Goal: Task Accomplishment & Management: Use online tool/utility

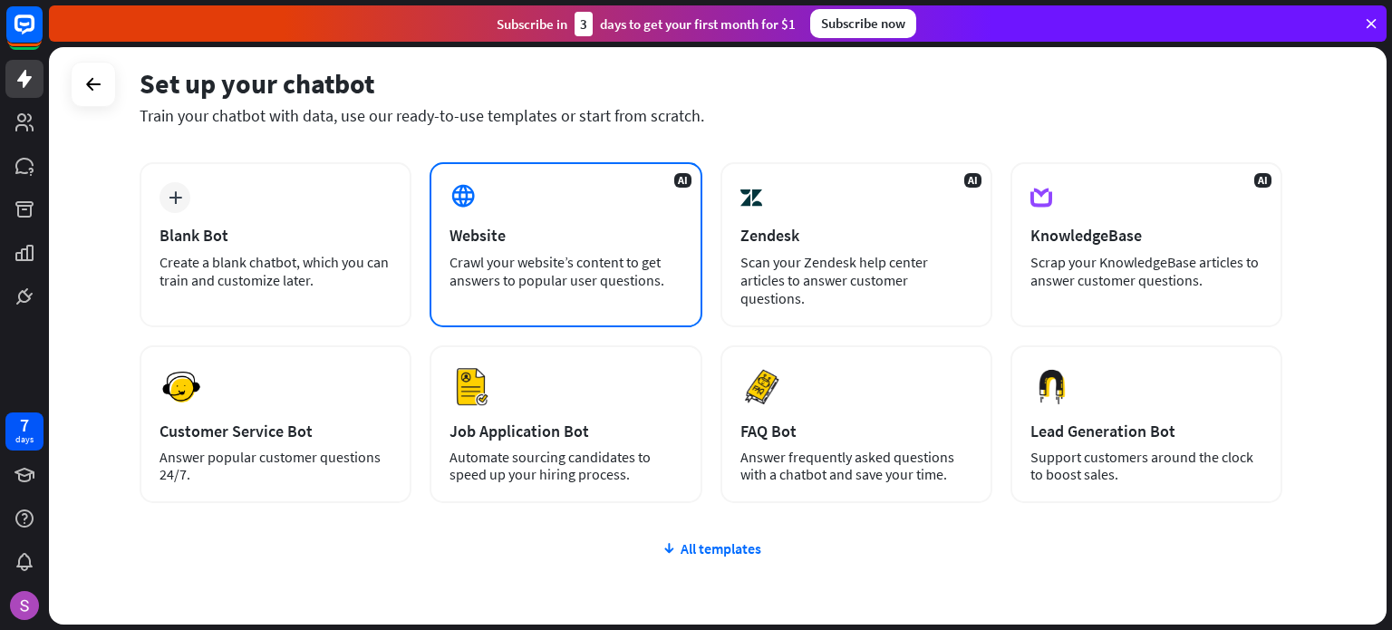
scroll to position [76, 0]
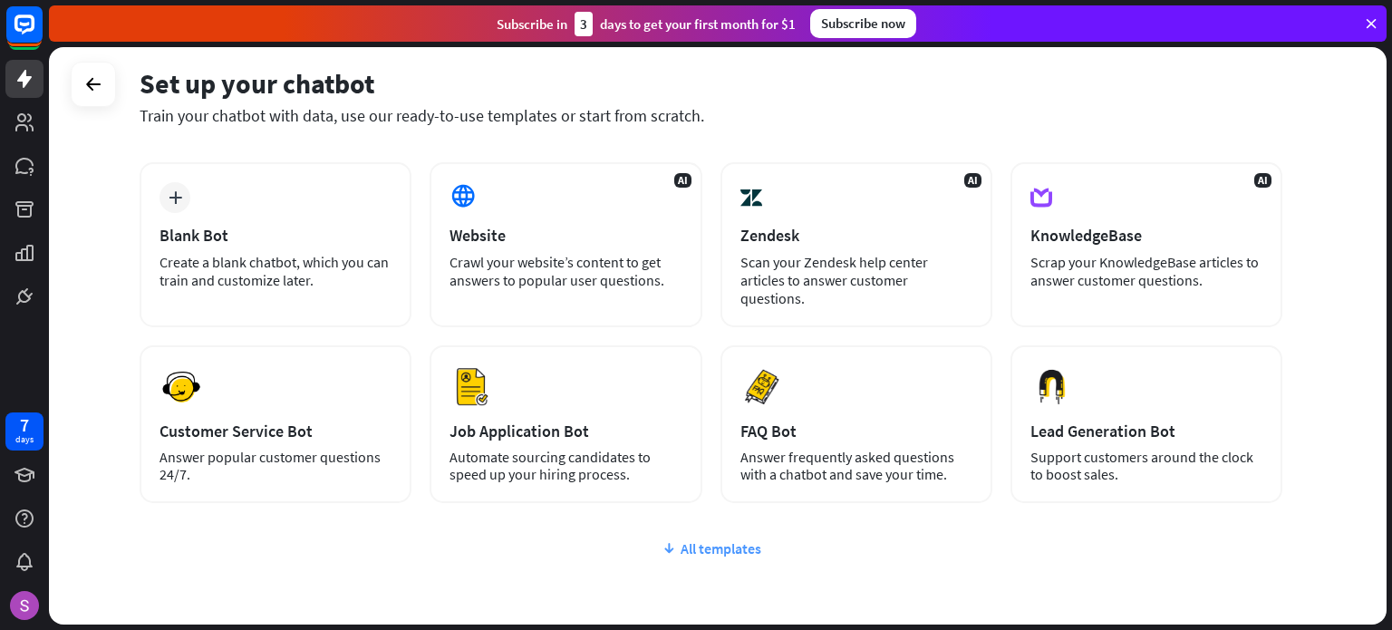
click at [714, 539] on div "All templates" at bounding box center [711, 548] width 1143 height 18
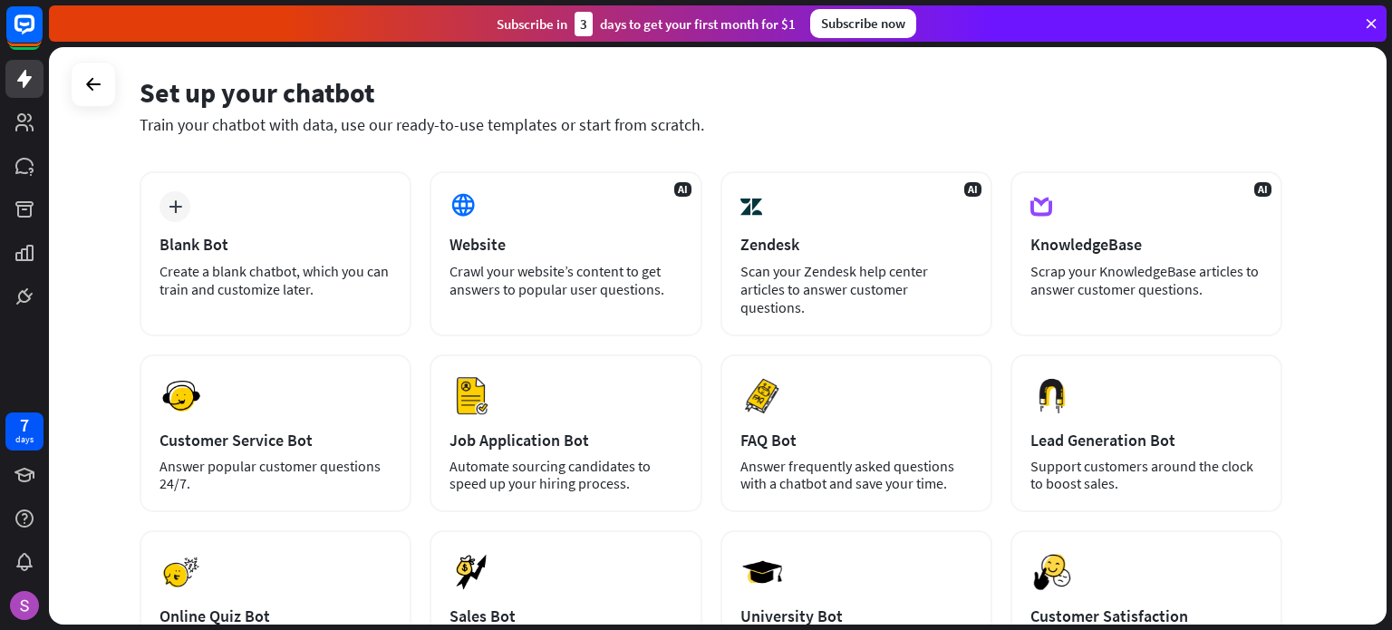
scroll to position [66, 0]
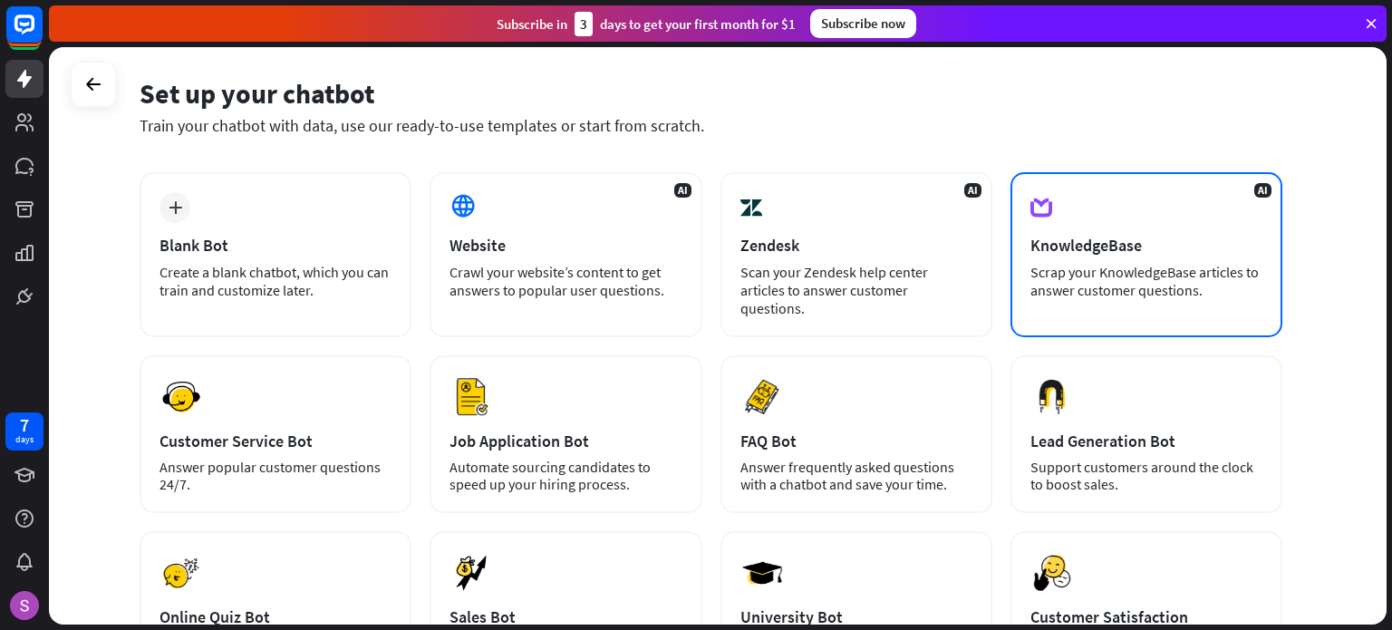
click at [1146, 252] on div "KnowledgeBase" at bounding box center [1146, 245] width 232 height 21
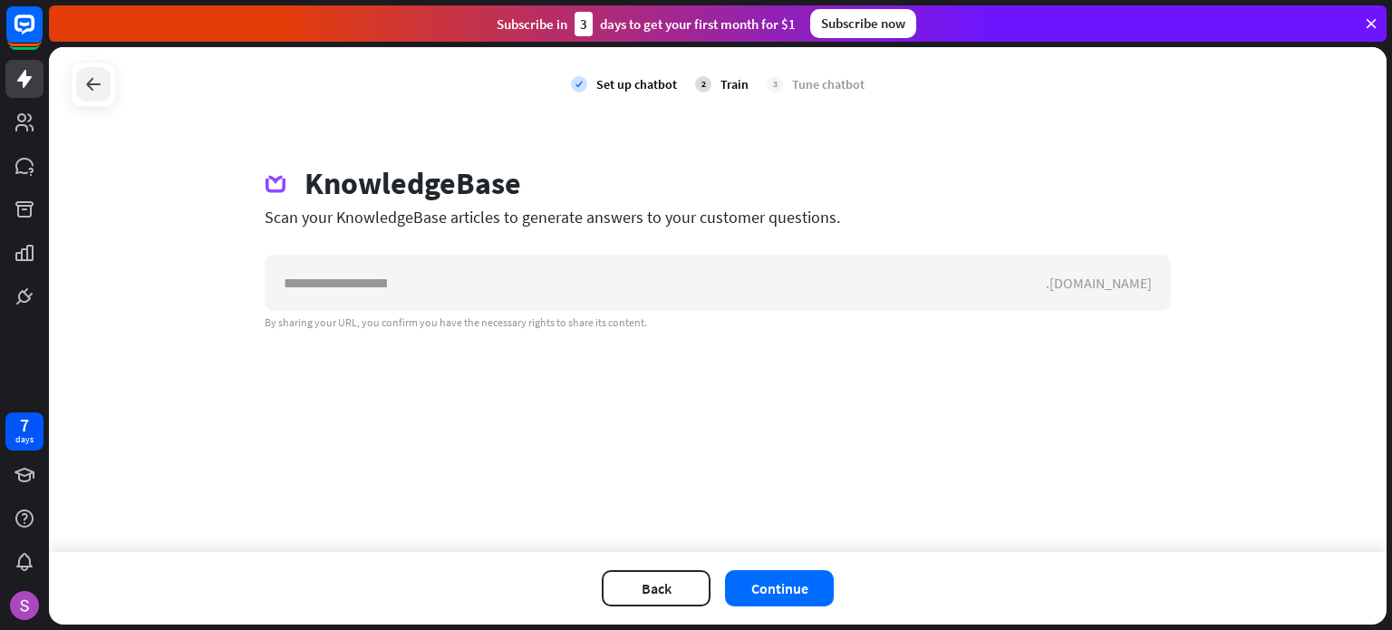
click at [88, 82] on icon at bounding box center [93, 84] width 22 height 22
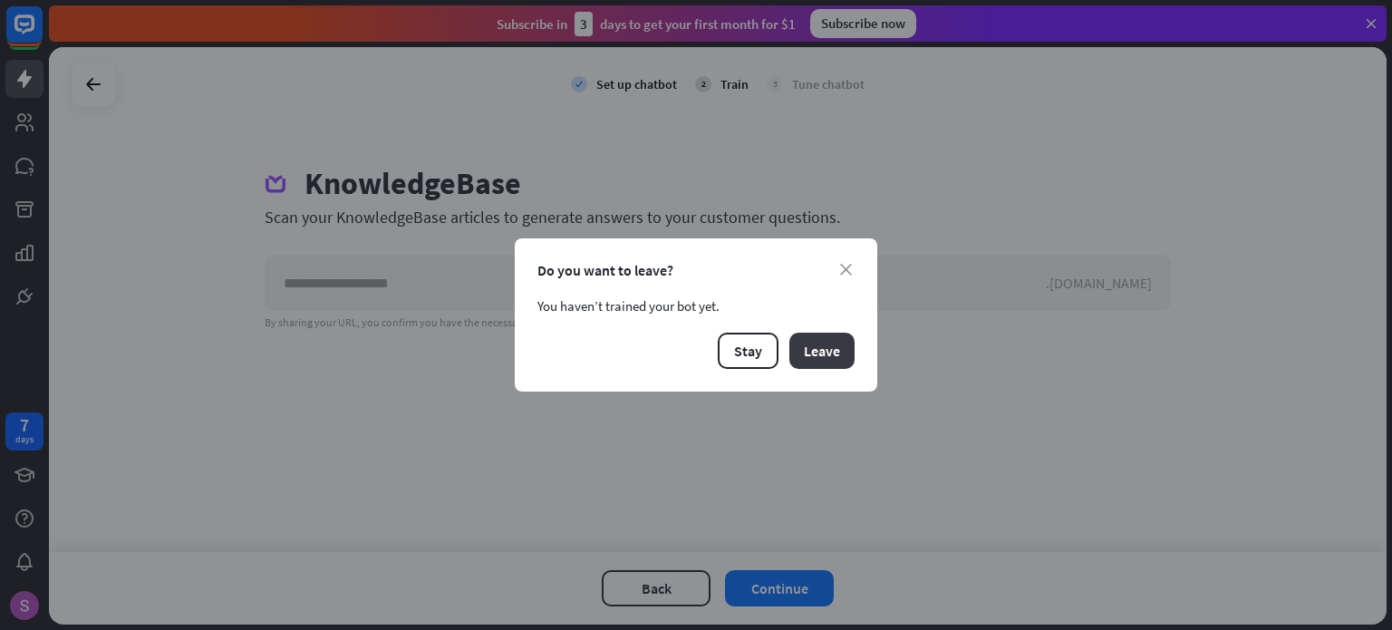
click at [810, 343] on button "Leave" at bounding box center [821, 351] width 65 height 36
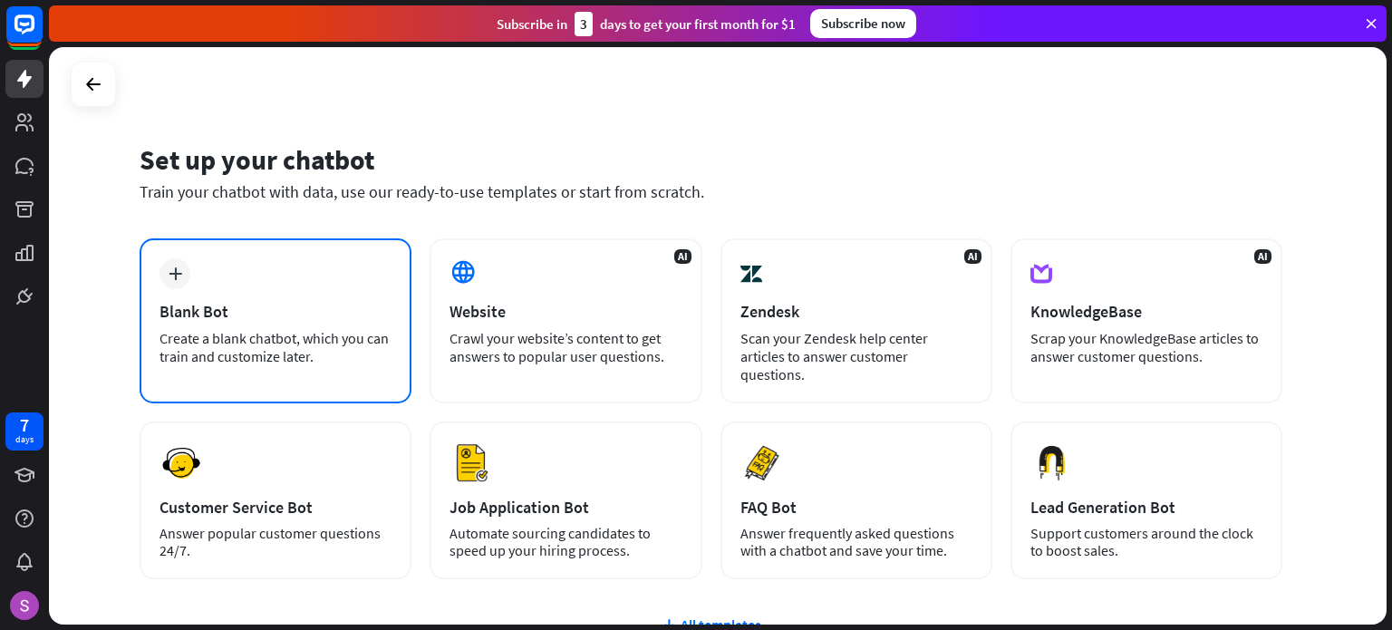
click at [257, 354] on div "Create a blank chatbot, which you can train and customize later." at bounding box center [276, 347] width 232 height 36
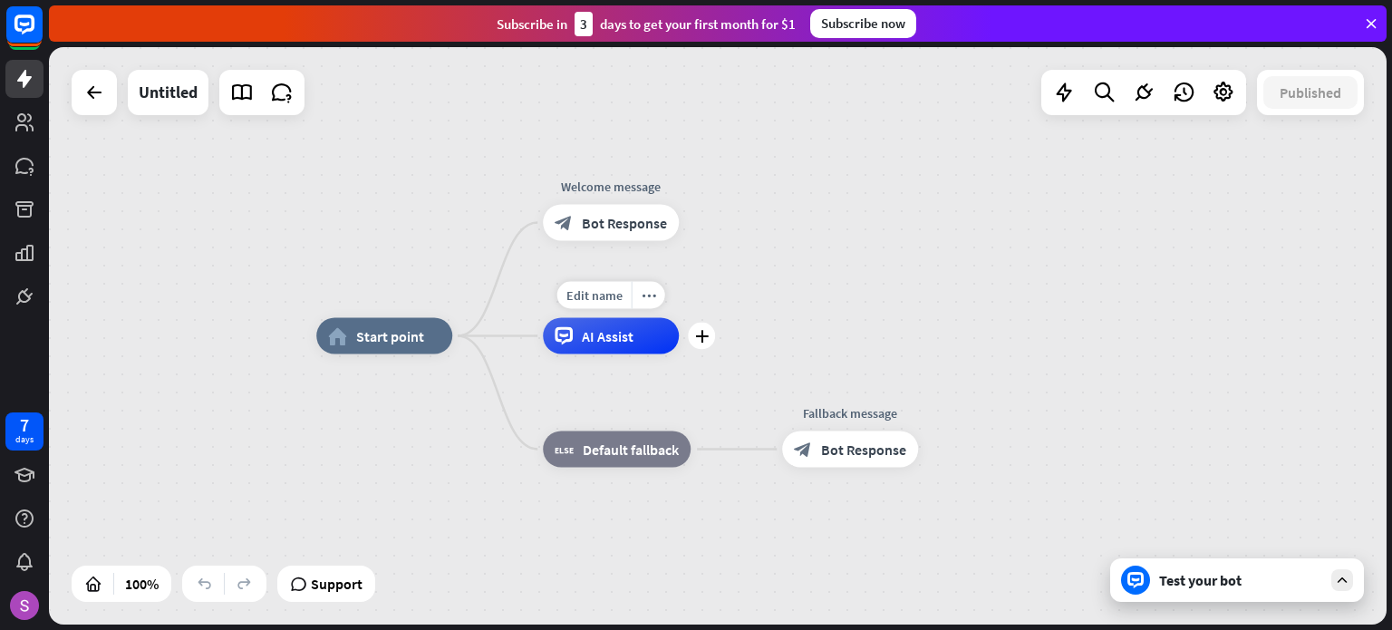
click at [562, 340] on icon at bounding box center [564, 336] width 18 height 18
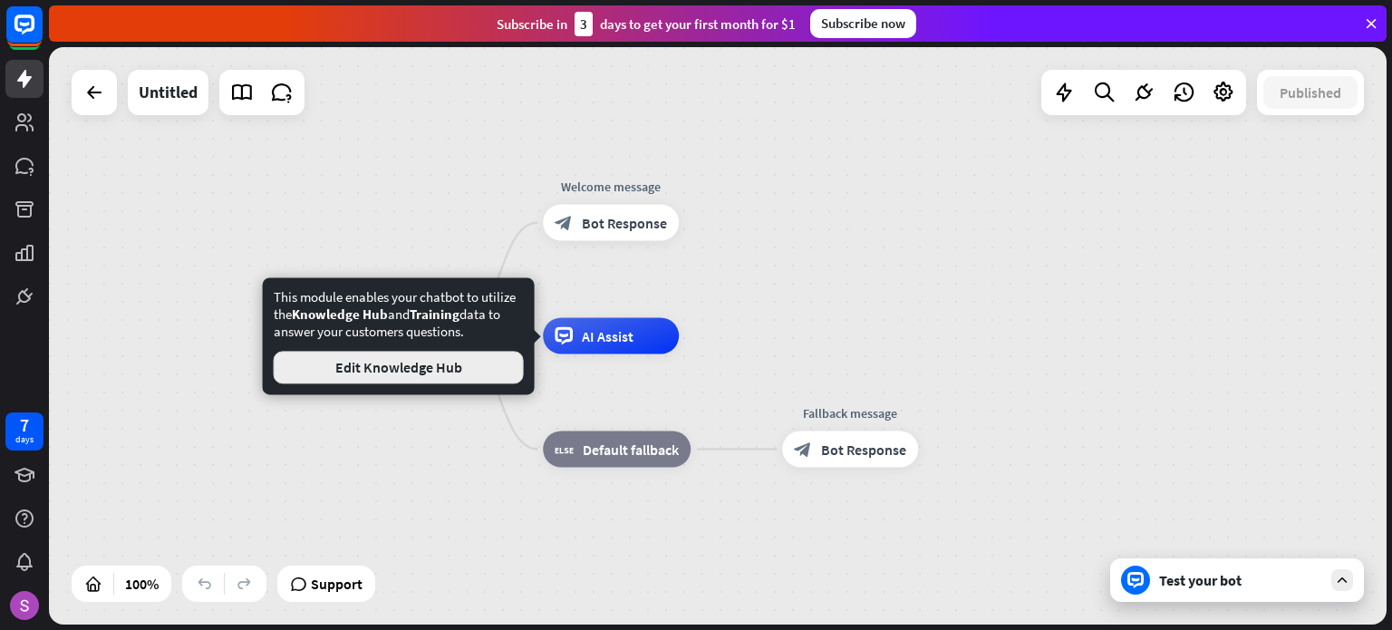
click at [471, 366] on button "Edit Knowledge Hub" at bounding box center [399, 367] width 250 height 33
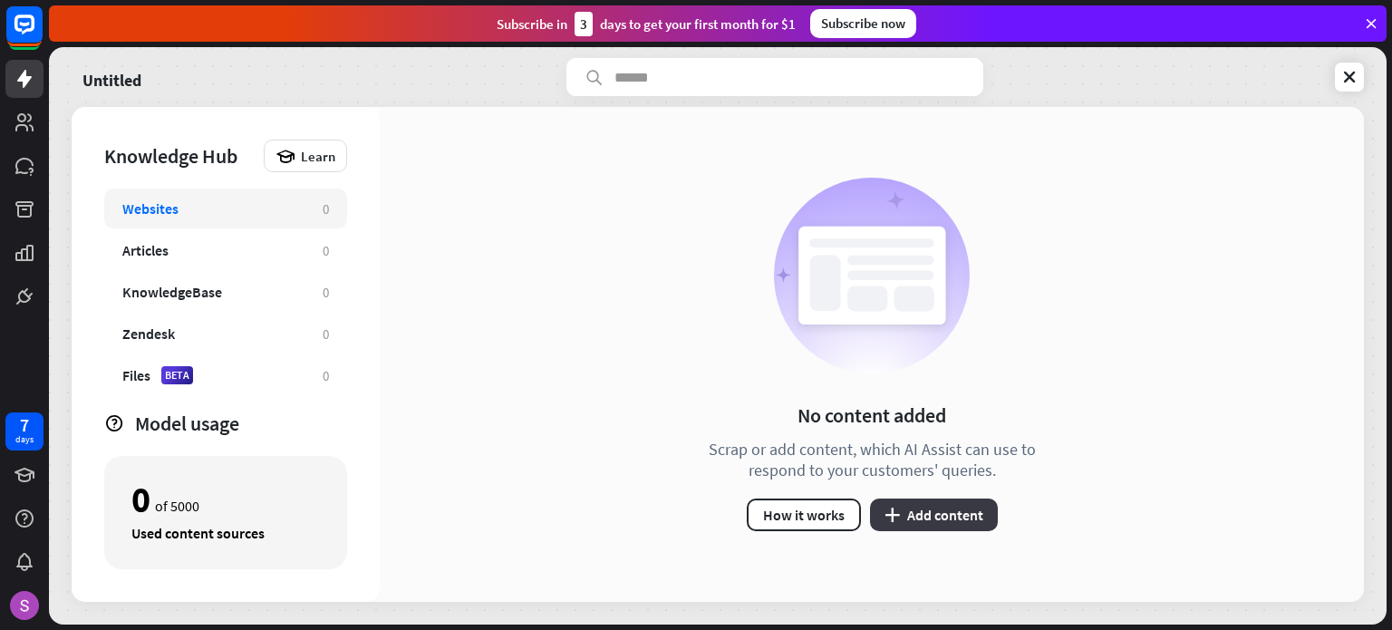
click at [883, 516] on button "plus Add content" at bounding box center [934, 514] width 128 height 33
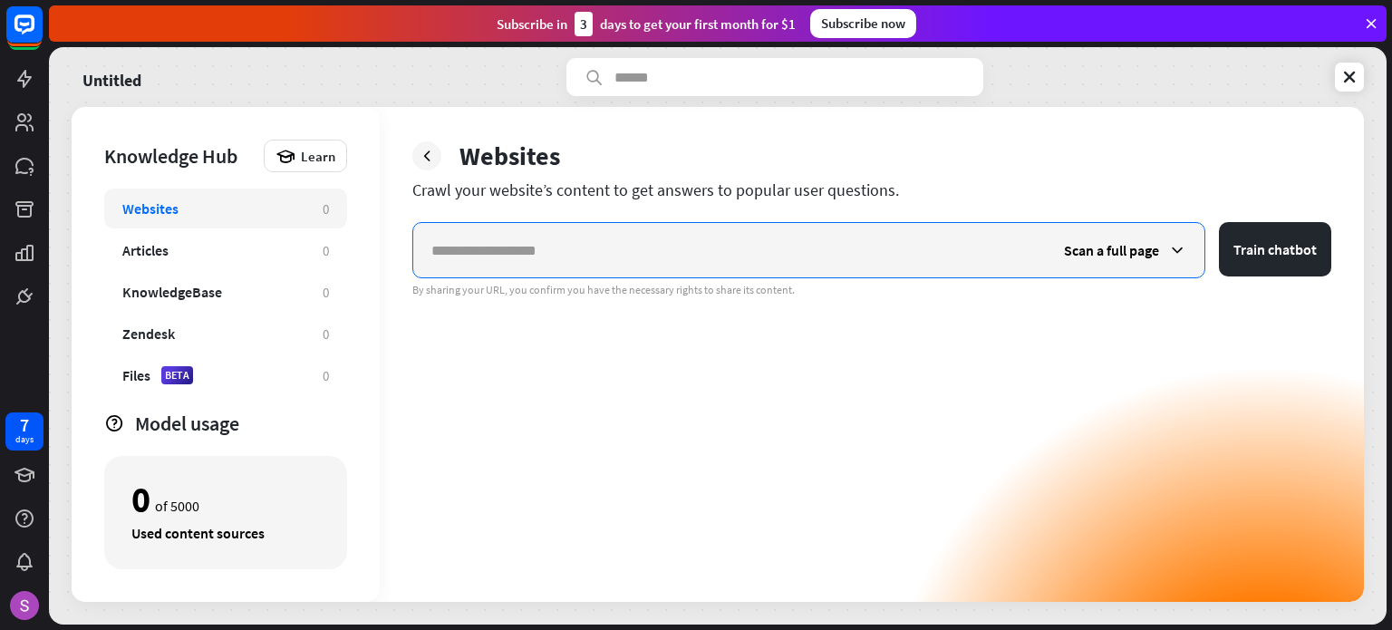
paste input "**********"
type input "**********"
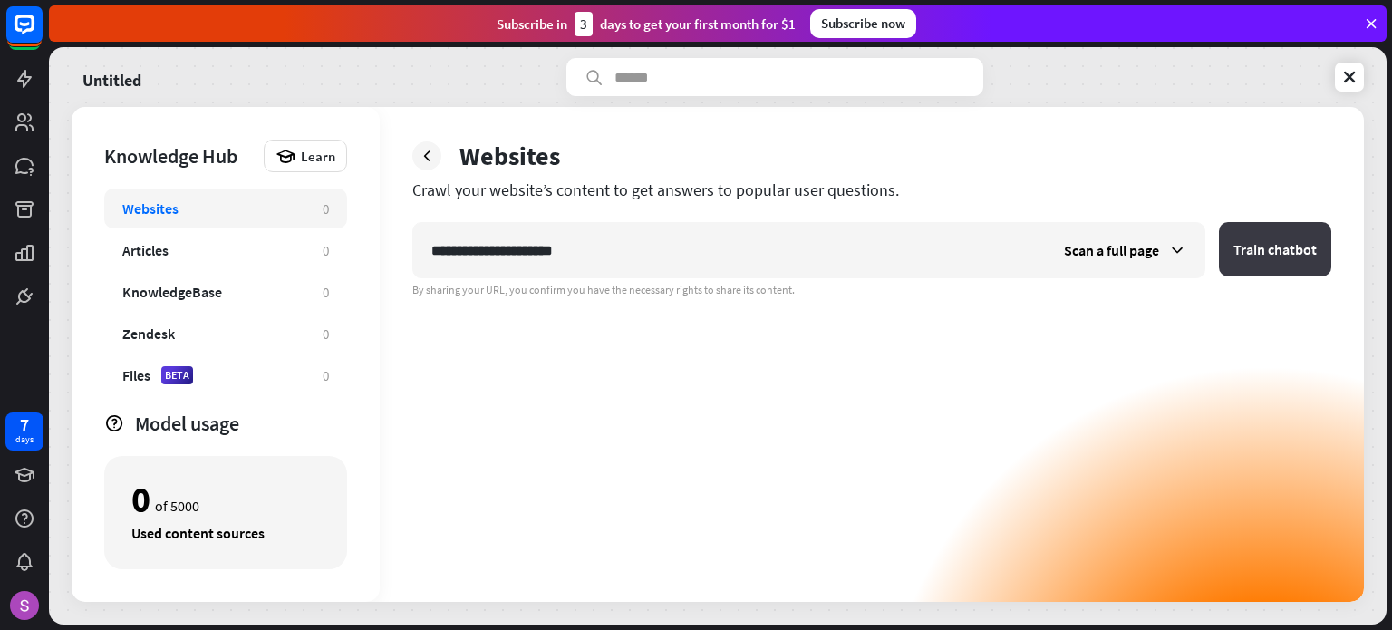
click at [1312, 251] on button "Train chatbot" at bounding box center [1275, 249] width 112 height 54
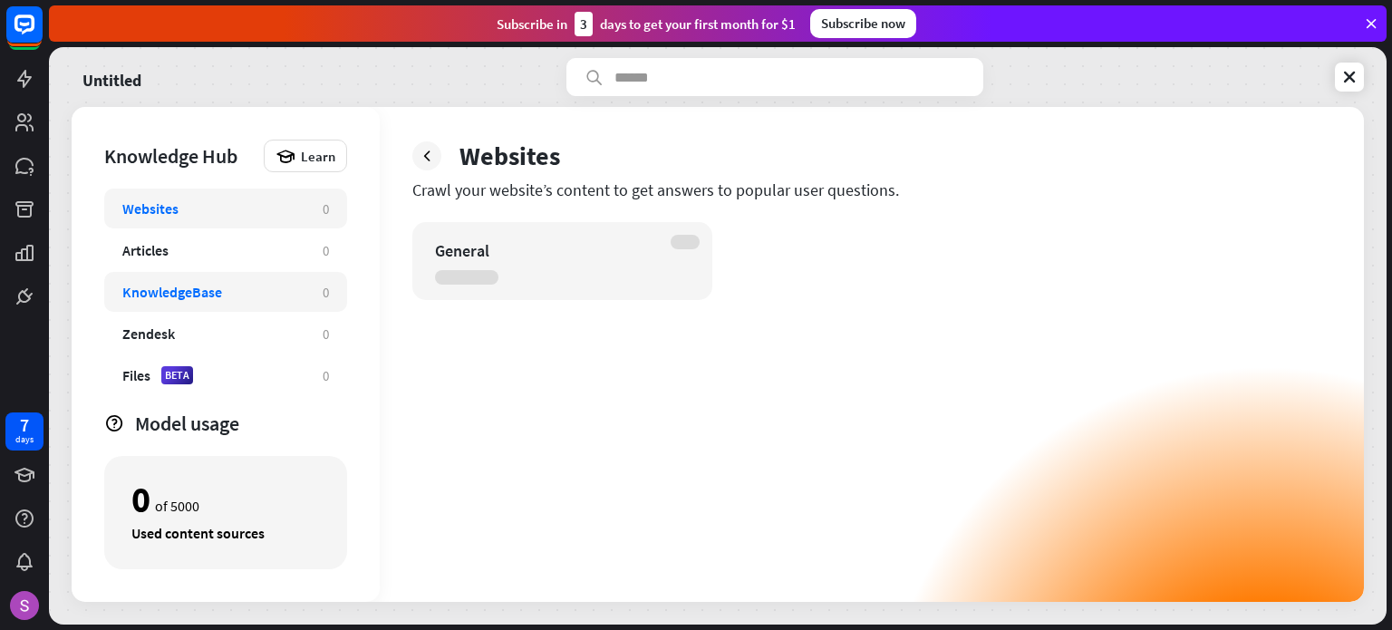
click at [298, 278] on div "KnowledgeBase 0" at bounding box center [225, 292] width 243 height 40
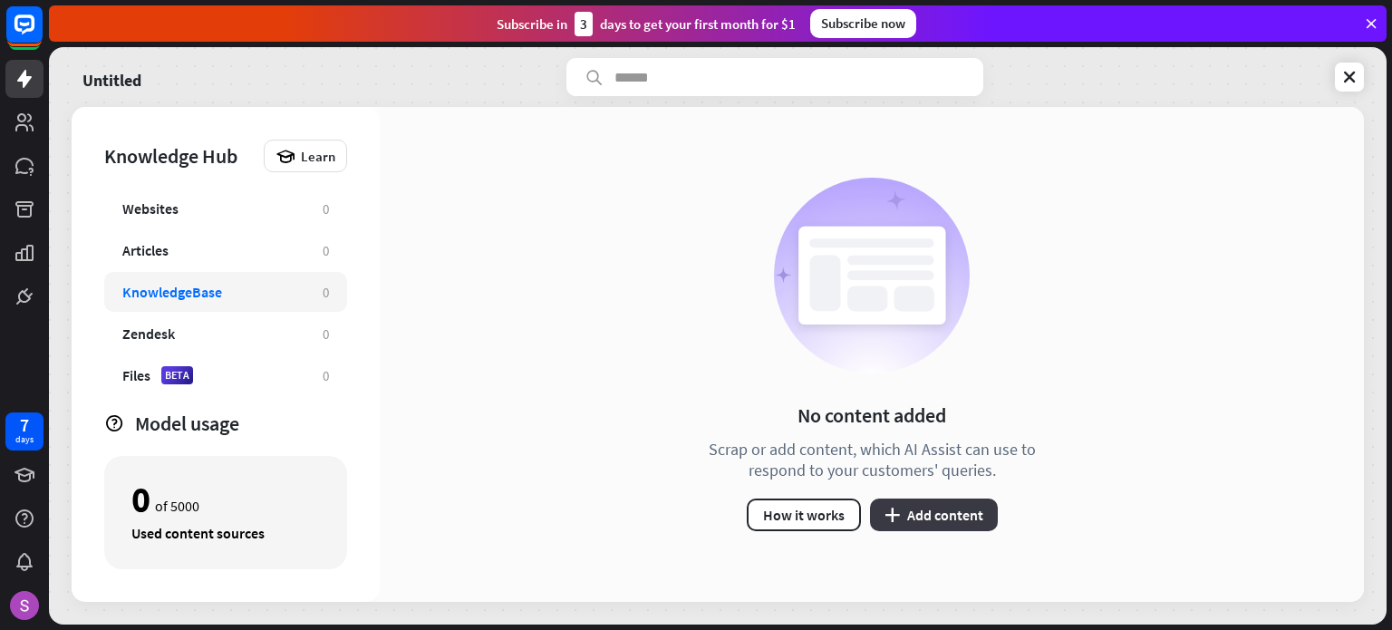
click at [939, 508] on button "plus Add content" at bounding box center [934, 514] width 128 height 33
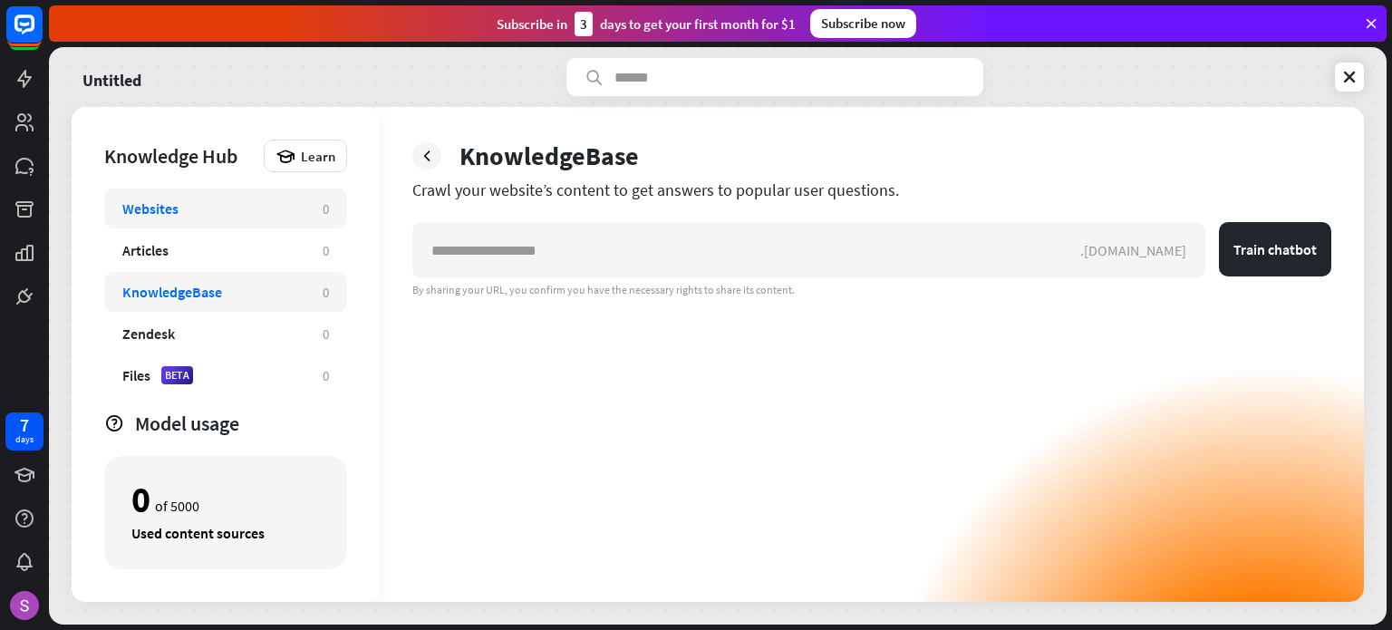
click at [266, 224] on div "Websites 0" at bounding box center [225, 209] width 243 height 40
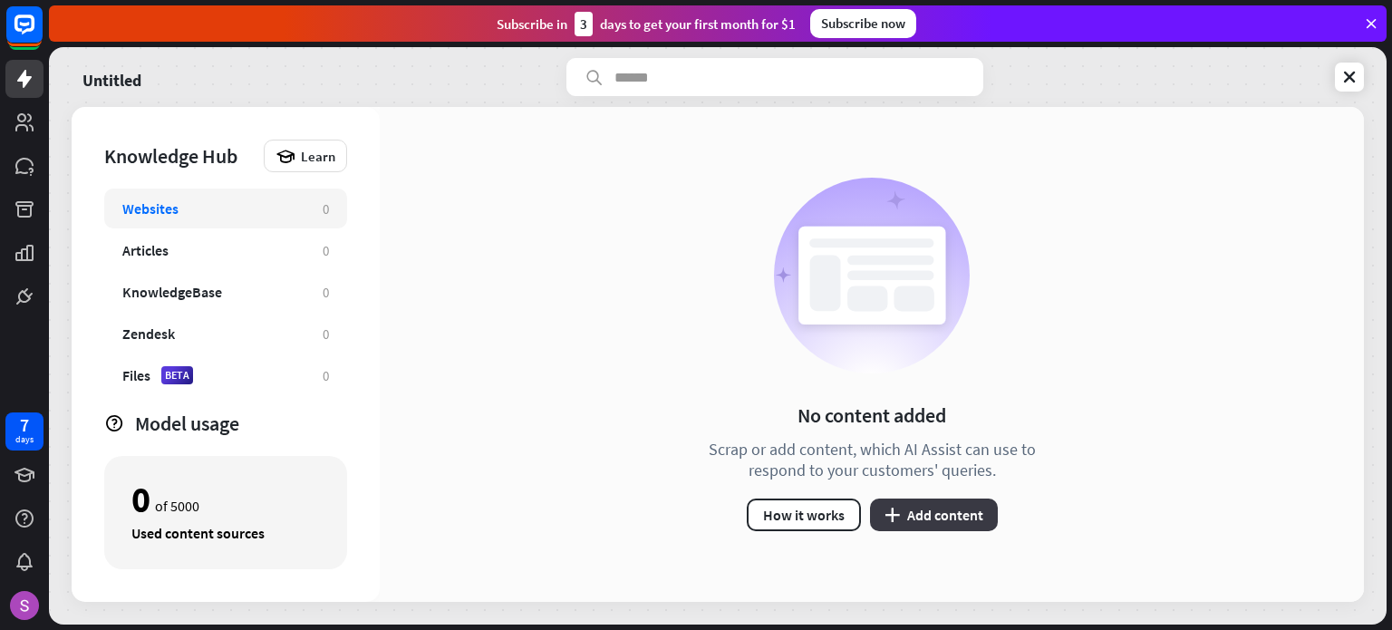
click at [950, 509] on button "plus Add content" at bounding box center [934, 514] width 128 height 33
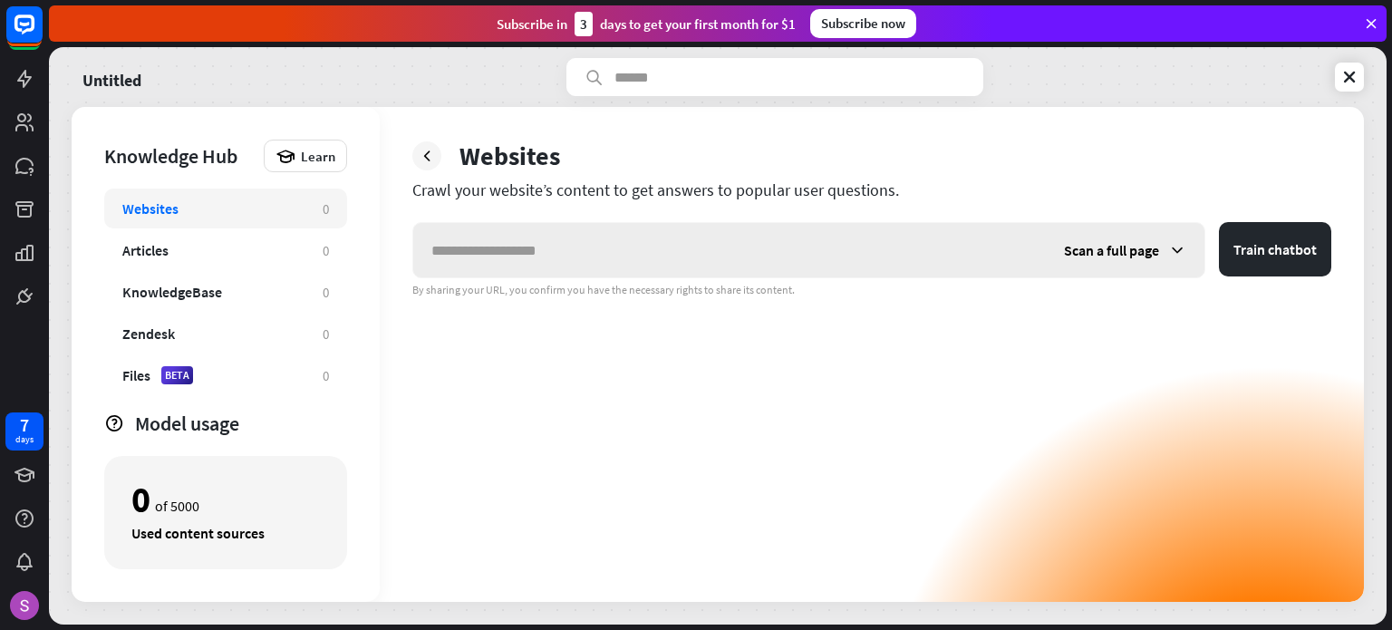
click at [798, 268] on input "text" at bounding box center [729, 250] width 633 height 54
type input "**********"
click at [1304, 252] on button "Train chatbot" at bounding box center [1275, 249] width 112 height 54
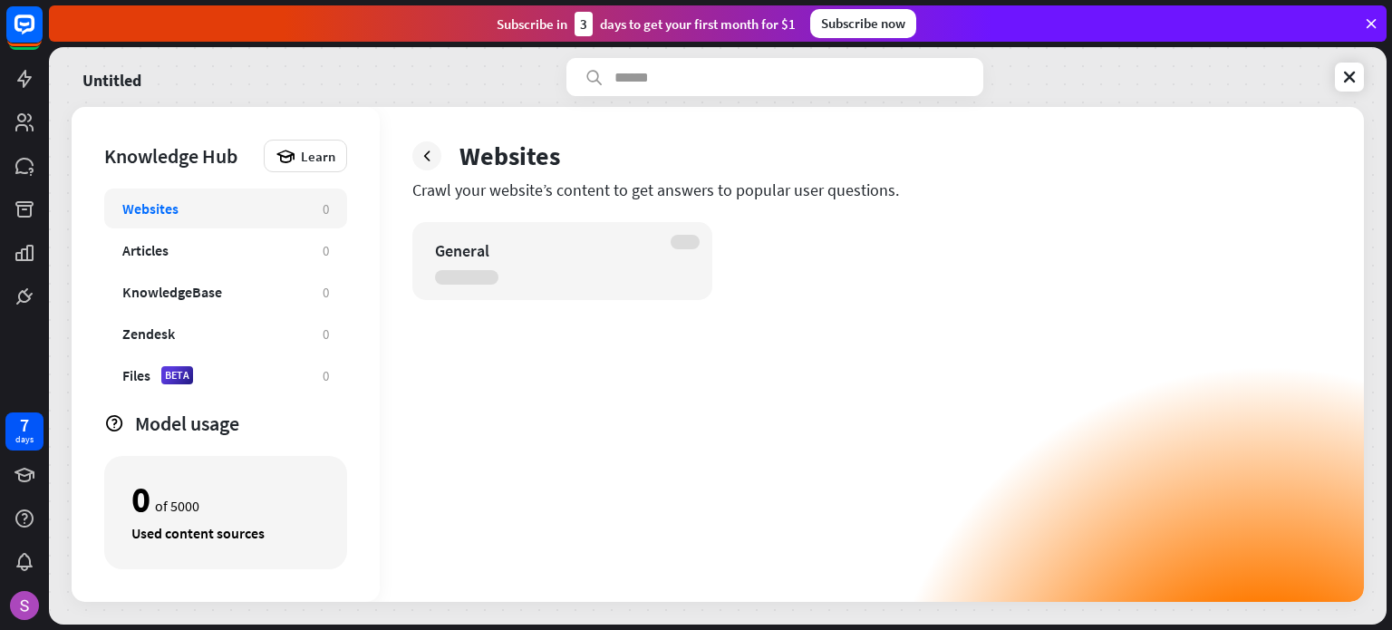
click at [562, 267] on div "General" at bounding box center [562, 261] width 300 height 78
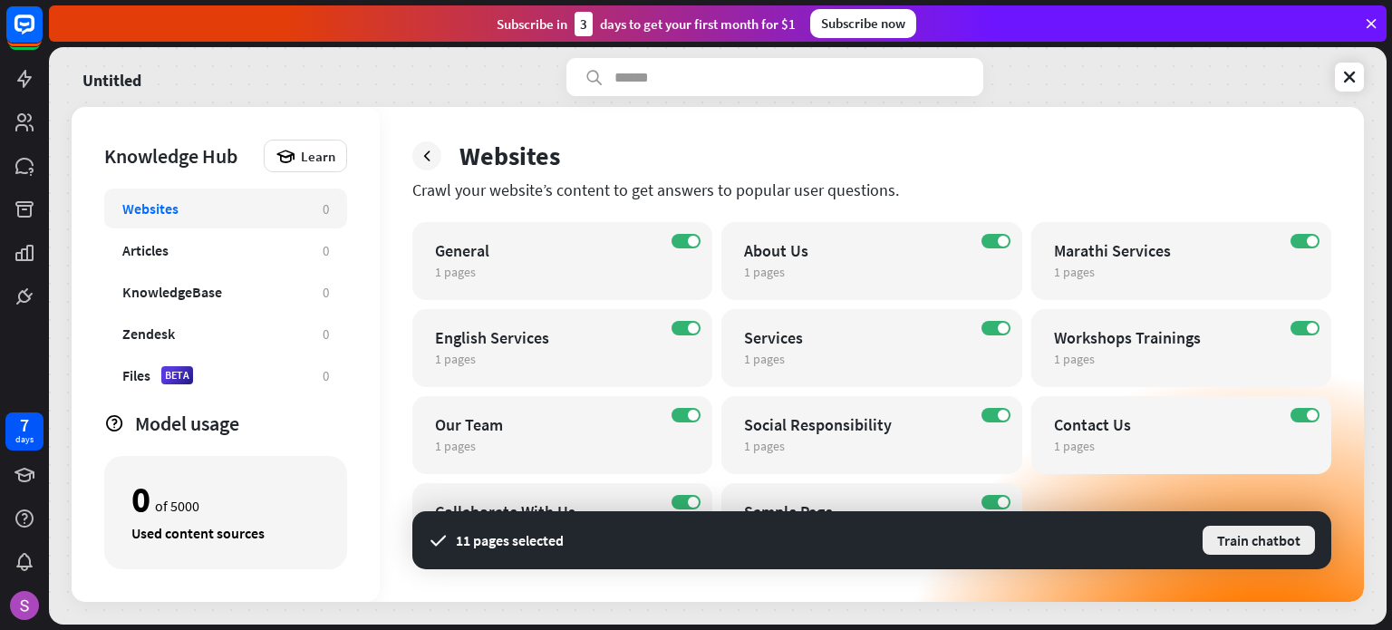
click at [1287, 539] on button "Train chatbot" at bounding box center [1259, 540] width 116 height 33
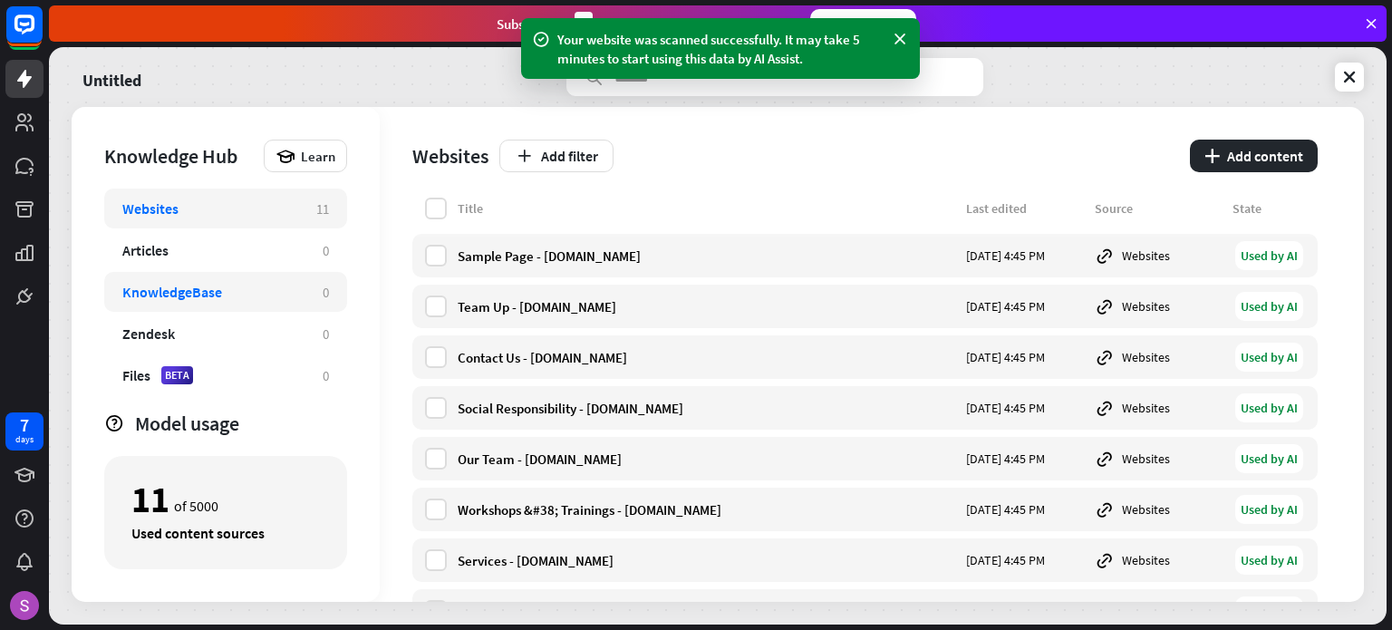
click at [239, 288] on div "KnowledgeBase" at bounding box center [213, 292] width 182 height 18
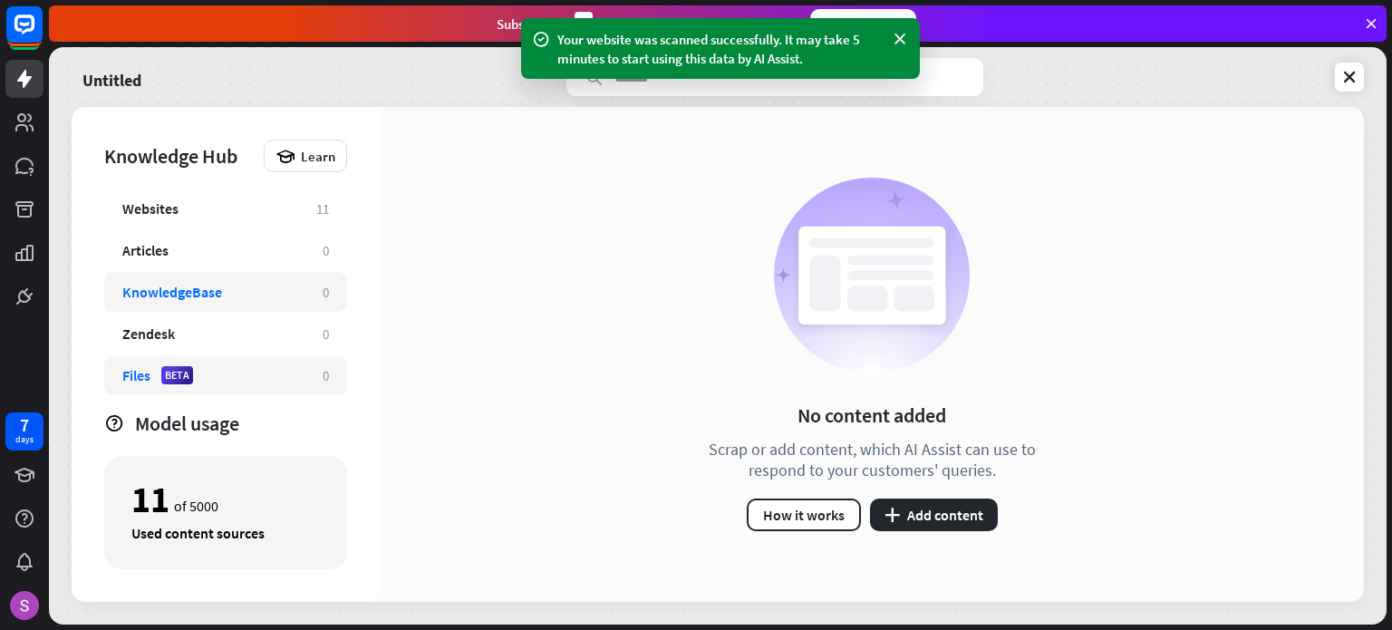
click at [234, 379] on div "Files BETA" at bounding box center [213, 375] width 182 height 18
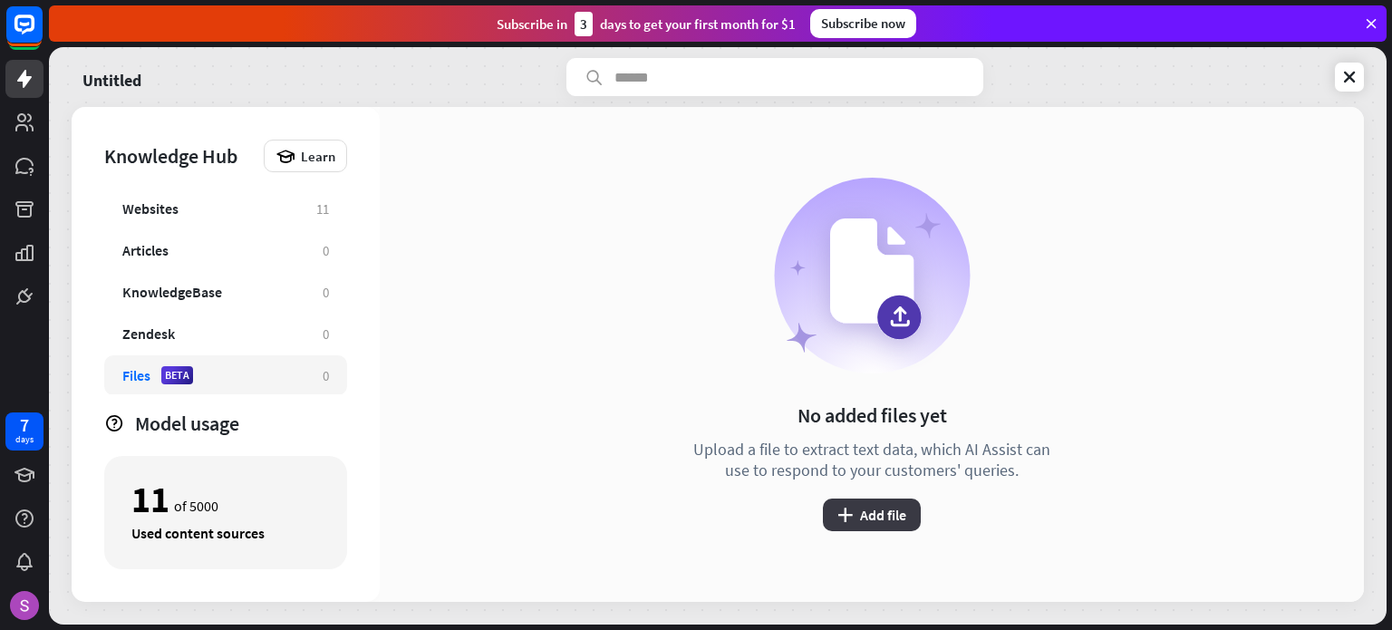
click at [865, 502] on button "plus Add file" at bounding box center [872, 514] width 98 height 33
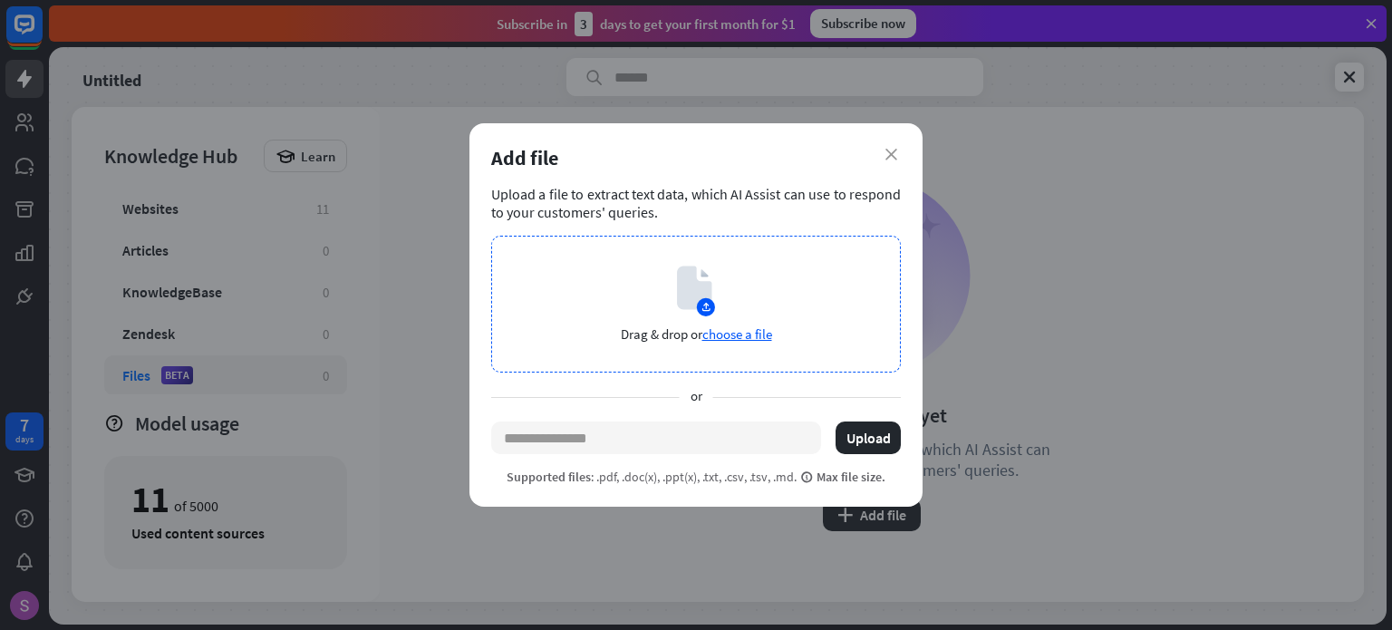
click at [688, 304] on icon at bounding box center [694, 288] width 34 height 44
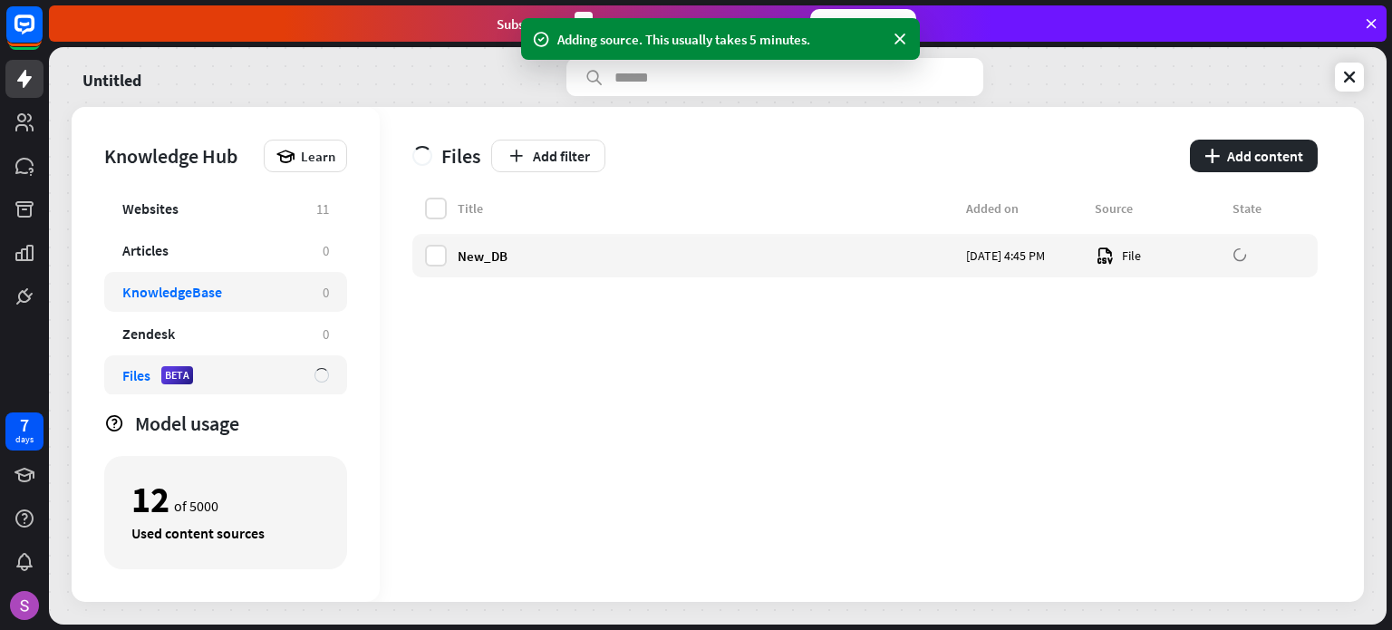
click at [239, 303] on div "KnowledgeBase 0" at bounding box center [225, 292] width 243 height 40
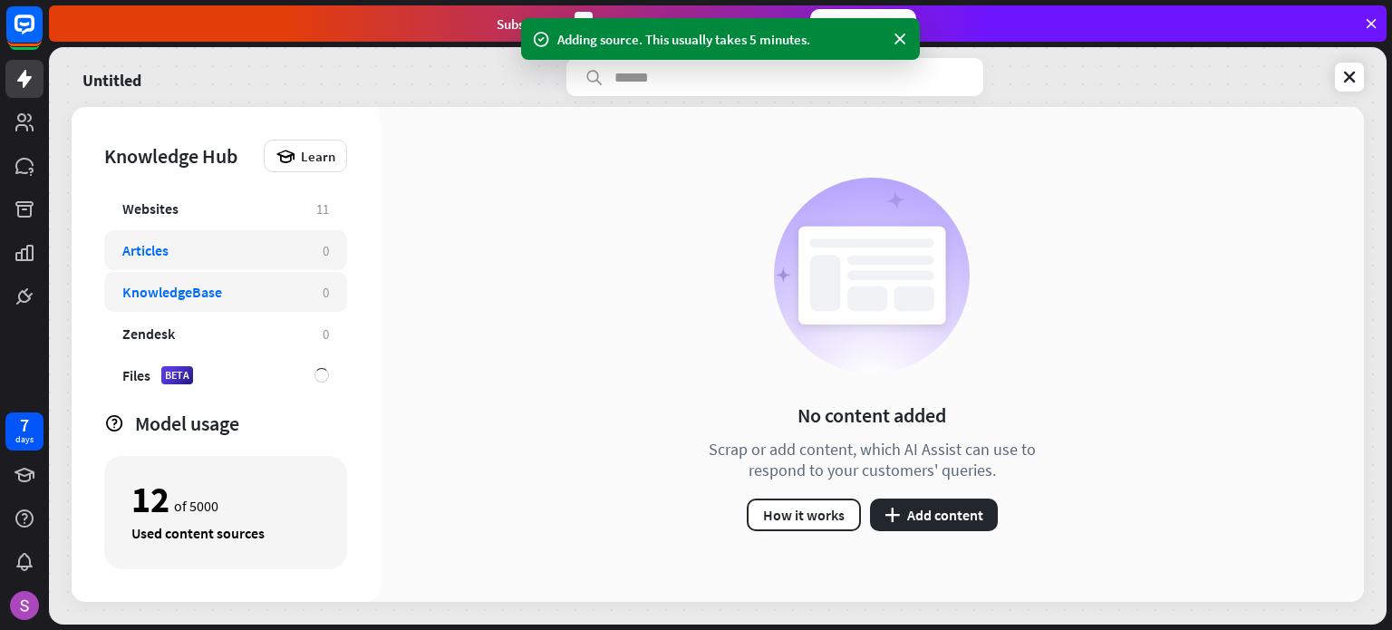
click at [217, 249] on div "Articles" at bounding box center [213, 250] width 182 height 18
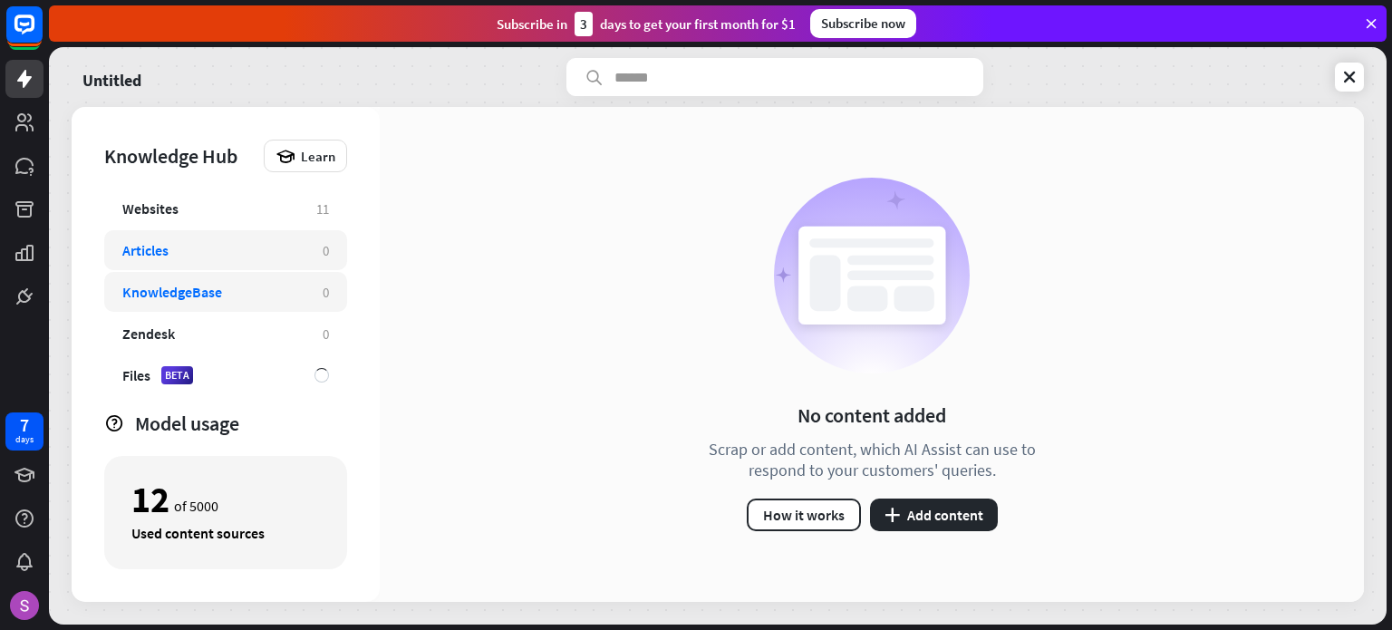
click at [203, 296] on div "KnowledgeBase" at bounding box center [172, 292] width 100 height 18
click at [932, 517] on button "plus Add content" at bounding box center [934, 514] width 128 height 33
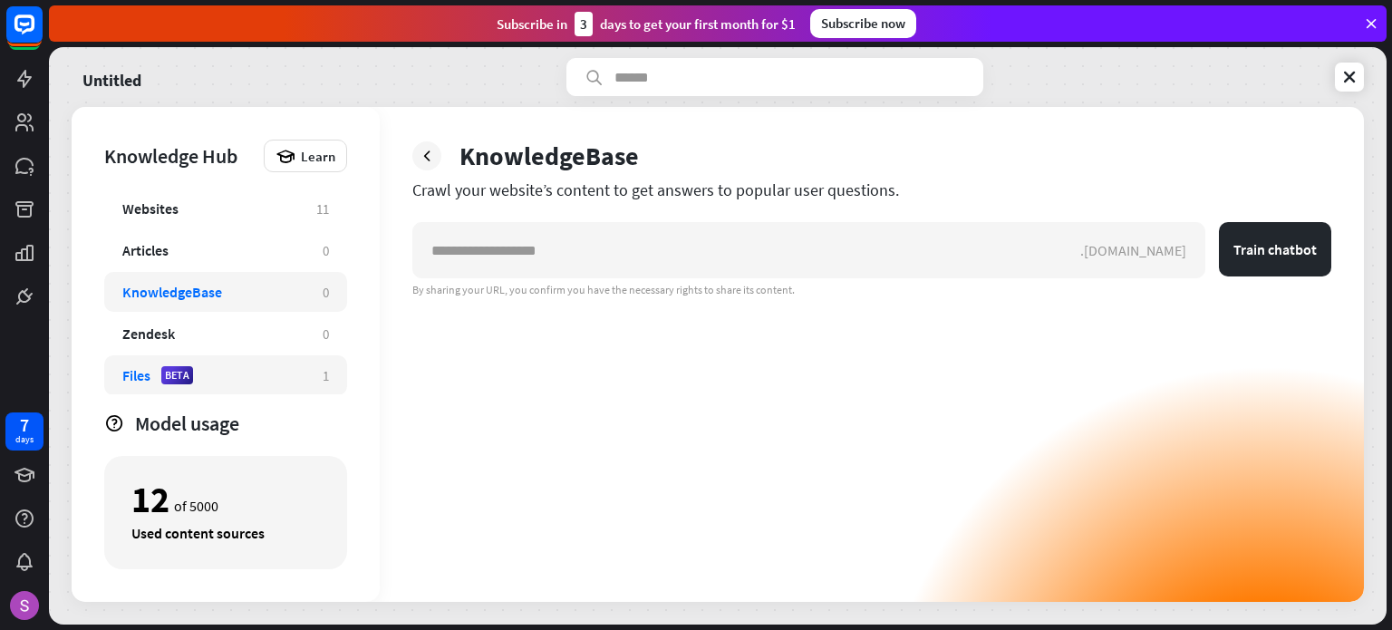
click at [247, 382] on div "Files BETA" at bounding box center [213, 375] width 182 height 18
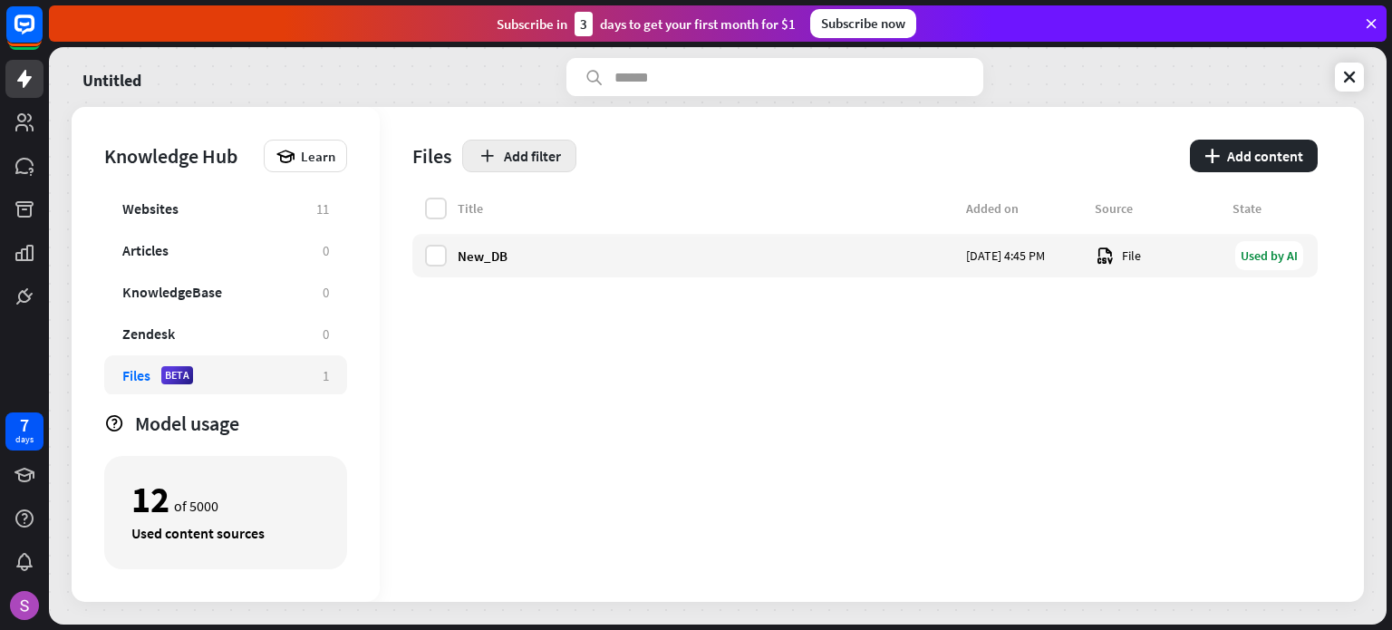
click at [526, 144] on button "Add filter" at bounding box center [519, 156] width 114 height 33
click at [1291, 155] on button "plus Add content" at bounding box center [1254, 156] width 128 height 33
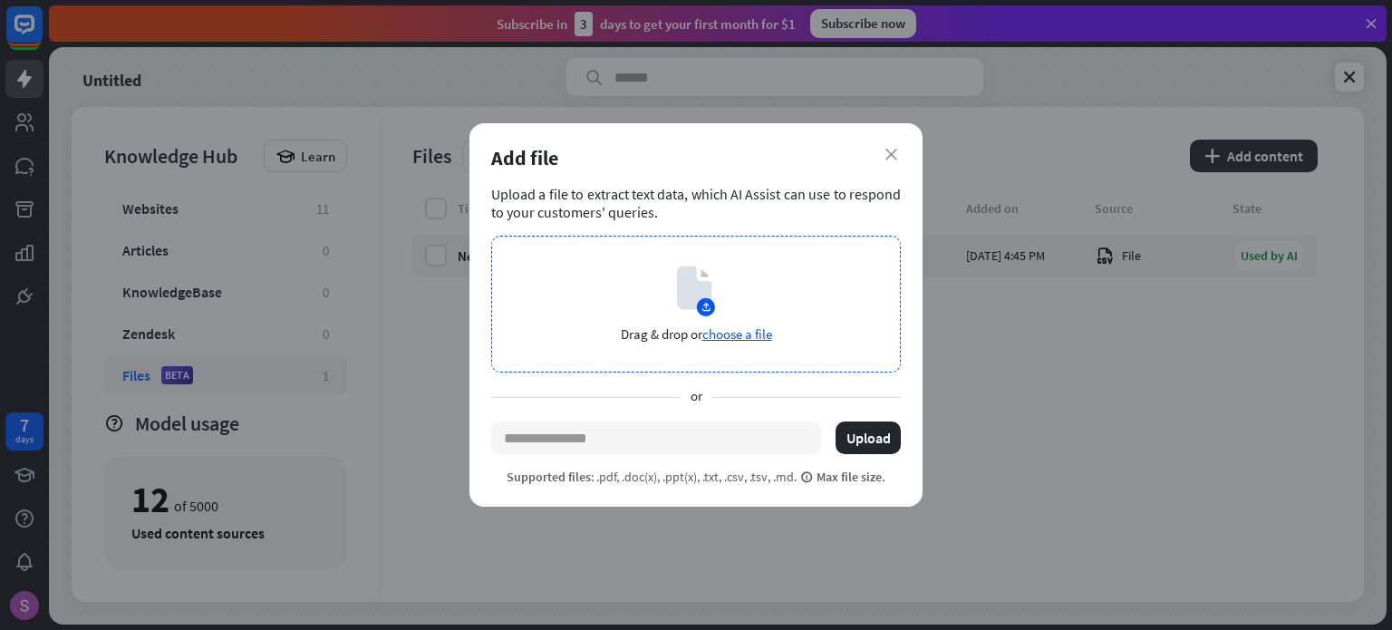
click at [680, 291] on icon at bounding box center [694, 288] width 34 height 44
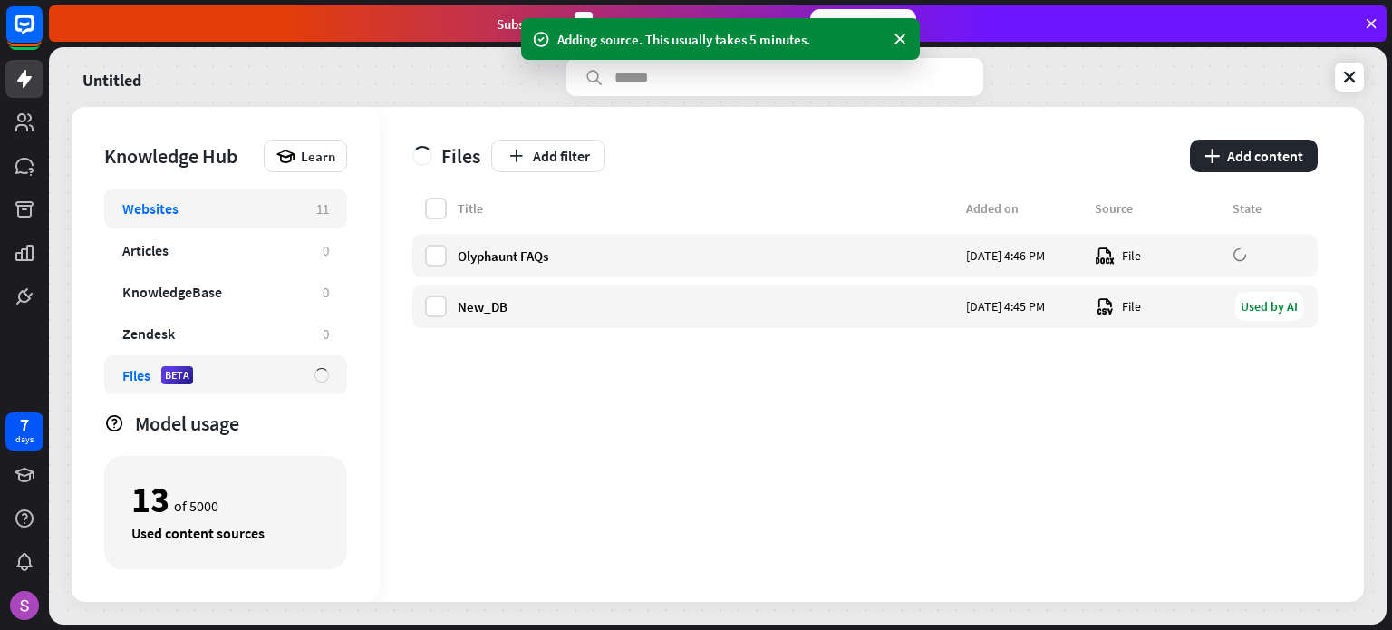
click at [183, 208] on div "Websites" at bounding box center [210, 208] width 176 height 18
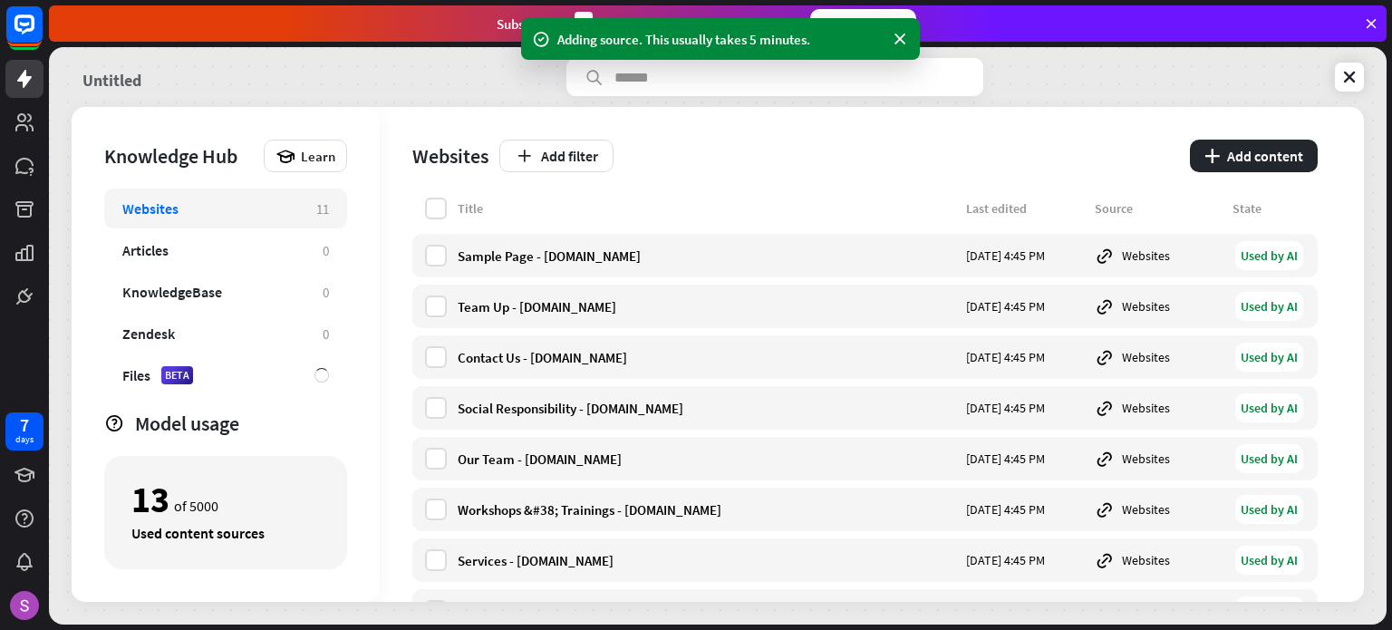
click at [96, 82] on link "Untitled" at bounding box center [111, 77] width 59 height 38
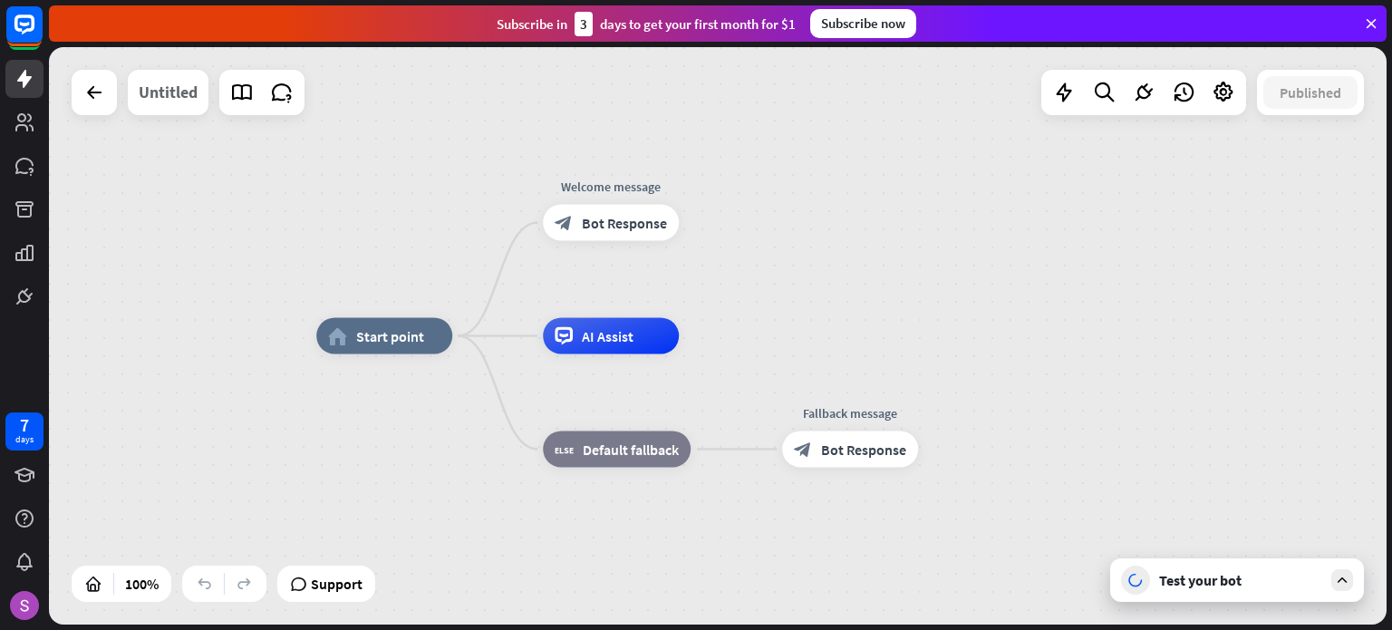
click at [175, 96] on div "Untitled" at bounding box center [168, 92] width 59 height 45
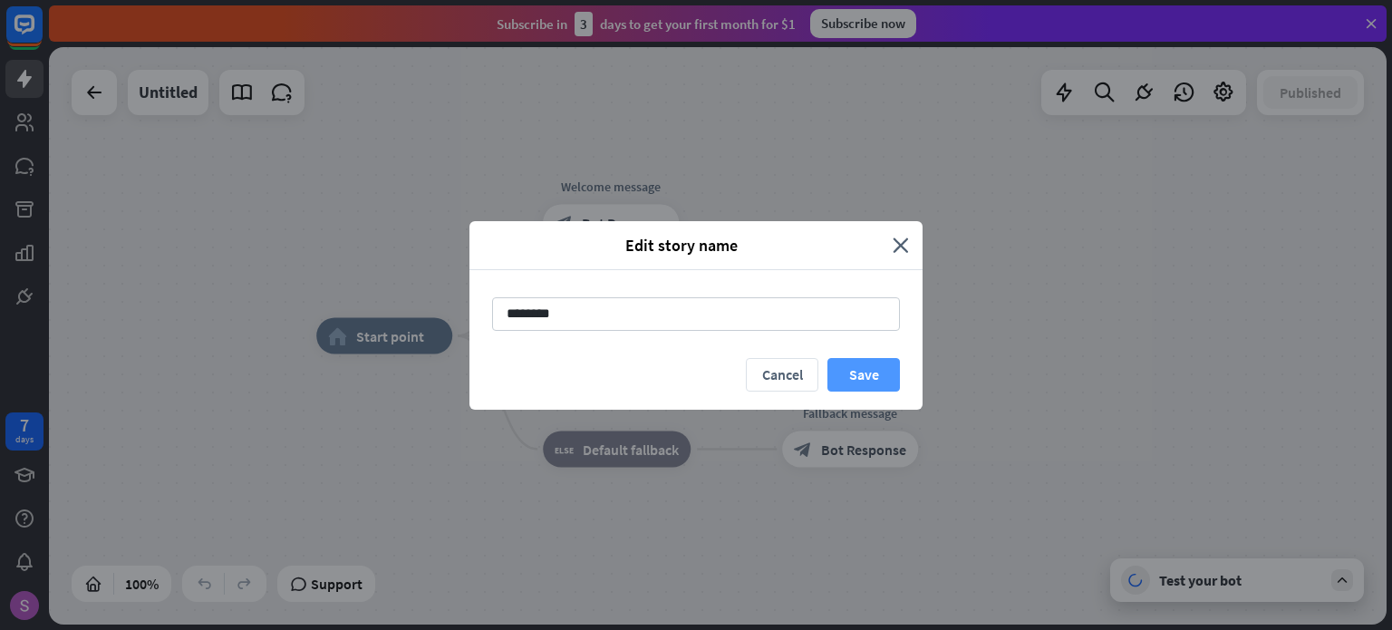
type input "********"
click at [865, 380] on button "Save" at bounding box center [863, 375] width 73 height 34
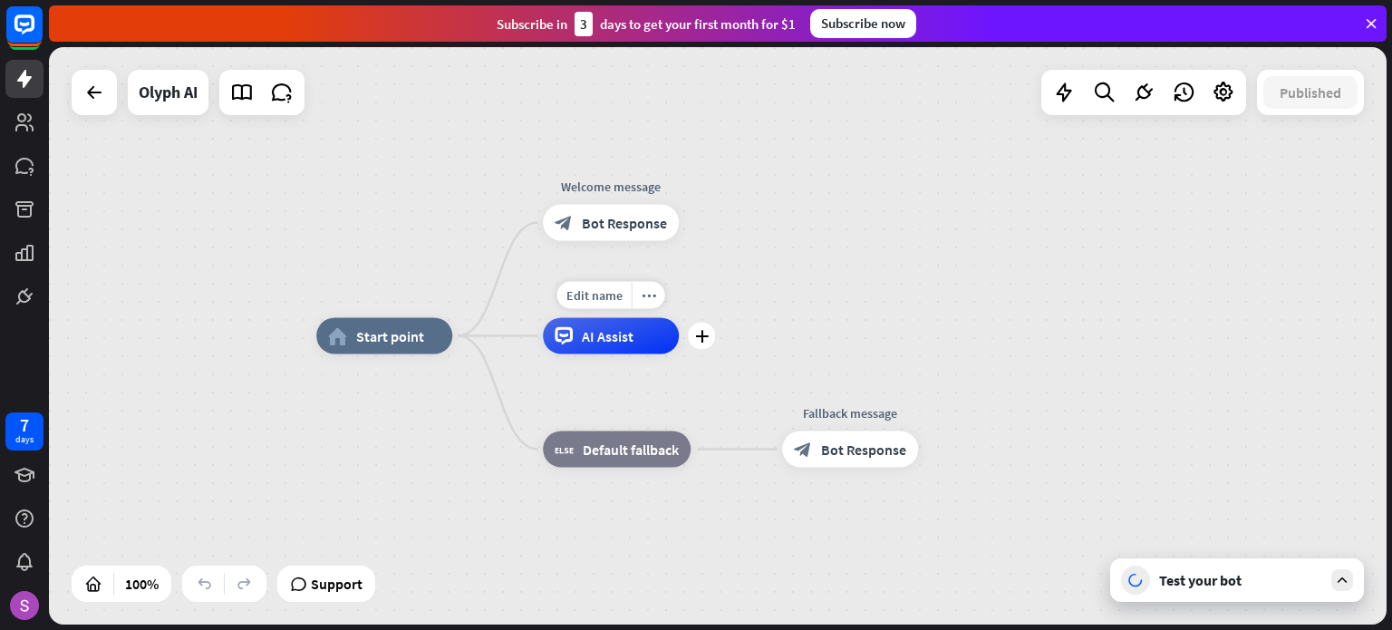
click at [633, 338] on div "AI Assist" at bounding box center [611, 336] width 136 height 36
click at [814, 294] on div "home_2 Start point Welcome message block_bot_response Bot Response AI Assist bl…" at bounding box center [718, 335] width 1338 height 577
click at [605, 235] on div "block_bot_response Bot Response" at bounding box center [611, 223] width 136 height 36
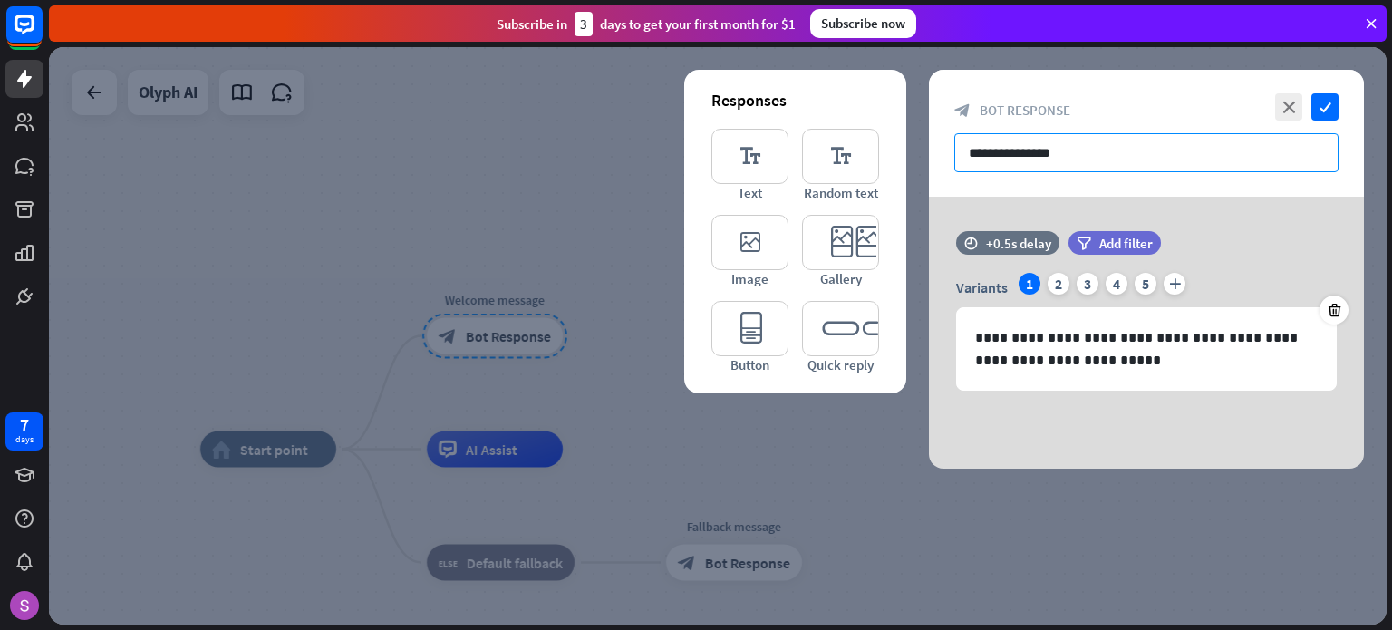
click at [1152, 137] on input "**********" at bounding box center [1146, 152] width 384 height 39
click at [1171, 281] on icon "plus" at bounding box center [1175, 284] width 22 height 22
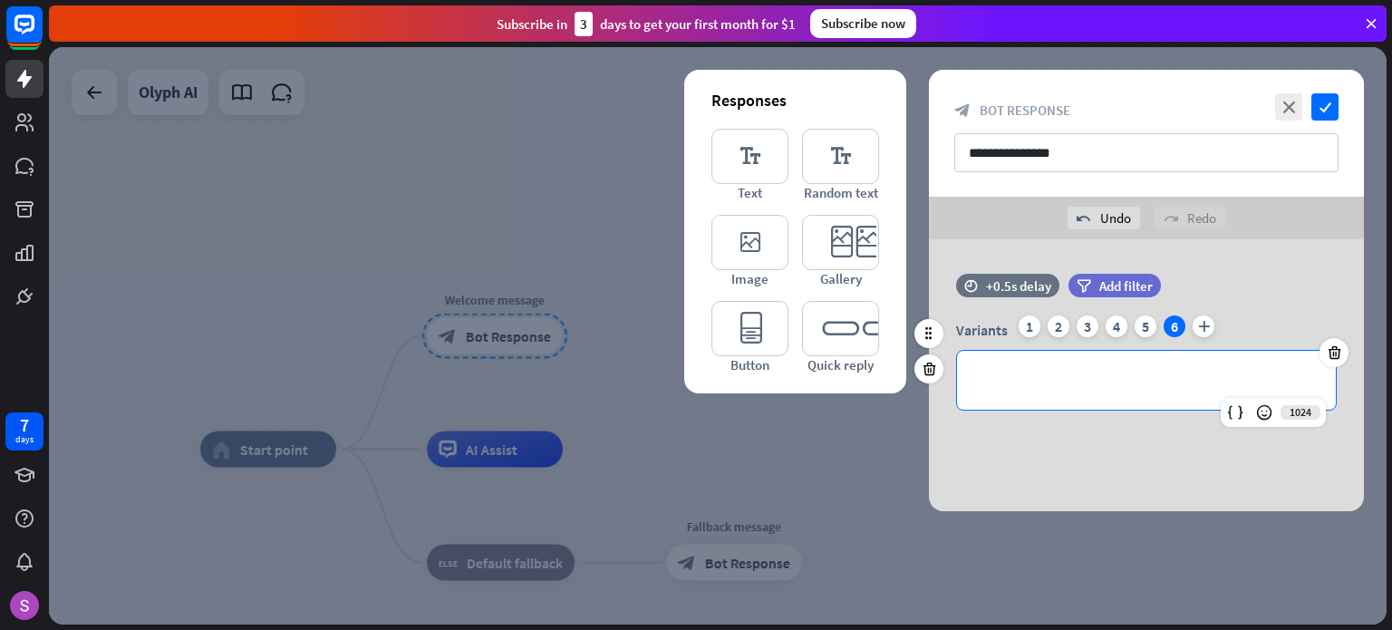
click at [1038, 376] on p "**********" at bounding box center [1146, 380] width 343 height 23
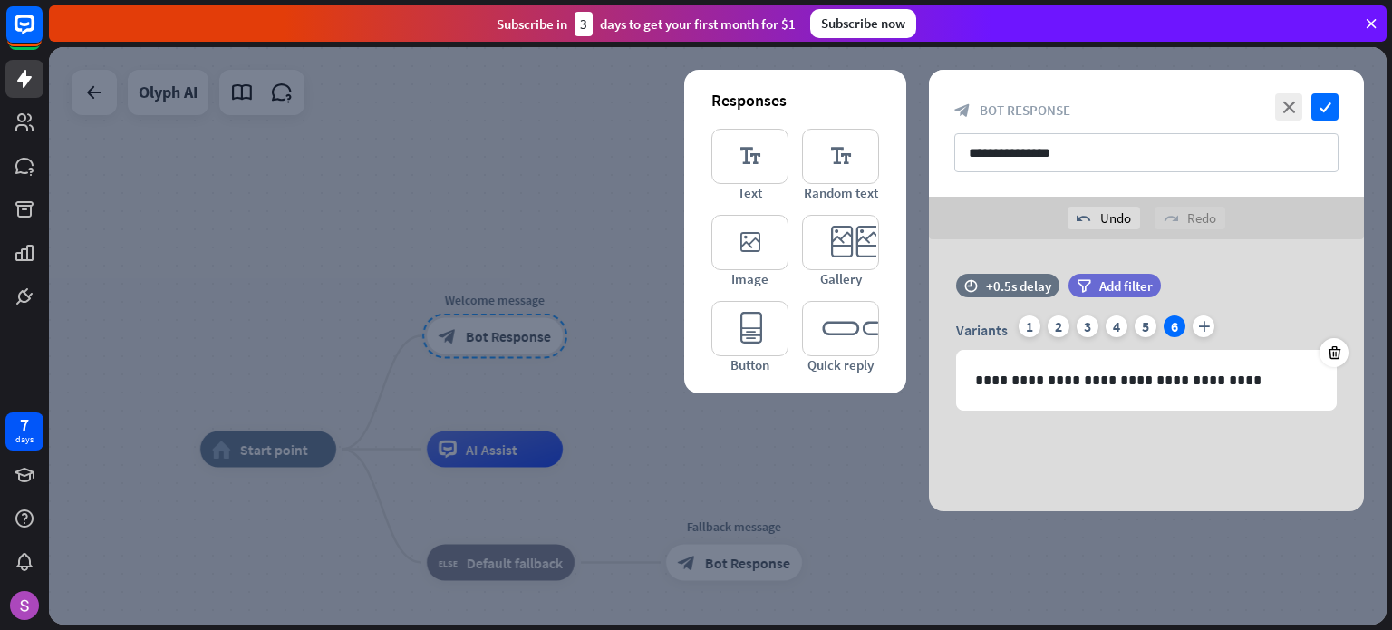
click at [1088, 463] on div "**********" at bounding box center [1146, 375] width 435 height 272
click at [1321, 101] on icon "check" at bounding box center [1324, 106] width 27 height 27
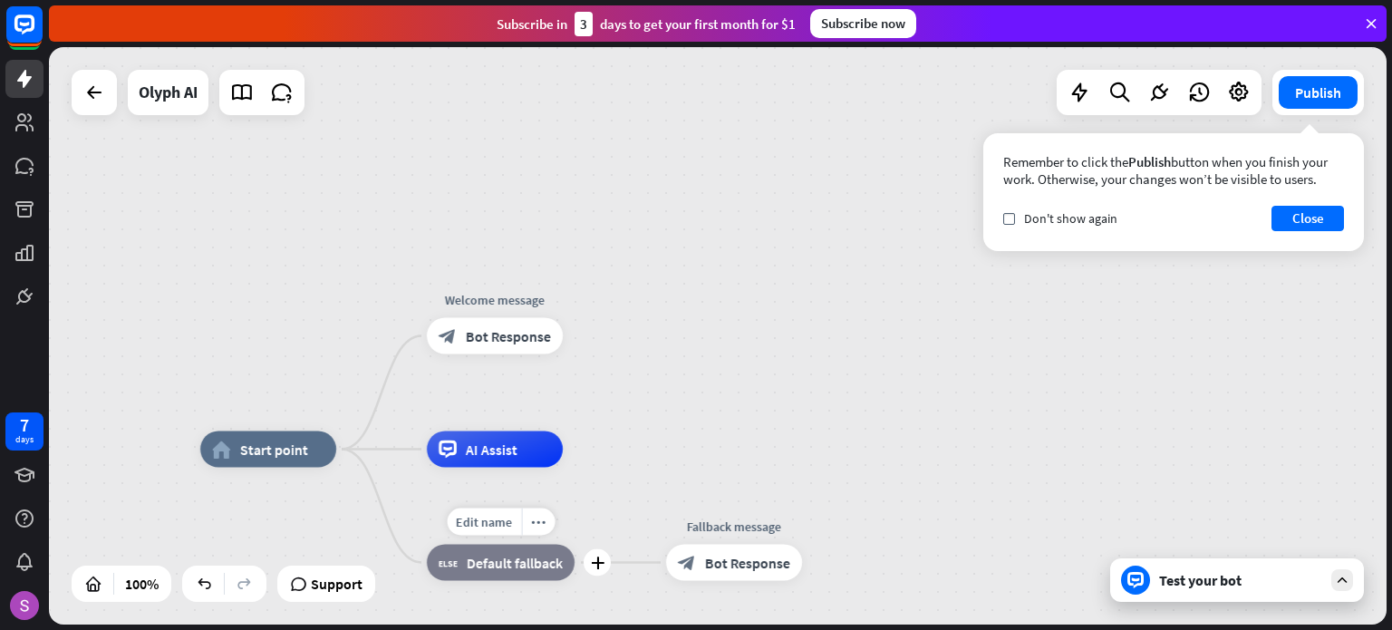
click at [545, 565] on span "Default fallback" at bounding box center [515, 563] width 96 height 18
click at [721, 558] on span "Bot Response" at bounding box center [747, 563] width 85 height 18
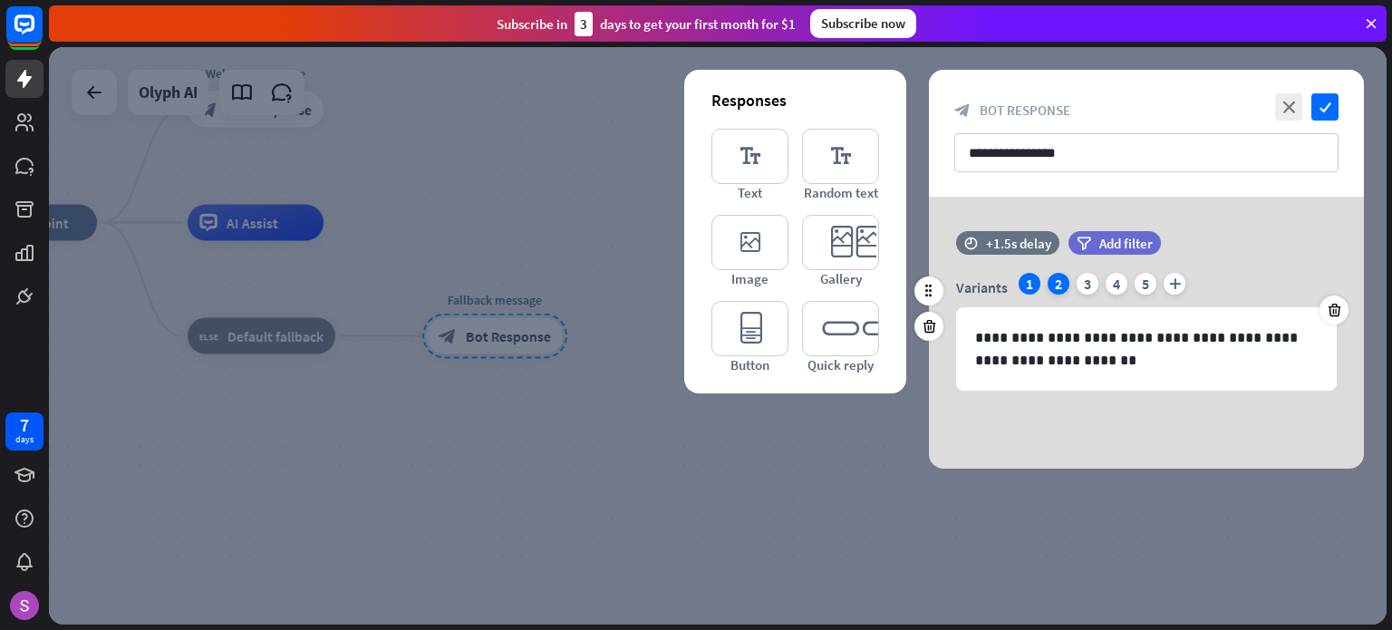
click at [1052, 277] on div "2" at bounding box center [1059, 284] width 22 height 22
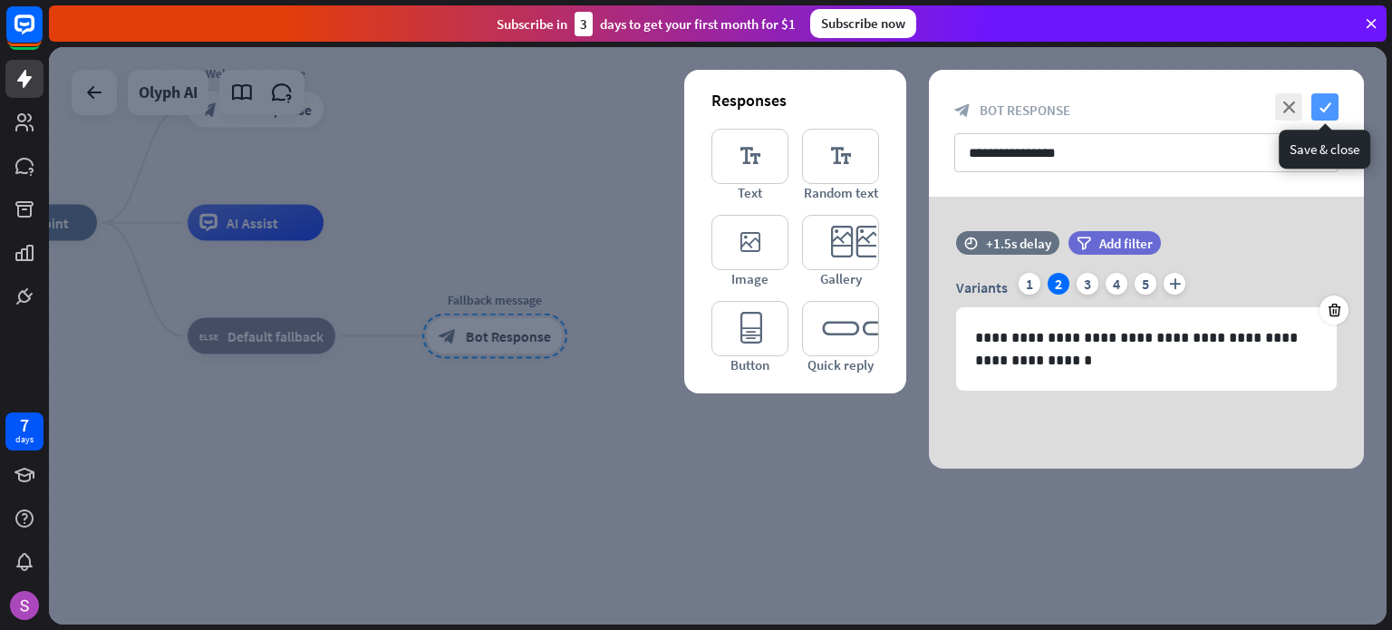
click at [1328, 111] on icon "check" at bounding box center [1324, 106] width 27 height 27
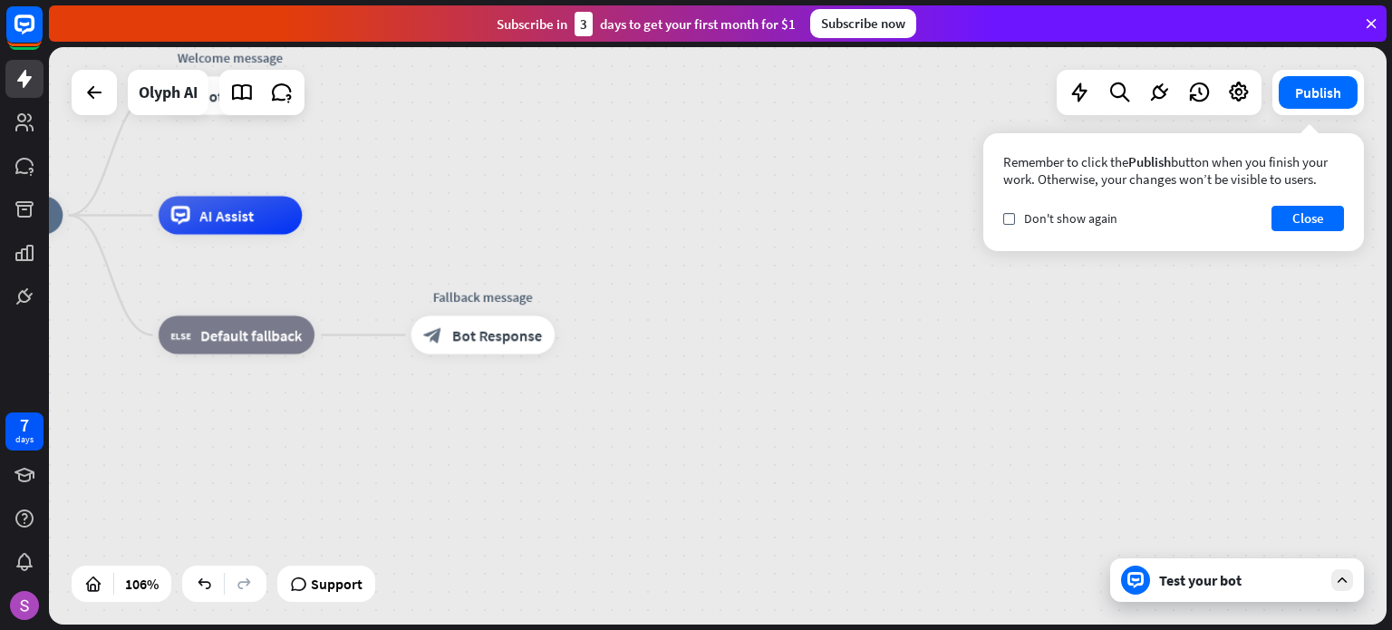
click at [471, 133] on div "home_2 Start point Welcome message block_bot_response Bot Response AI Assist bl…" at bounding box center [718, 335] width 1338 height 577
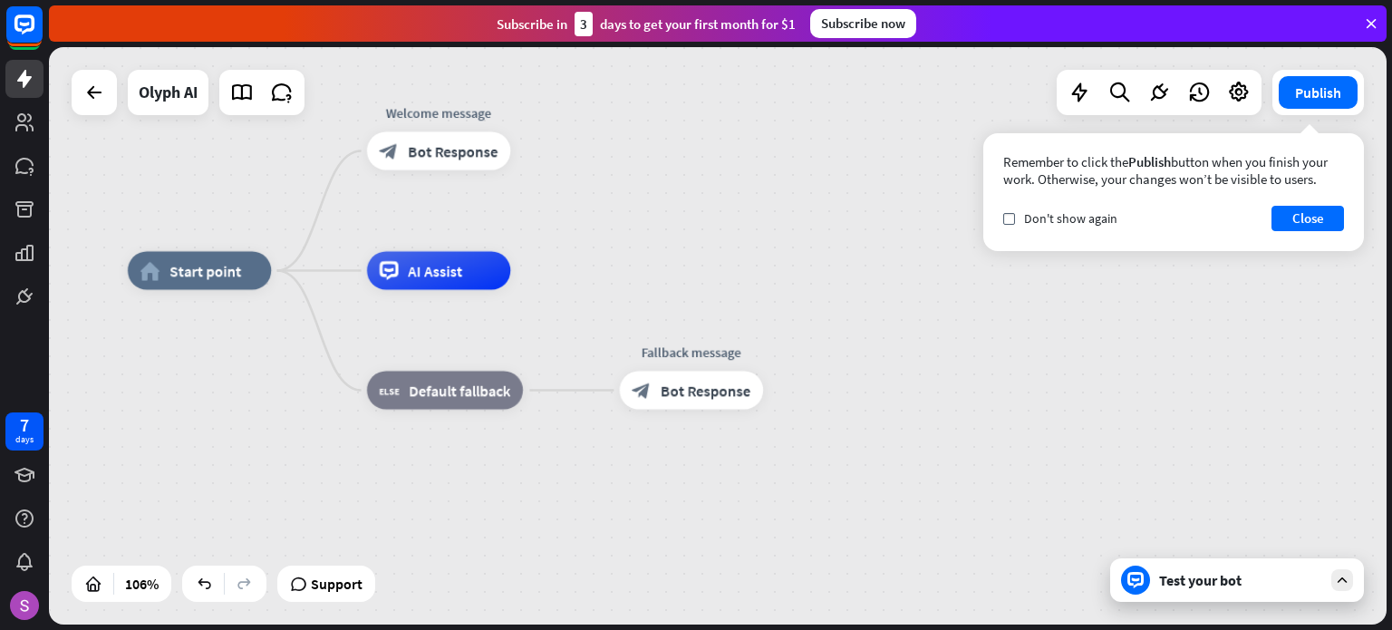
drag, startPoint x: 451, startPoint y: 180, endPoint x: 660, endPoint y: 236, distance: 215.7
click at [660, 236] on div "home_2 Start point Welcome message block_bot_response Bot Response AI Assist bl…" at bounding box center [718, 335] width 1338 height 577
click at [535, 275] on icon "plus" at bounding box center [534, 271] width 15 height 14
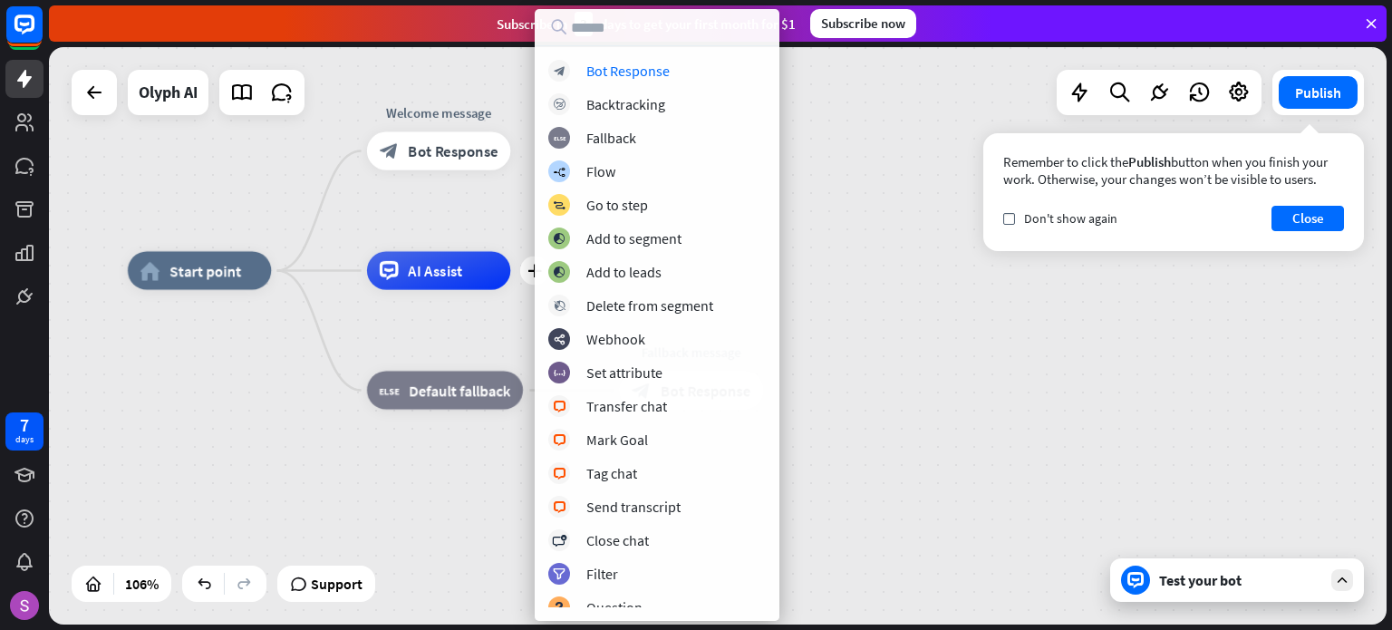
click at [535, 150] on div "block_bot_response Bot Response block_backtracking Backtracking block_fallback …" at bounding box center [657, 333] width 245 height 547
click at [508, 169] on div "Edit name more_horiz plus Welcome message block_bot_response Bot Response" at bounding box center [438, 150] width 143 height 38
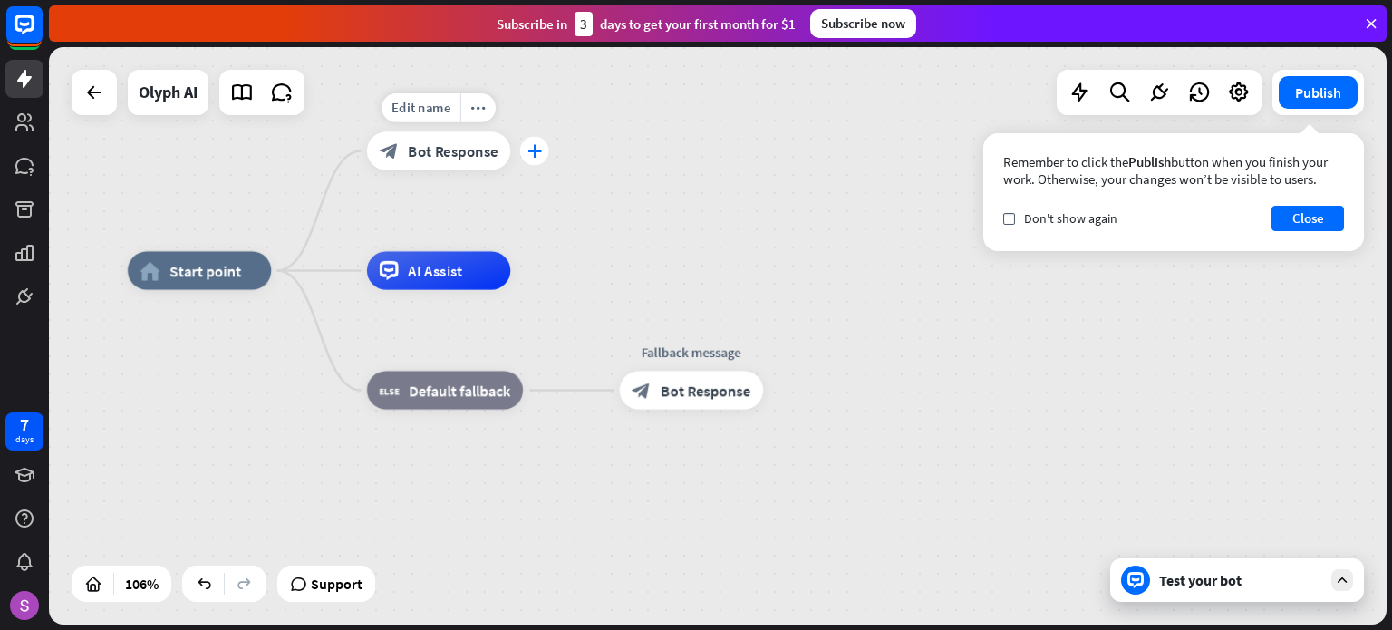
click at [541, 141] on div "plus" at bounding box center [534, 151] width 29 height 29
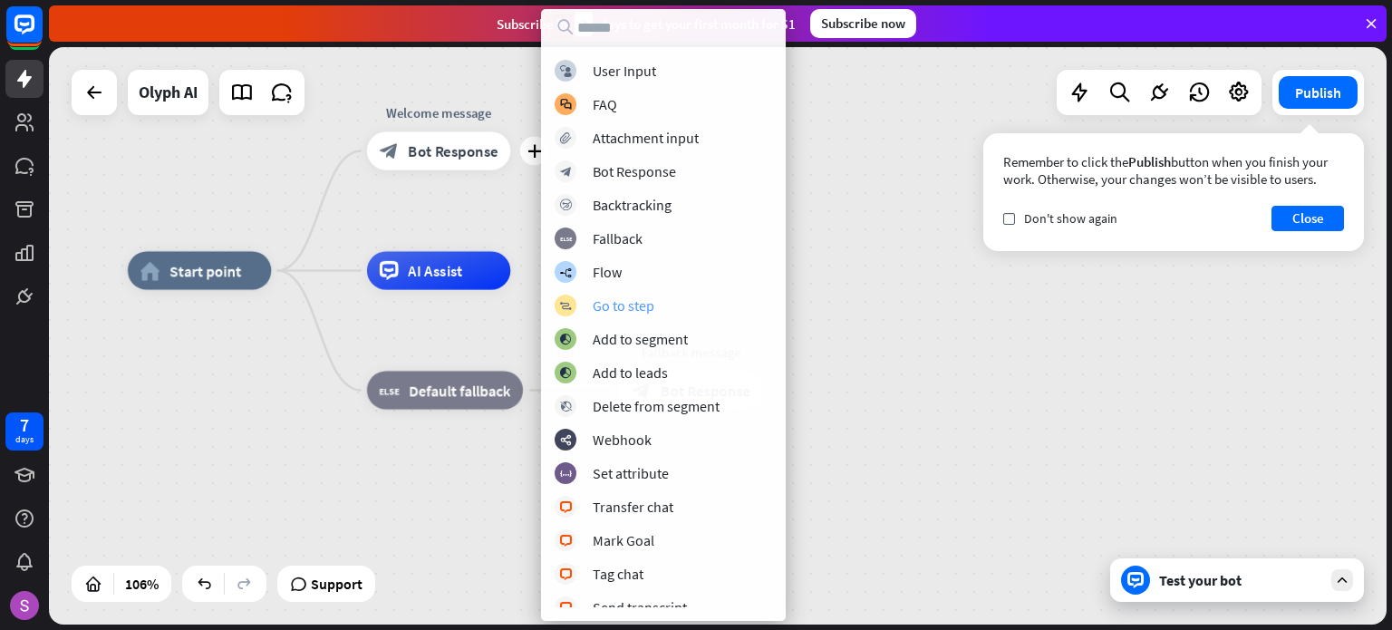
click at [614, 307] on div "Go to step" at bounding box center [624, 305] width 62 height 18
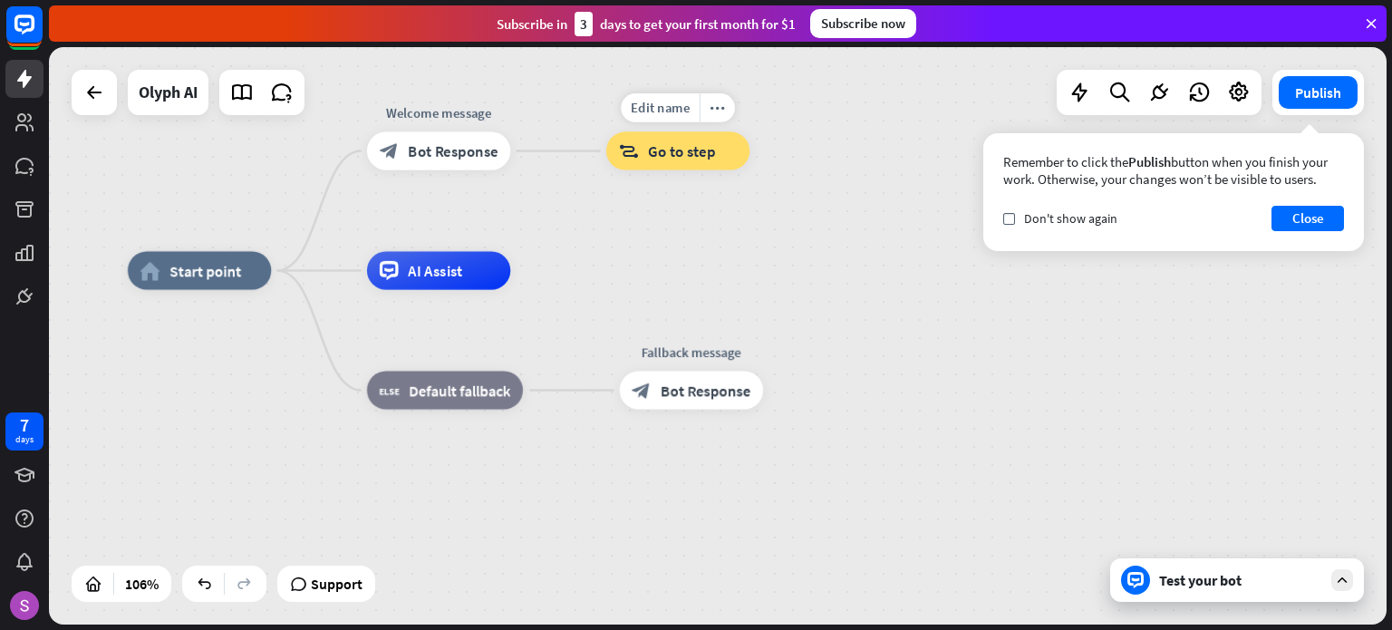
click at [674, 160] on span "Go to step" at bounding box center [681, 150] width 67 height 19
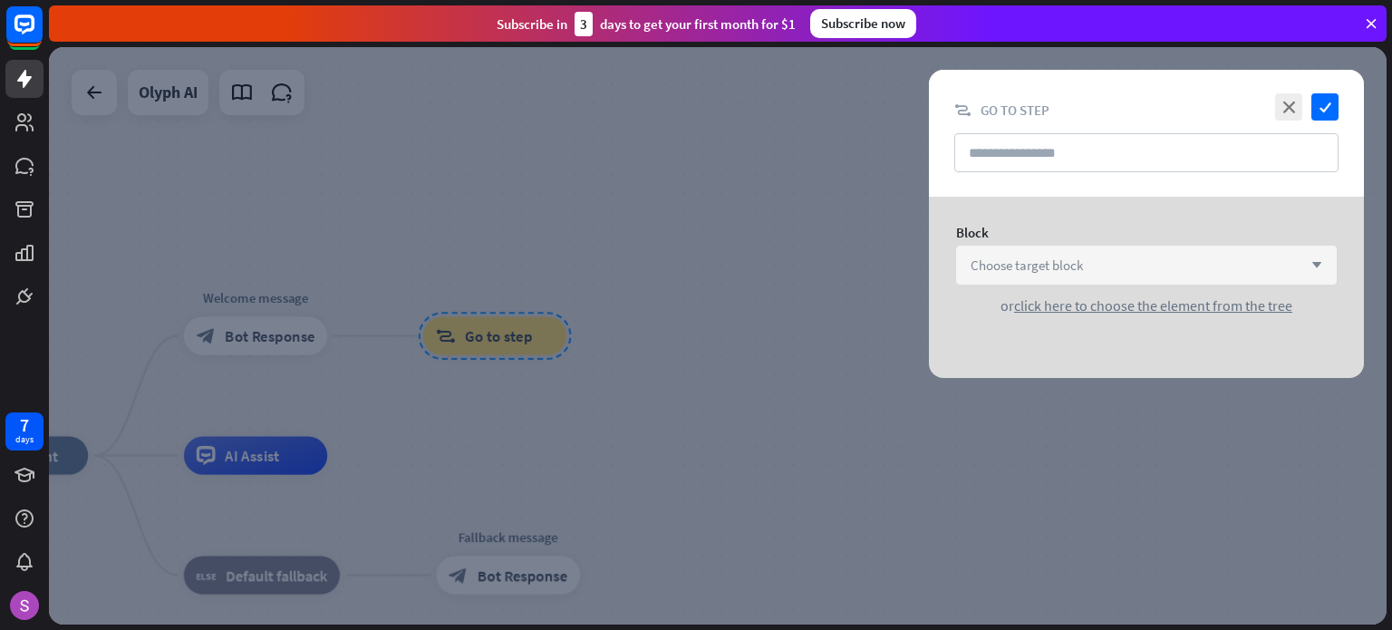
click at [1020, 266] on span "Choose target block" at bounding box center [1027, 264] width 112 height 17
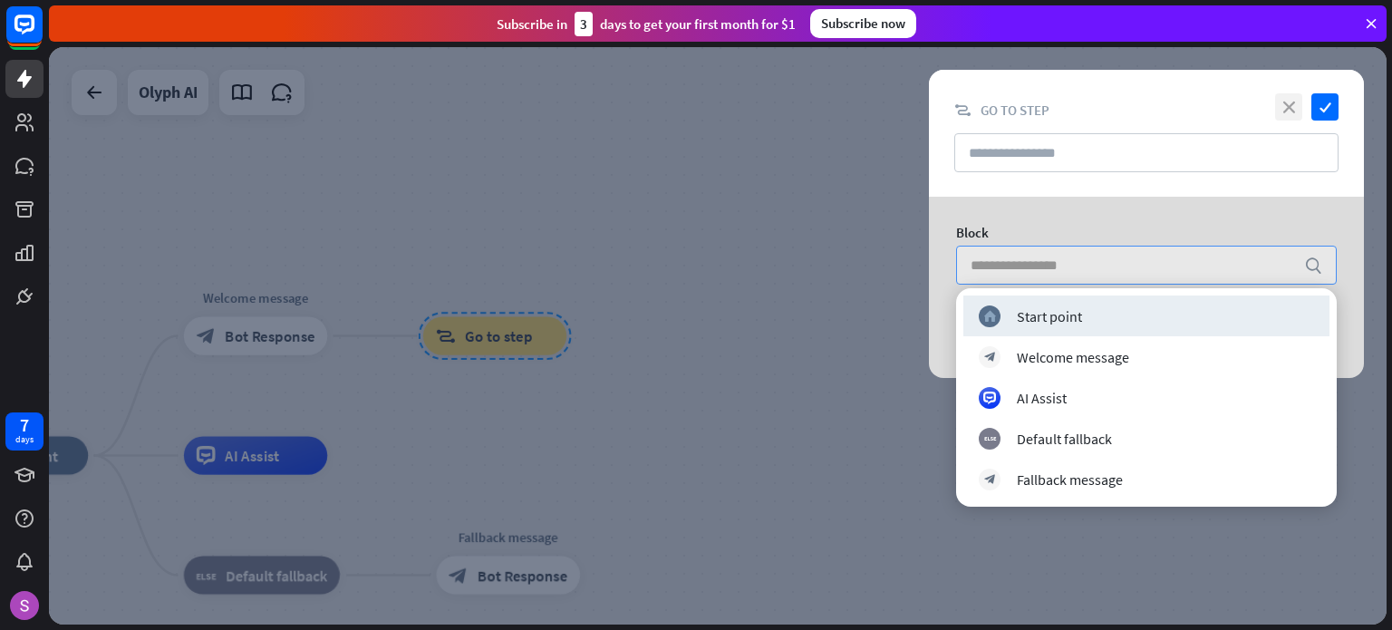
click at [1294, 106] on icon "close" at bounding box center [1288, 106] width 27 height 27
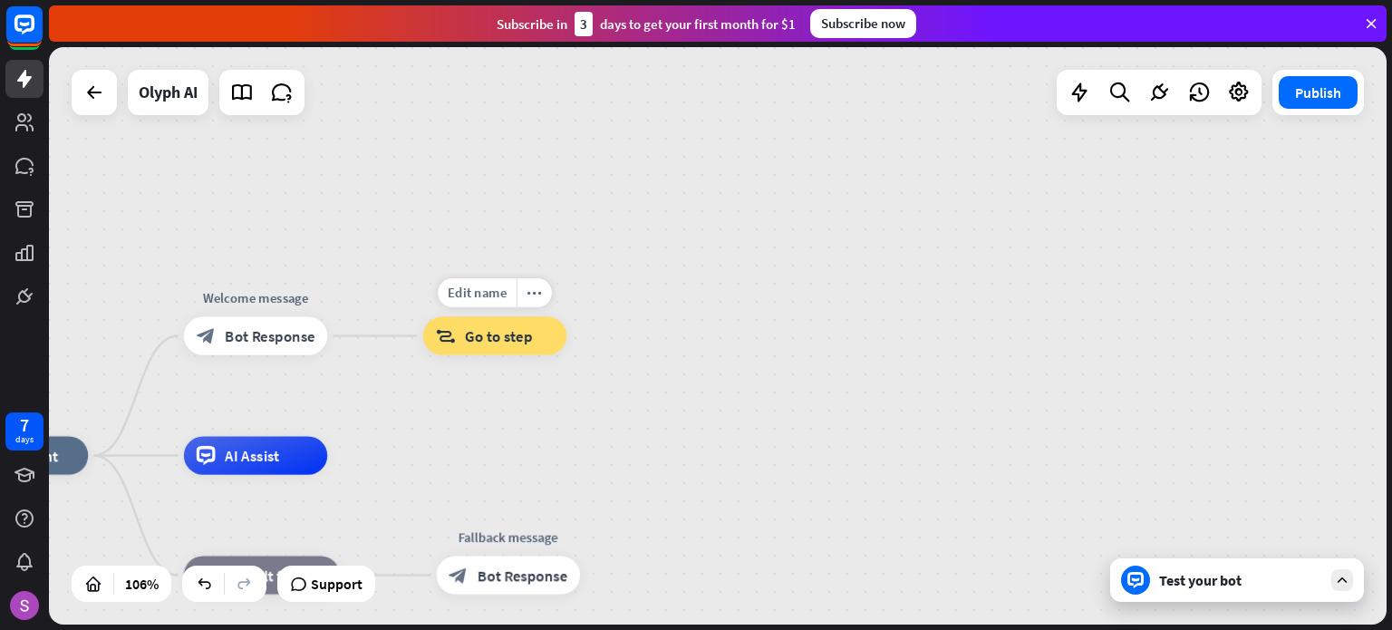
click at [515, 332] on span "Go to step" at bounding box center [498, 335] width 67 height 19
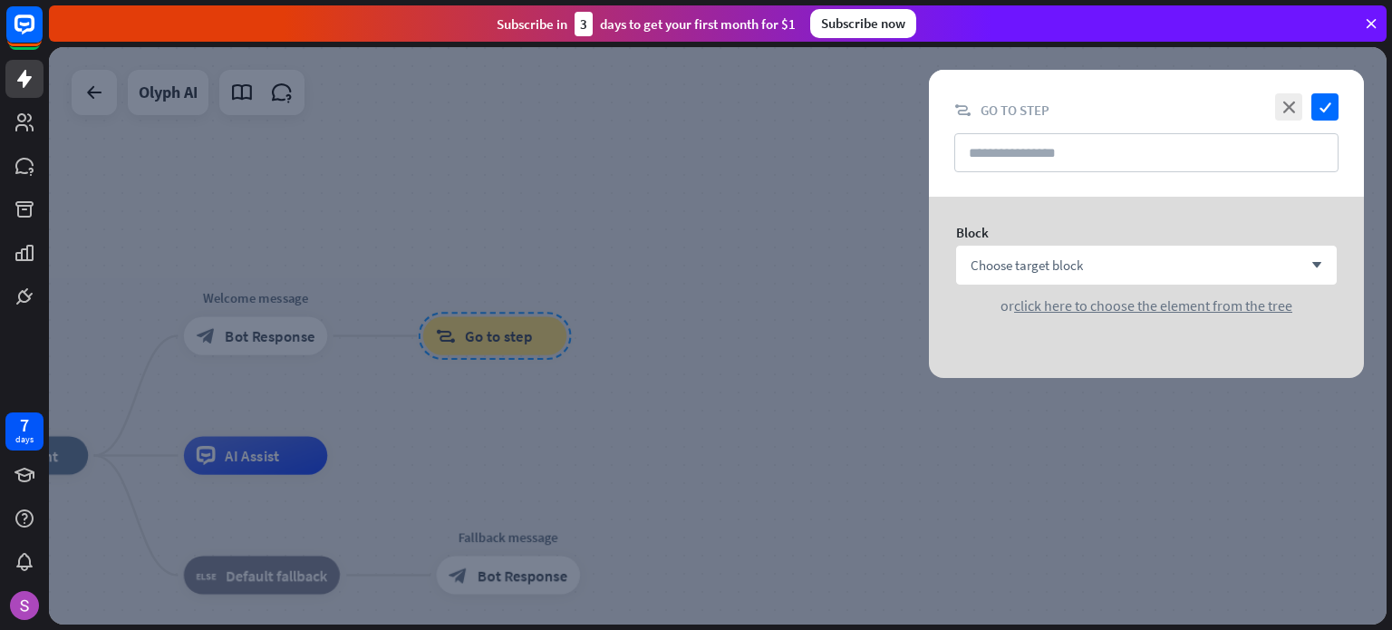
click at [521, 295] on div at bounding box center [718, 335] width 1338 height 577
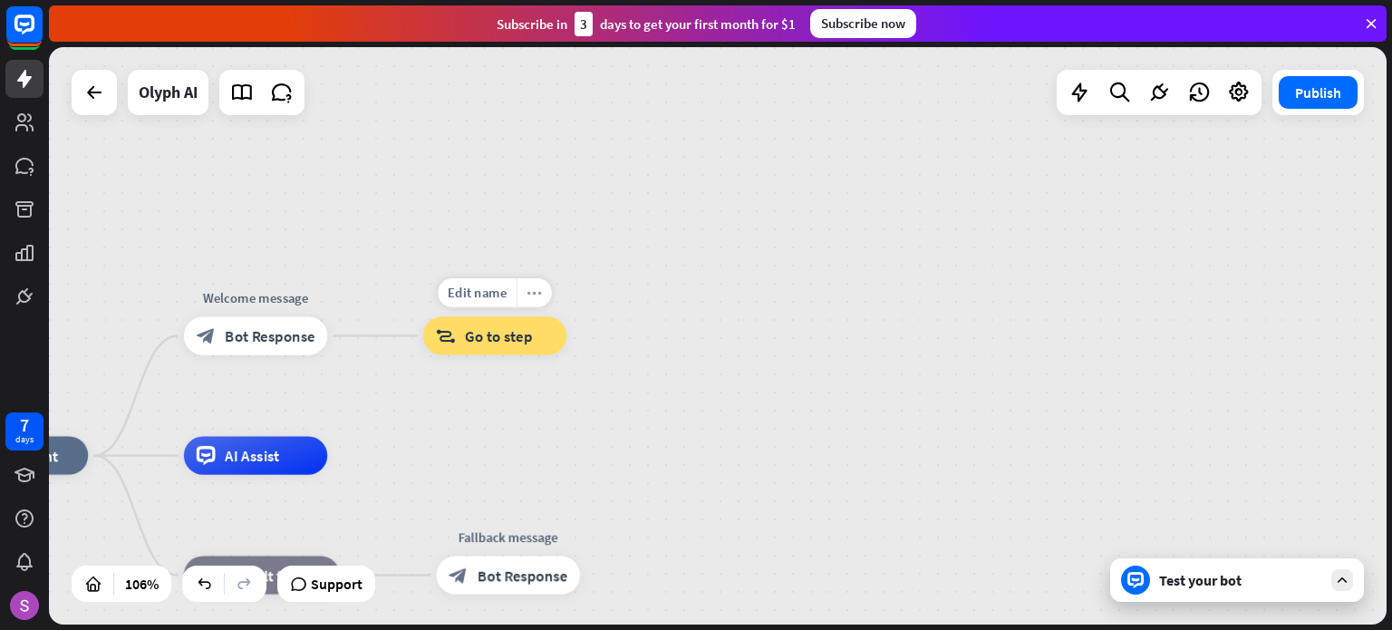
click at [527, 287] on icon "more_horiz" at bounding box center [534, 292] width 15 height 15
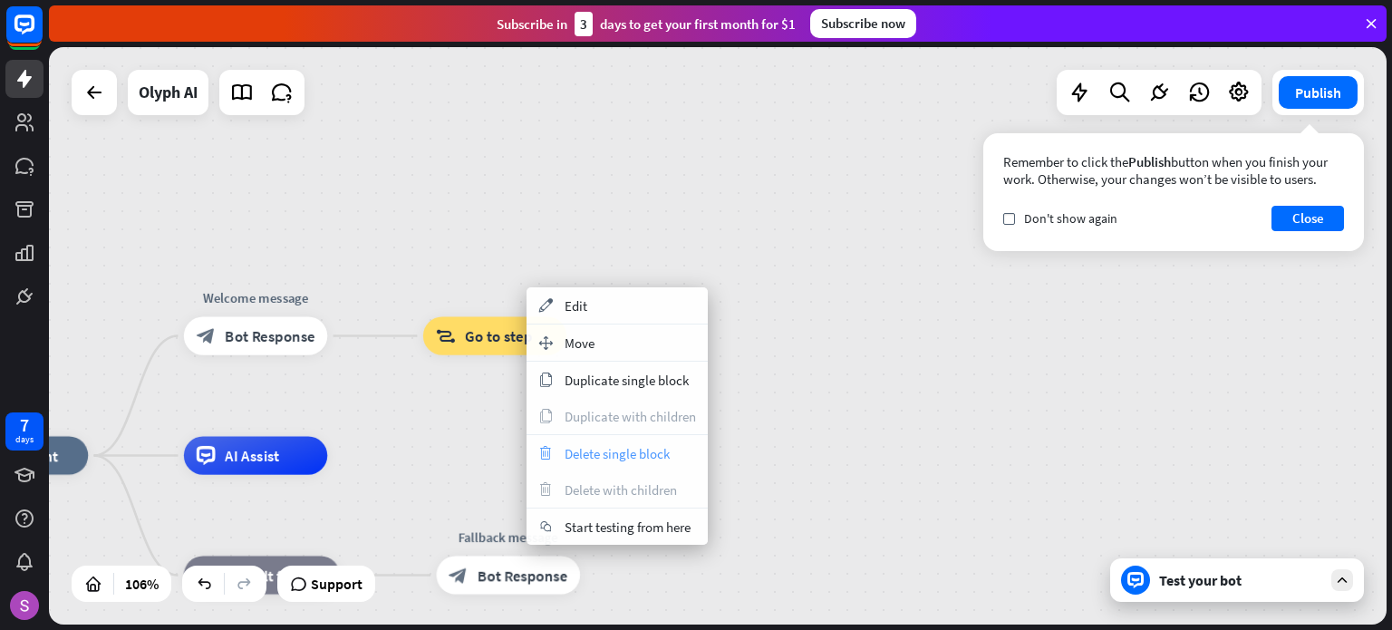
click at [595, 457] on span "Delete single block" at bounding box center [617, 453] width 105 height 17
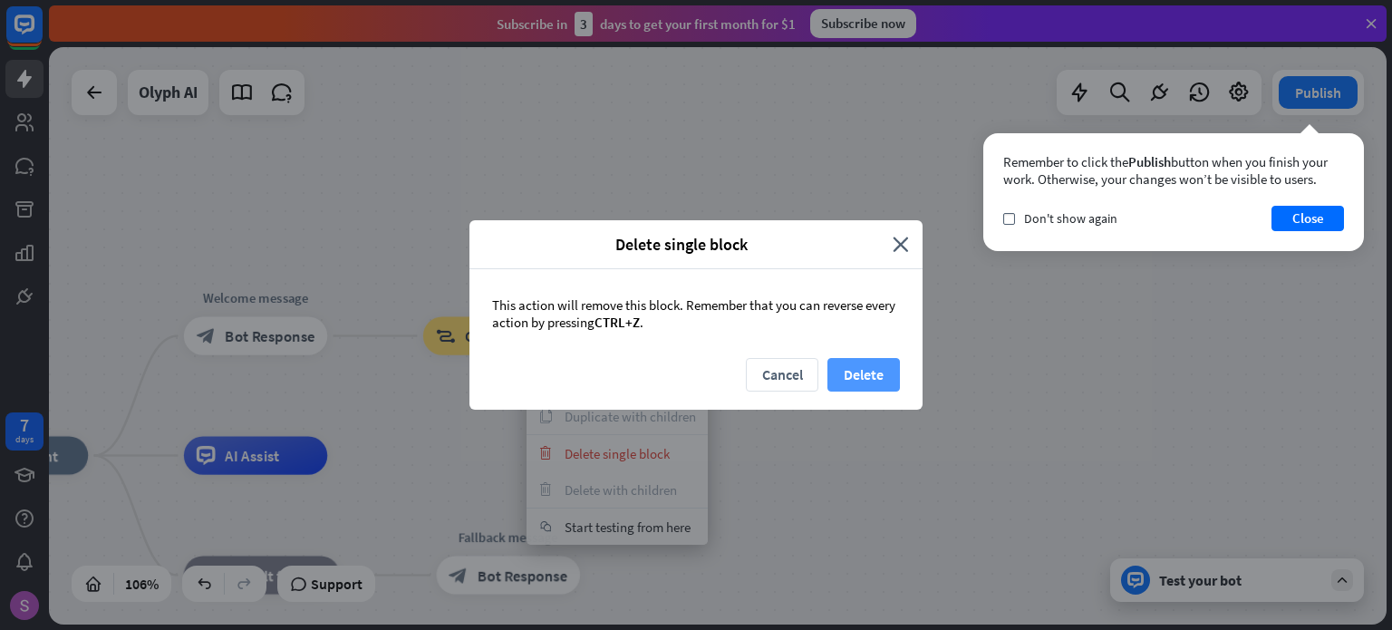
click at [860, 372] on button "Delete" at bounding box center [863, 375] width 73 height 34
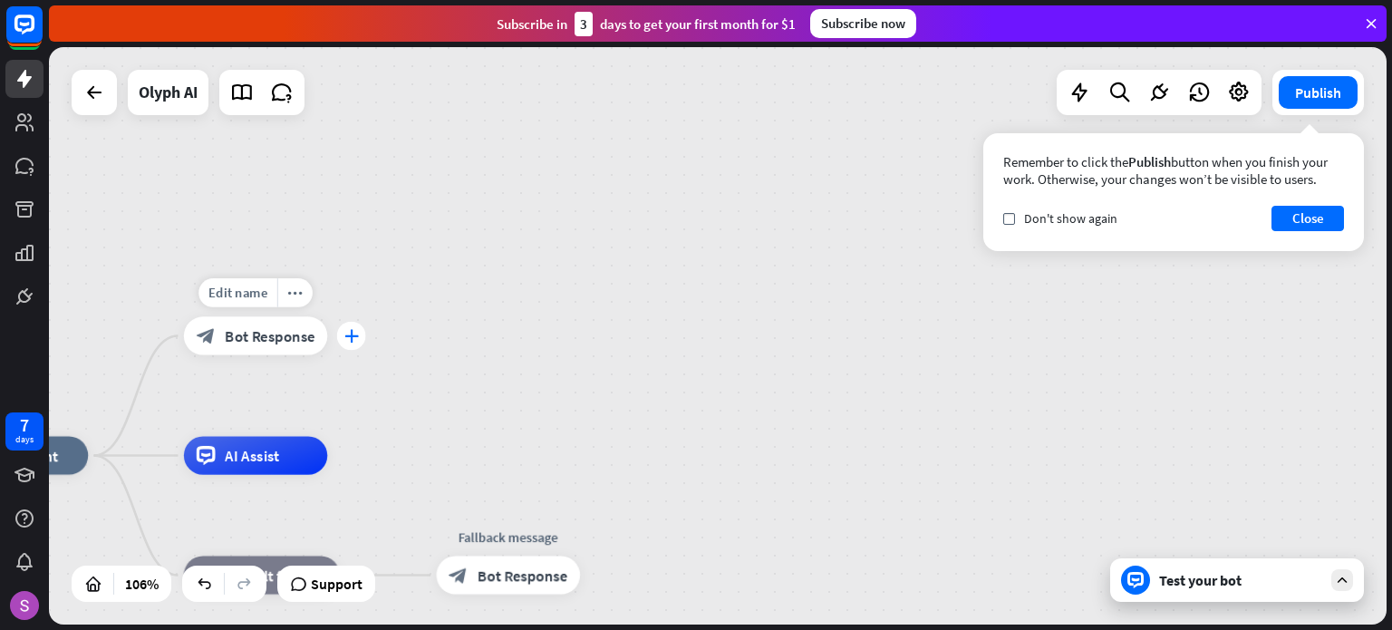
click at [353, 322] on div "plus" at bounding box center [351, 336] width 29 height 29
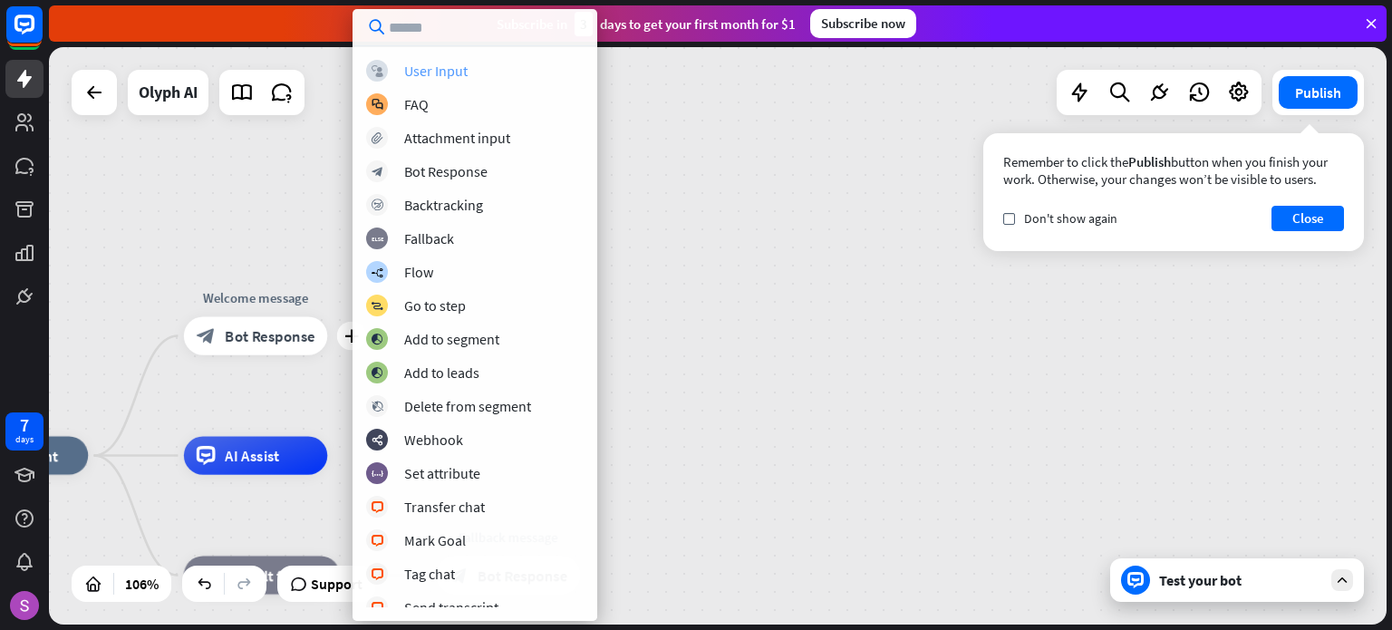
click at [471, 70] on div "block_user_input User Input" at bounding box center [475, 71] width 218 height 22
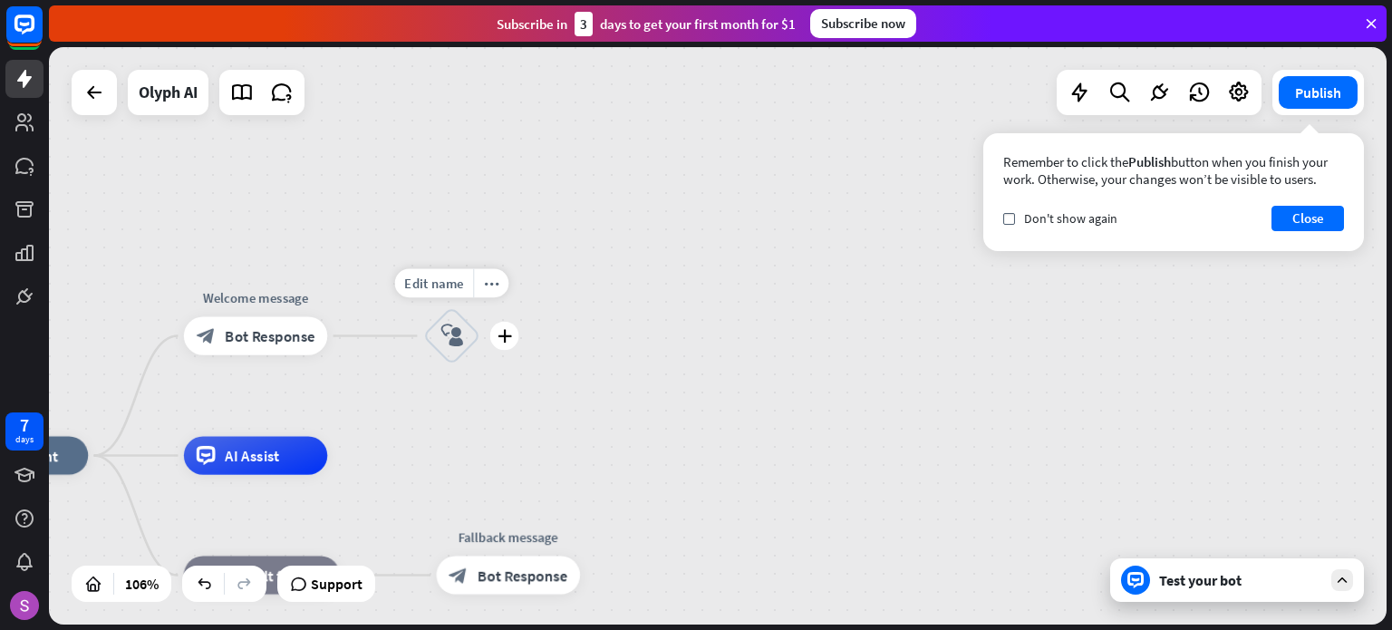
click at [459, 343] on icon "block_user_input" at bounding box center [451, 335] width 23 height 23
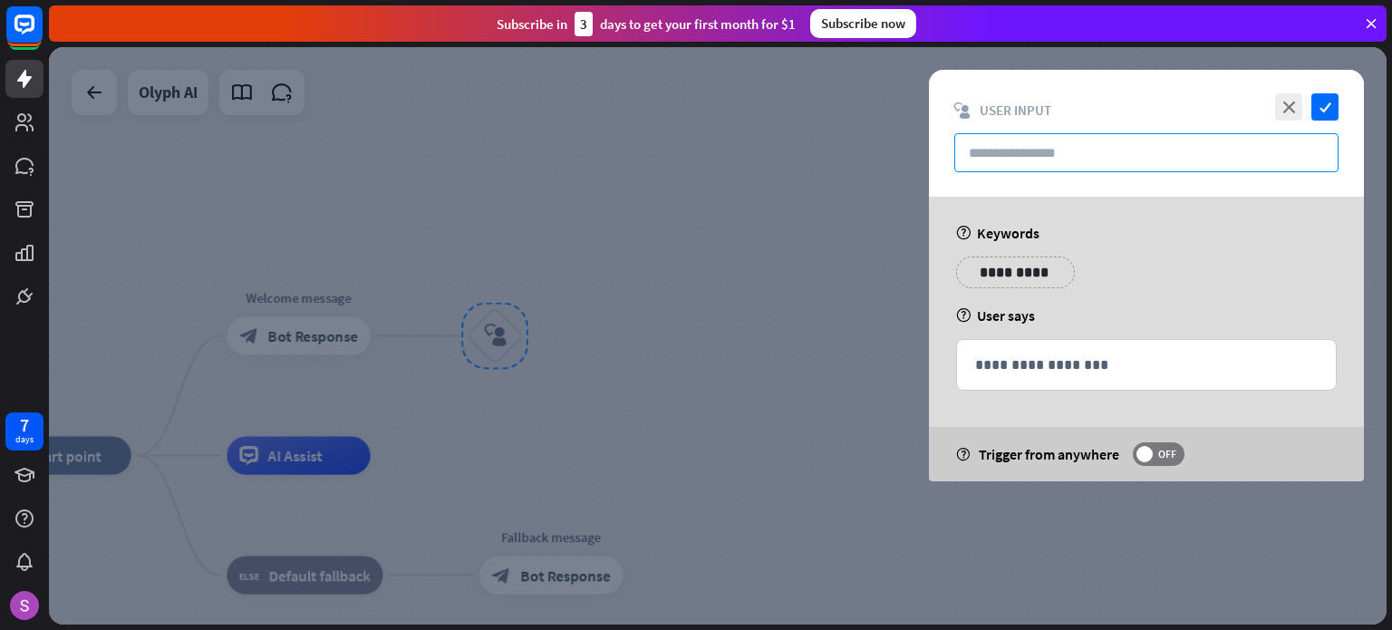
click at [1039, 162] on input "text" at bounding box center [1146, 152] width 384 height 39
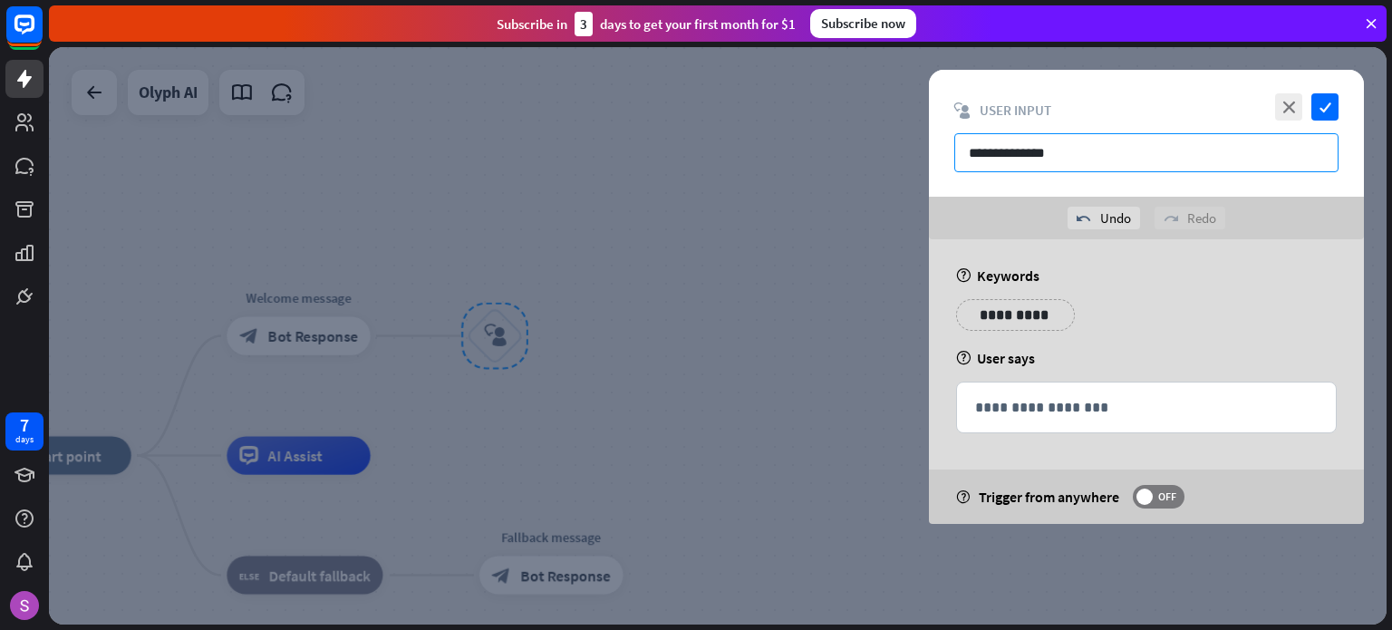
type input "**********"
click at [1030, 317] on p "**********" at bounding box center [1006, 315] width 73 height 23
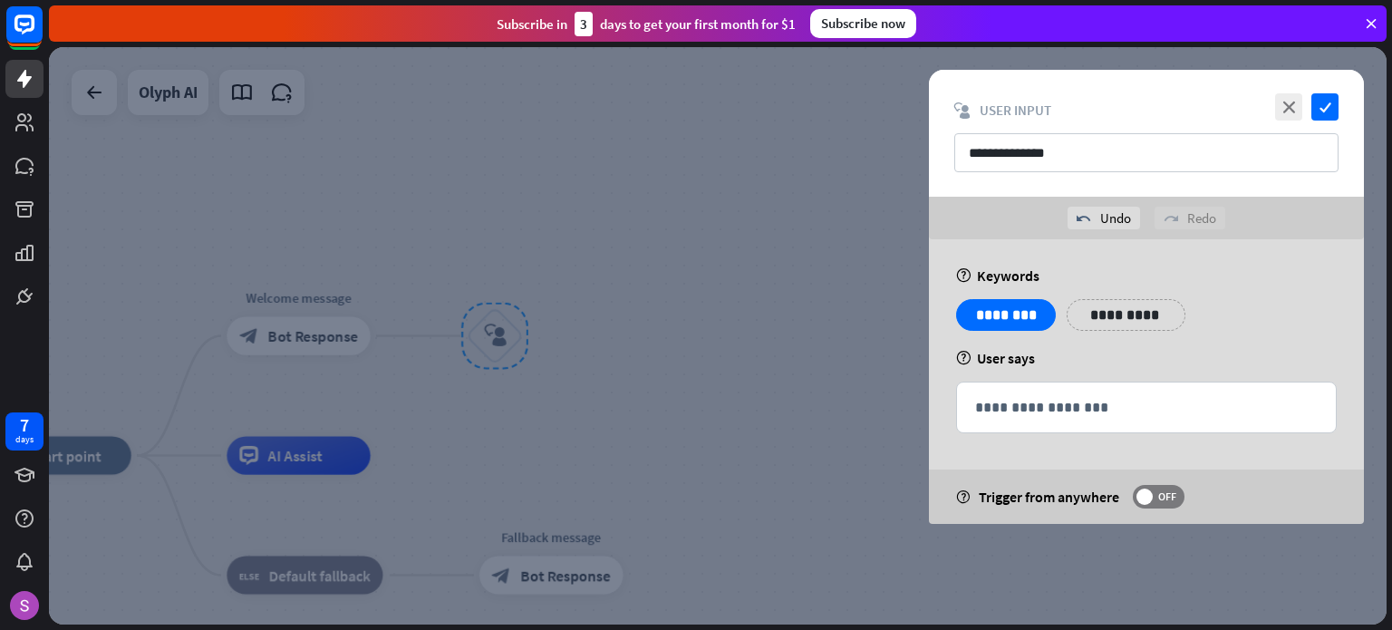
click at [1176, 354] on div "help User says" at bounding box center [1146, 358] width 381 height 18
click at [869, 395] on div at bounding box center [718, 335] width 1338 height 577
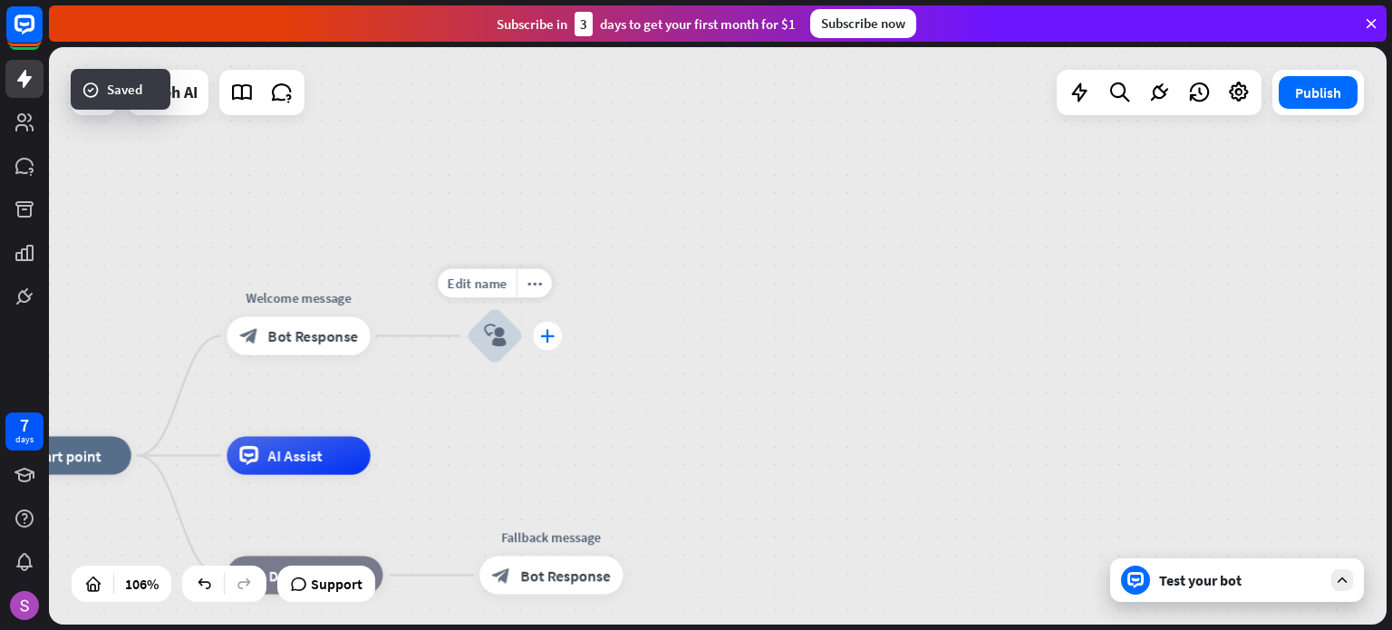
click at [544, 336] on icon "plus" at bounding box center [547, 336] width 15 height 14
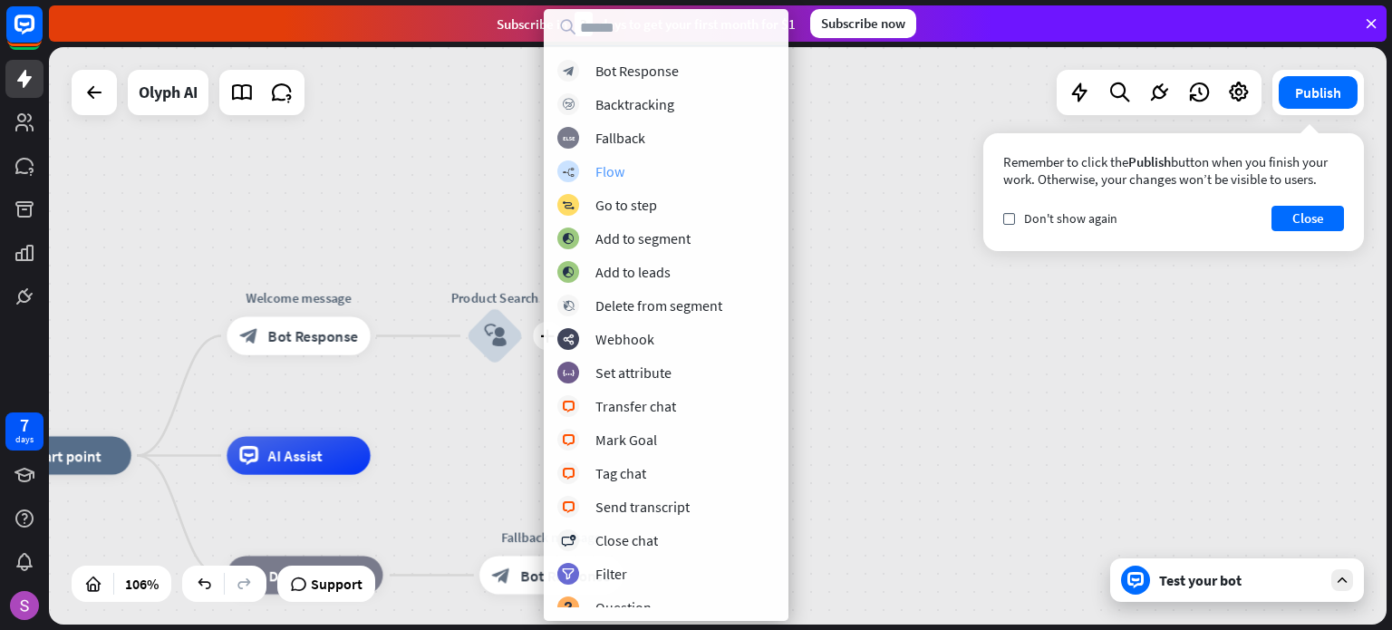
click at [673, 177] on div "builder_tree Flow" at bounding box center [666, 171] width 218 height 22
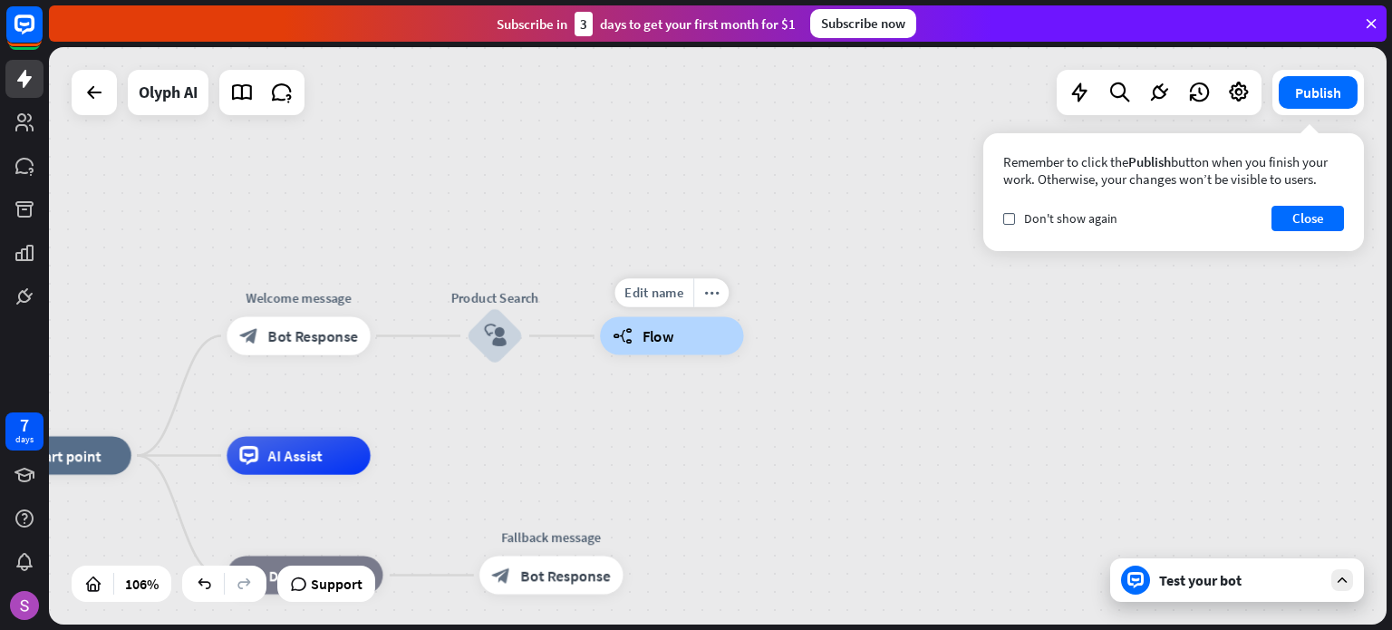
click at [669, 328] on span "Flow" at bounding box center [659, 335] width 32 height 19
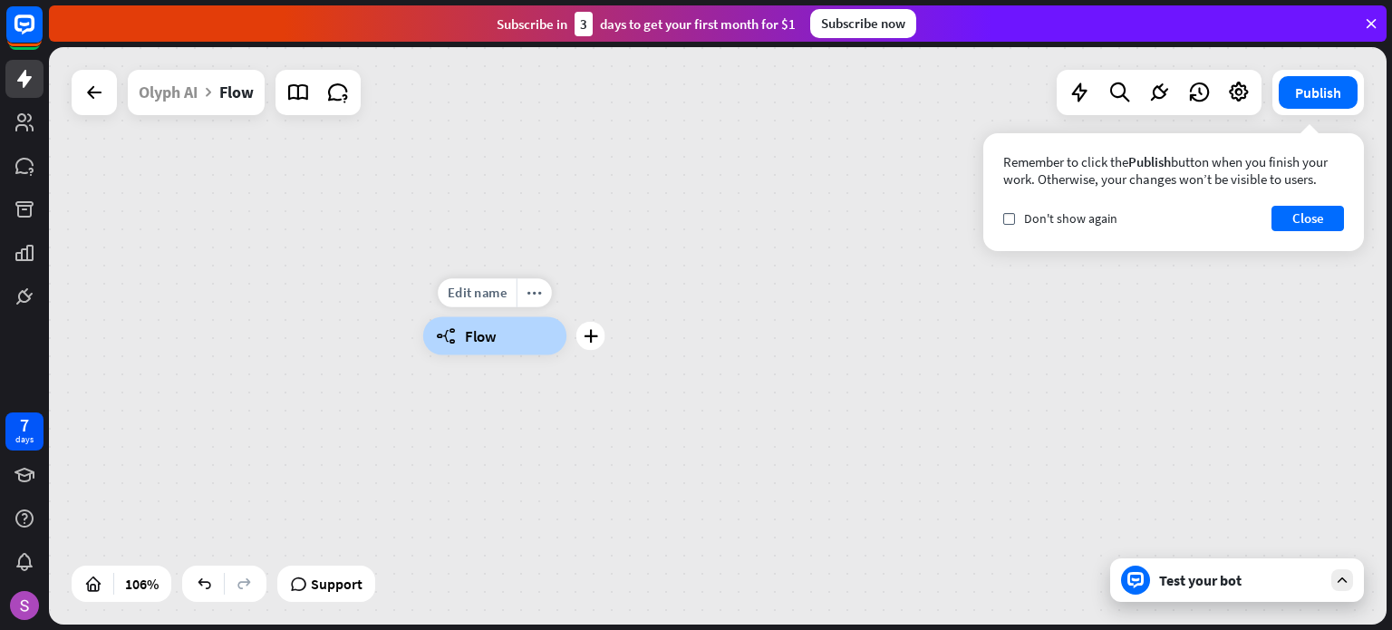
click at [491, 340] on span "Flow" at bounding box center [481, 335] width 32 height 19
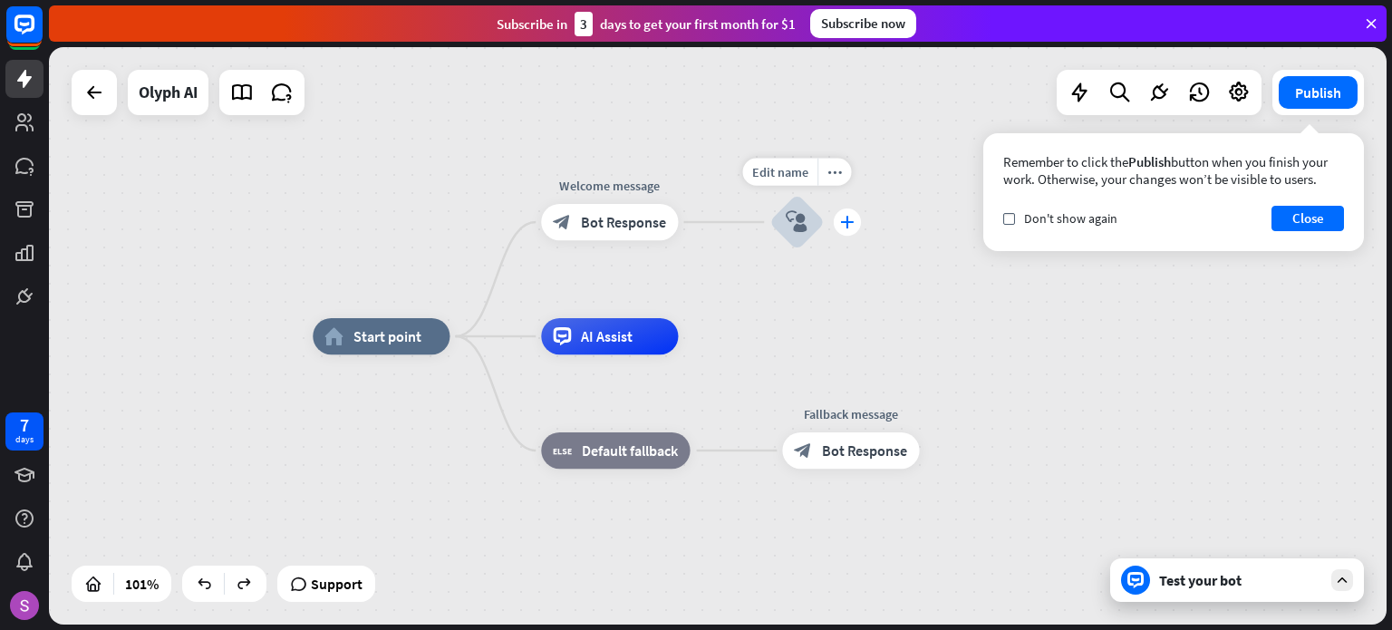
click at [851, 223] on icon "plus" at bounding box center [847, 222] width 14 height 13
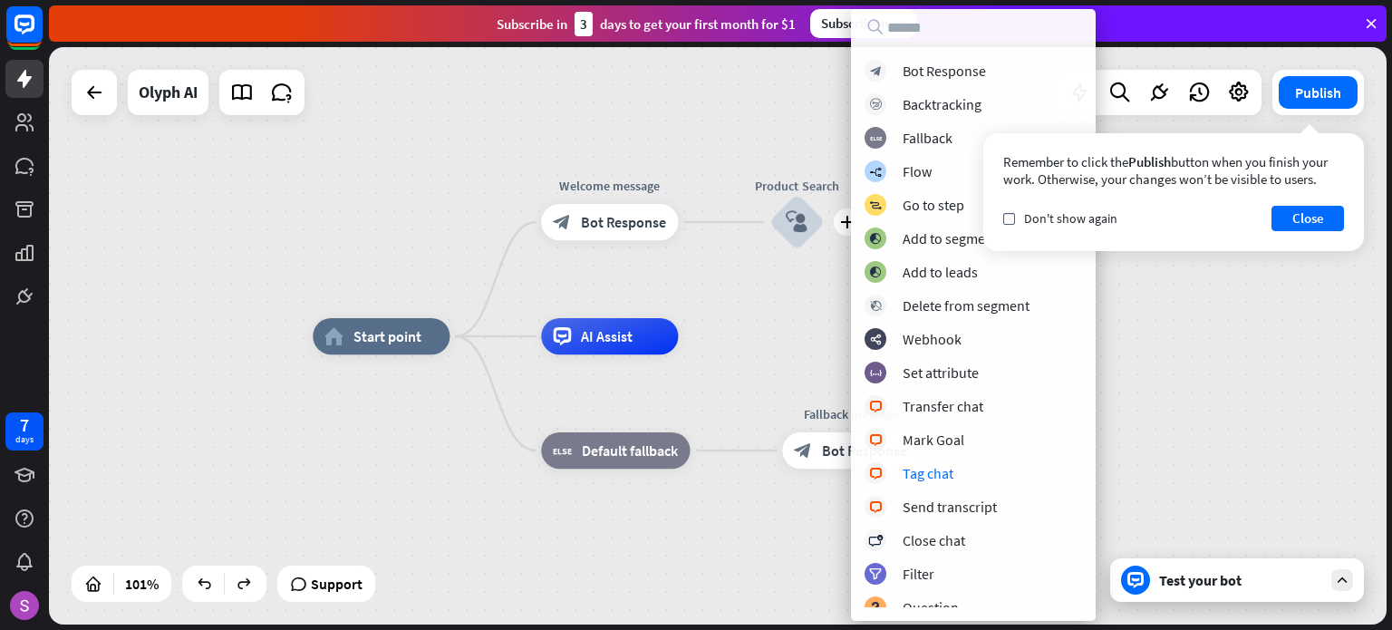
click at [1185, 493] on div "home_2 Start point Welcome message block_bot_response Bot Response plus Product…" at bounding box center [987, 627] width 1349 height 582
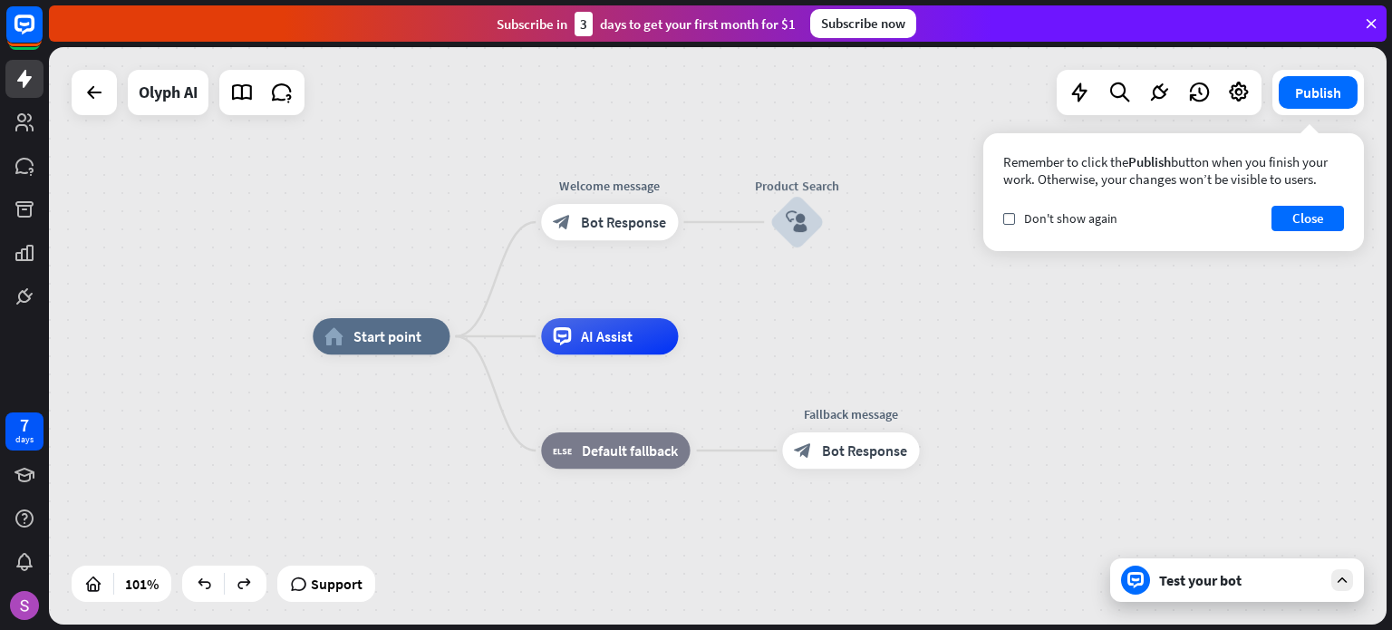
click at [1222, 587] on div "Test your bot" at bounding box center [1240, 580] width 163 height 18
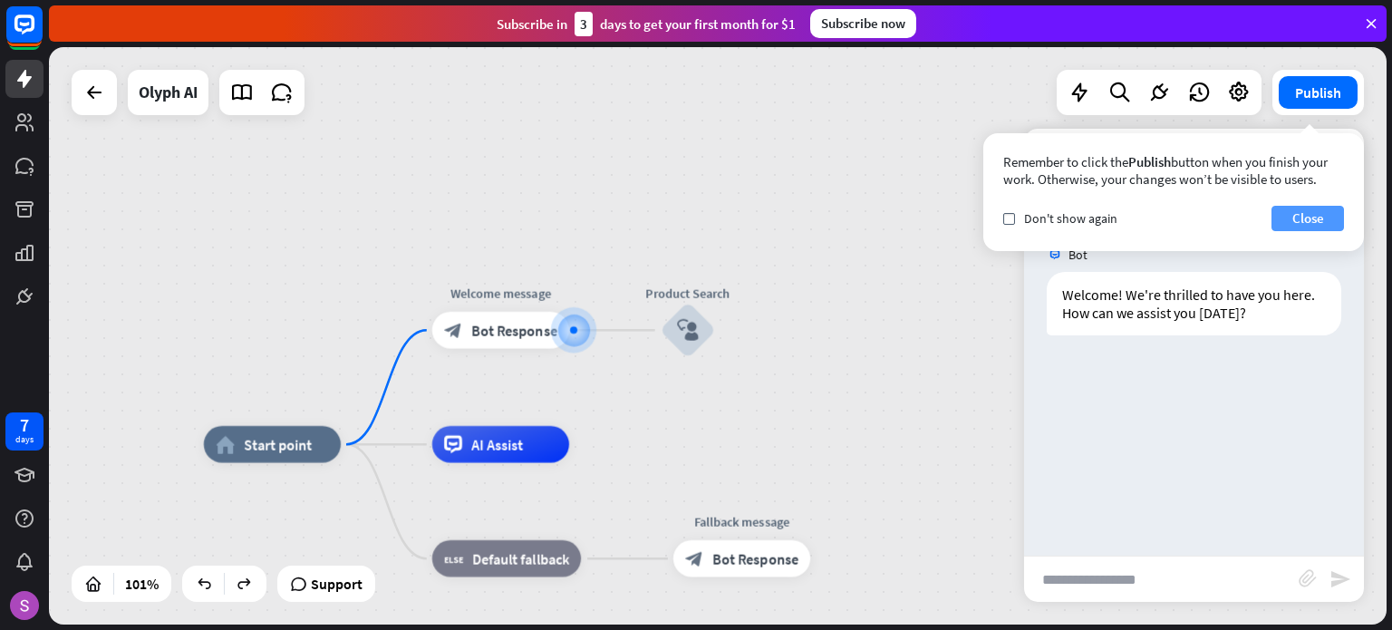
click at [1329, 215] on button "Close" at bounding box center [1308, 218] width 73 height 25
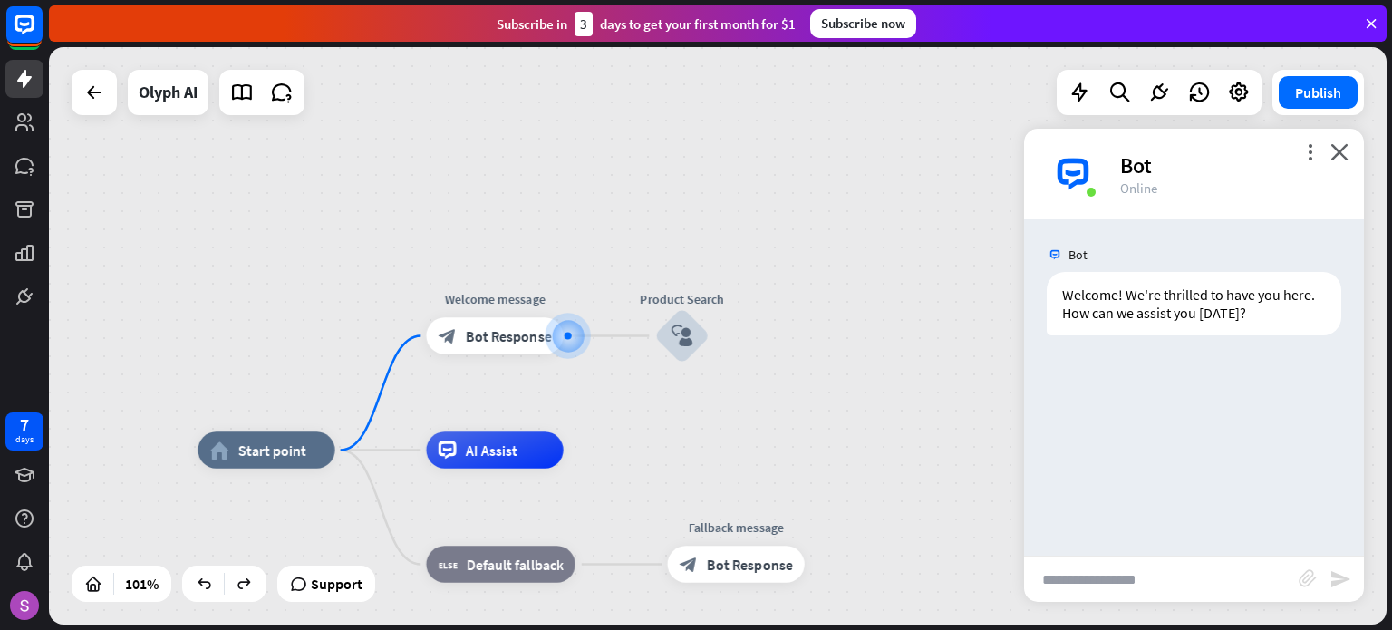
click at [1117, 576] on input "text" at bounding box center [1161, 578] width 275 height 45
click at [819, 427] on div "home_2 Start point Welcome message block_bot_response Bot Response Product Sear…" at bounding box center [718, 335] width 1338 height 577
click at [1334, 157] on icon "close" at bounding box center [1339, 151] width 18 height 17
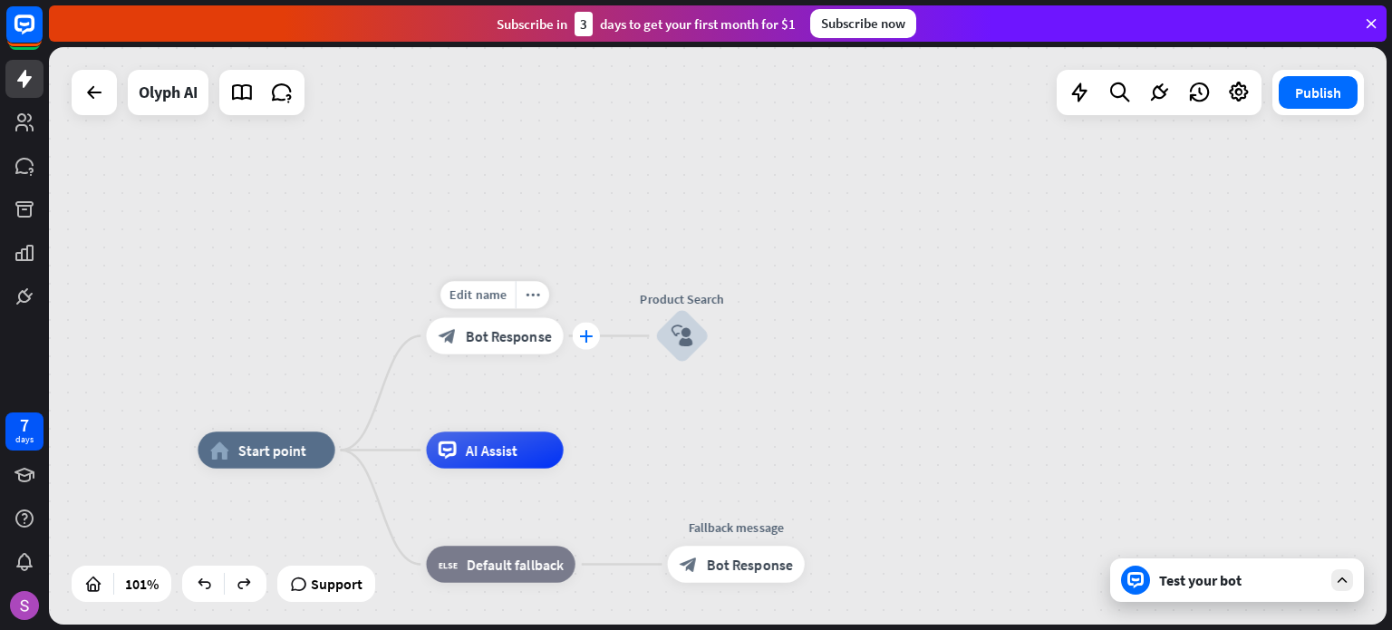
click at [585, 334] on icon "plus" at bounding box center [586, 335] width 14 height 13
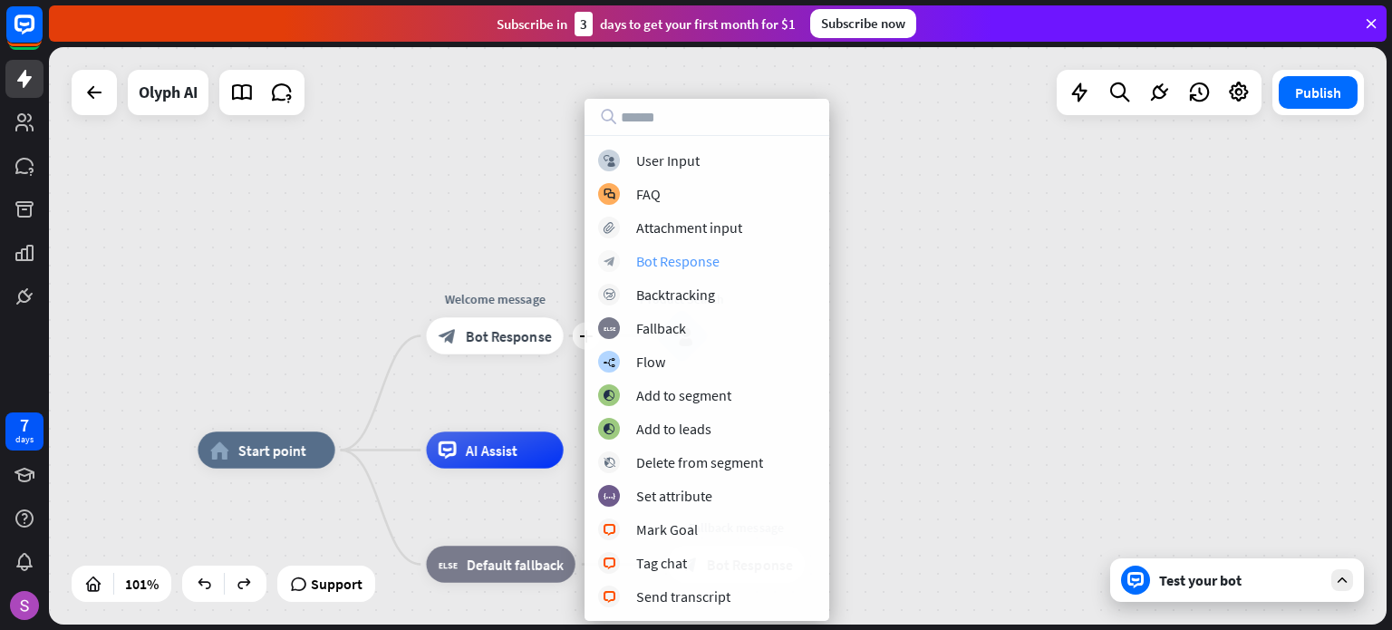
click at [736, 256] on div "block_bot_response Bot Response" at bounding box center [707, 261] width 218 height 22
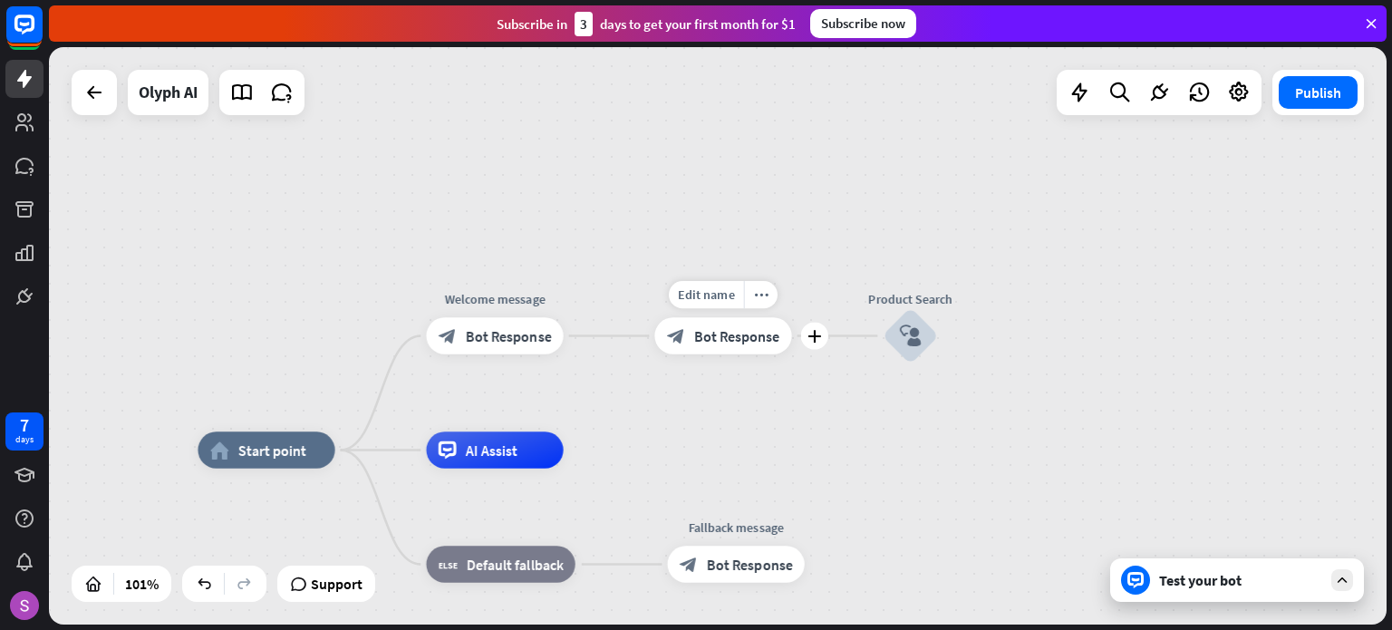
click at [710, 350] on div "block_bot_response Bot Response" at bounding box center [722, 335] width 137 height 36
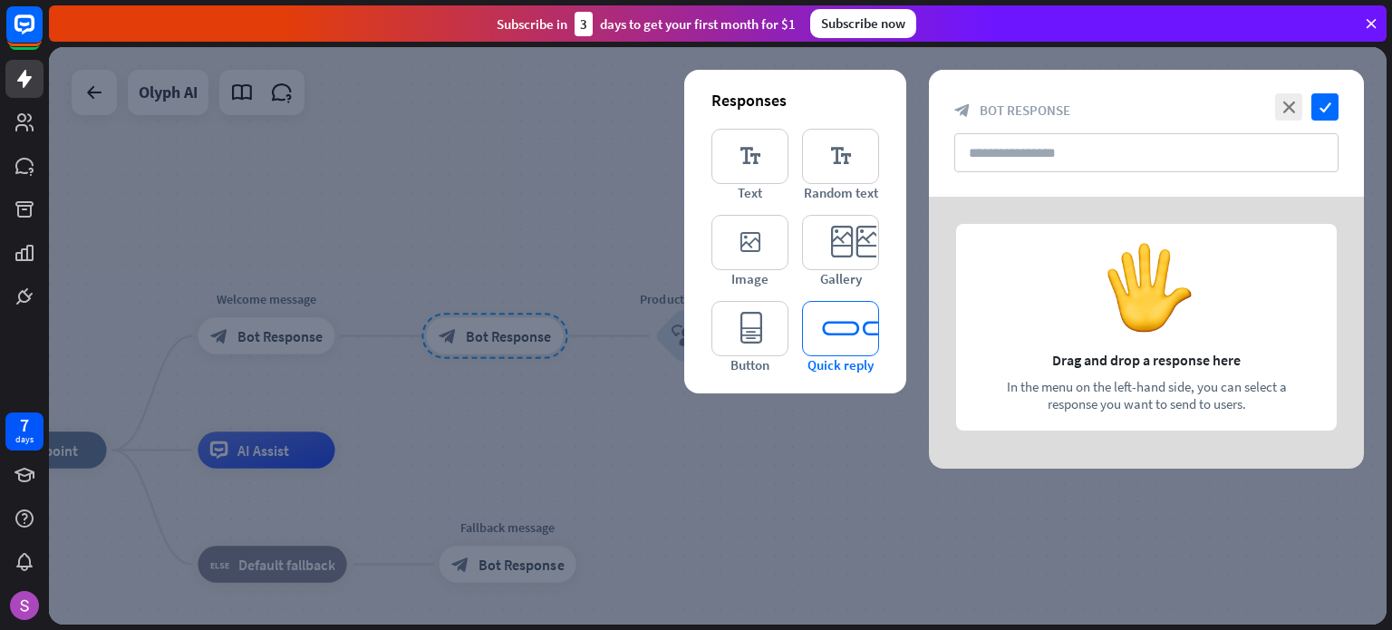
click at [850, 335] on icon "editor_quick_replies" at bounding box center [840, 328] width 77 height 55
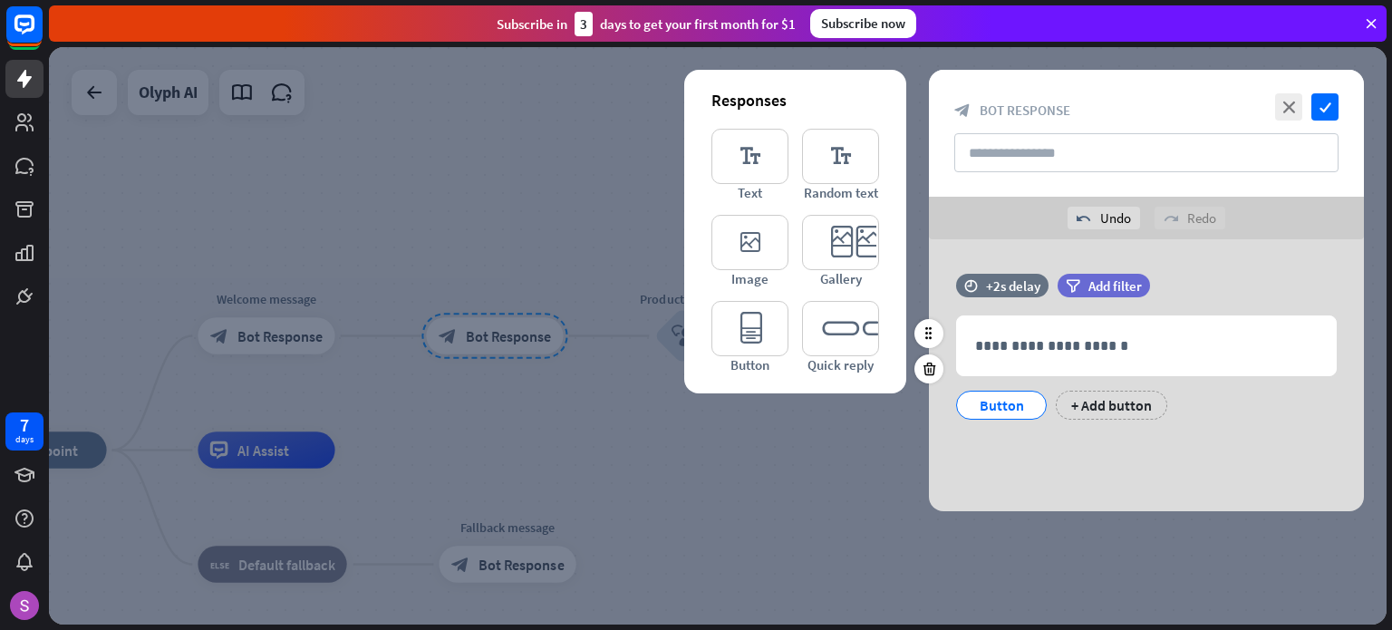
click at [1011, 402] on div "Button" at bounding box center [1002, 405] width 60 height 27
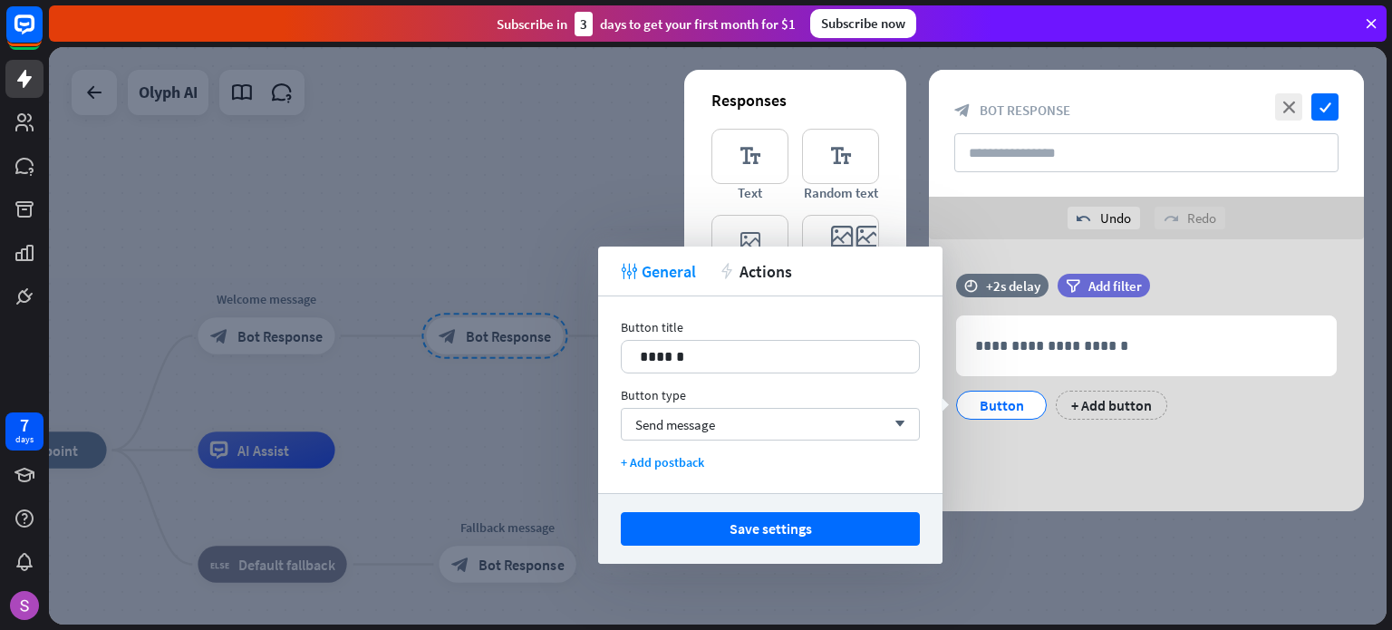
click at [1038, 517] on div at bounding box center [718, 335] width 1338 height 577
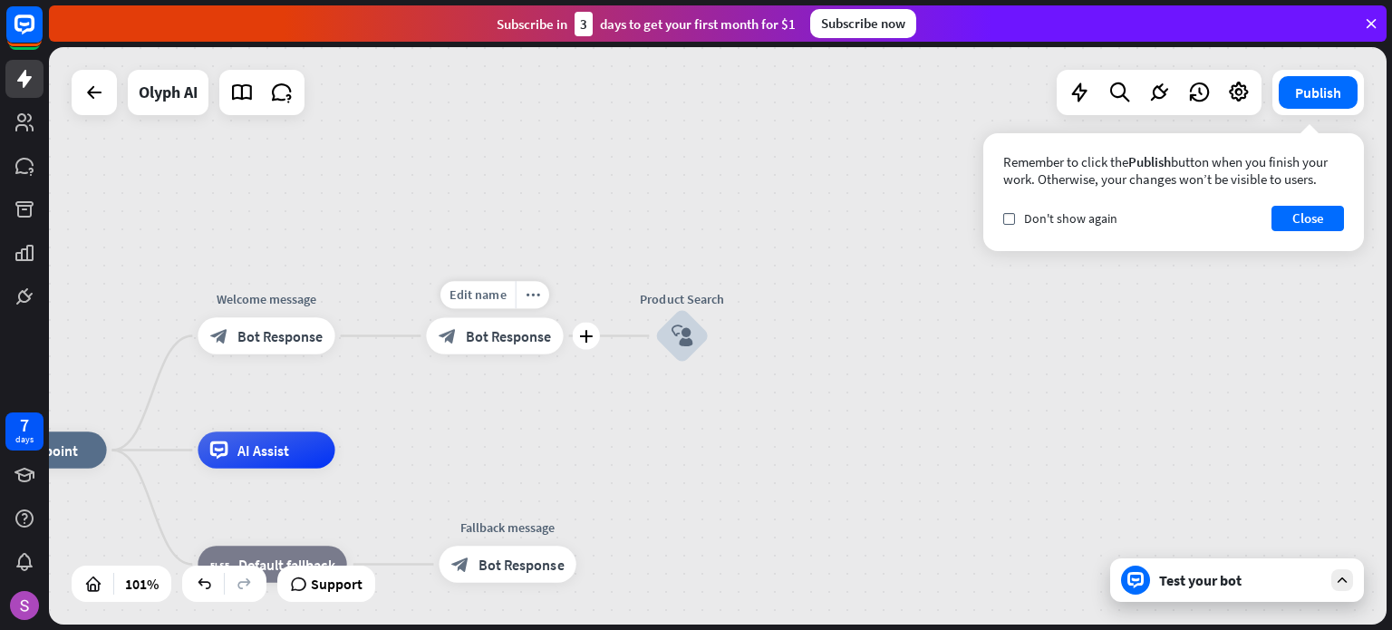
click at [495, 347] on div "block_bot_response Bot Response" at bounding box center [494, 335] width 137 height 36
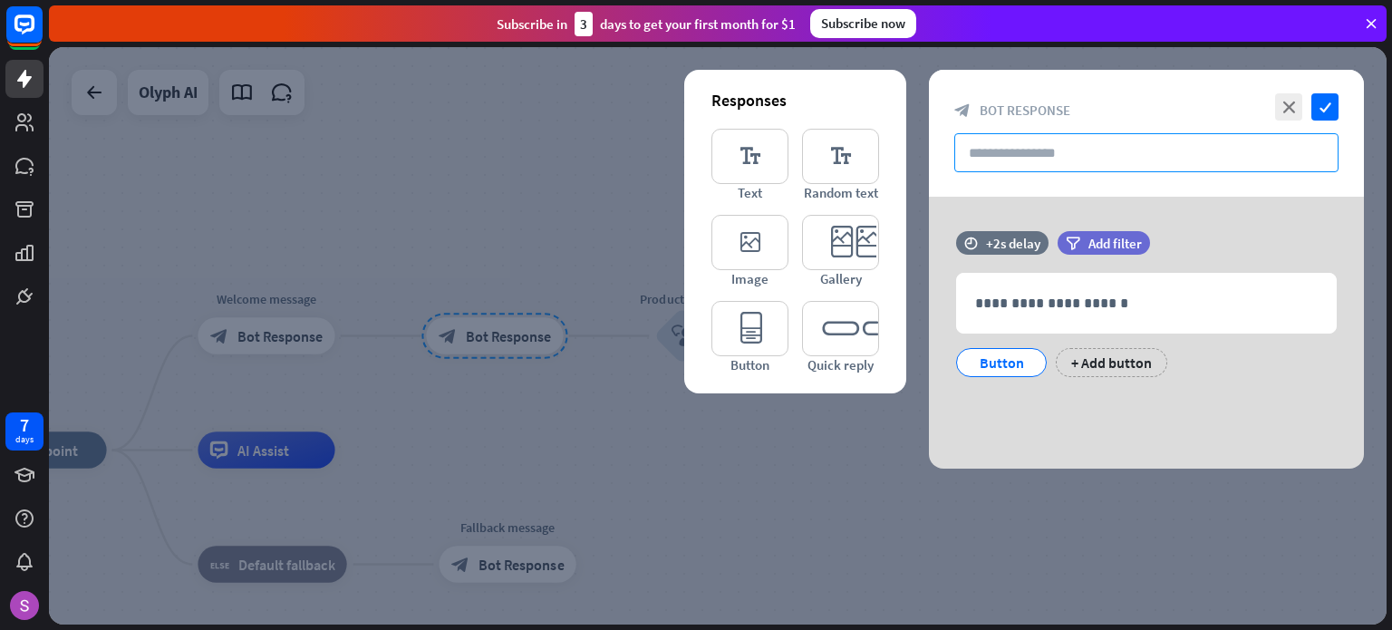
click at [1077, 159] on input "text" at bounding box center [1146, 152] width 384 height 39
click at [1291, 101] on icon "close" at bounding box center [1288, 106] width 27 height 27
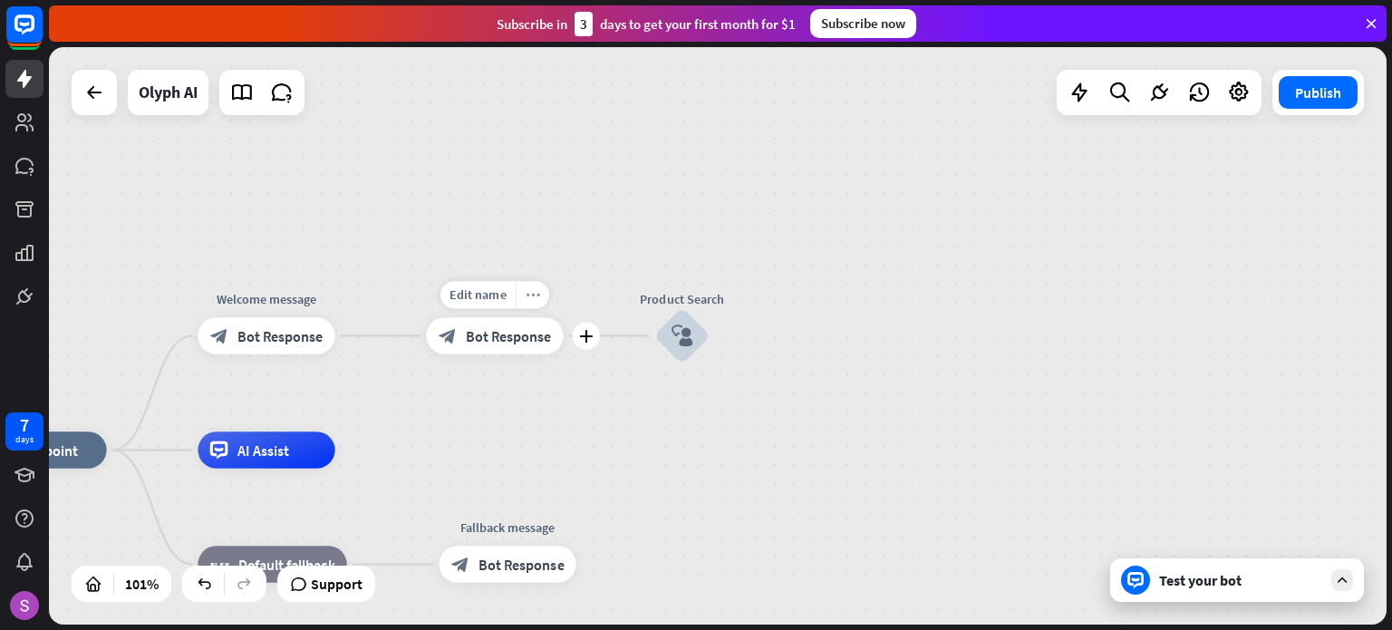
click at [523, 290] on div "more_horiz" at bounding box center [533, 294] width 34 height 27
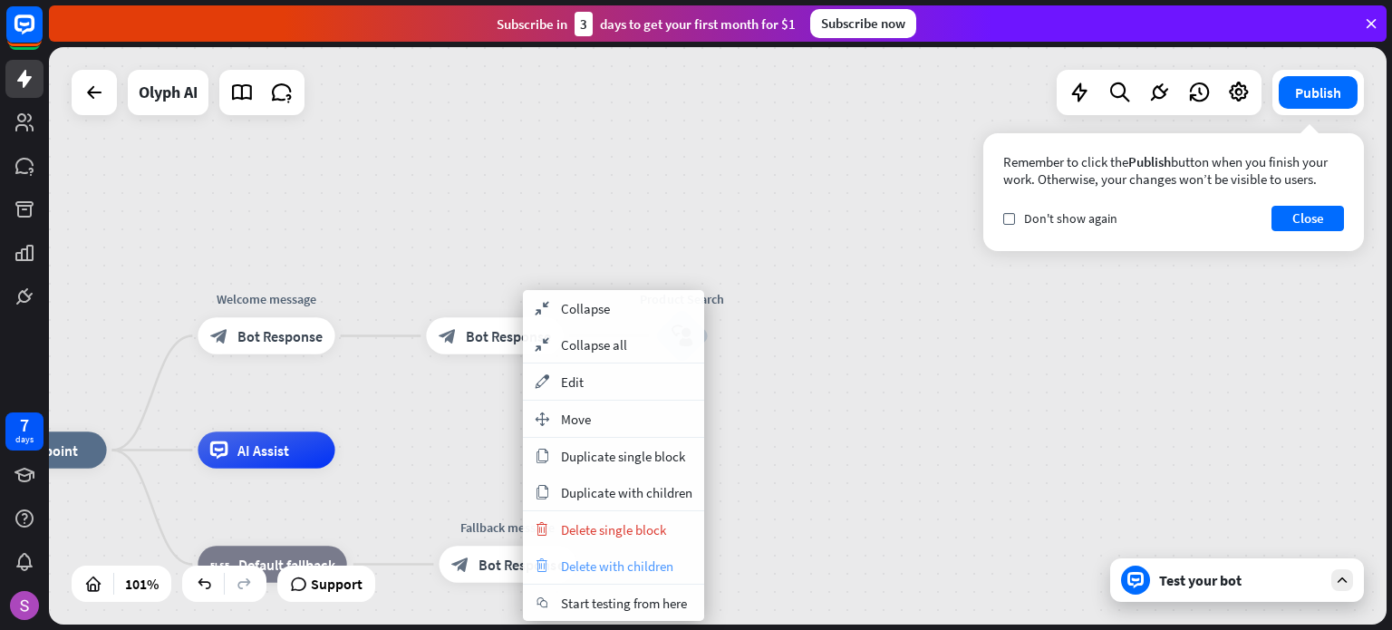
click at [628, 559] on span "Delete with children" at bounding box center [617, 565] width 112 height 17
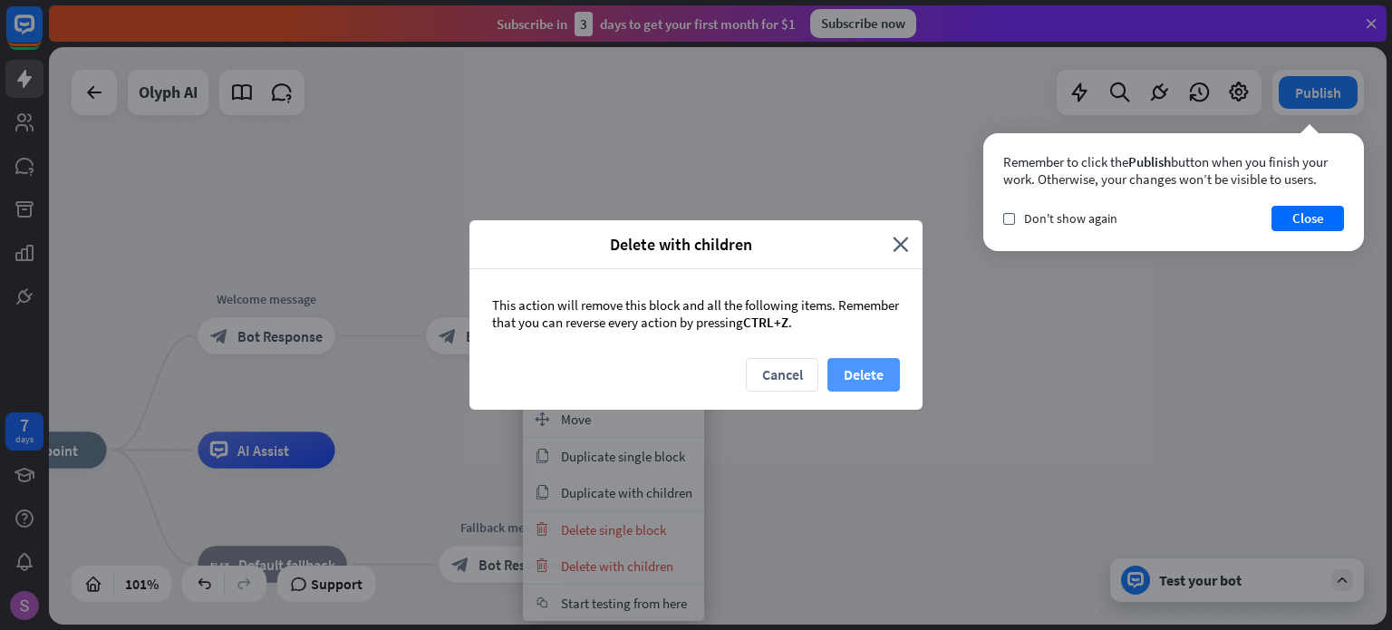
click at [851, 364] on button "Delete" at bounding box center [863, 375] width 73 height 34
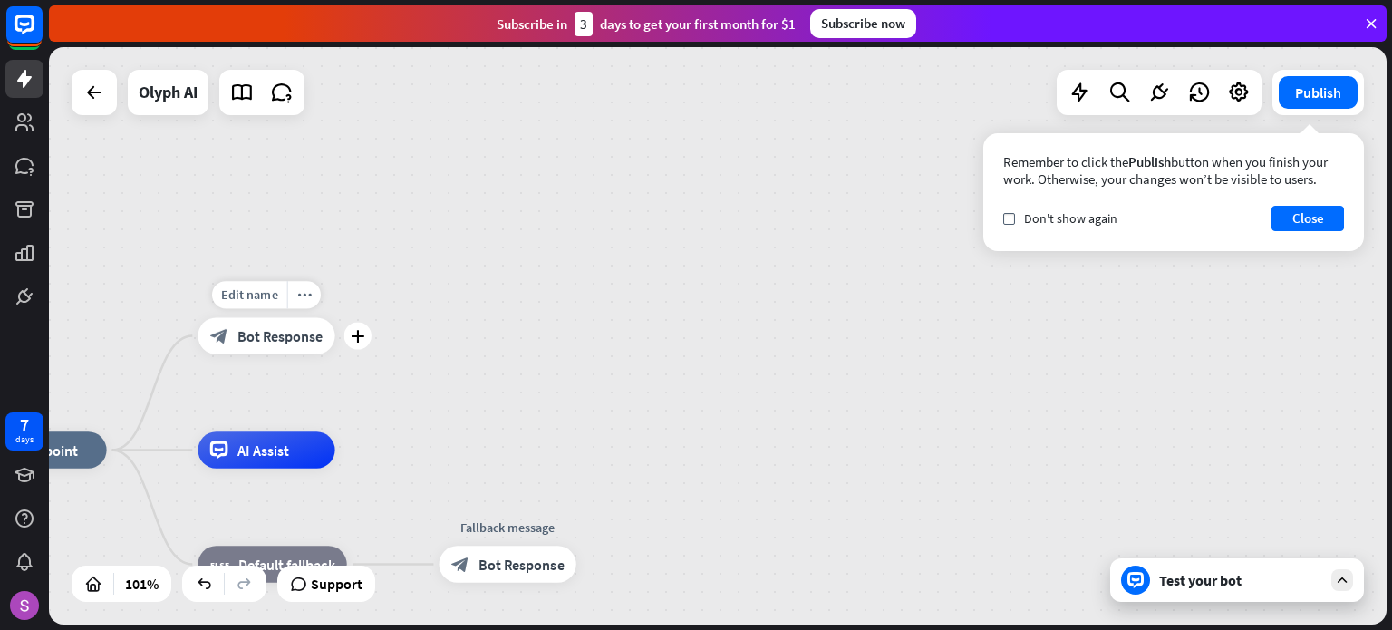
click at [296, 345] on div "block_bot_response Bot Response" at bounding box center [266, 335] width 137 height 36
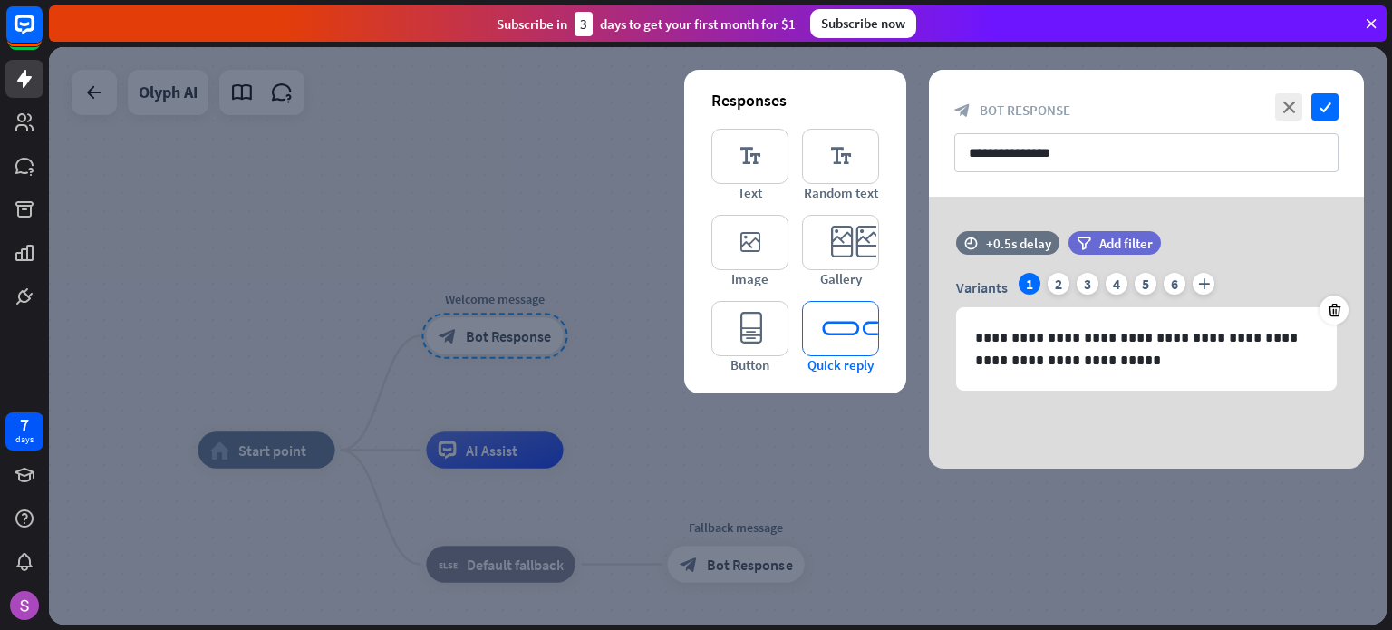
click at [825, 330] on icon "editor_quick_replies" at bounding box center [840, 328] width 77 height 55
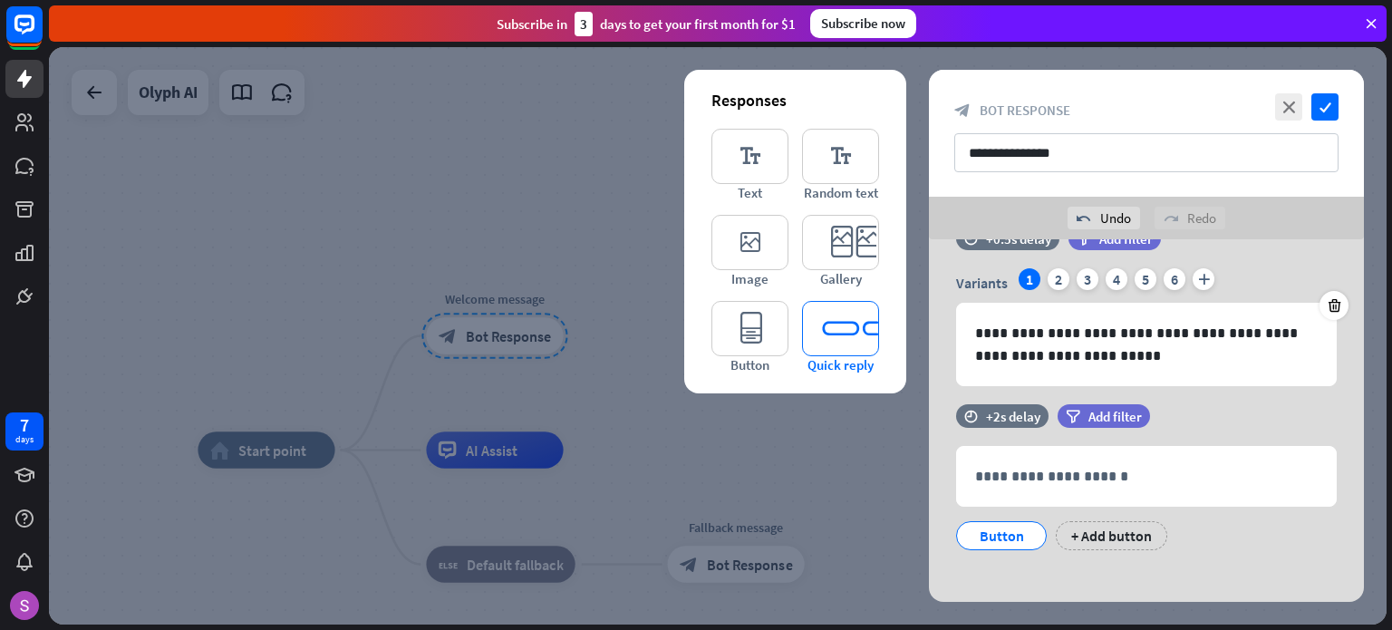
scroll to position [58, 0]
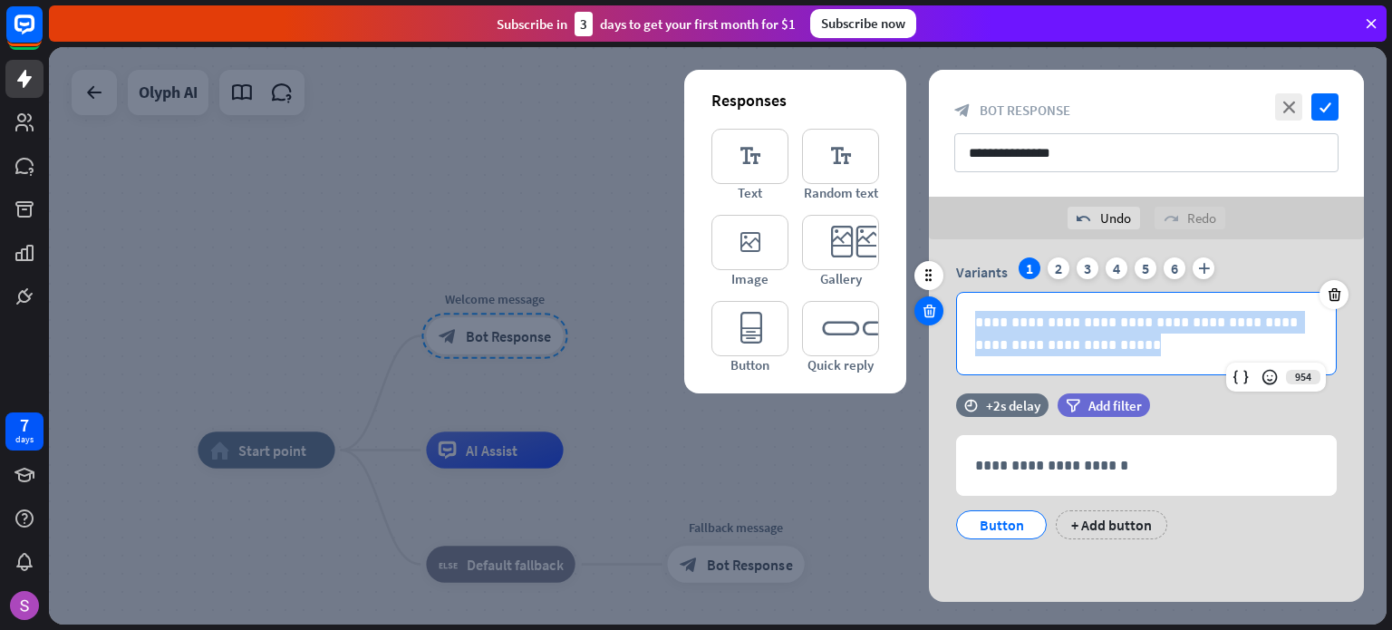
drag, startPoint x: 1095, startPoint y: 350, endPoint x: 930, endPoint y: 314, distance: 168.9
click at [930, 314] on div "**********" at bounding box center [1146, 305] width 435 height 178
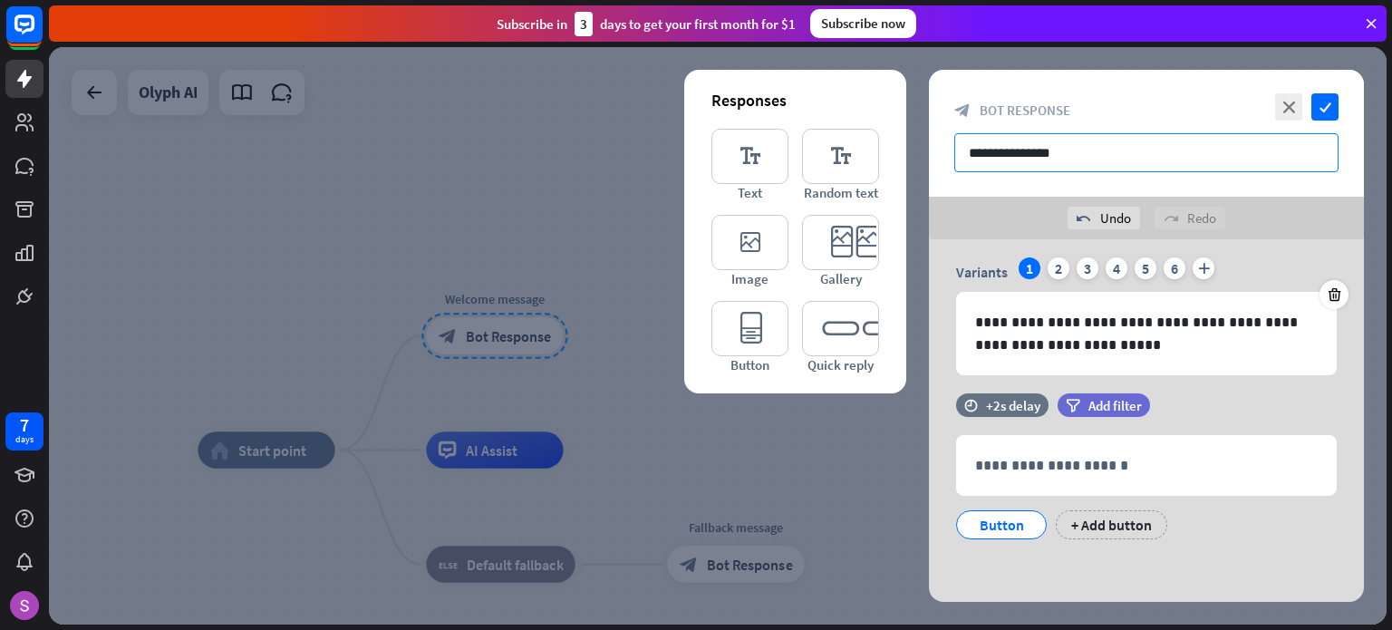
drag, startPoint x: 1077, startPoint y: 154, endPoint x: 951, endPoint y: 149, distance: 126.1
click at [951, 149] on div "**********" at bounding box center [1146, 133] width 435 height 127
type input "**********"
click at [1201, 262] on icon "plus" at bounding box center [1204, 268] width 22 height 22
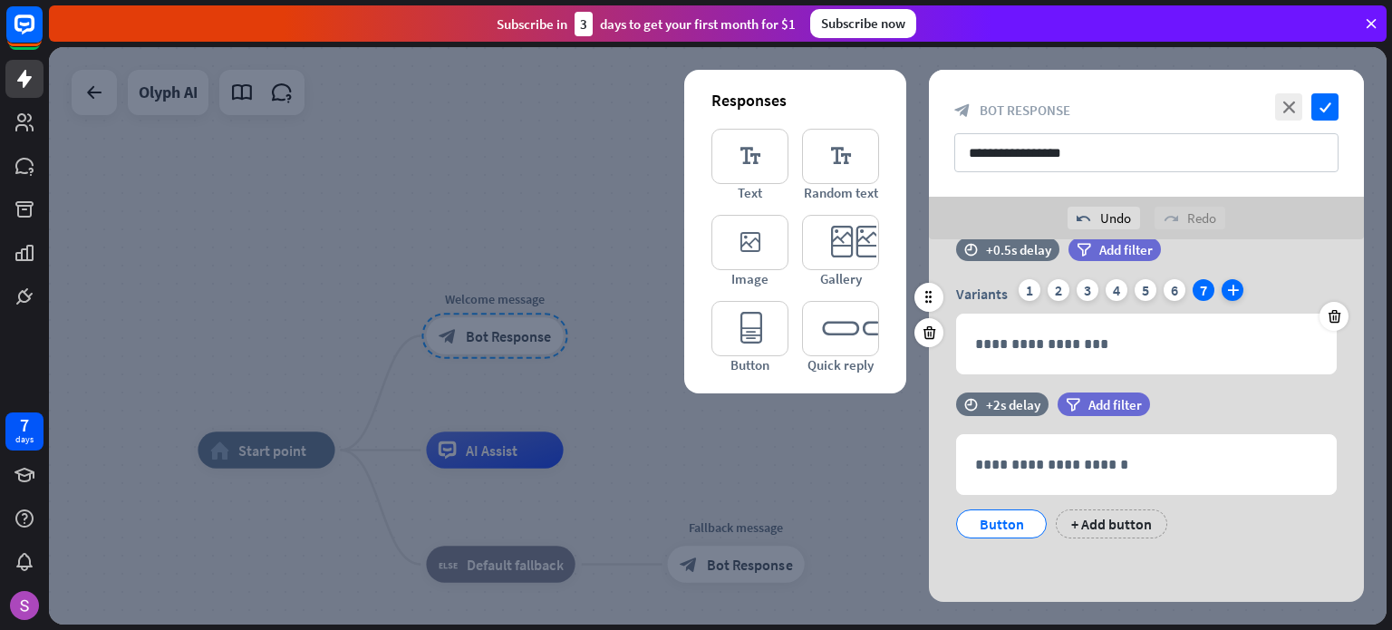
scroll to position [35, 0]
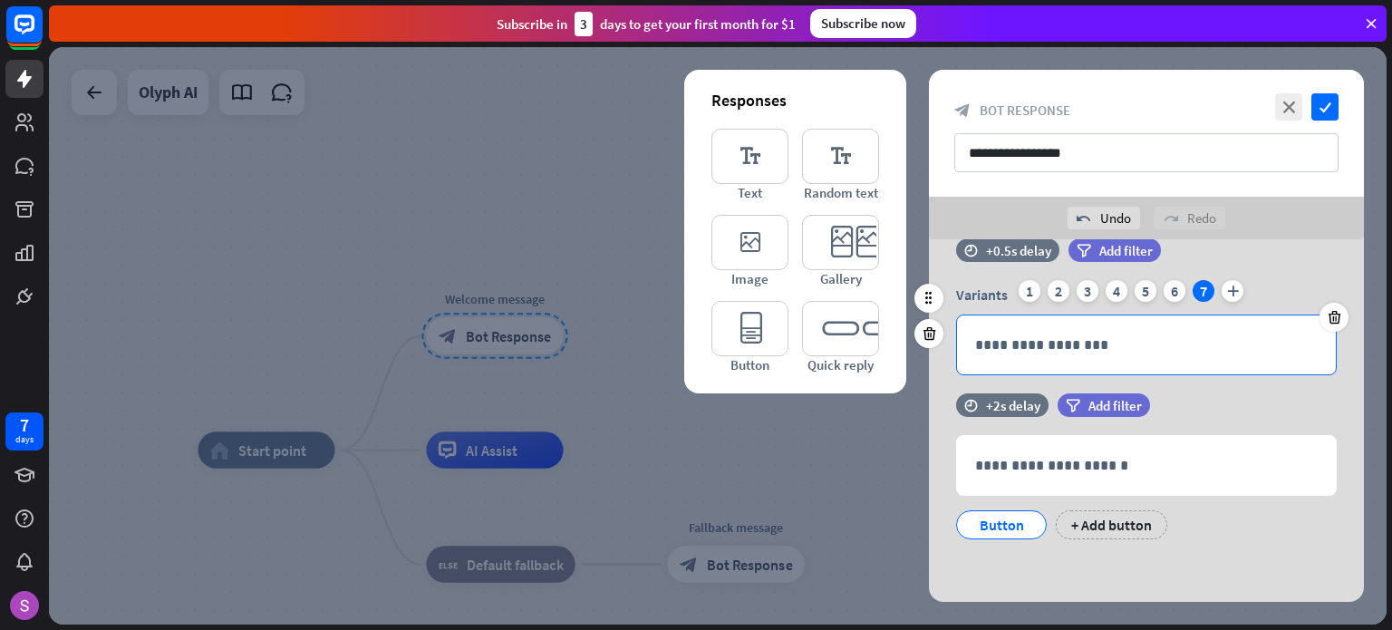
click at [1110, 347] on p "**********" at bounding box center [1146, 345] width 343 height 23
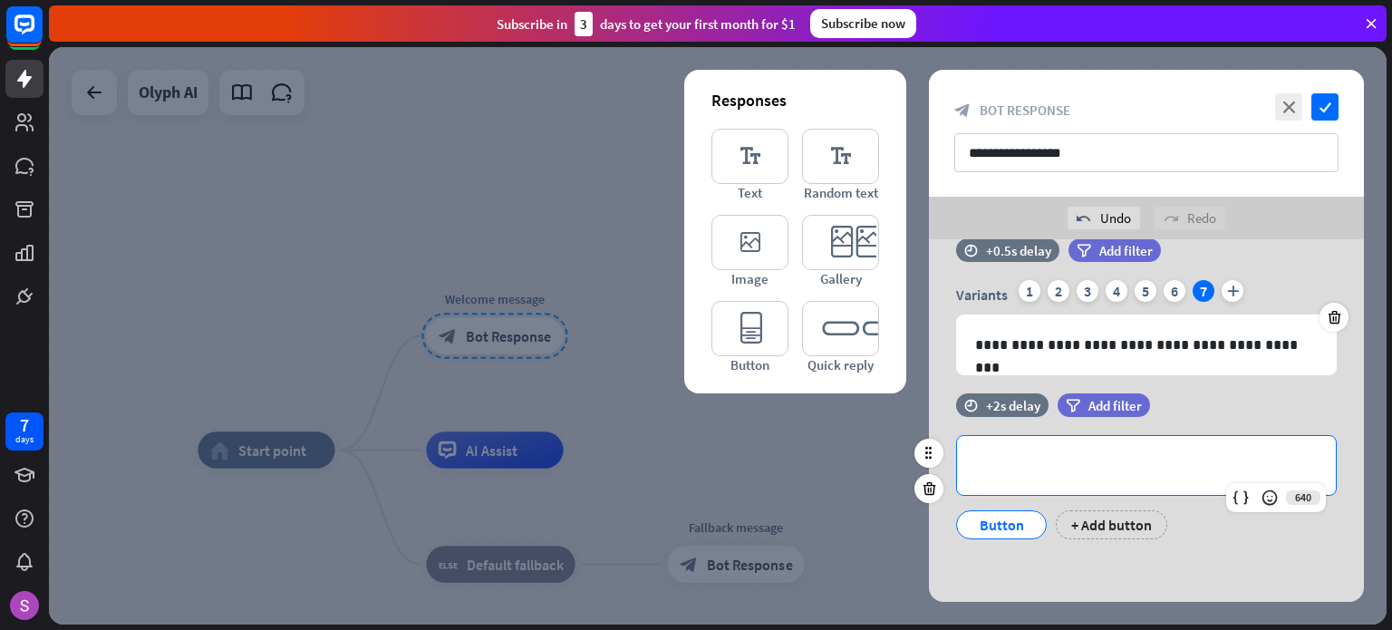
click at [1029, 470] on p "**********" at bounding box center [1146, 465] width 343 height 23
click at [1010, 521] on div "Button" at bounding box center [1002, 524] width 60 height 27
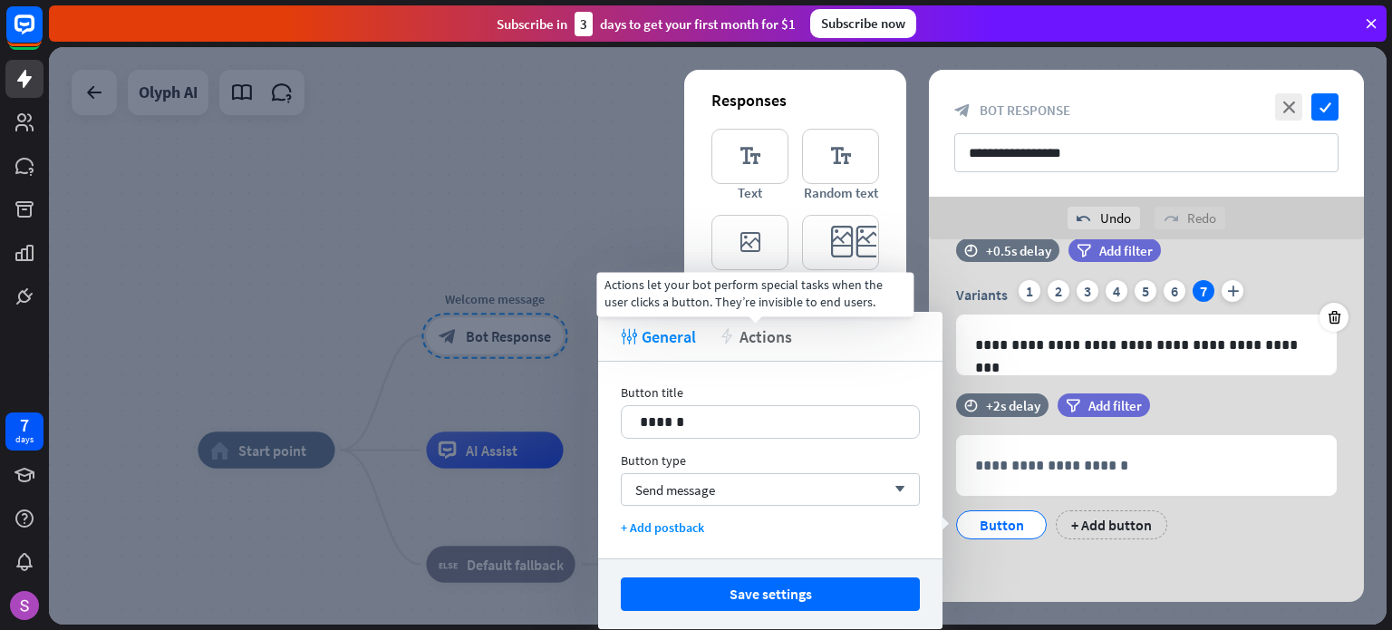
click at [766, 333] on span "Actions" at bounding box center [766, 336] width 53 height 21
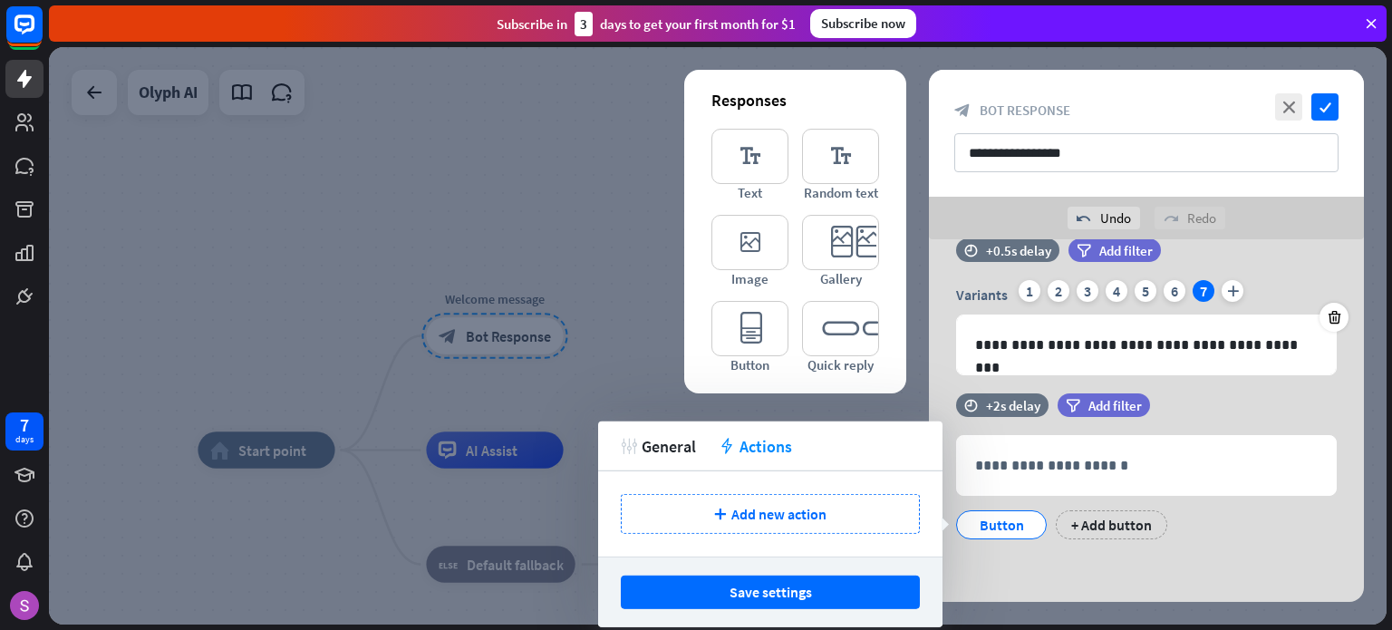
click at [675, 470] on div "tweak General action Actions" at bounding box center [770, 446] width 344 height 50
click at [673, 459] on div "tweak General action Actions" at bounding box center [770, 446] width 344 height 50
click at [670, 448] on span "General" at bounding box center [669, 445] width 54 height 21
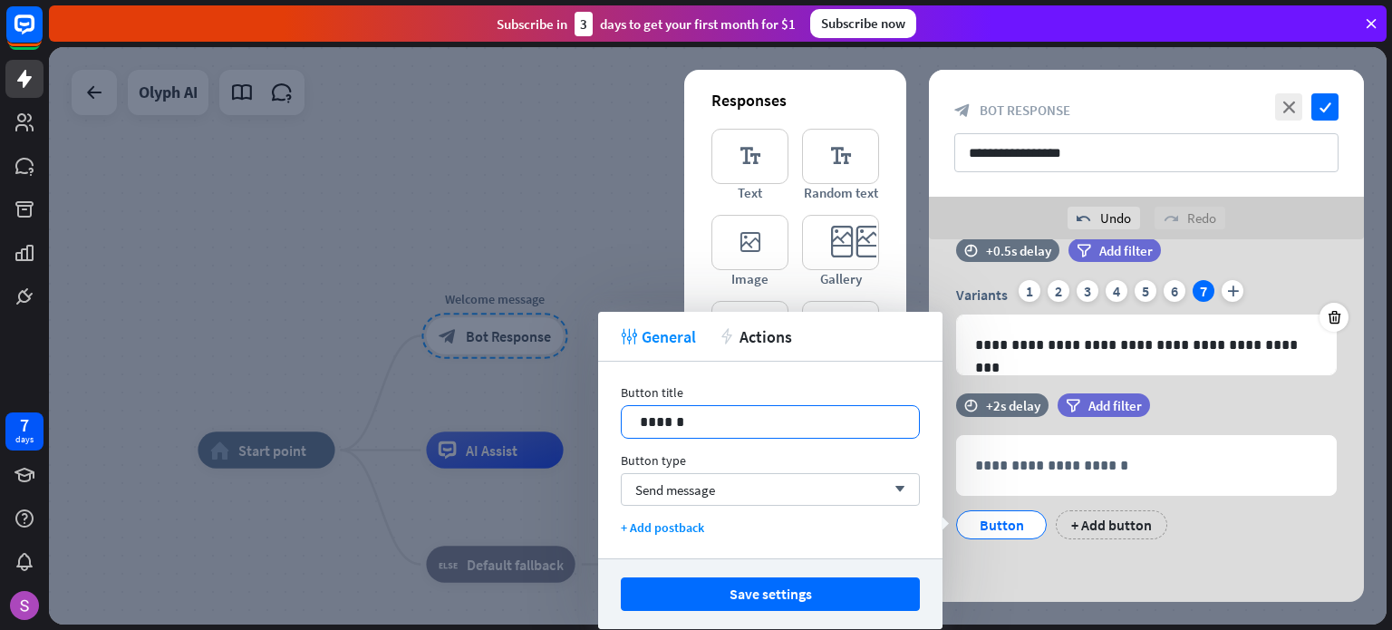
click at [693, 416] on p "******" at bounding box center [770, 422] width 261 height 23
drag, startPoint x: 694, startPoint y: 419, endPoint x: 637, endPoint y: 418, distance: 57.1
click at [637, 418] on div "******" at bounding box center [770, 422] width 297 height 32
click at [684, 494] on span "Send message" at bounding box center [675, 489] width 80 height 17
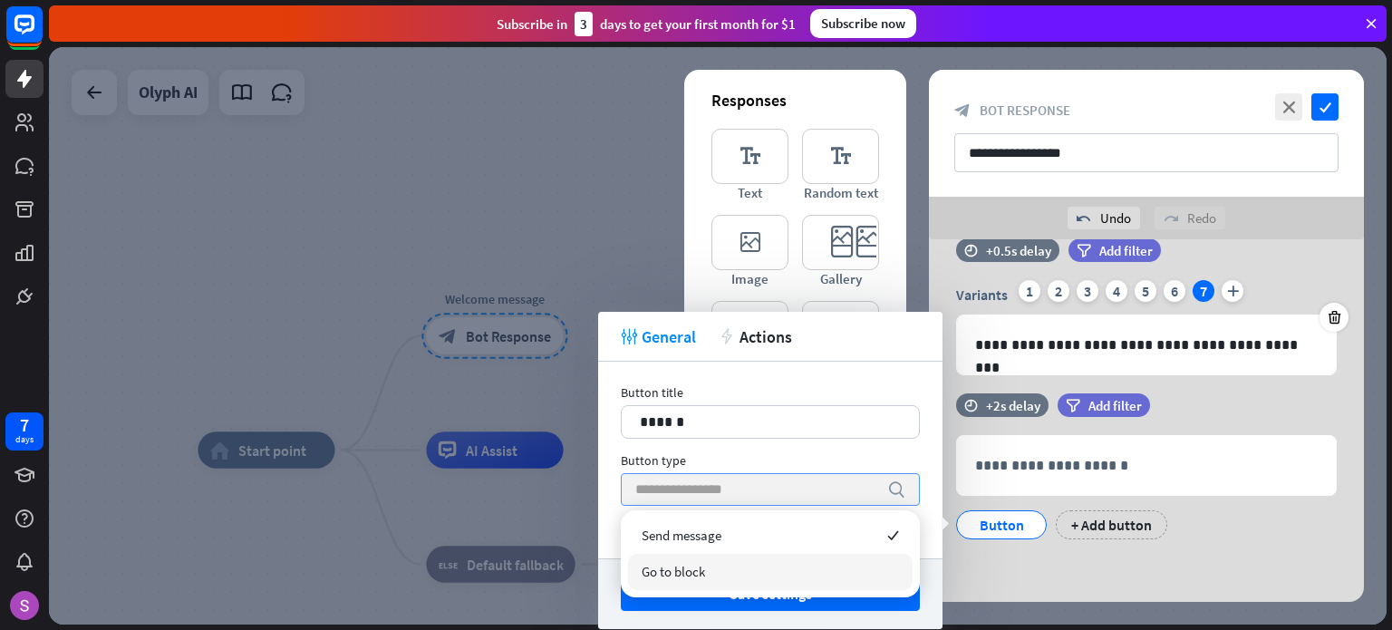
click at [672, 568] on span "Go to block" at bounding box center [673, 571] width 63 height 17
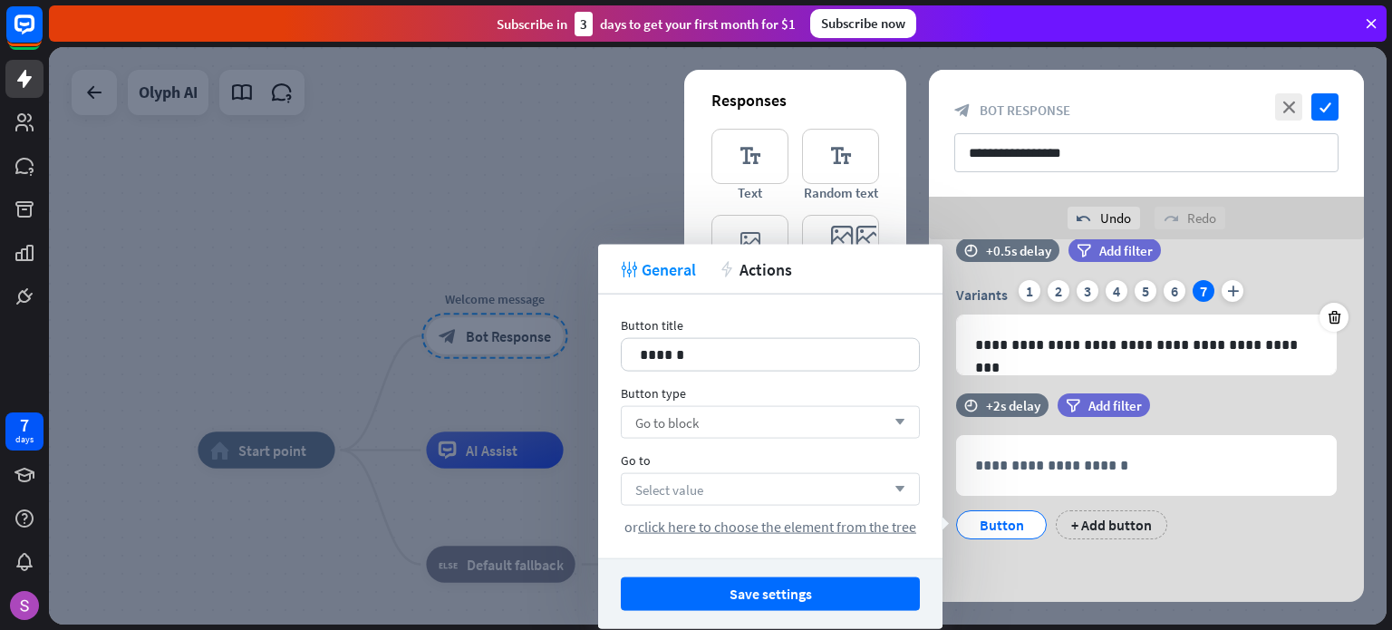
click at [689, 492] on span "Select value" at bounding box center [669, 488] width 68 height 17
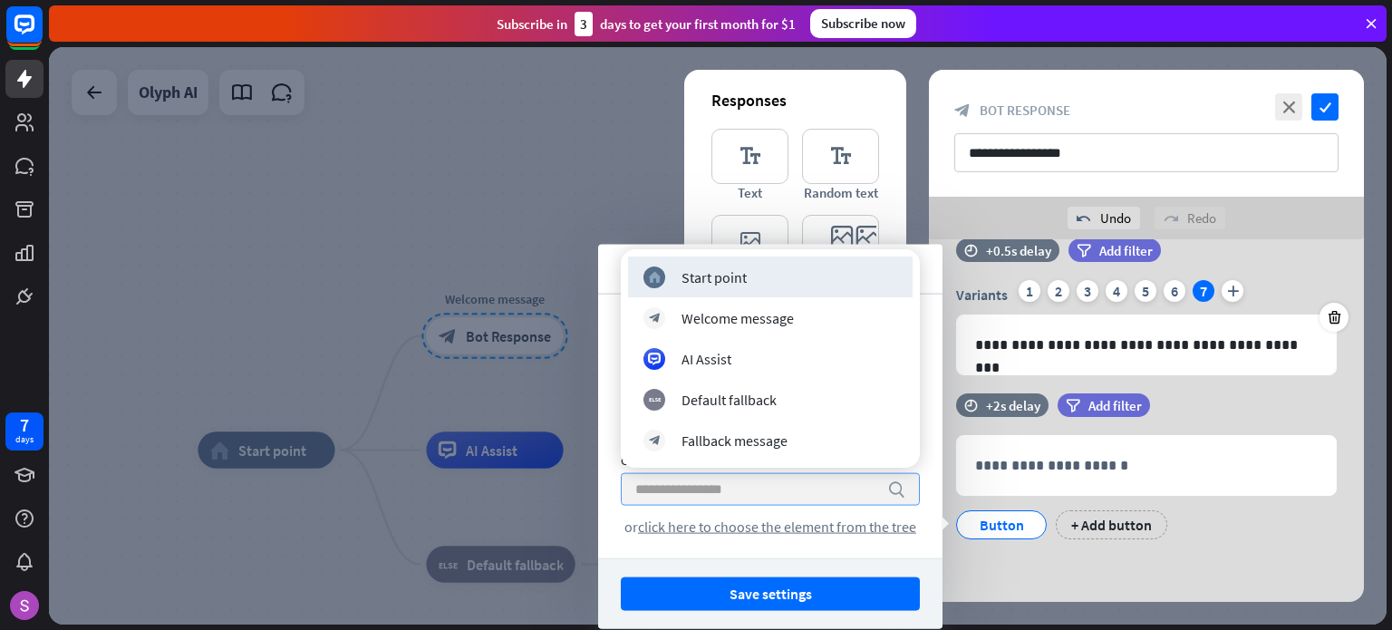
click at [689, 492] on input "search" at bounding box center [756, 489] width 243 height 31
click at [619, 481] on div "Button title 14 ****** Button type Go to block arrow_down Go to search or click…" at bounding box center [770, 427] width 344 height 264
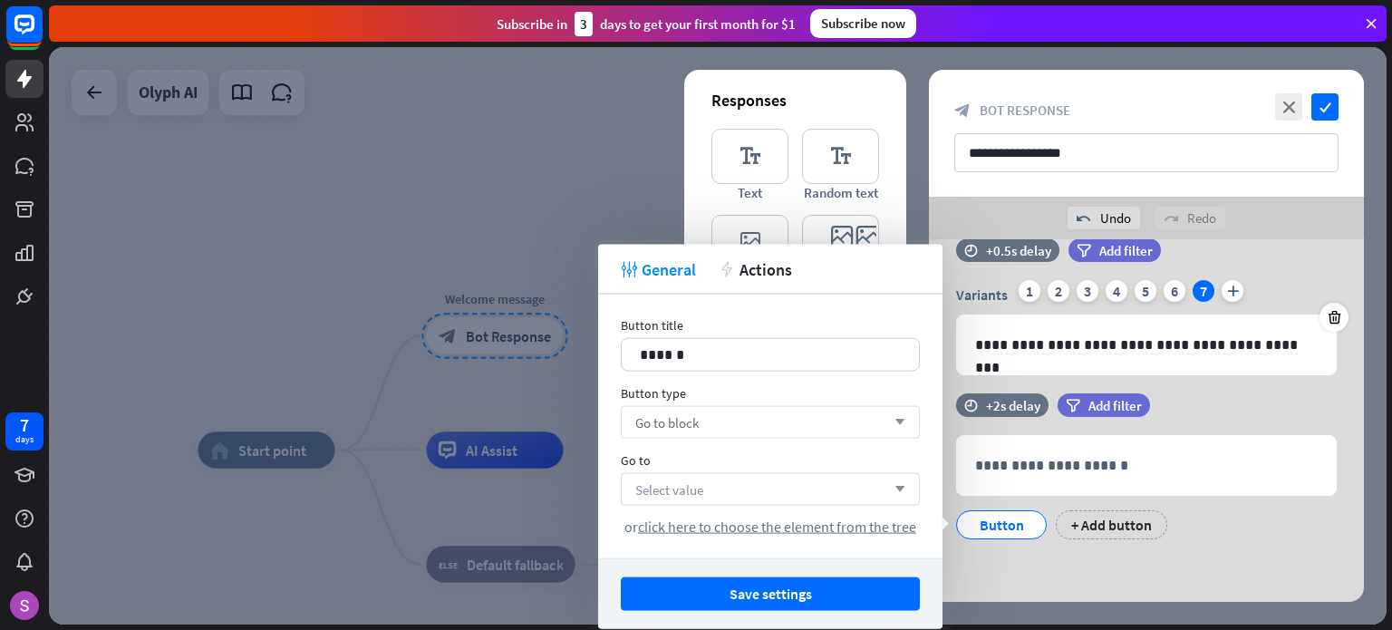
click at [662, 430] on div "Go to block arrow_down" at bounding box center [770, 422] width 299 height 33
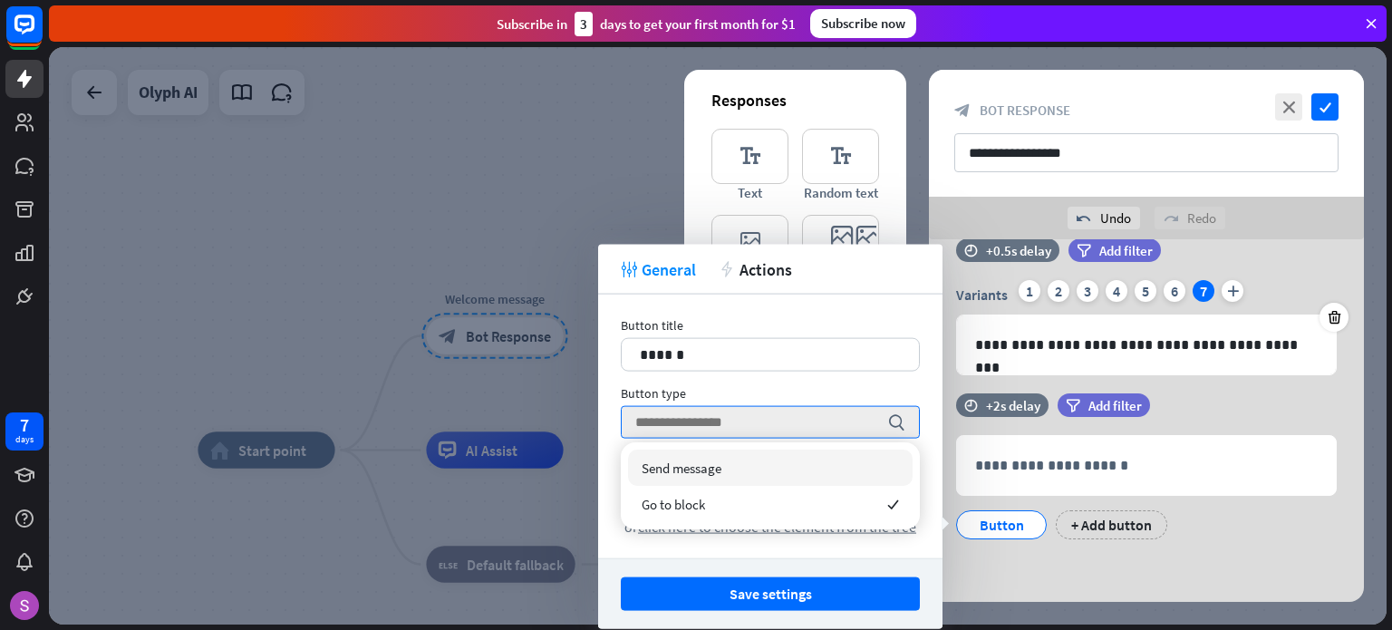
click at [686, 459] on span "Send message" at bounding box center [682, 467] width 80 height 17
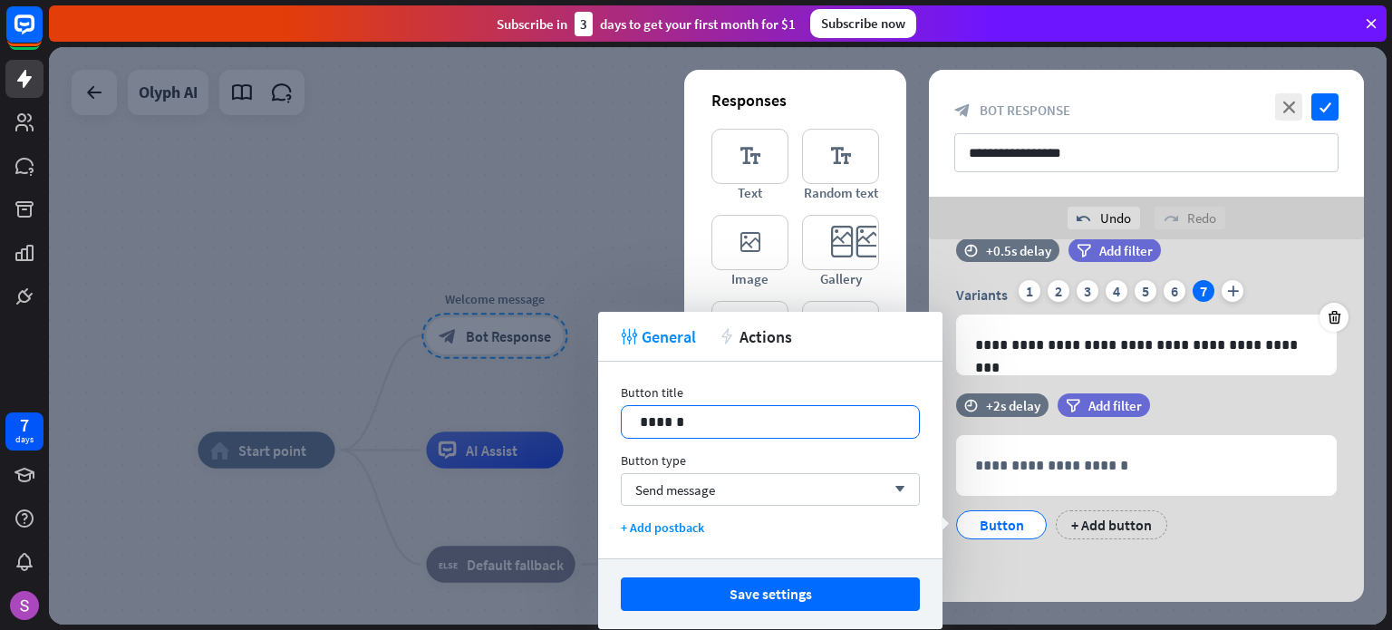
click at [849, 411] on p "******" at bounding box center [770, 422] width 261 height 23
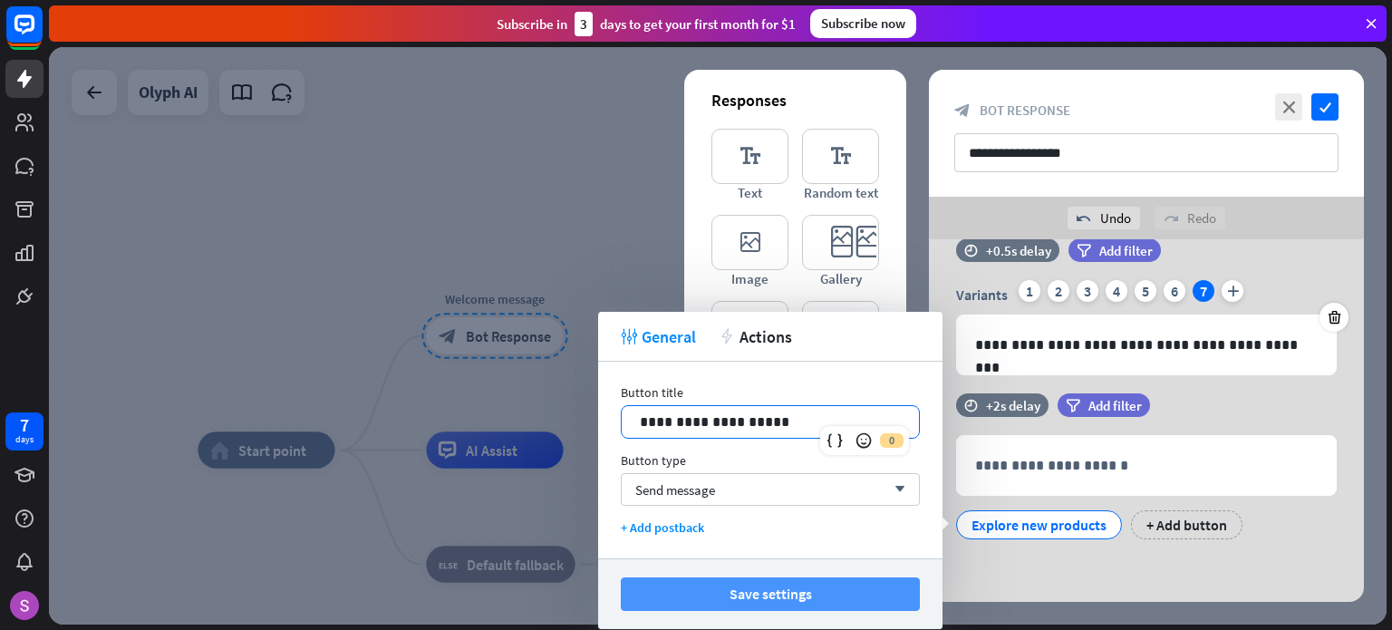
click at [787, 594] on button "Save settings" at bounding box center [770, 594] width 299 height 34
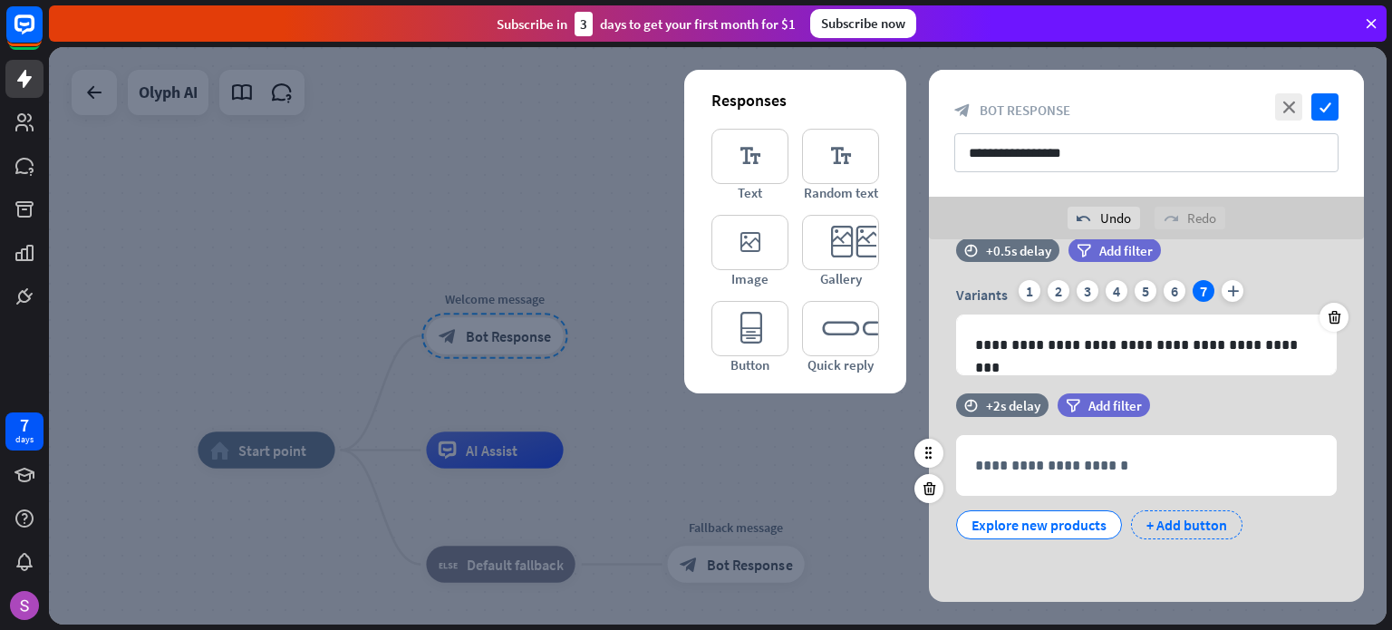
click at [1196, 523] on div "+ Add button" at bounding box center [1186, 524] width 111 height 29
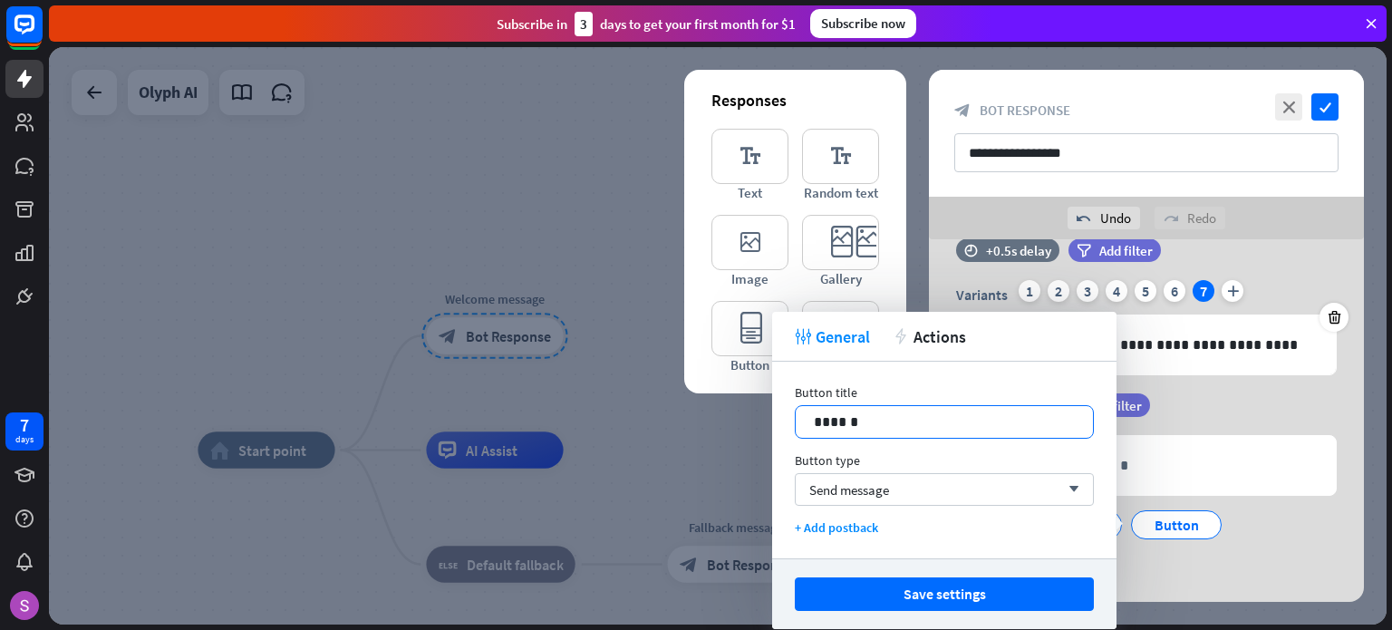
click at [917, 415] on p "******" at bounding box center [944, 422] width 261 height 23
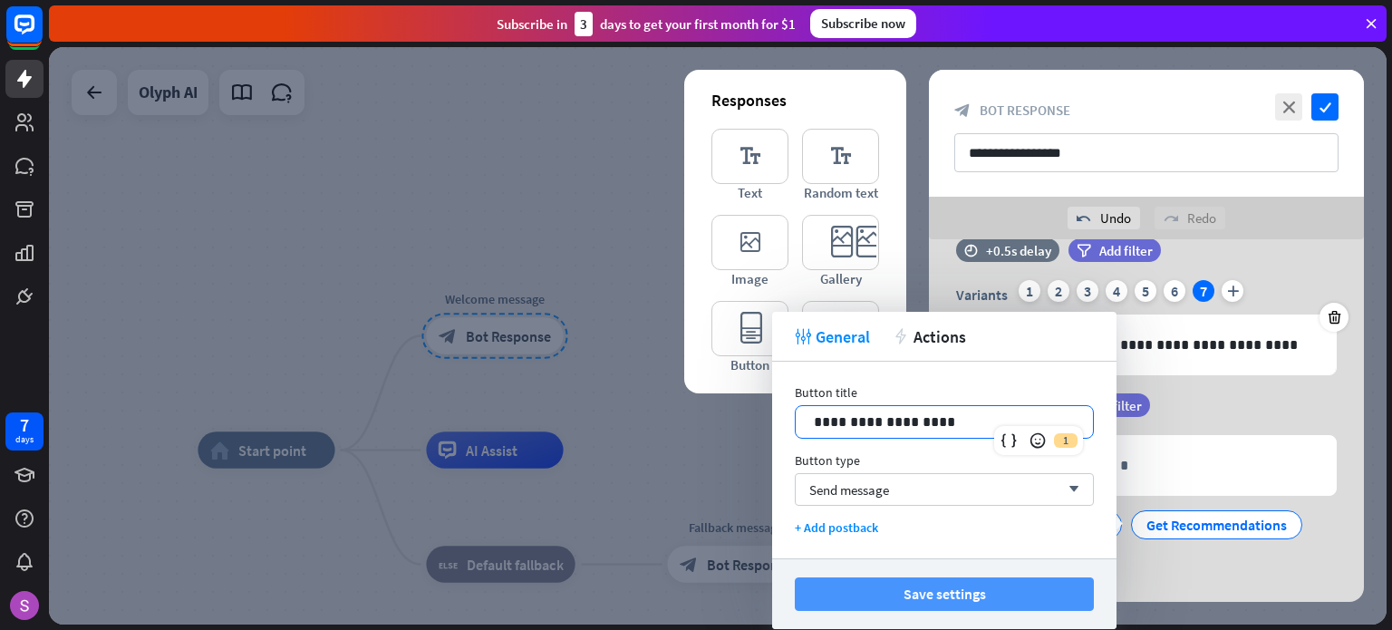
click at [921, 590] on button "Save settings" at bounding box center [944, 594] width 299 height 34
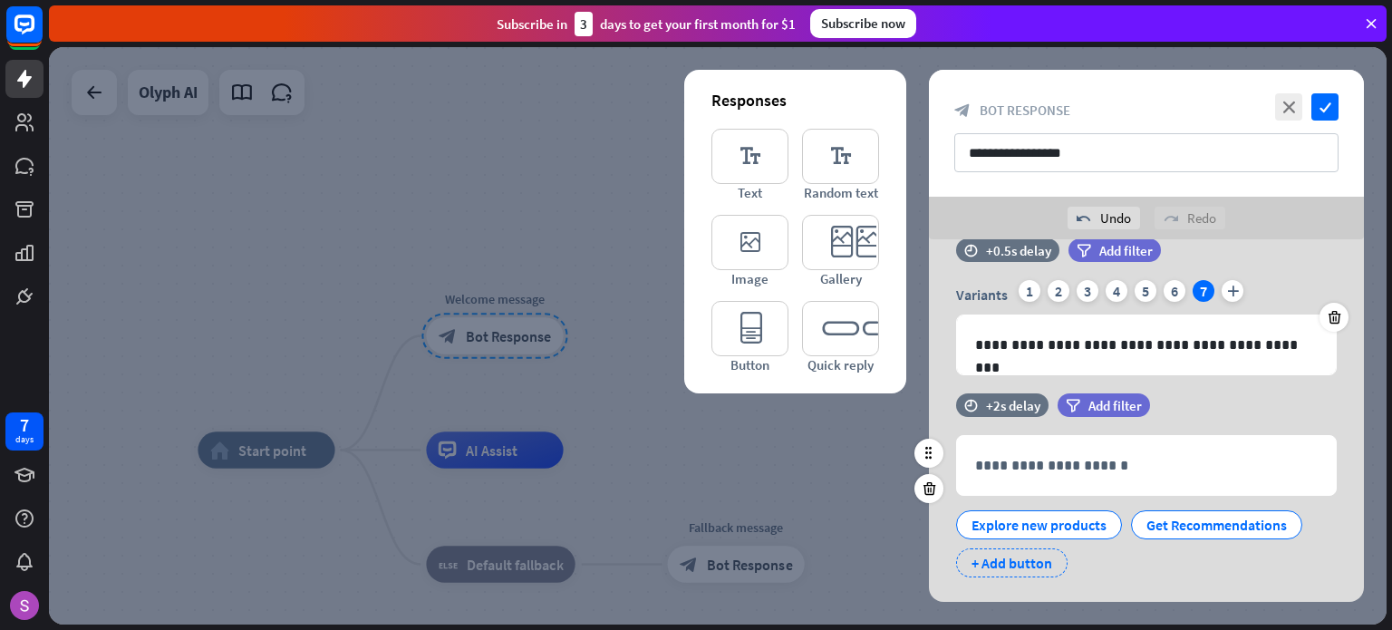
click at [1004, 561] on div "+ Add button" at bounding box center [1011, 562] width 111 height 29
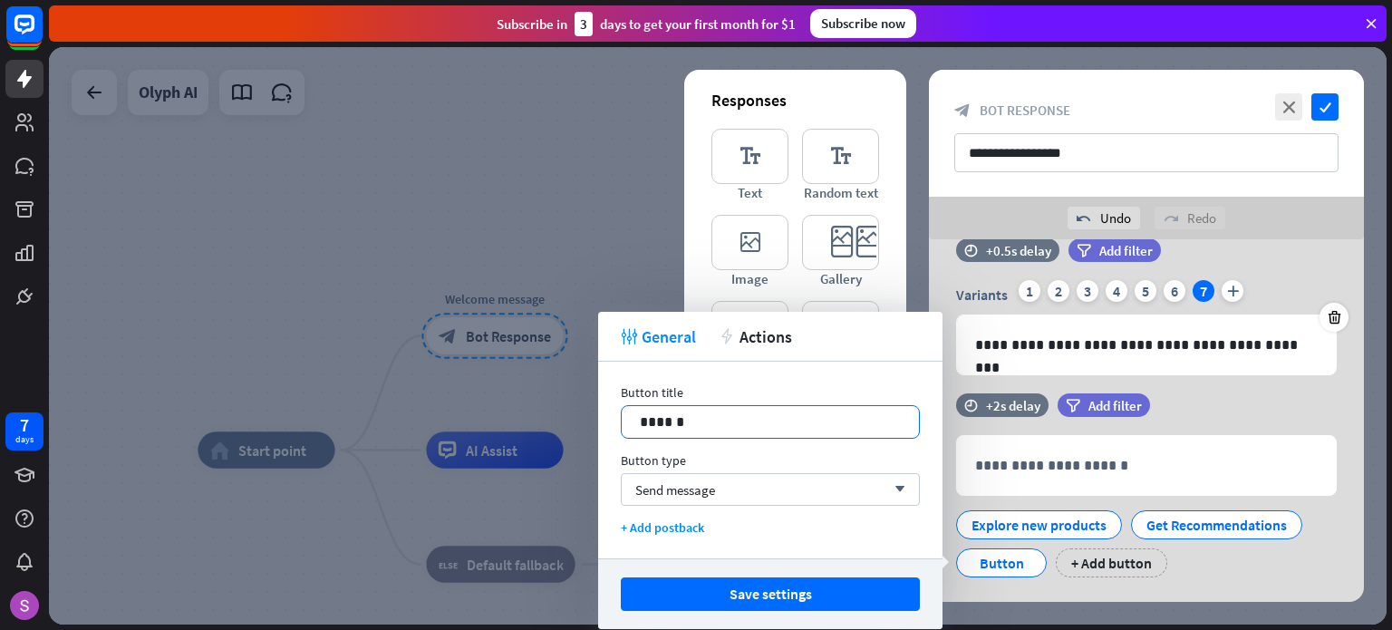
click at [755, 417] on p "******" at bounding box center [770, 422] width 261 height 23
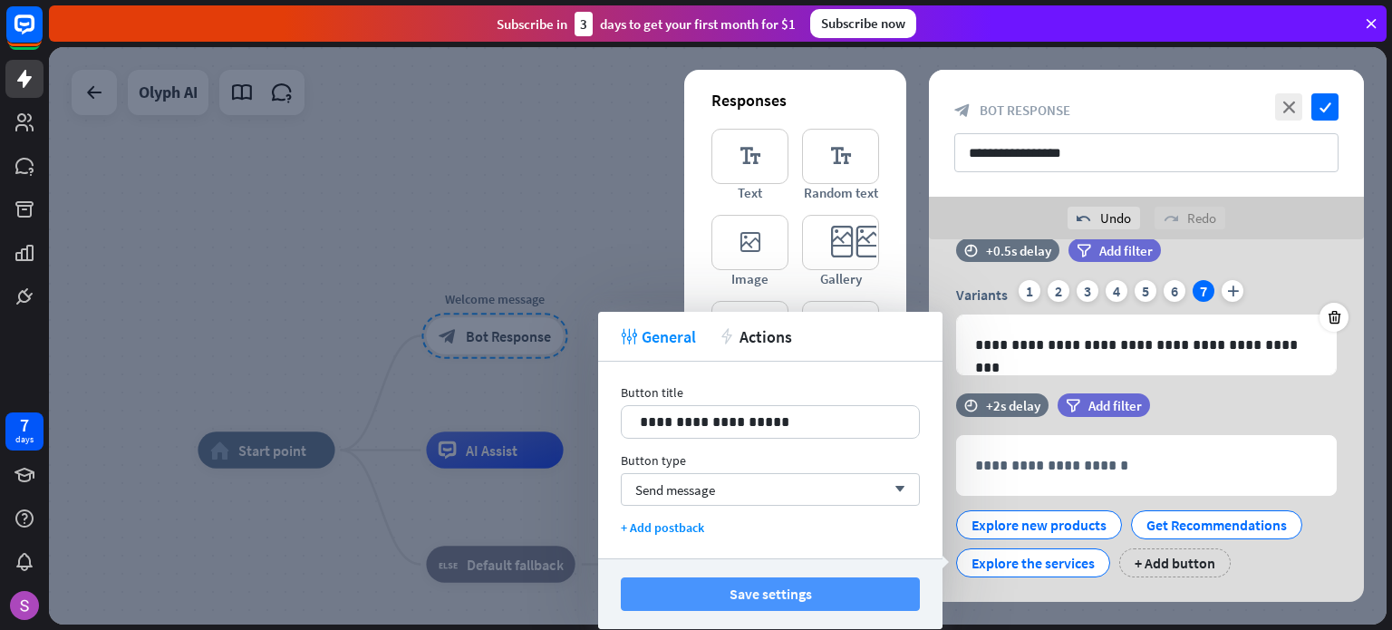
click at [783, 591] on button "Save settings" at bounding box center [770, 594] width 299 height 34
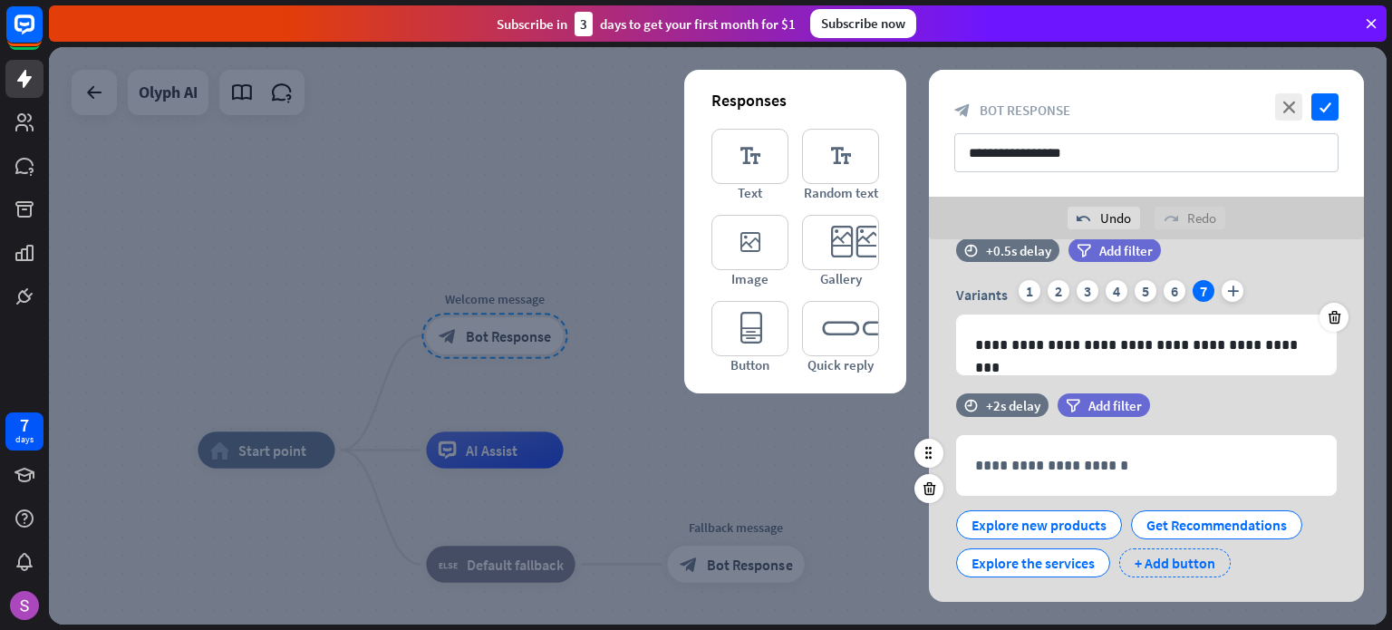
click at [1175, 557] on div "+ Add button" at bounding box center [1174, 562] width 111 height 29
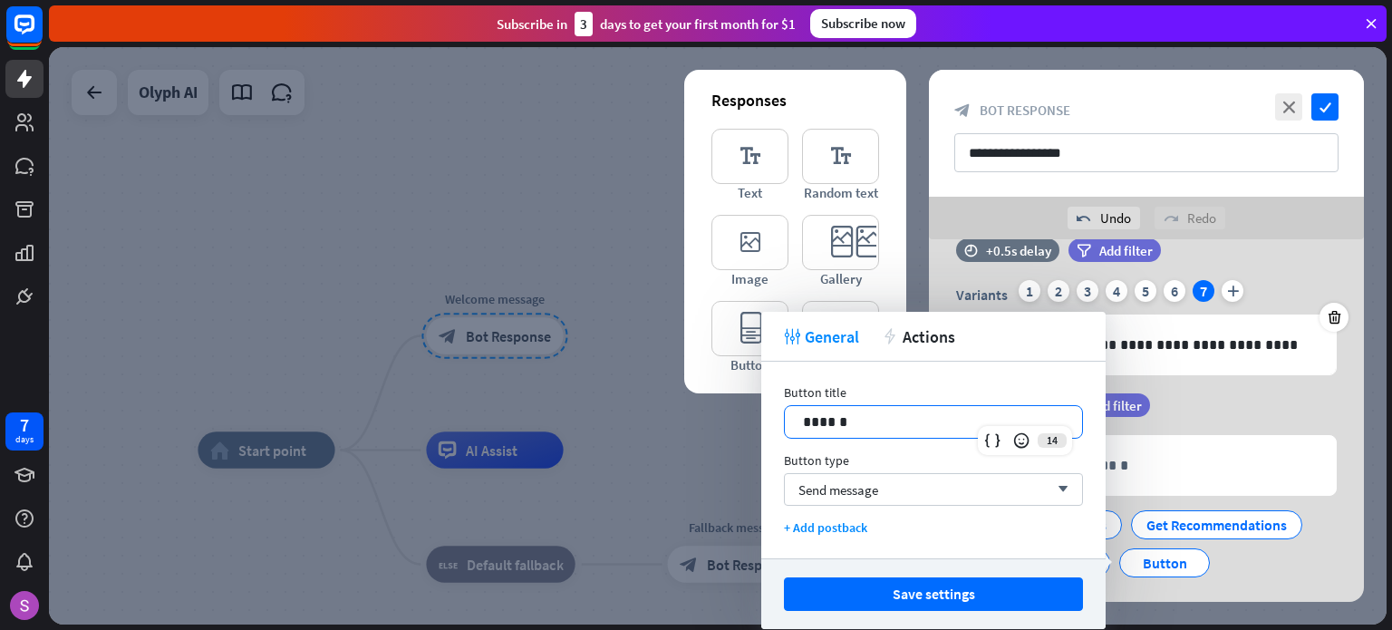
click at [923, 423] on p "******" at bounding box center [933, 422] width 261 height 23
click at [953, 601] on button "Save settings" at bounding box center [933, 594] width 299 height 34
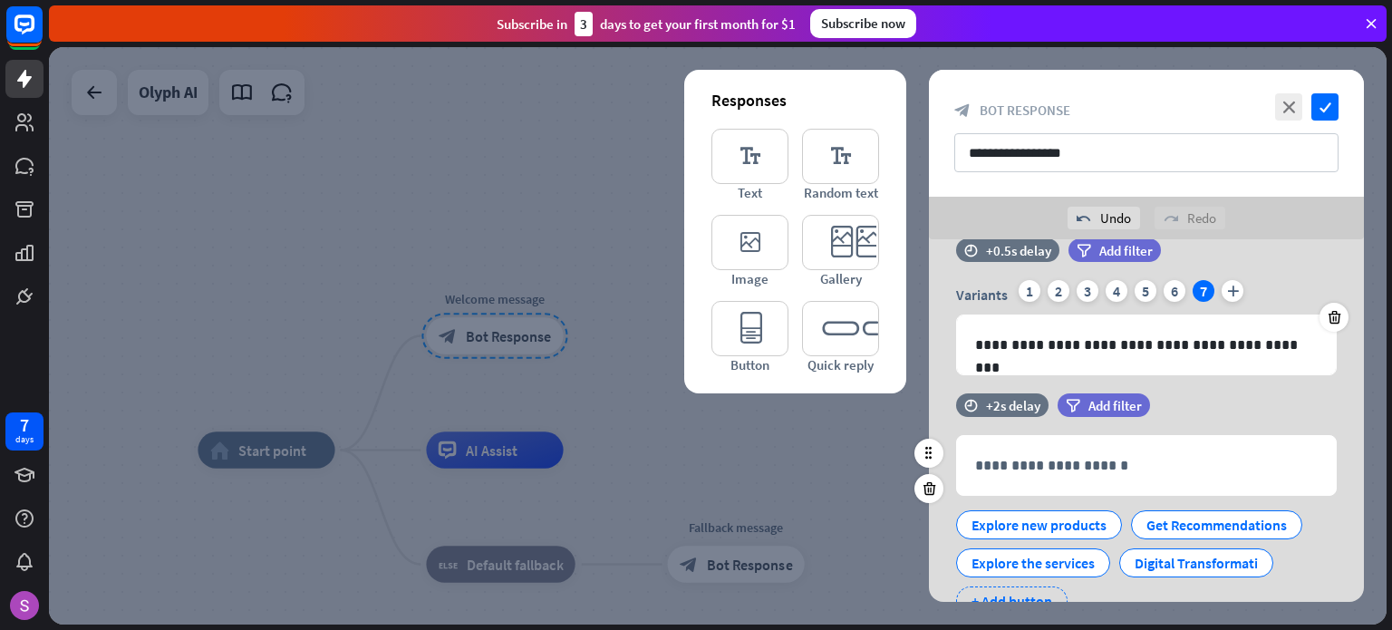
click at [1038, 592] on div "+ Add button" at bounding box center [1011, 600] width 111 height 29
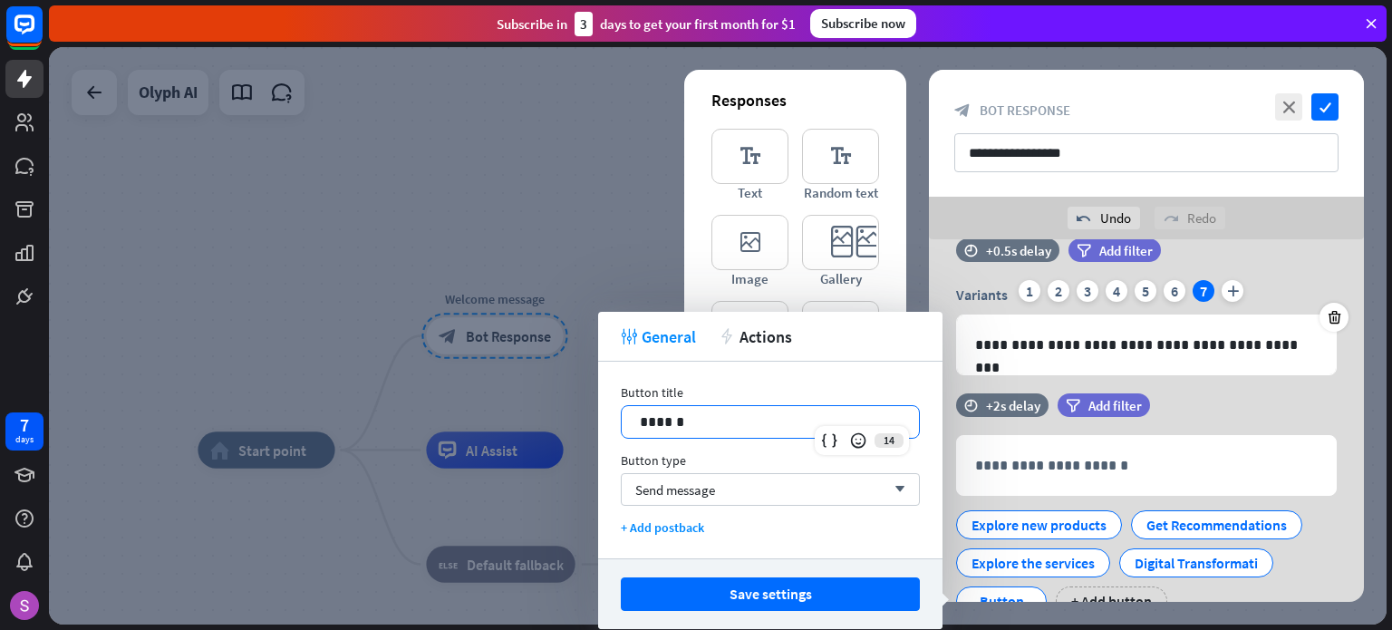
click at [794, 421] on p "******" at bounding box center [770, 422] width 261 height 23
click at [794, 420] on p "******" at bounding box center [770, 422] width 261 height 23
click at [672, 420] on p "**********" at bounding box center [770, 422] width 261 height 23
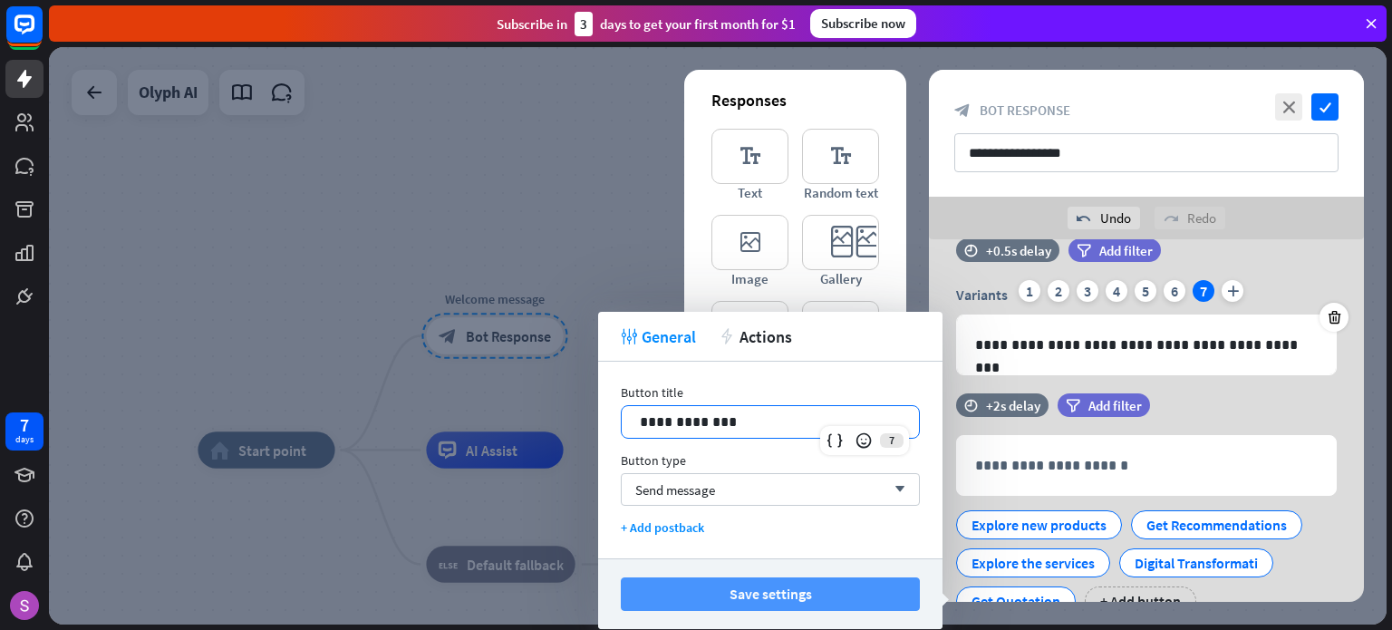
click at [834, 600] on button "Save settings" at bounding box center [770, 594] width 299 height 34
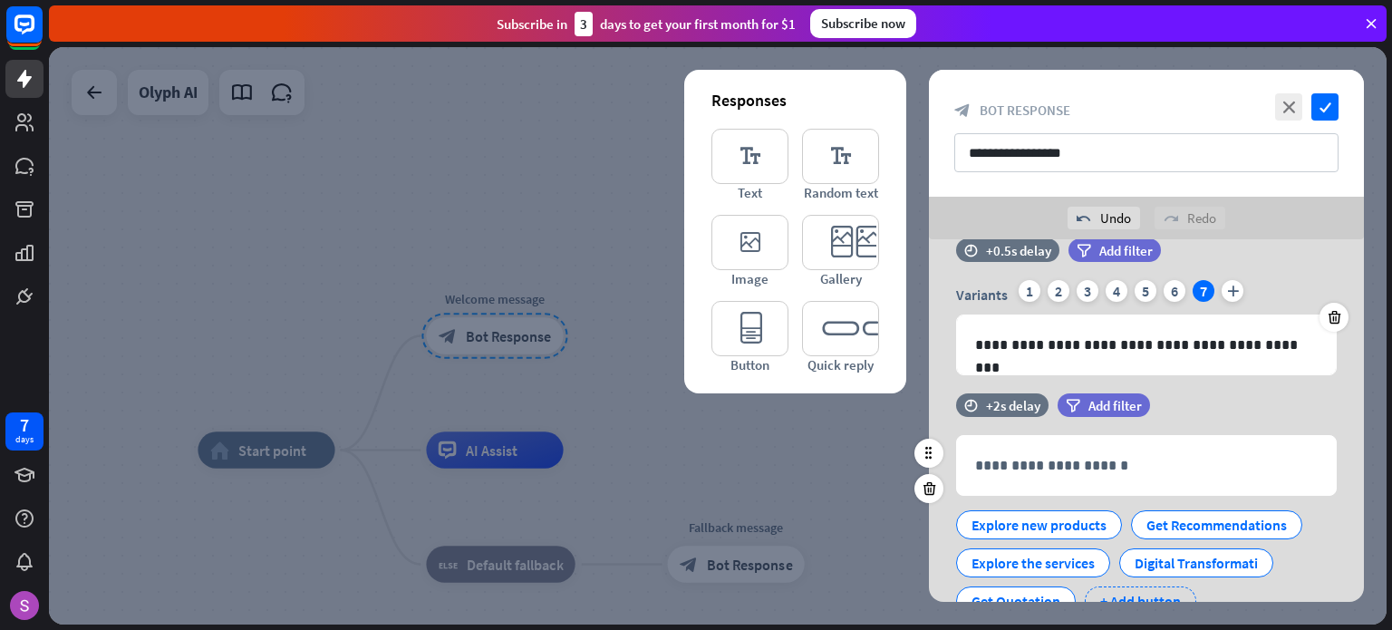
click at [1116, 592] on div "+ Add button" at bounding box center [1140, 600] width 111 height 29
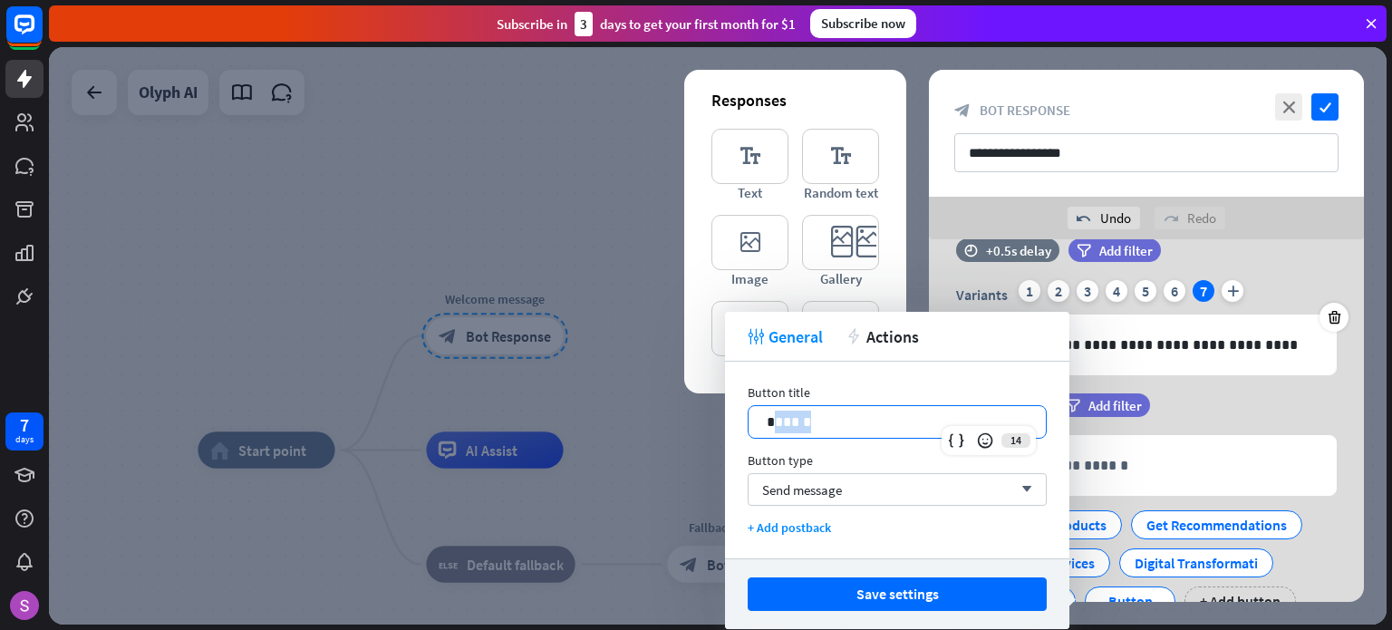
drag, startPoint x: 815, startPoint y: 420, endPoint x: 775, endPoint y: 424, distance: 40.1
click at [775, 424] on p "******" at bounding box center [897, 422] width 261 height 23
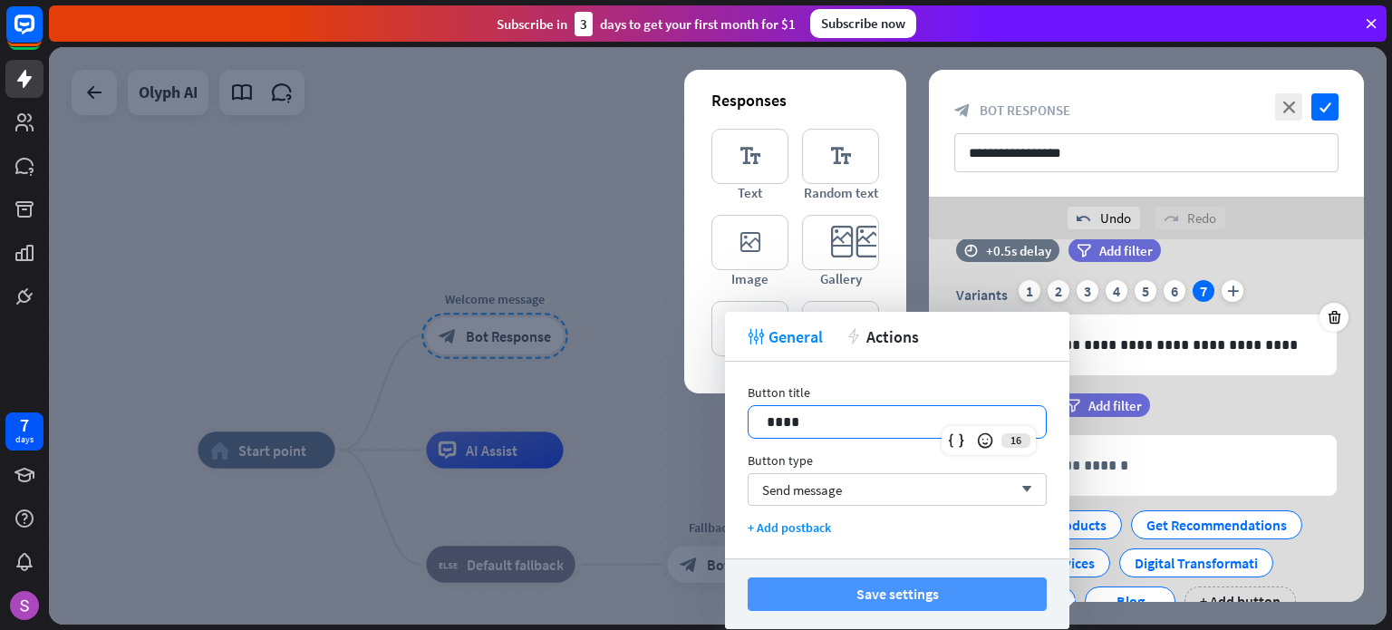
click at [914, 590] on button "Save settings" at bounding box center [897, 594] width 299 height 34
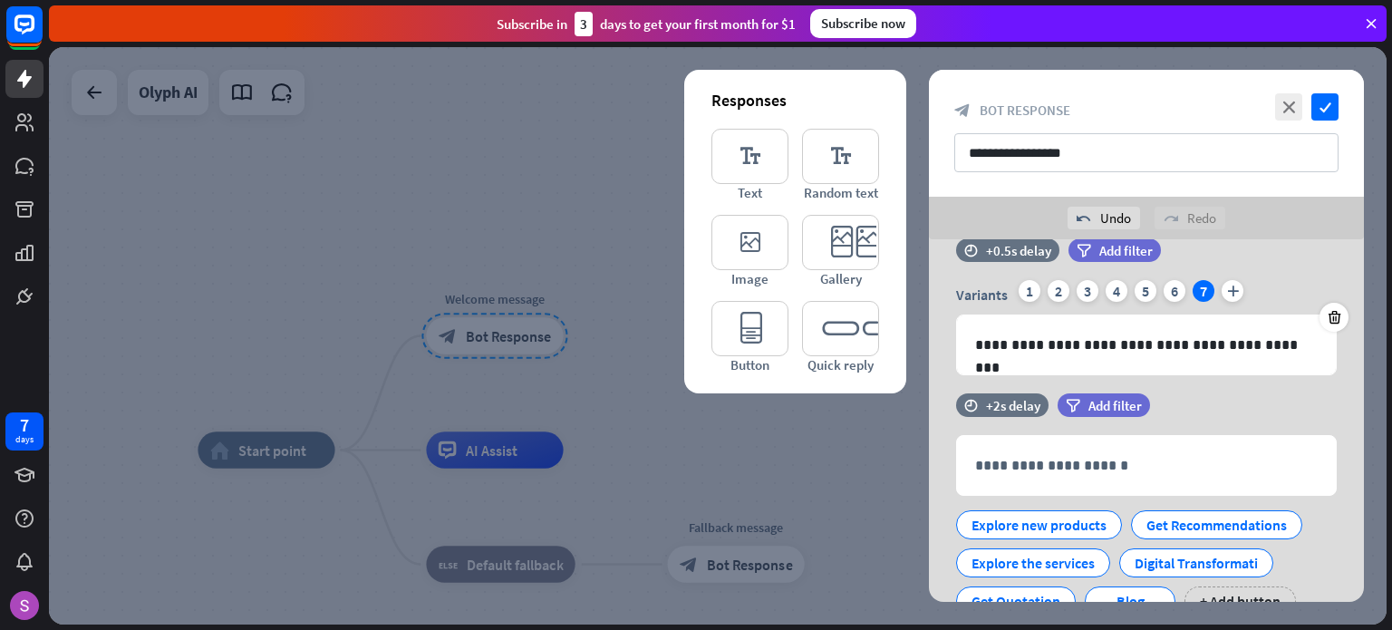
click at [808, 459] on div at bounding box center [718, 335] width 1338 height 577
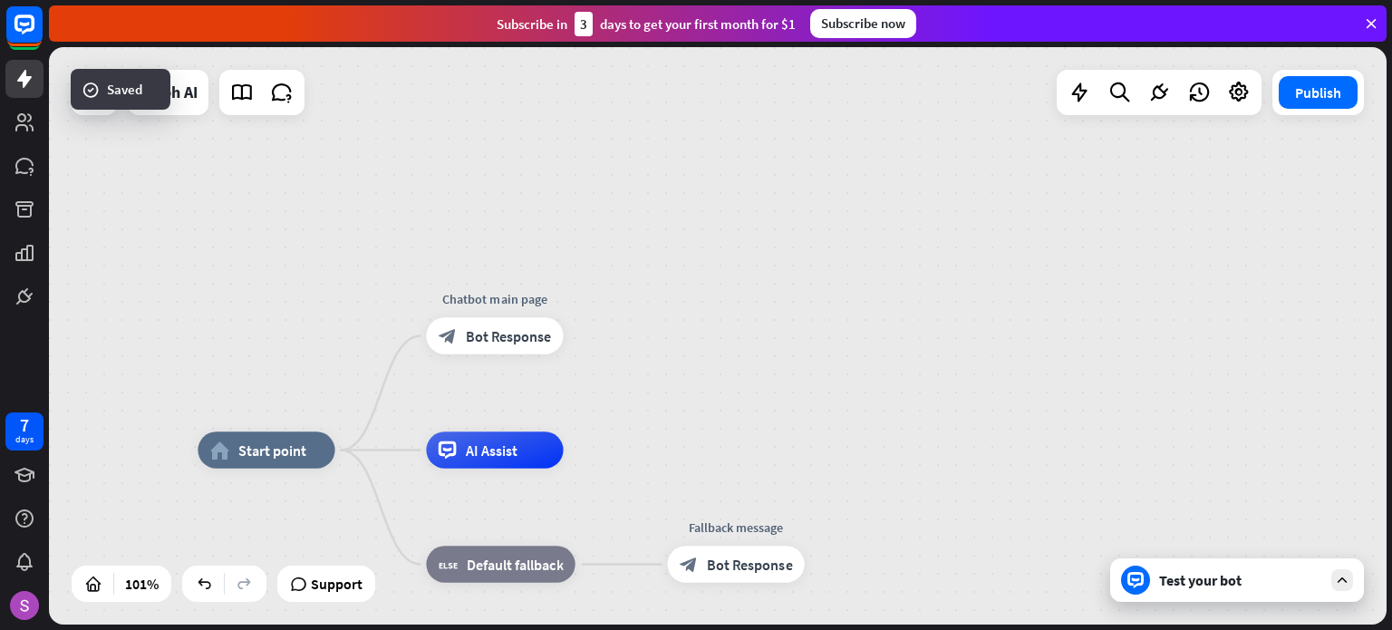
click at [1175, 584] on div "Test your bot" at bounding box center [1240, 580] width 163 height 18
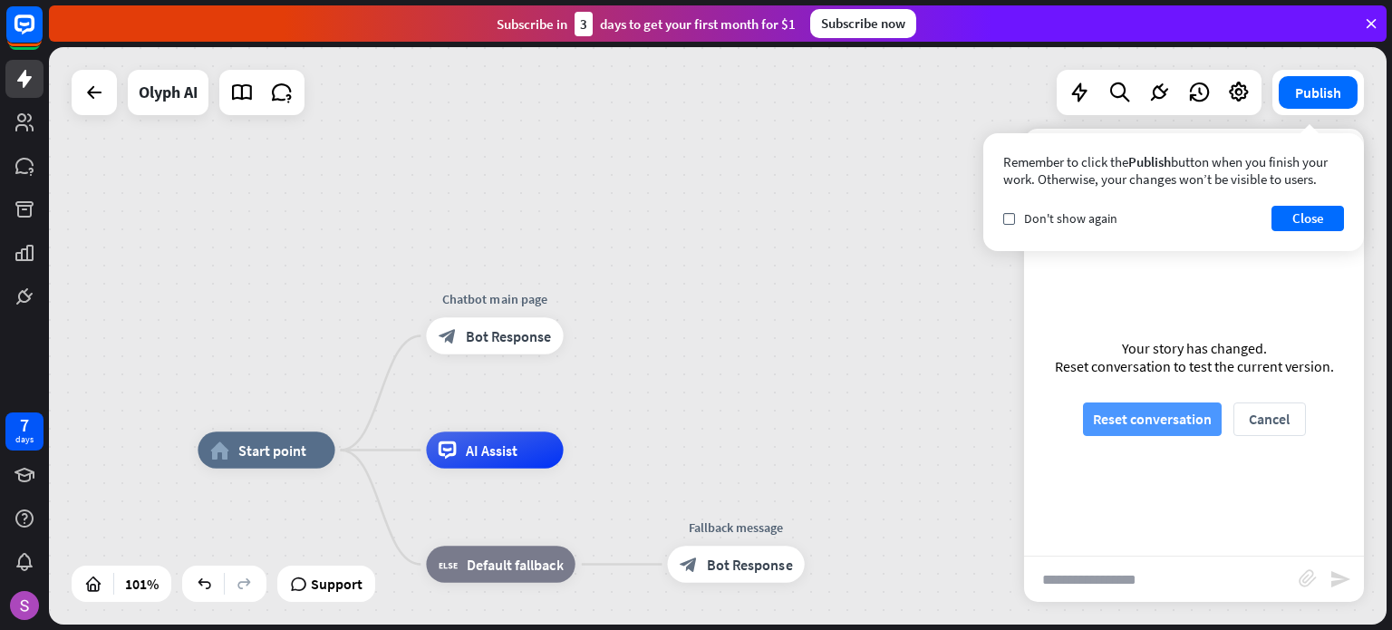
click at [1126, 426] on button "Reset conversation" at bounding box center [1152, 419] width 139 height 34
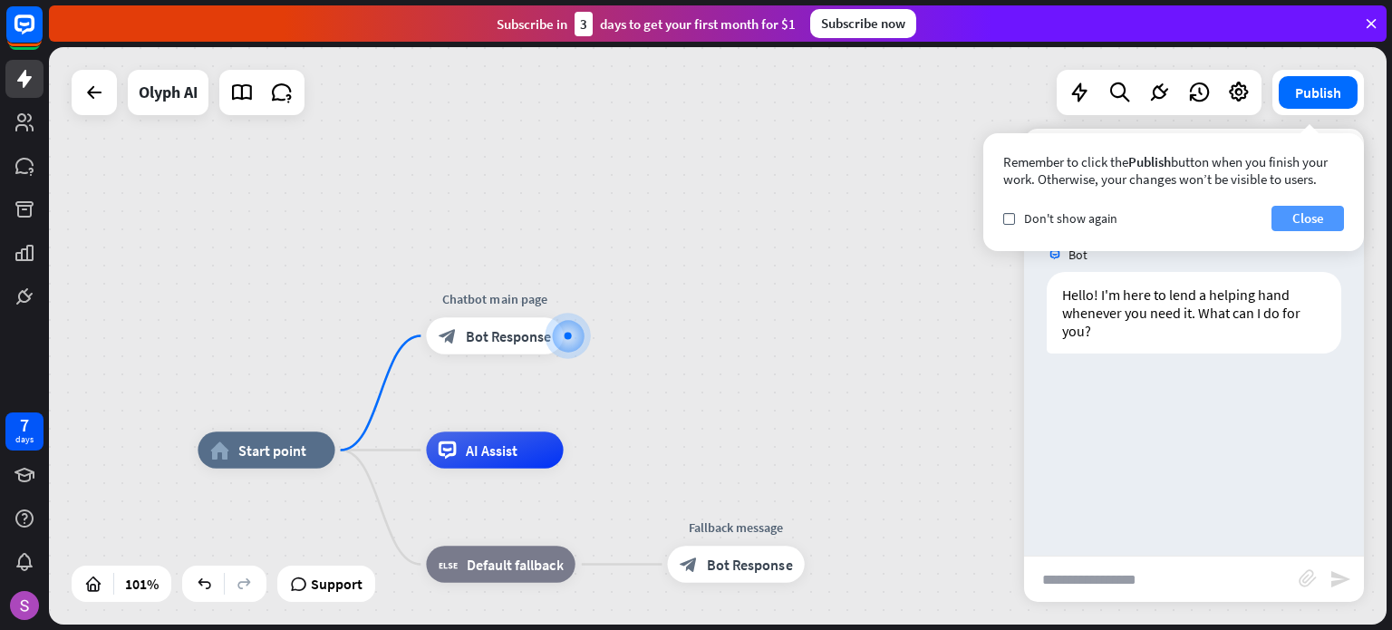
click at [1312, 220] on button "Close" at bounding box center [1308, 218] width 73 height 25
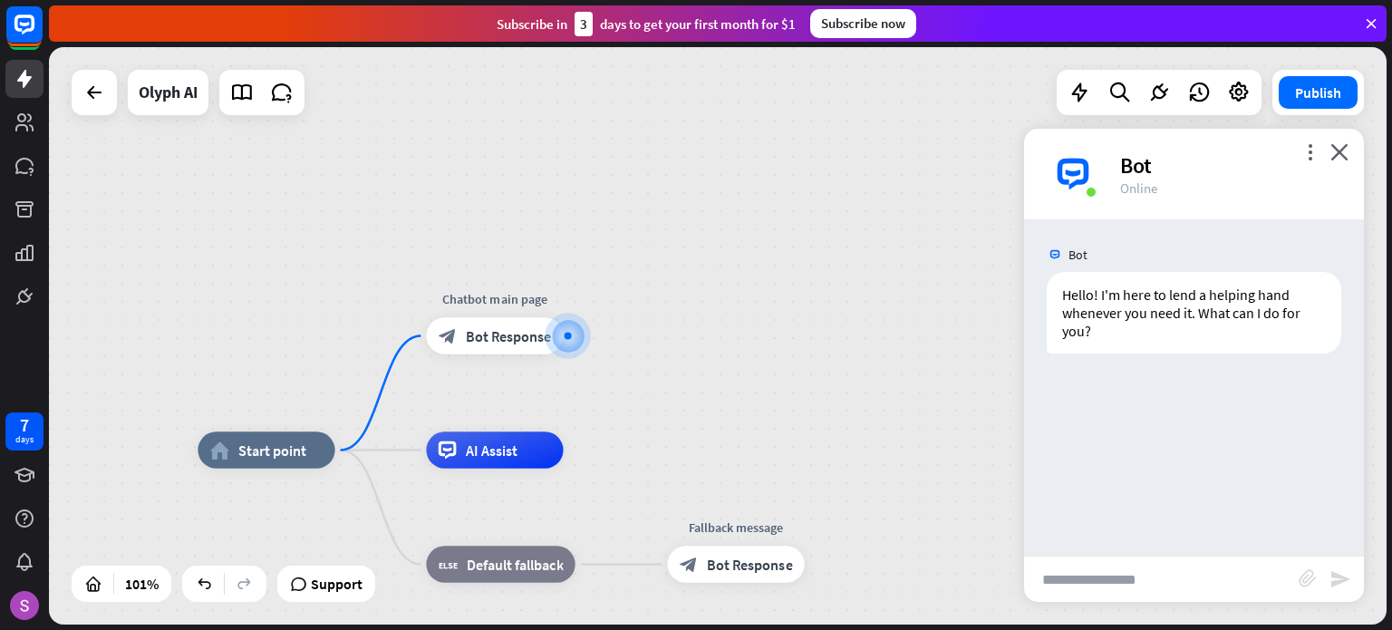
click at [1272, 384] on div "Bot Hello! I'm here to lend a helping hand whenever you need it. What can I do …" at bounding box center [1194, 387] width 340 height 336
click at [685, 369] on div "home_2 Start point Chatbot main page block_bot_response Bot Response AI Assist …" at bounding box center [718, 335] width 1338 height 577
drag, startPoint x: 1334, startPoint y: 146, endPoint x: 1312, endPoint y: 159, distance: 25.2
click at [1336, 147] on icon "close" at bounding box center [1339, 151] width 18 height 17
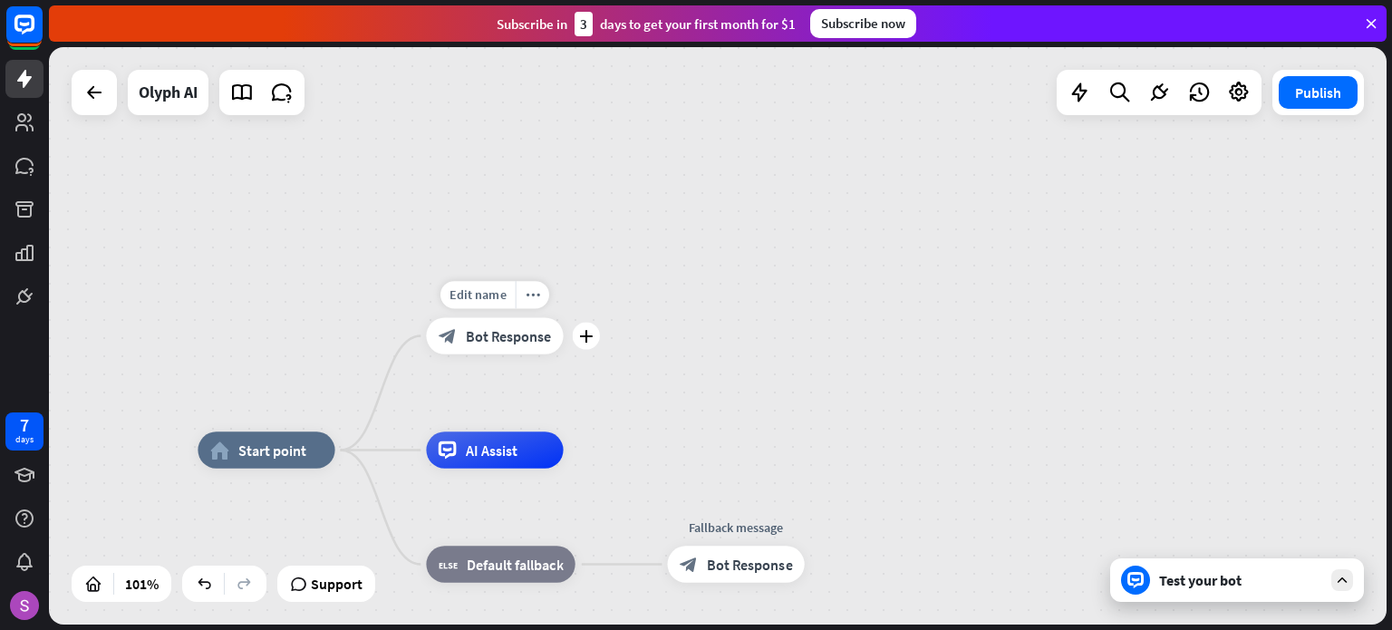
click at [504, 333] on span "Bot Response" at bounding box center [509, 335] width 86 height 18
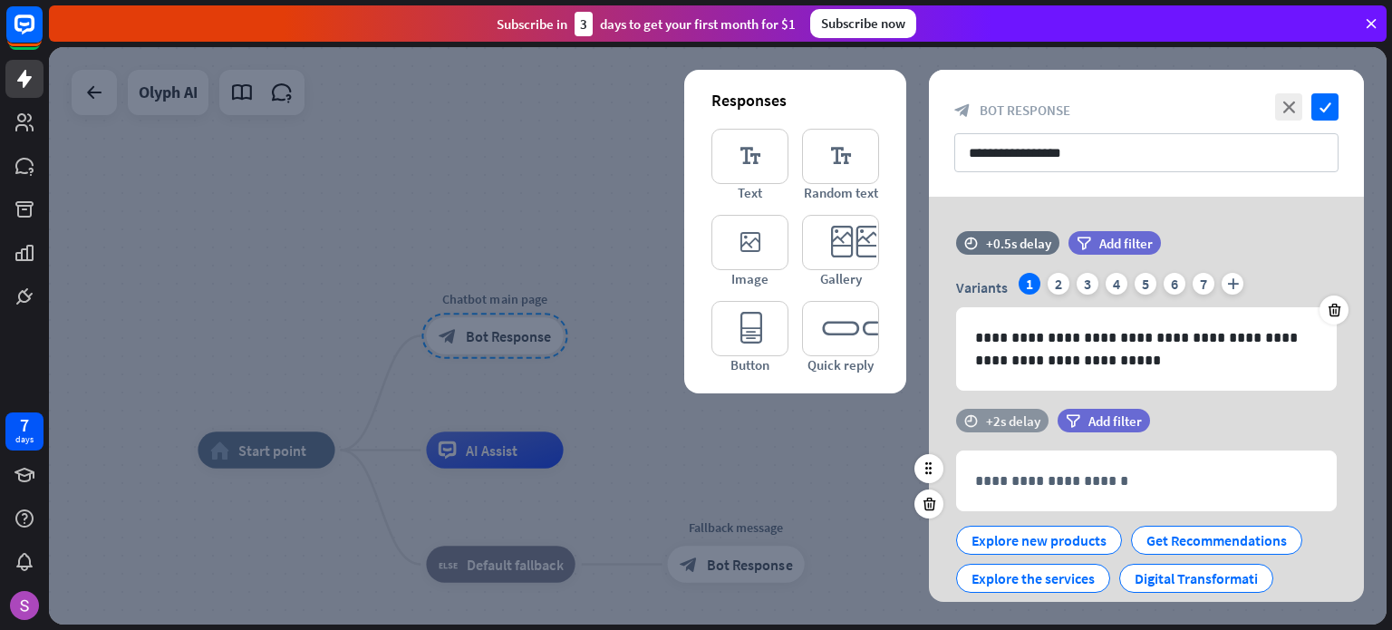
click at [1022, 412] on div "+2s delay" at bounding box center [1013, 420] width 54 height 17
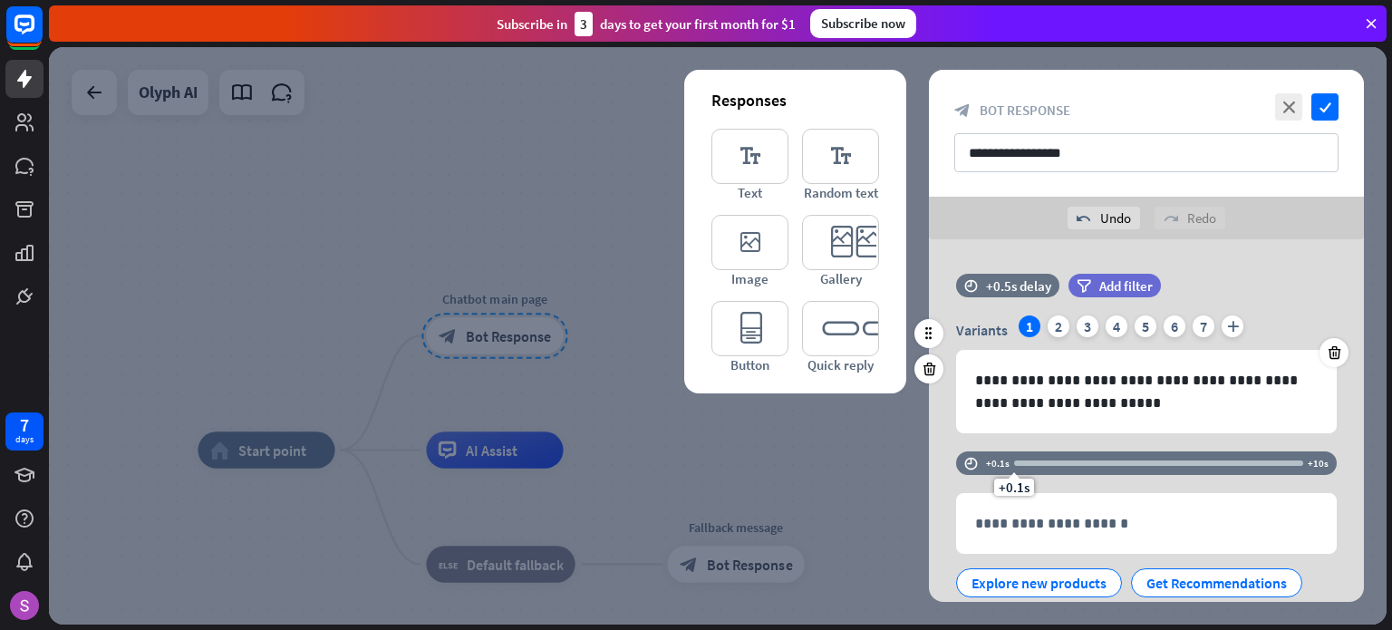
drag, startPoint x: 1066, startPoint y: 416, endPoint x: 950, endPoint y: 441, distance: 118.7
click at [950, 441] on div "**********" at bounding box center [1146, 488] width 435 height 498
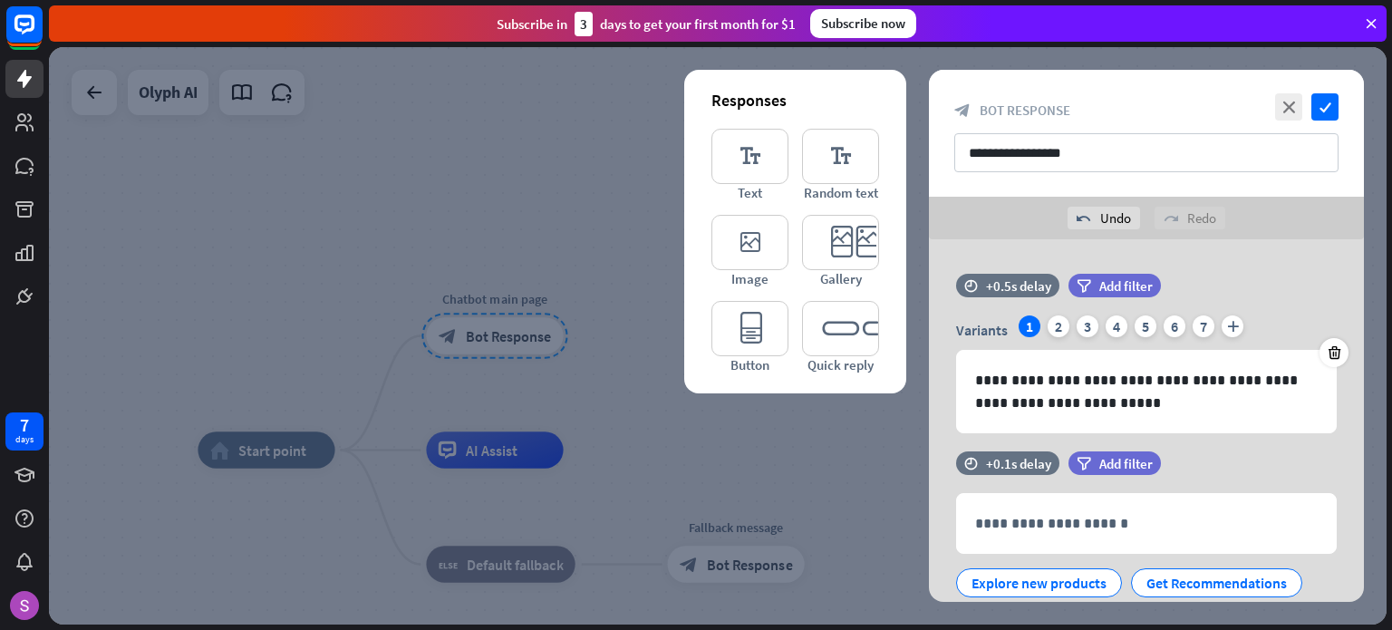
click at [851, 474] on div at bounding box center [718, 335] width 1338 height 577
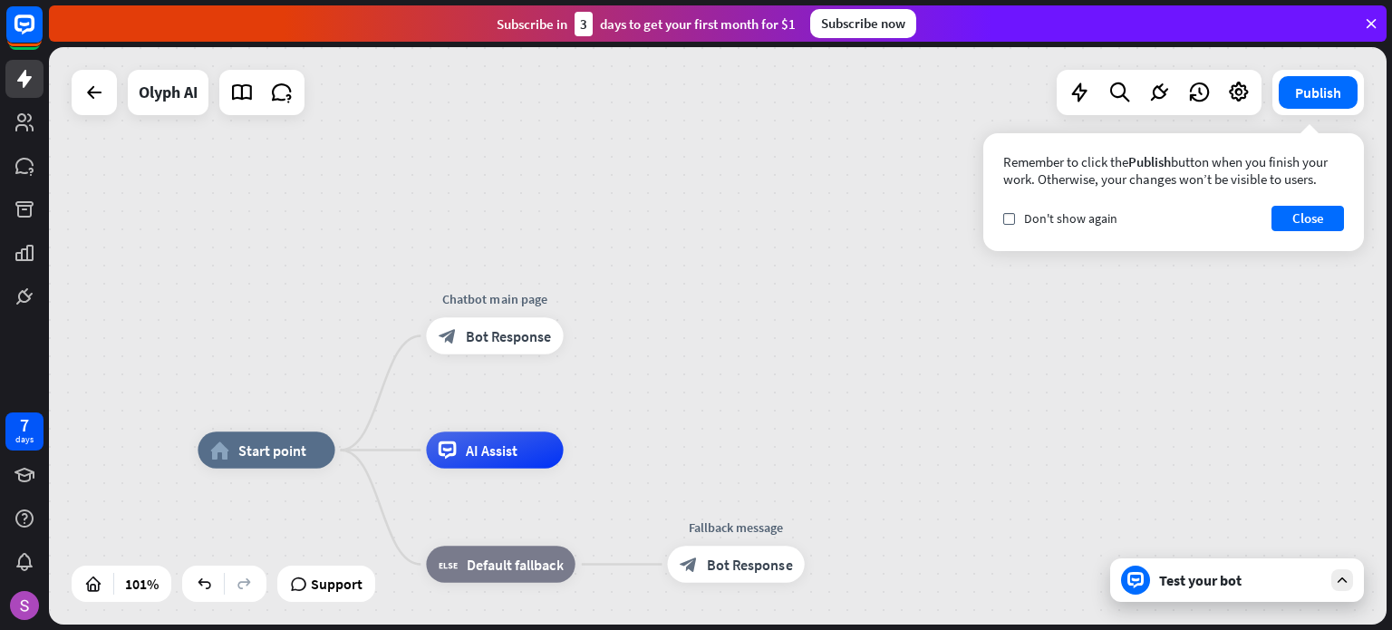
click at [1265, 575] on div "Test your bot" at bounding box center [1240, 580] width 163 height 18
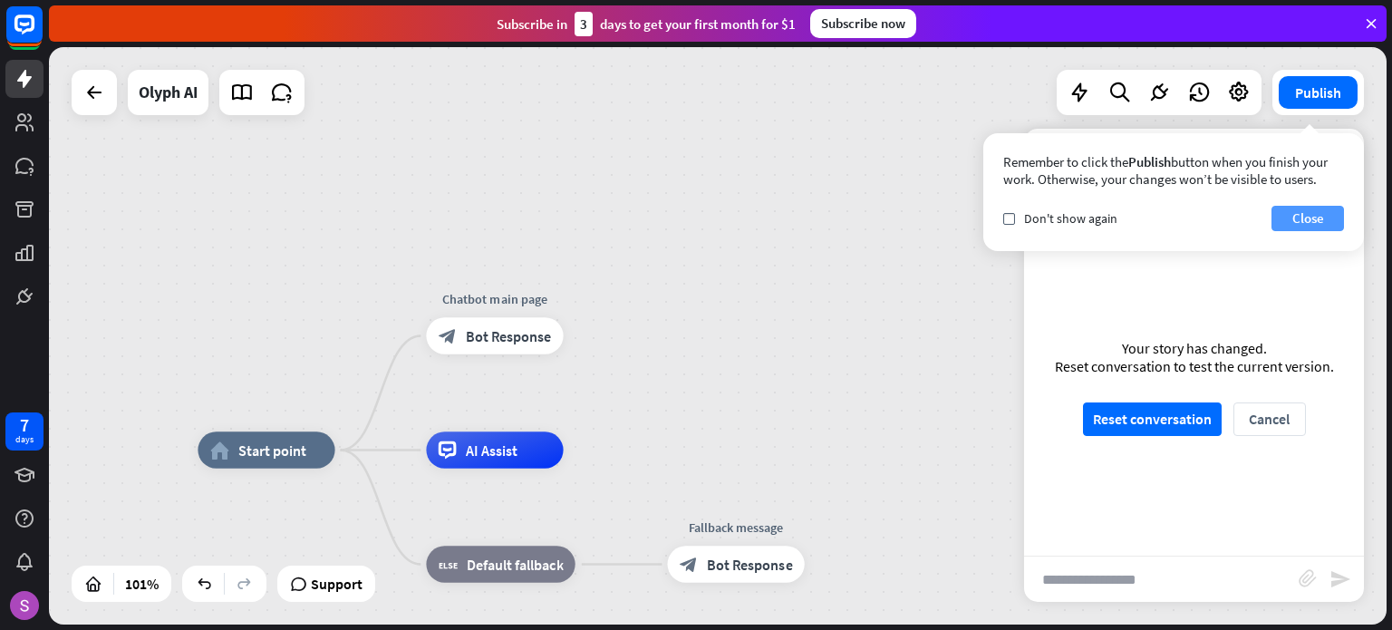
click at [1313, 218] on button "Close" at bounding box center [1308, 218] width 73 height 25
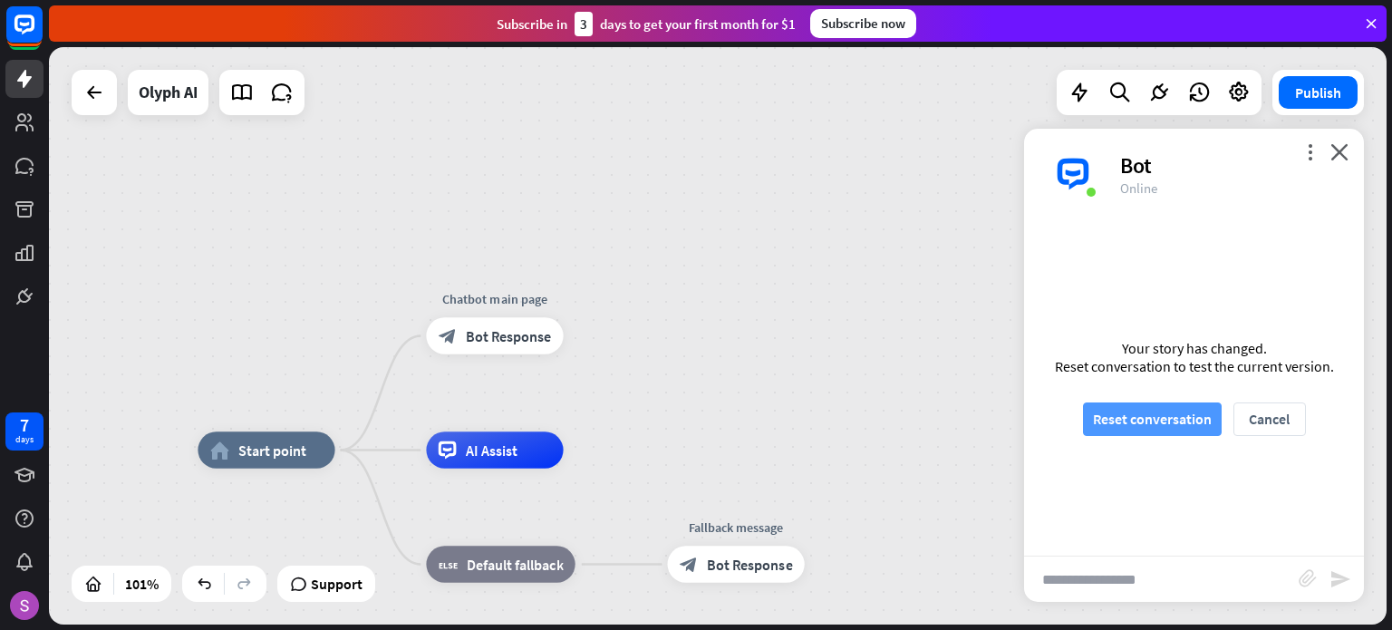
click at [1159, 406] on button "Reset conversation" at bounding box center [1152, 419] width 139 height 34
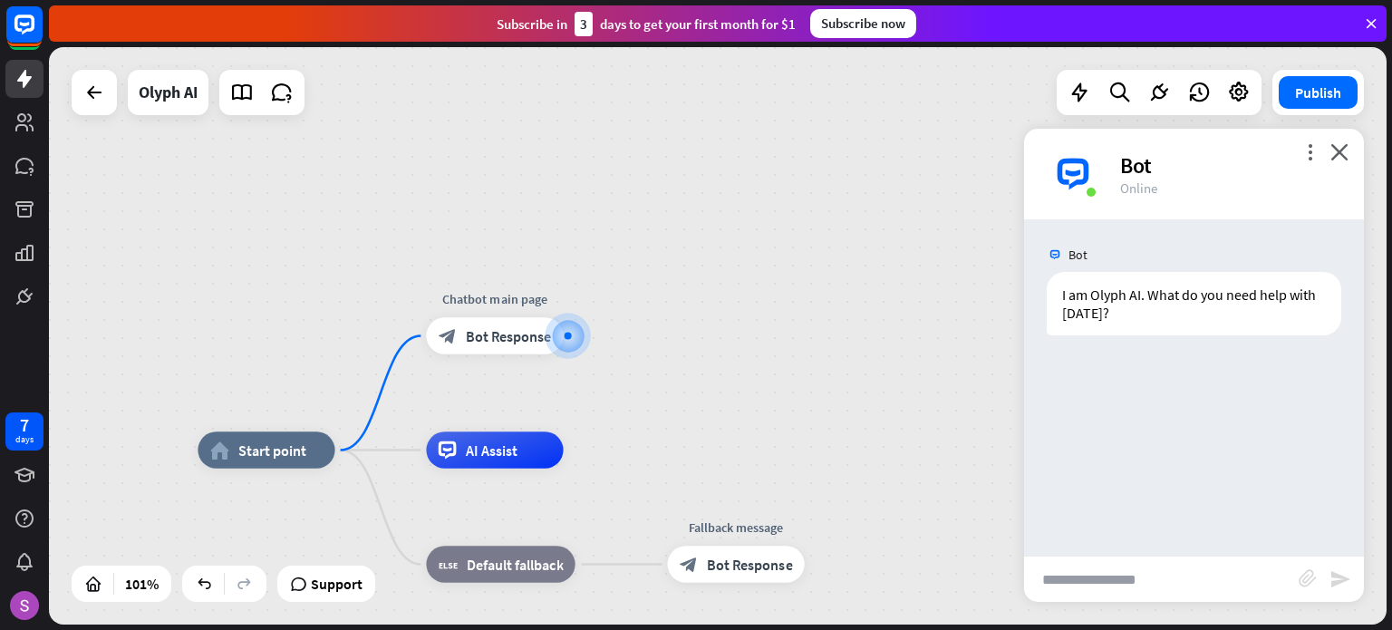
click at [1159, 406] on div "Bot I am Olyph AI. What do you need help with [DATE]? [DATE] 4:57 PM Show JSON" at bounding box center [1194, 387] width 340 height 336
click at [1135, 583] on input "text" at bounding box center [1161, 578] width 275 height 45
click at [1069, 347] on div "Bot I am Olyph AI. What do you need help with [DATE]? [DATE] 4:57 PM Show JSON" at bounding box center [1194, 387] width 340 height 336
click at [1102, 580] on input "text" at bounding box center [1161, 578] width 275 height 45
type input "***"
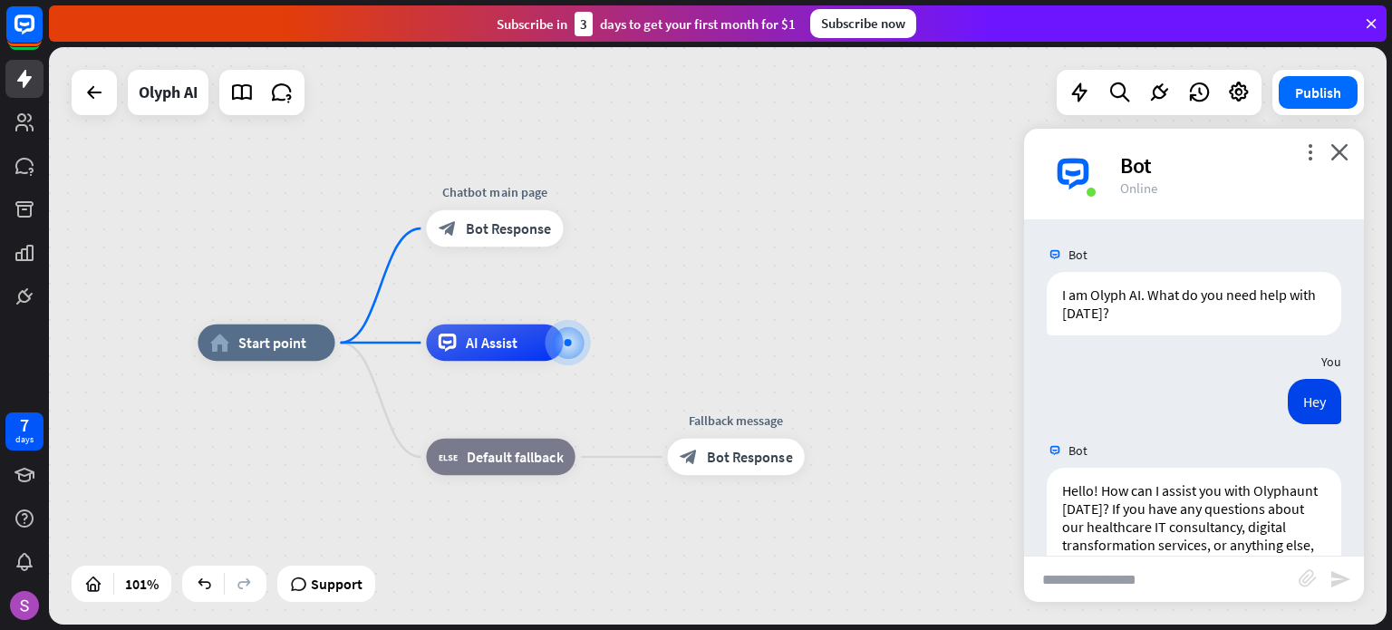
scroll to position [57, 0]
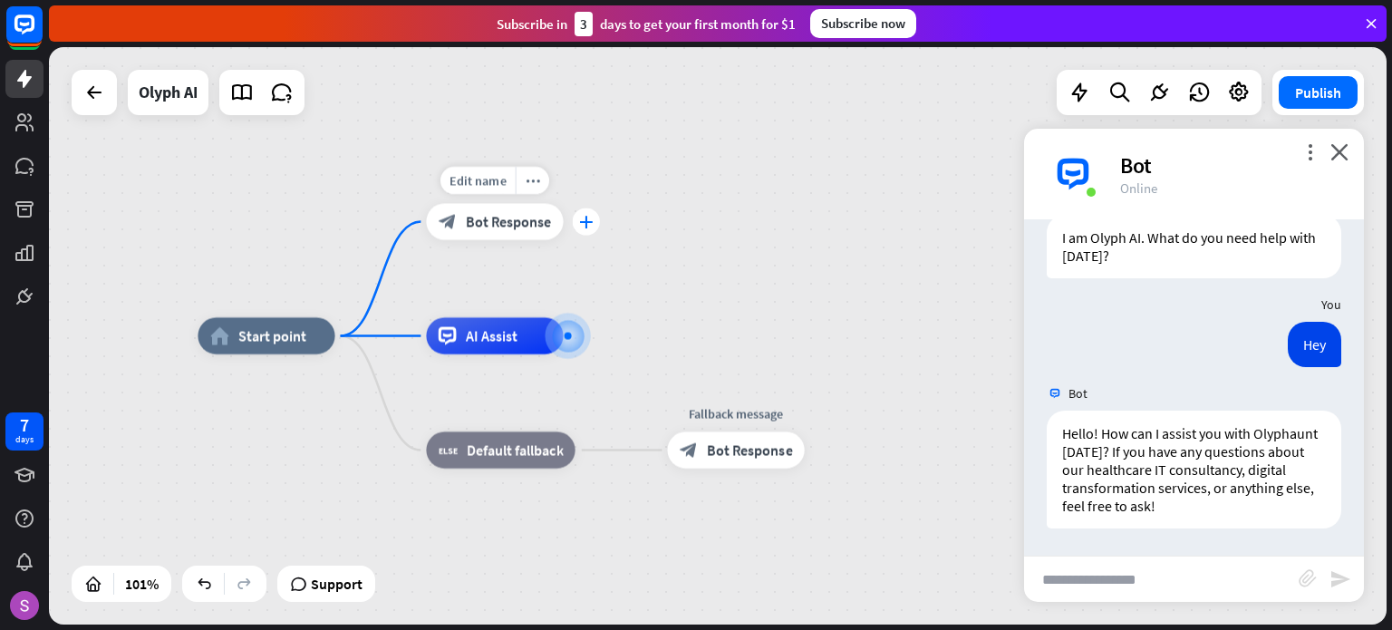
click at [587, 222] on icon "plus" at bounding box center [586, 221] width 14 height 13
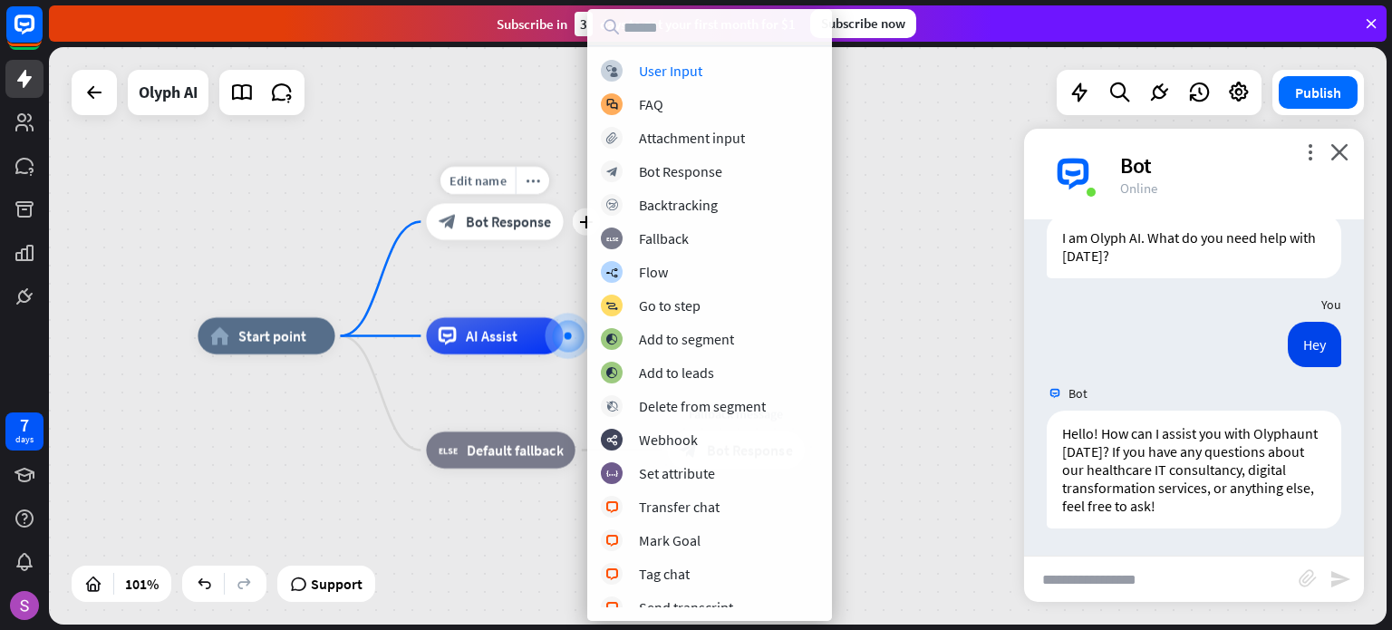
click at [531, 239] on div "block_bot_response Bot Response" at bounding box center [494, 221] width 137 height 36
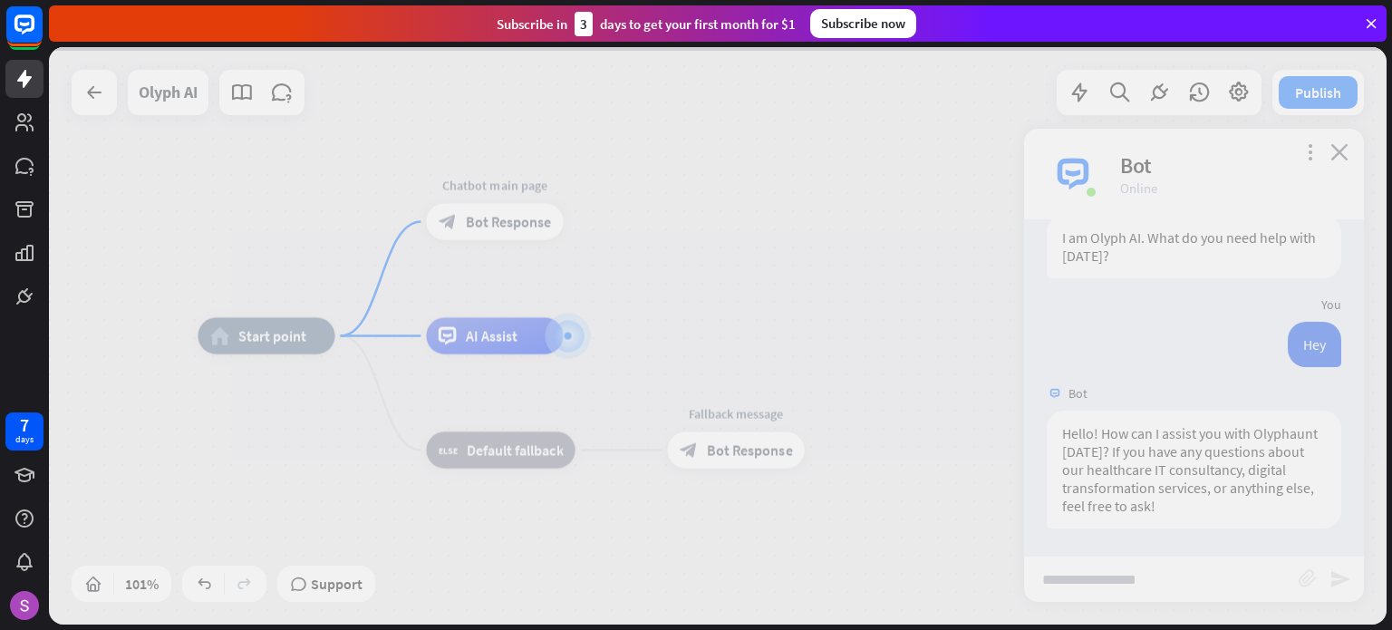
click at [486, 225] on div at bounding box center [718, 335] width 1338 height 577
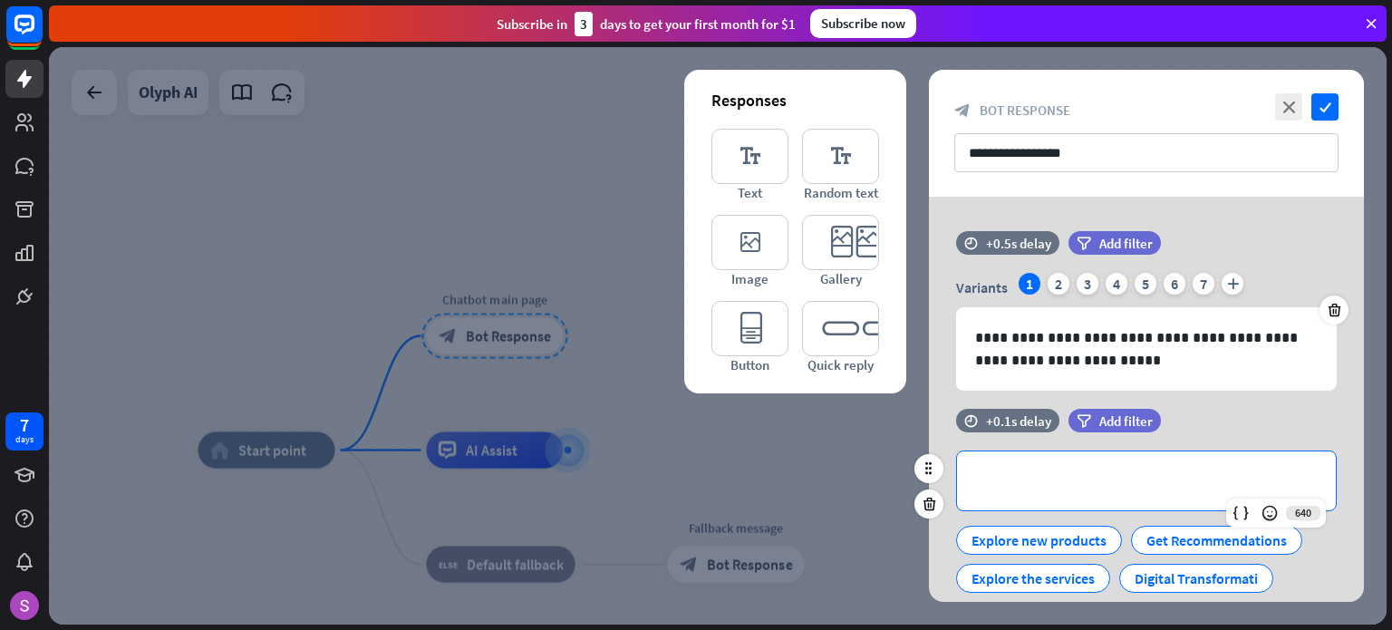
click at [1052, 471] on p "**********" at bounding box center [1146, 480] width 343 height 23
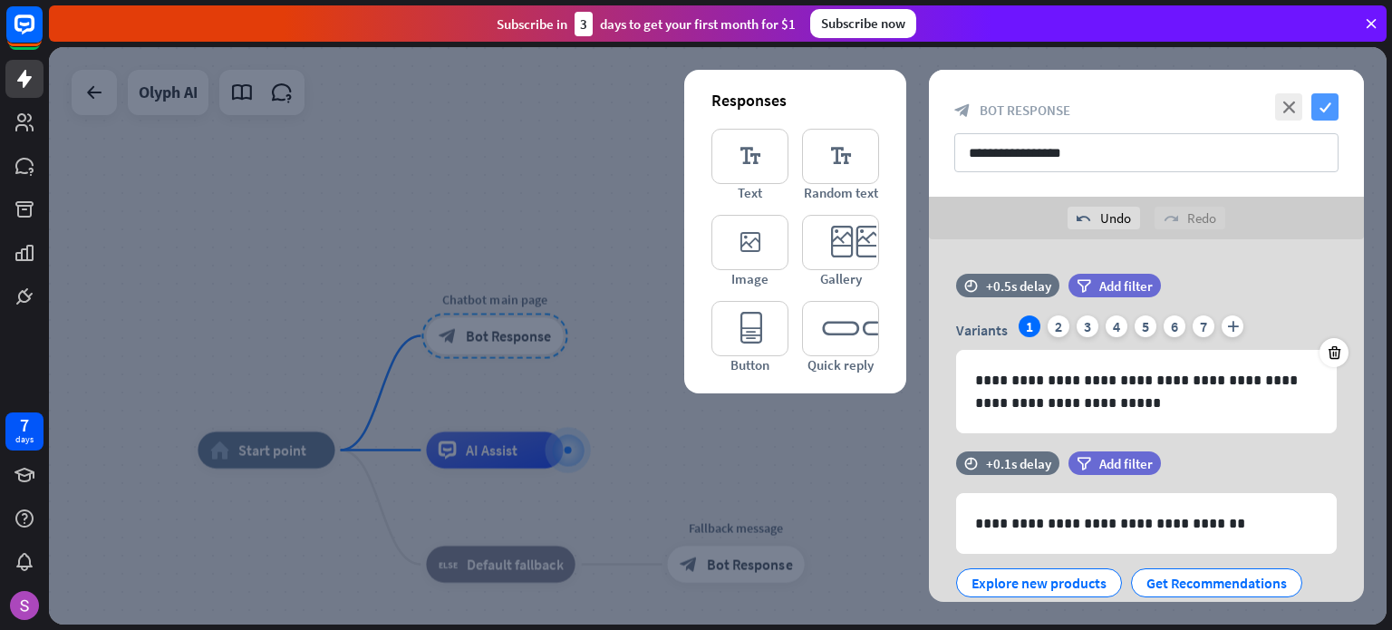
click at [1324, 106] on icon "check" at bounding box center [1324, 106] width 27 height 27
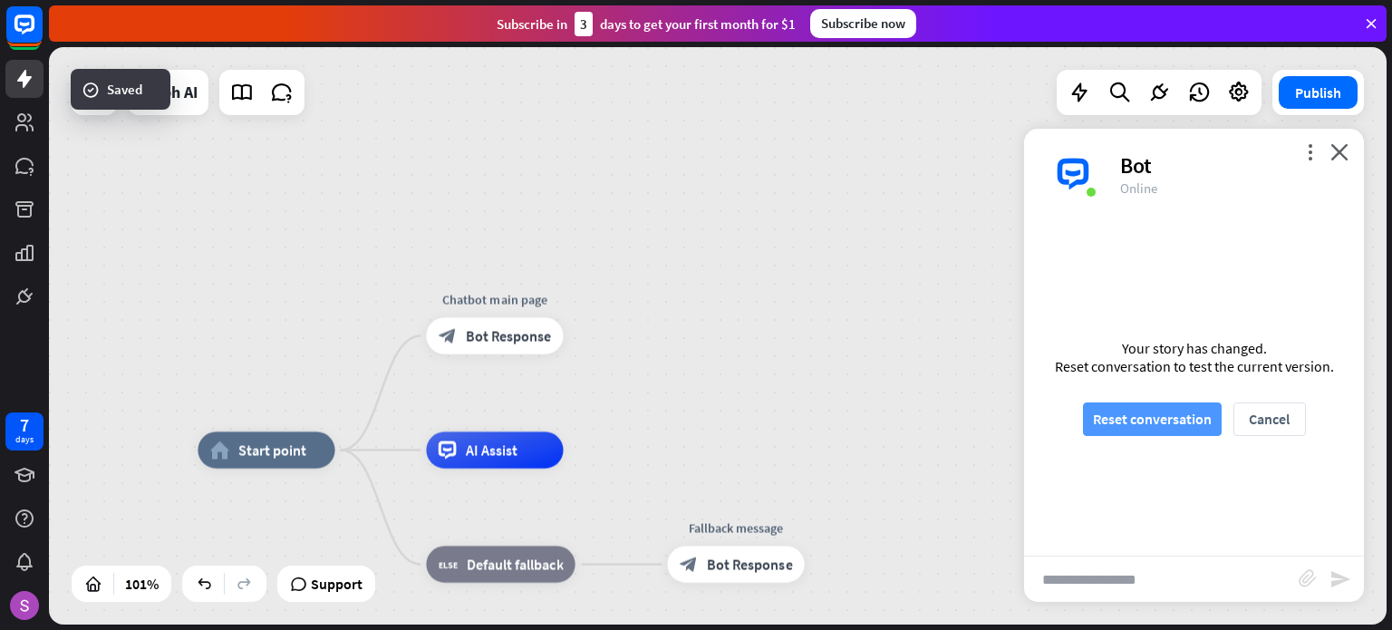
click at [1183, 427] on button "Reset conversation" at bounding box center [1152, 419] width 139 height 34
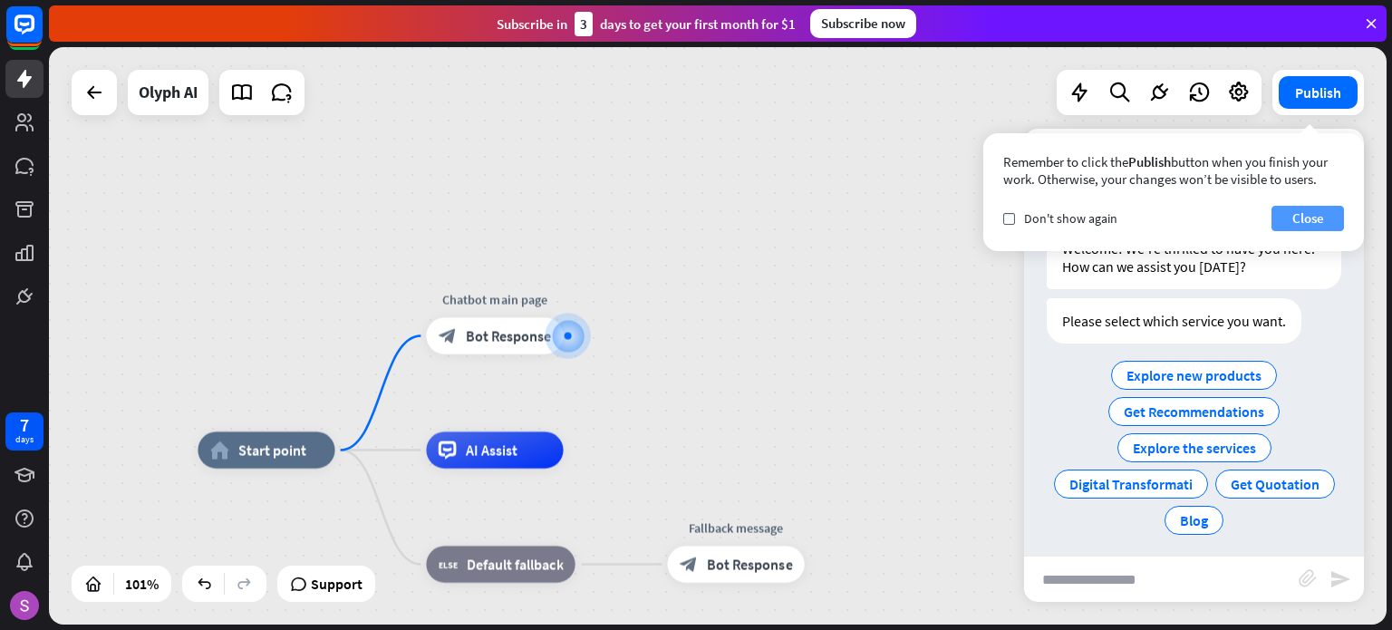
scroll to position [55, 0]
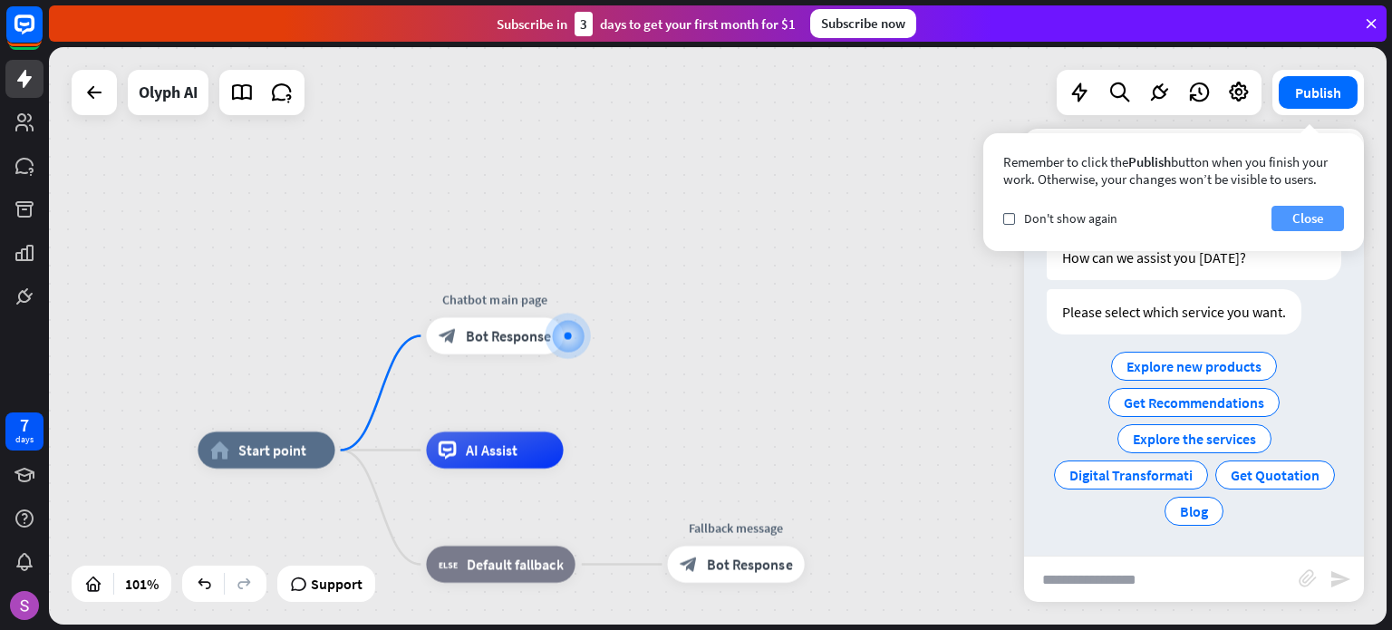
click at [1294, 215] on button "Close" at bounding box center [1308, 218] width 73 height 25
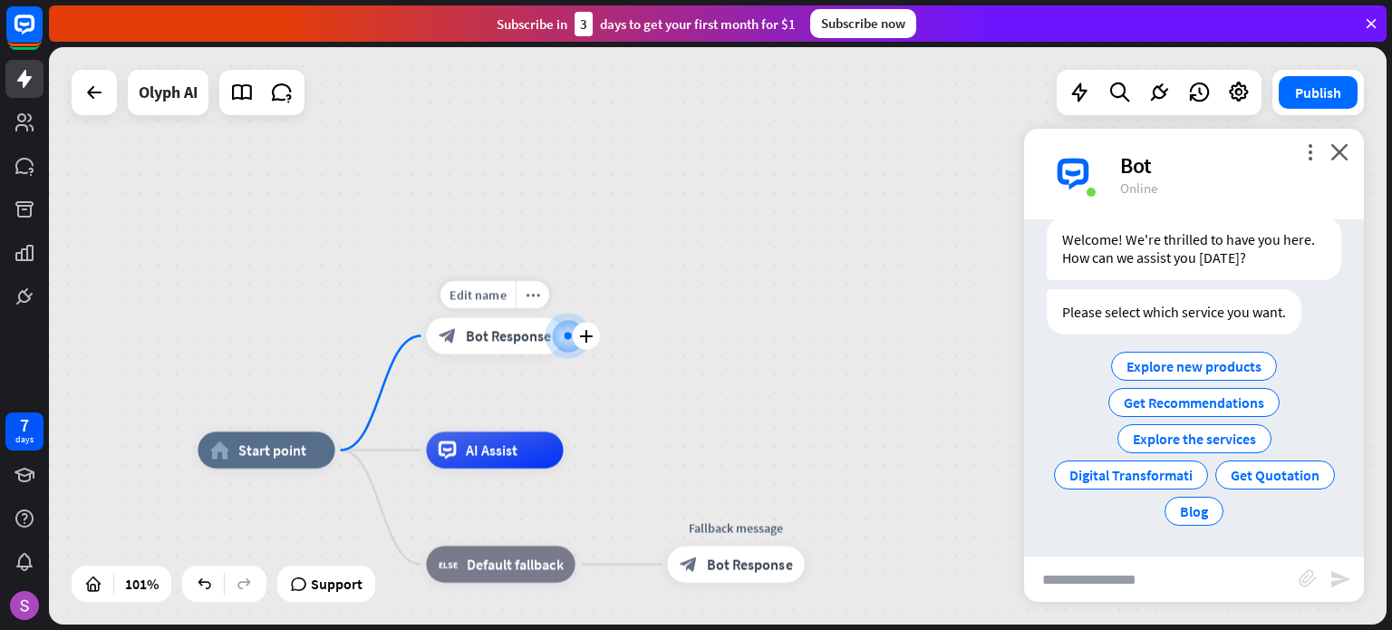
click at [502, 318] on div "block_bot_response Bot Response" at bounding box center [494, 335] width 137 height 36
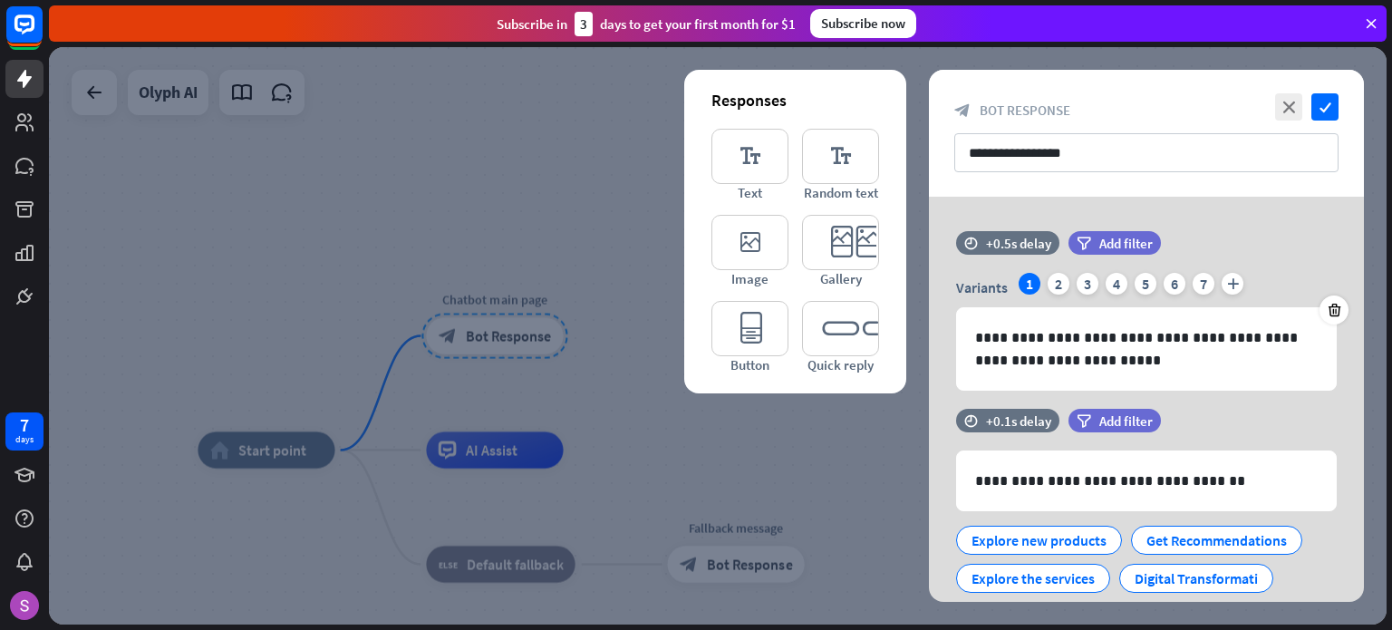
click at [501, 344] on div at bounding box center [718, 335] width 1338 height 577
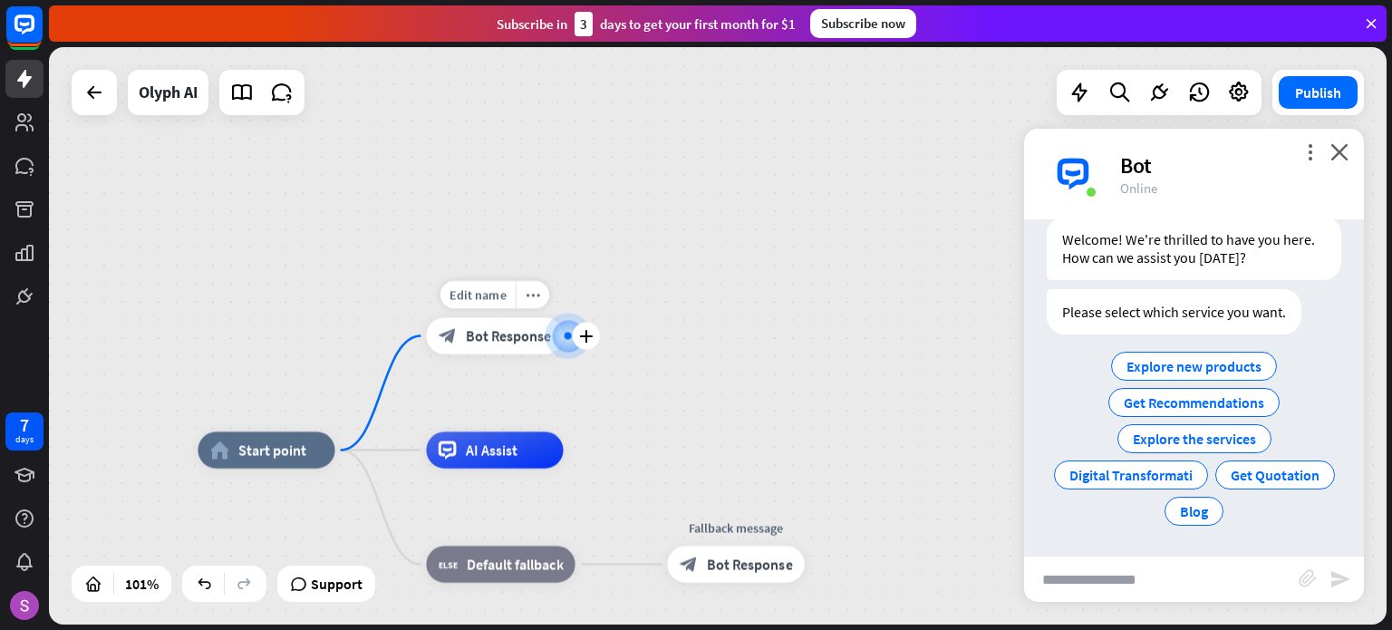
click at [464, 343] on div "block_bot_response Bot Response" at bounding box center [494, 335] width 137 height 36
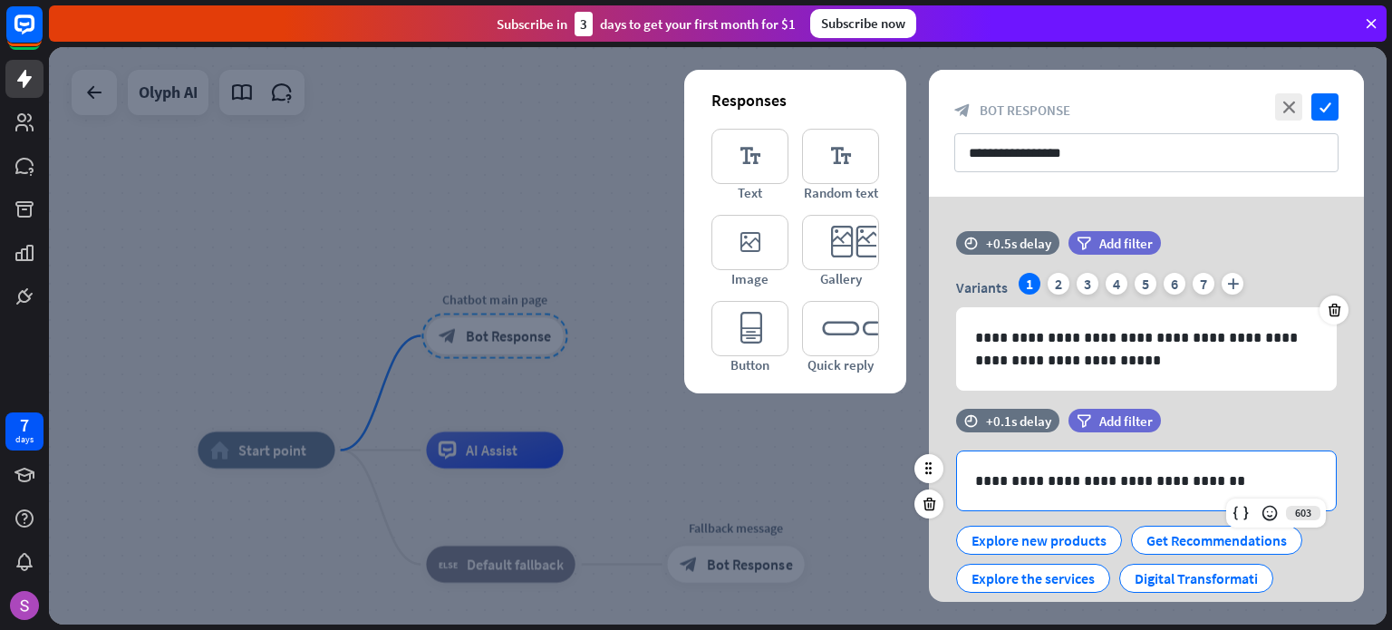
click at [1278, 475] on p "**********" at bounding box center [1146, 480] width 343 height 23
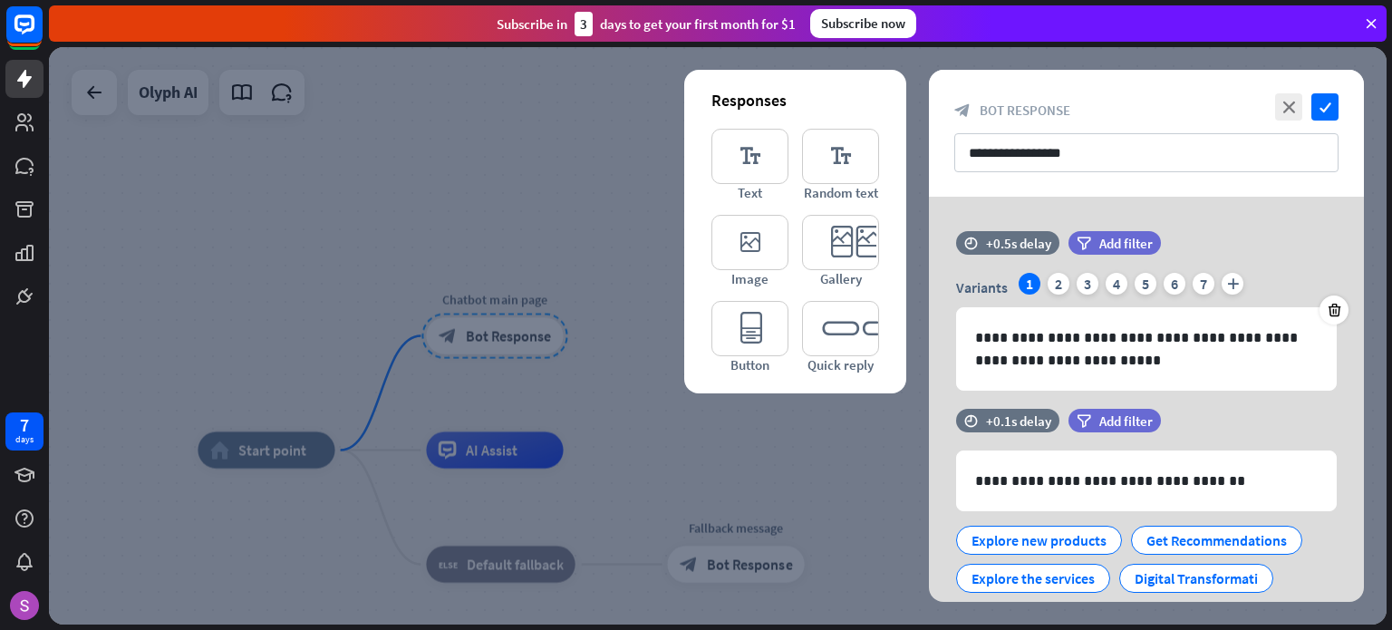
click at [921, 494] on div at bounding box center [928, 503] width 29 height 29
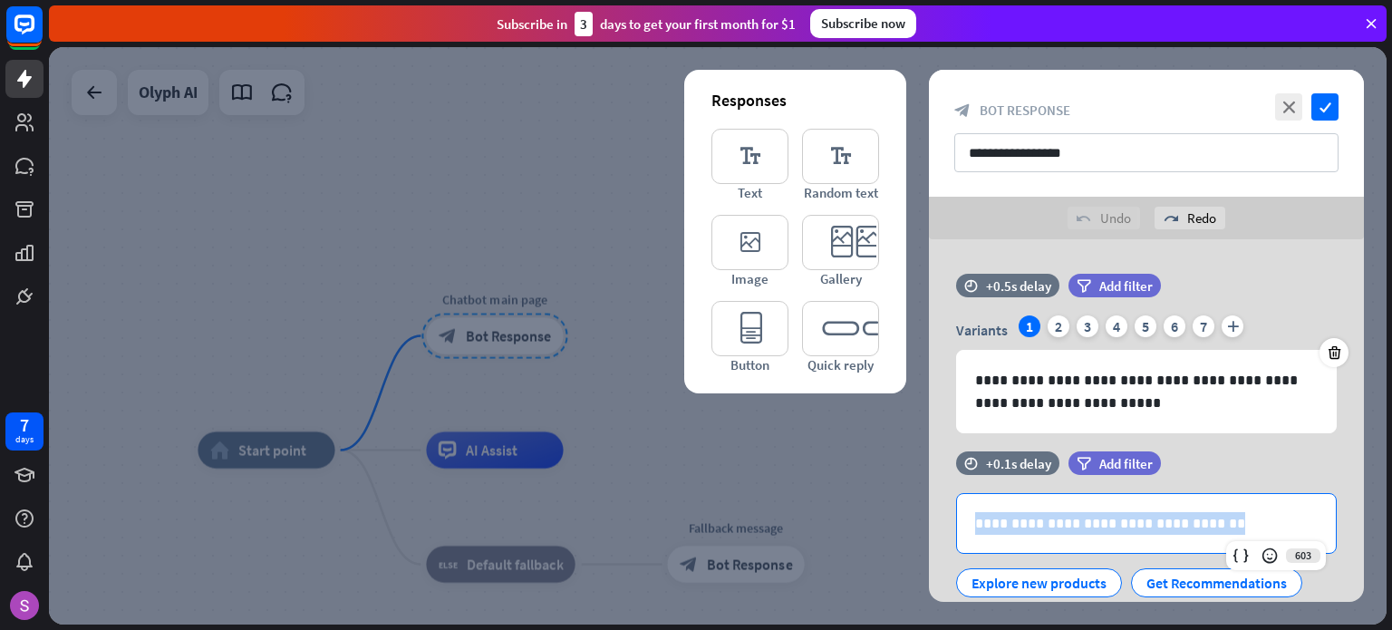
drag, startPoint x: 1218, startPoint y: 517, endPoint x: 911, endPoint y: 525, distance: 307.3
click at [911, 525] on div "**********" at bounding box center [1146, 420] width 480 height 363
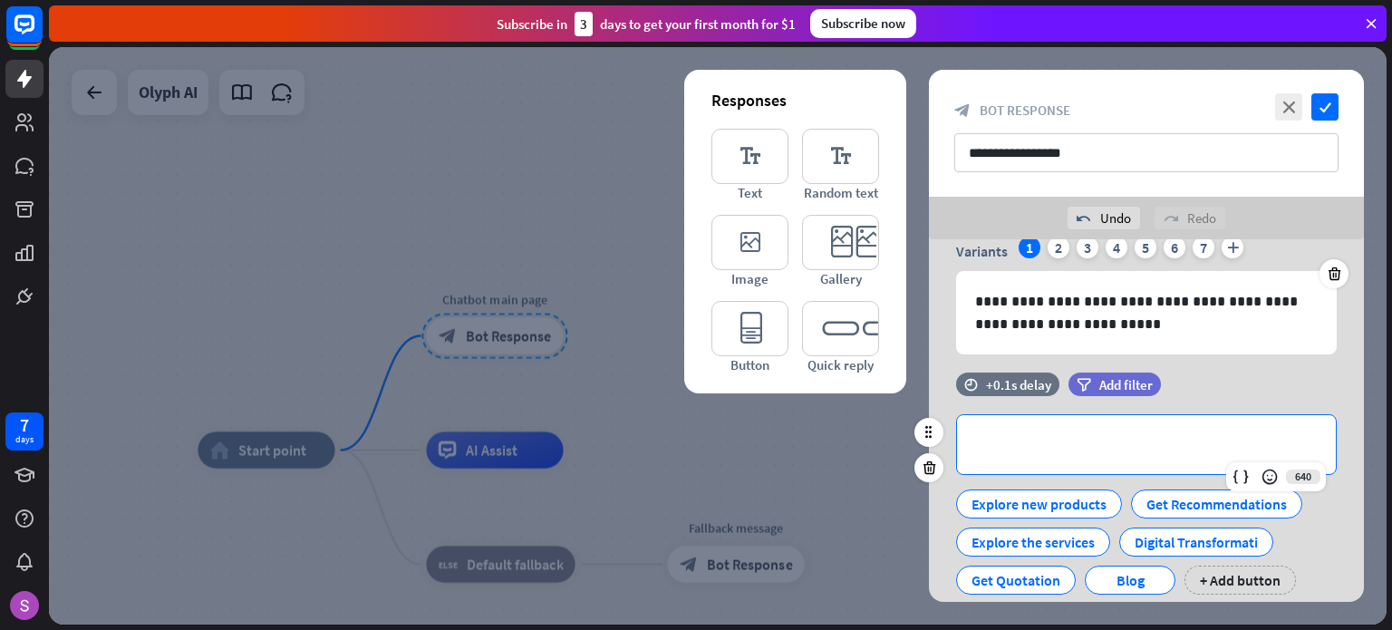
scroll to position [134, 0]
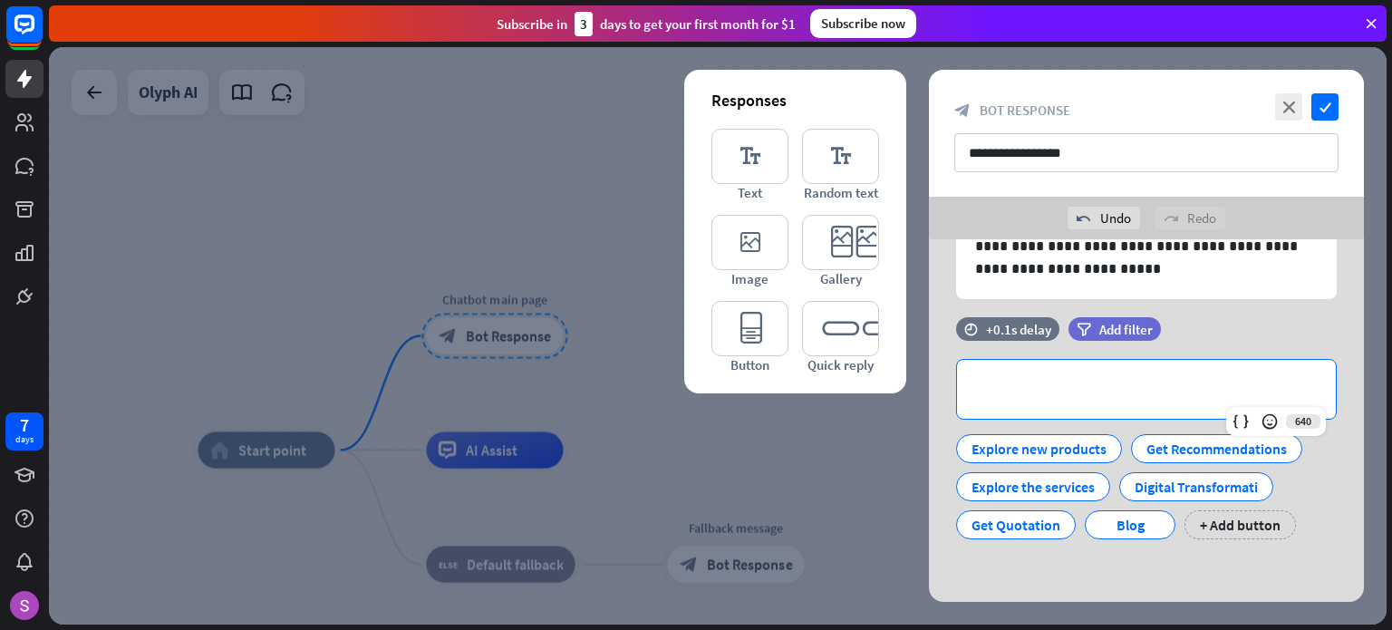
click at [927, 539] on div "**********" at bounding box center [1146, 420] width 480 height 363
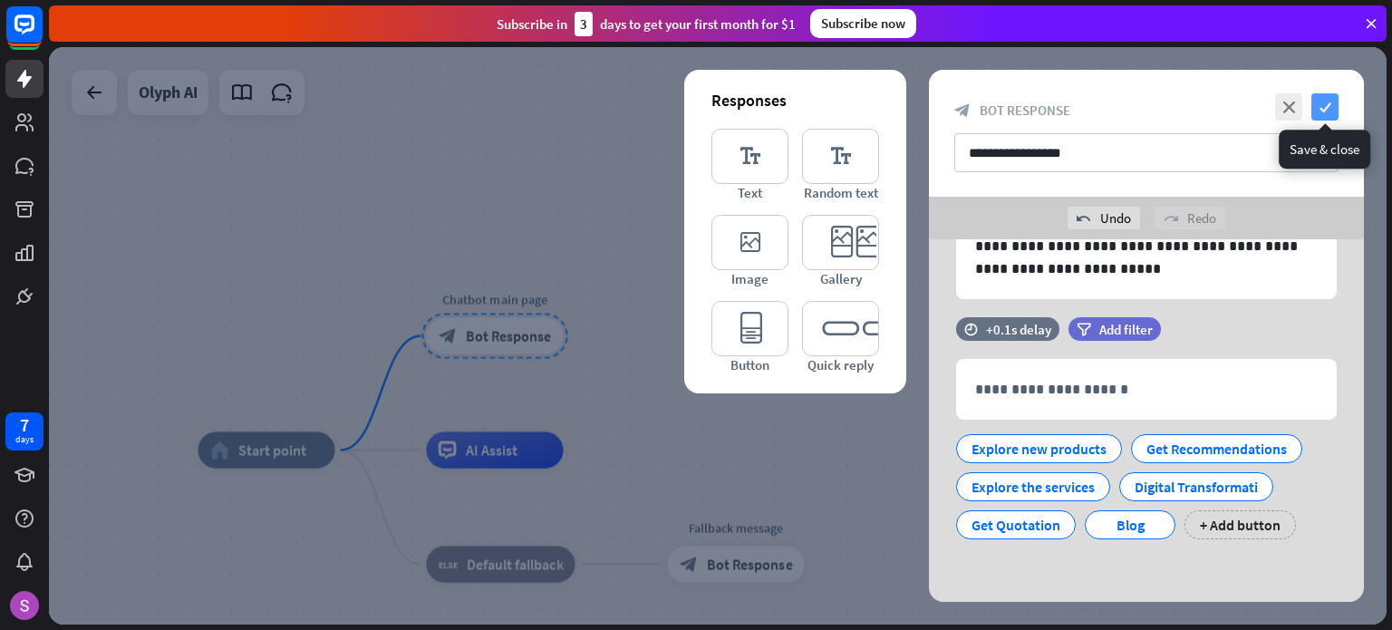
click at [1327, 98] on icon "check" at bounding box center [1324, 106] width 27 height 27
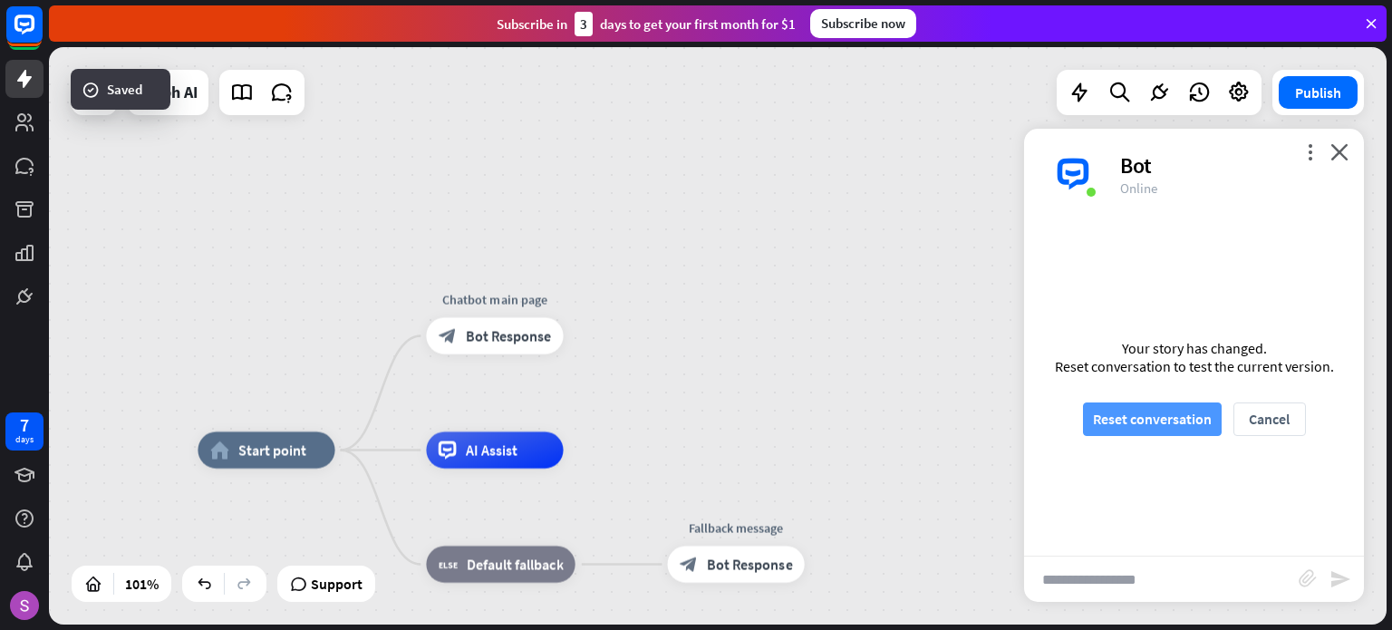
click at [1141, 423] on button "Reset conversation" at bounding box center [1152, 419] width 139 height 34
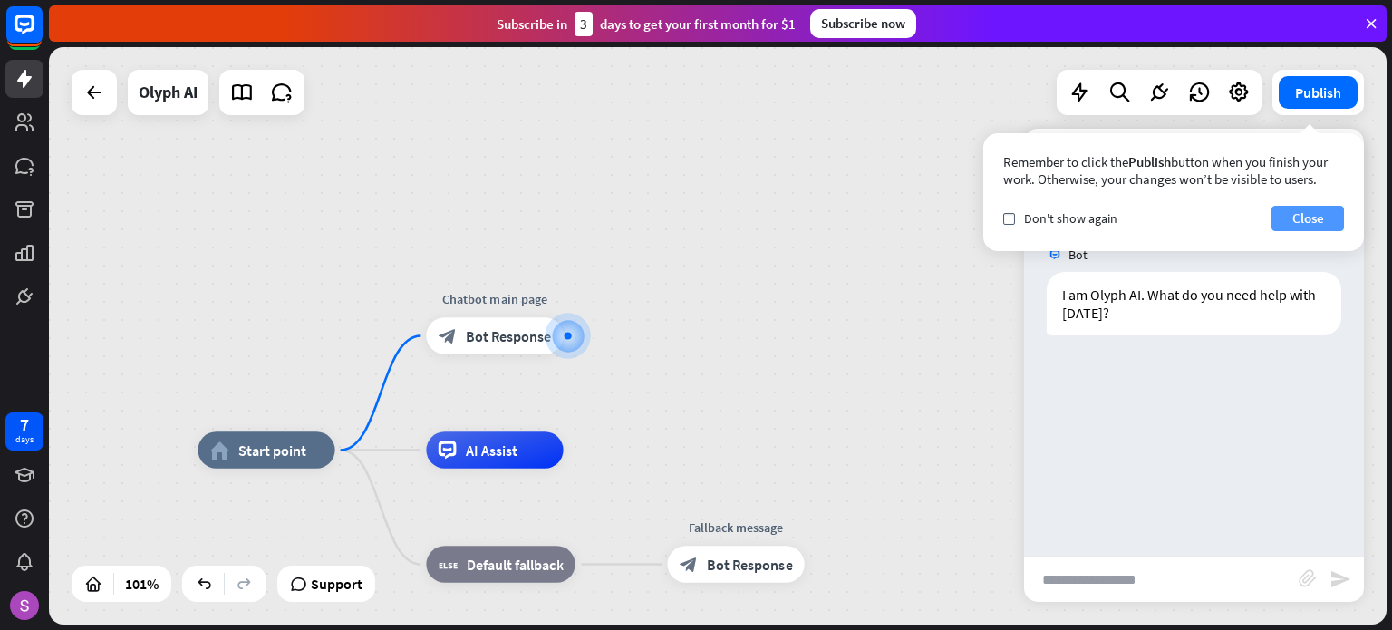
click at [1313, 216] on button "Close" at bounding box center [1308, 218] width 73 height 25
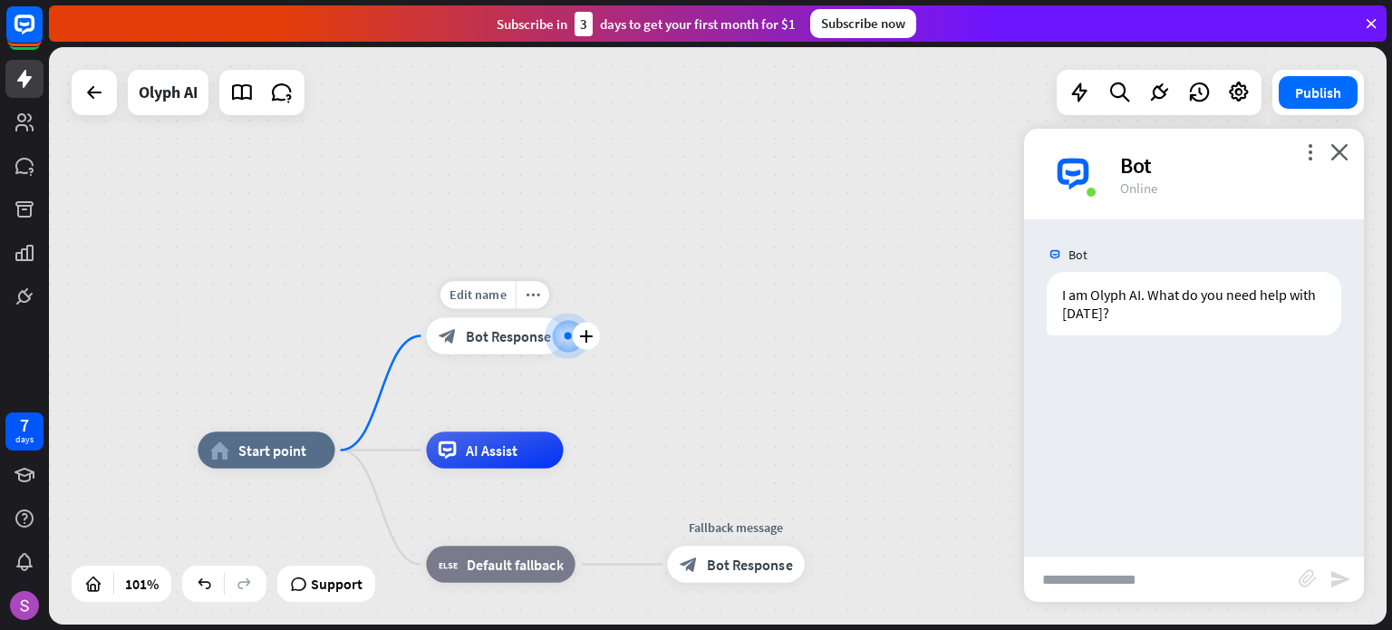
click at [462, 339] on div "block_bot_response Bot Response" at bounding box center [494, 335] width 137 height 36
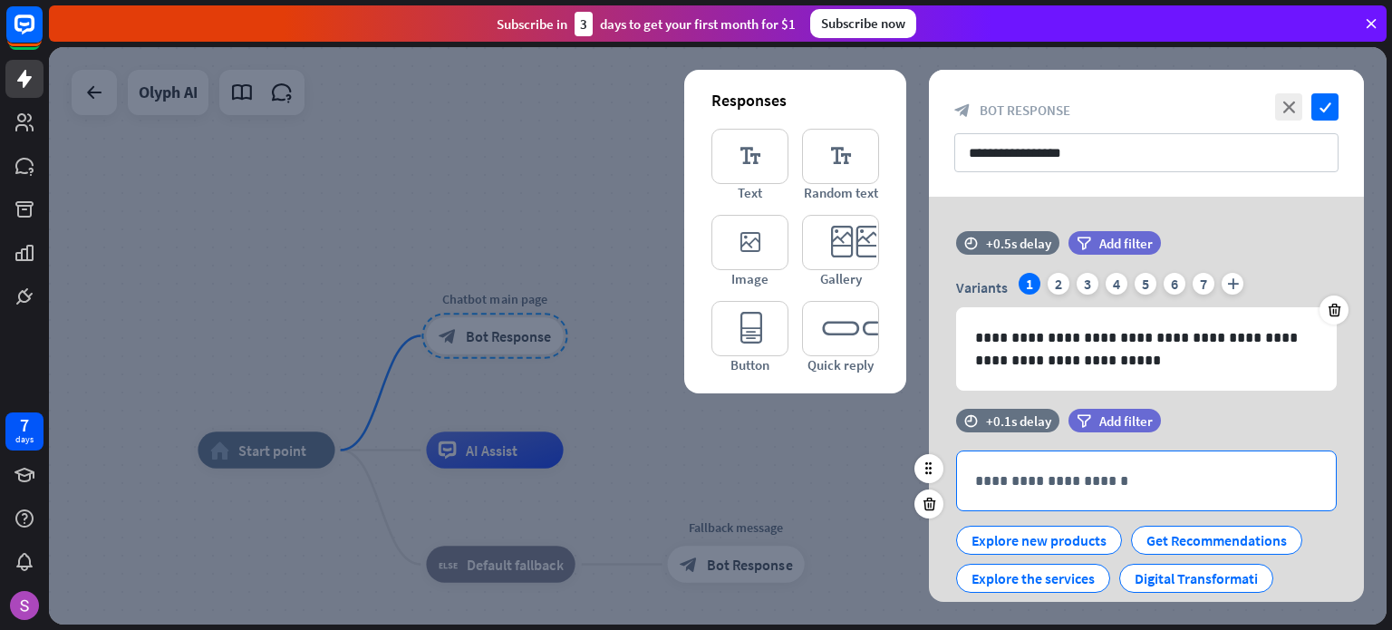
click at [1047, 483] on p "**********" at bounding box center [1146, 480] width 343 height 23
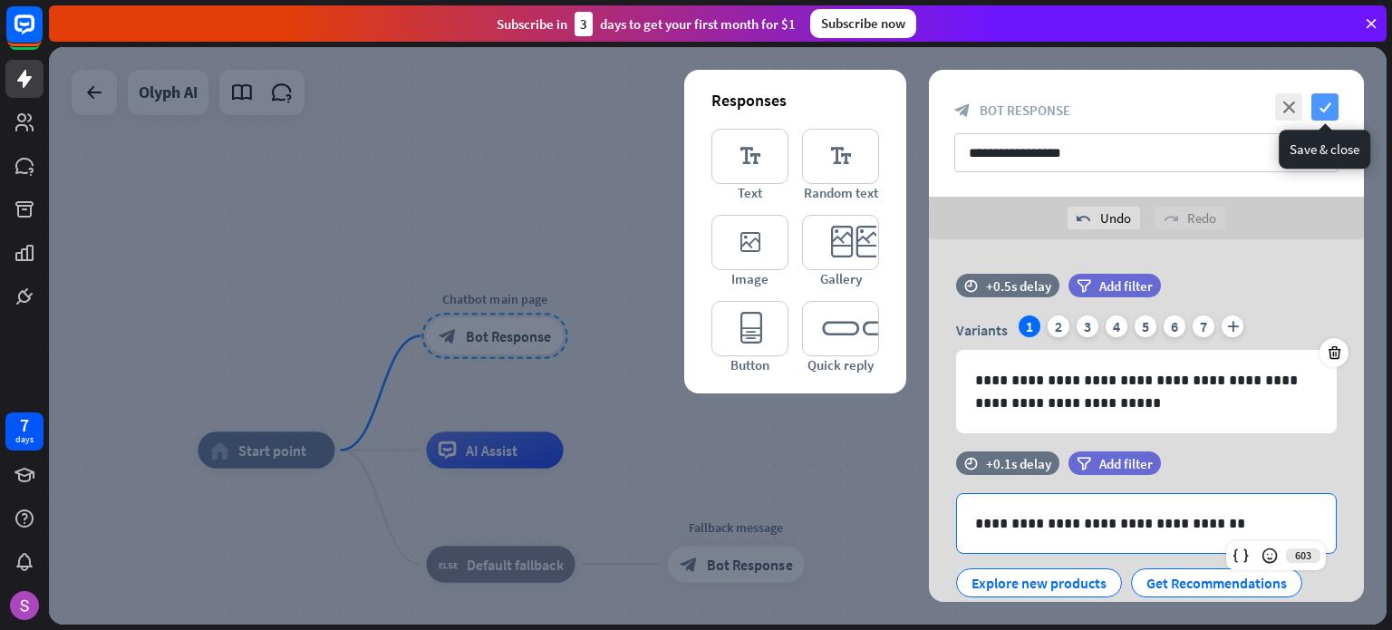
click at [1326, 105] on icon "check" at bounding box center [1324, 106] width 27 height 27
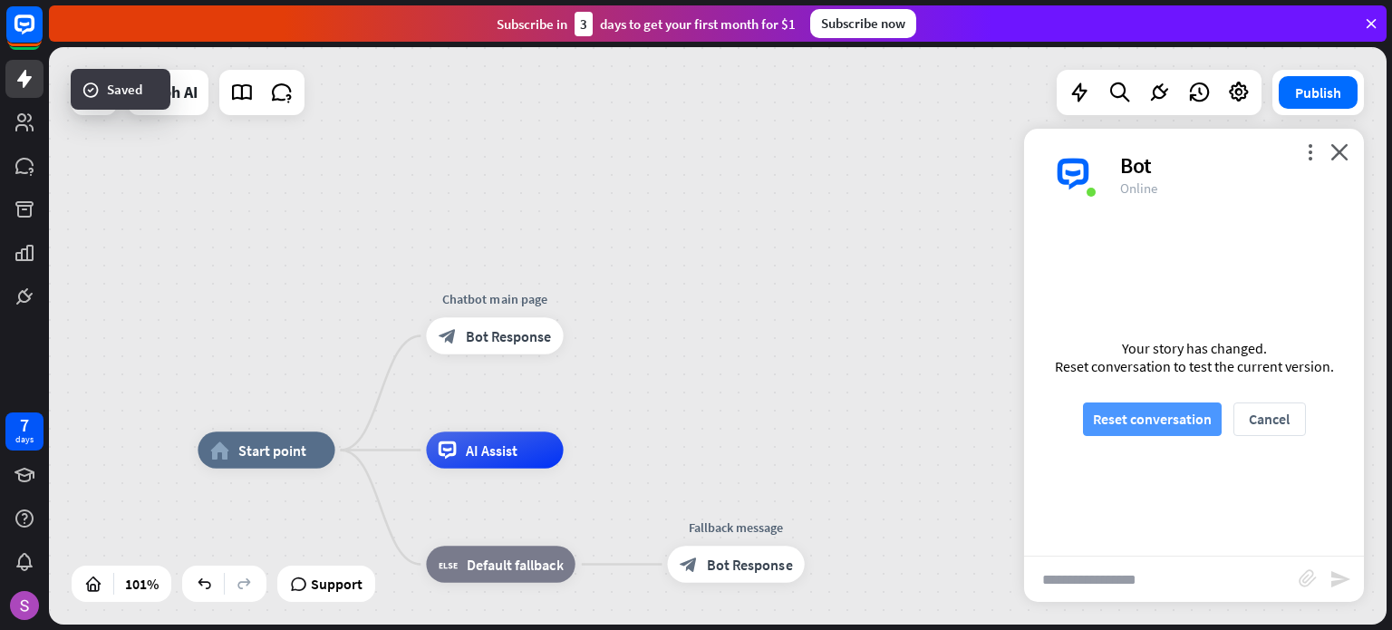
click at [1152, 421] on button "Reset conversation" at bounding box center [1152, 419] width 139 height 34
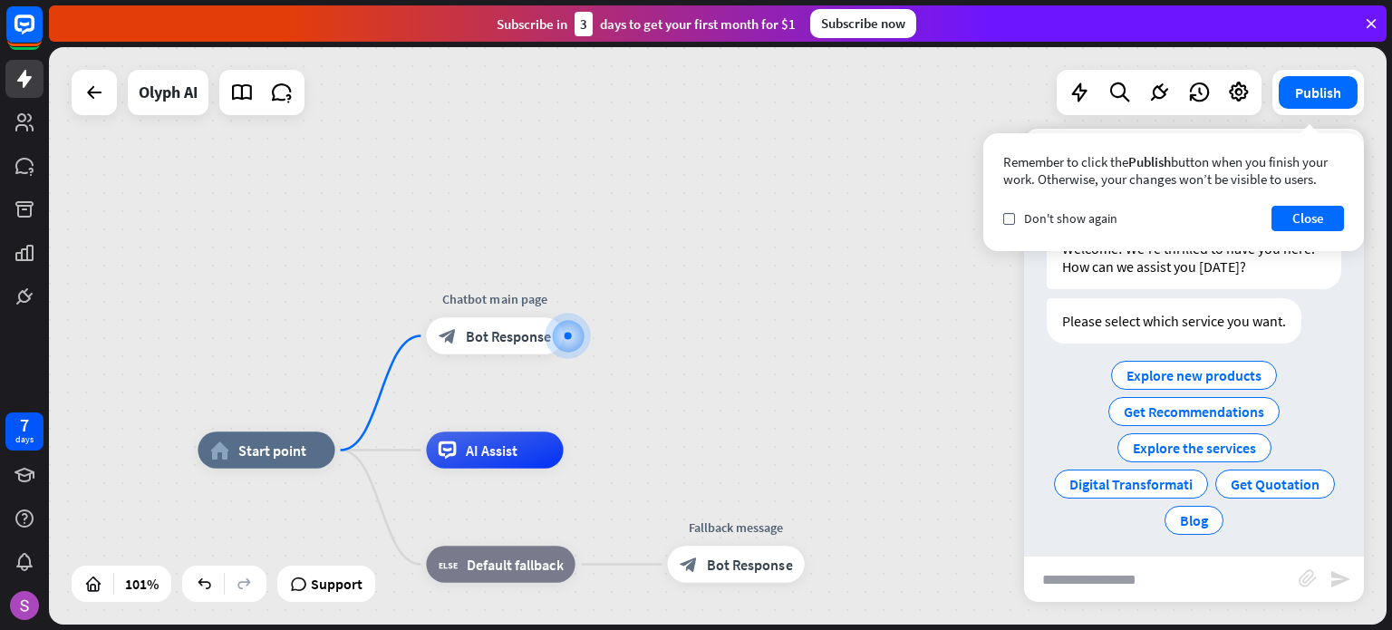
scroll to position [55, 0]
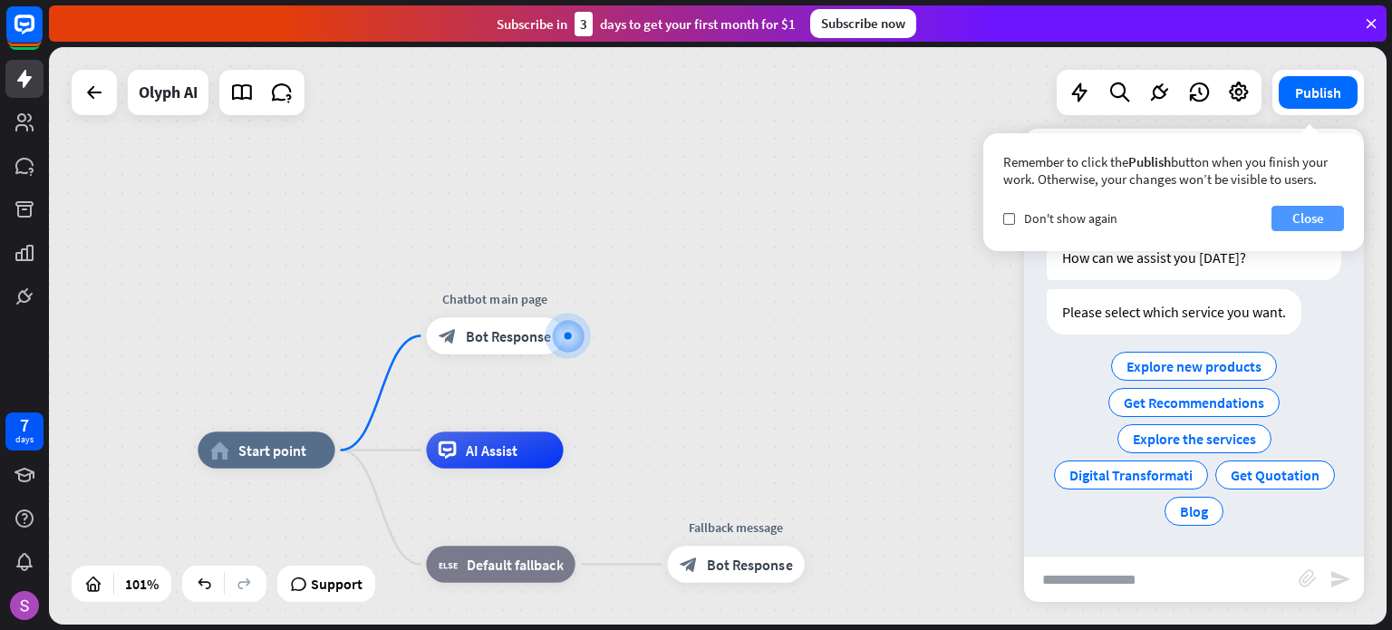
click at [1301, 213] on button "Close" at bounding box center [1308, 218] width 73 height 25
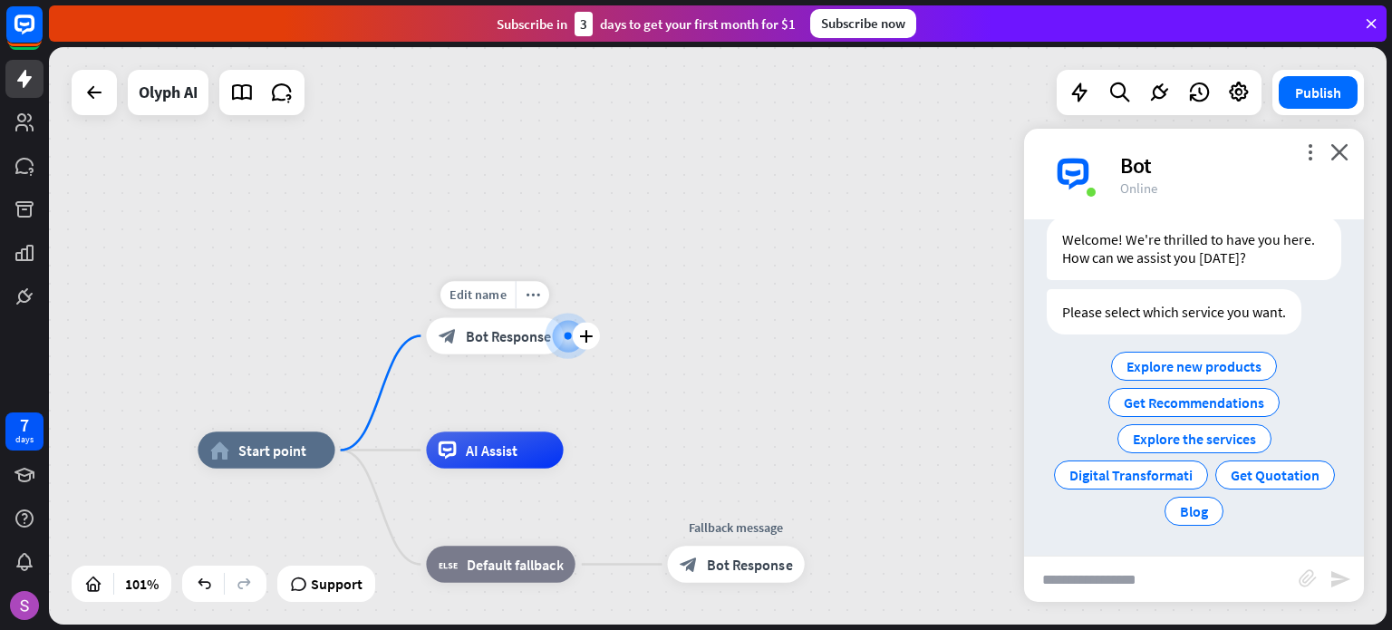
click at [514, 336] on span "Bot Response" at bounding box center [509, 335] width 86 height 18
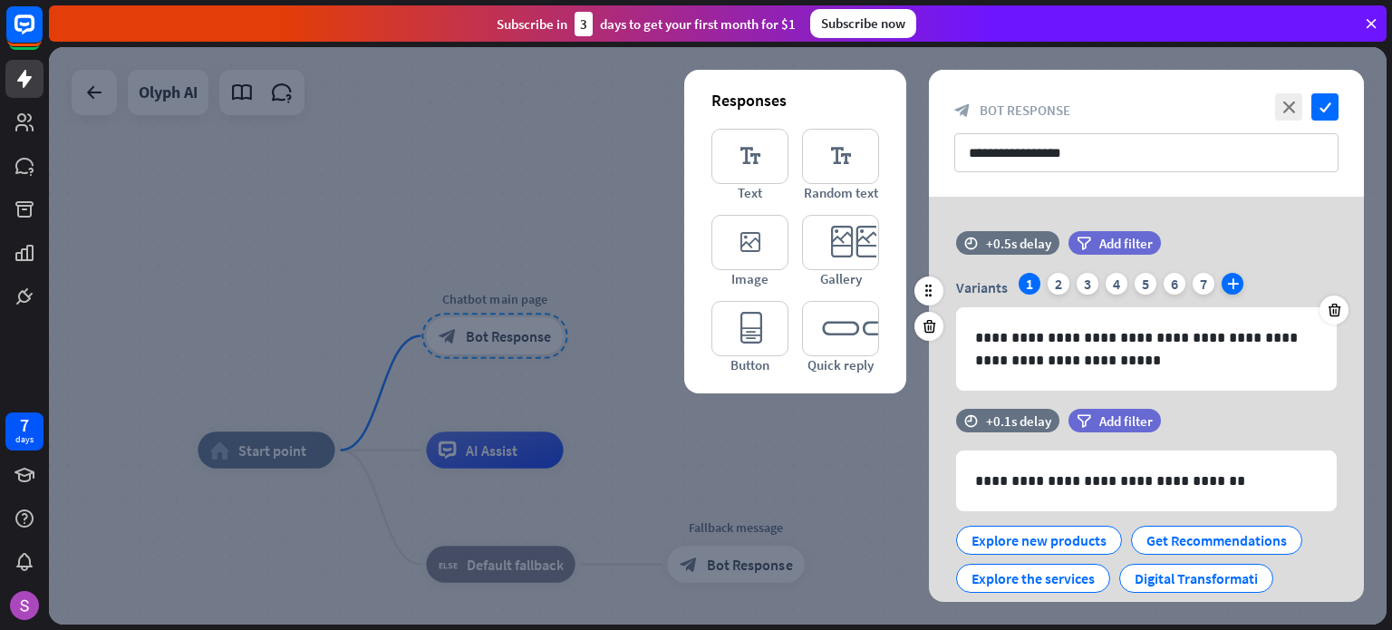
click at [1232, 285] on icon "plus" at bounding box center [1233, 284] width 22 height 22
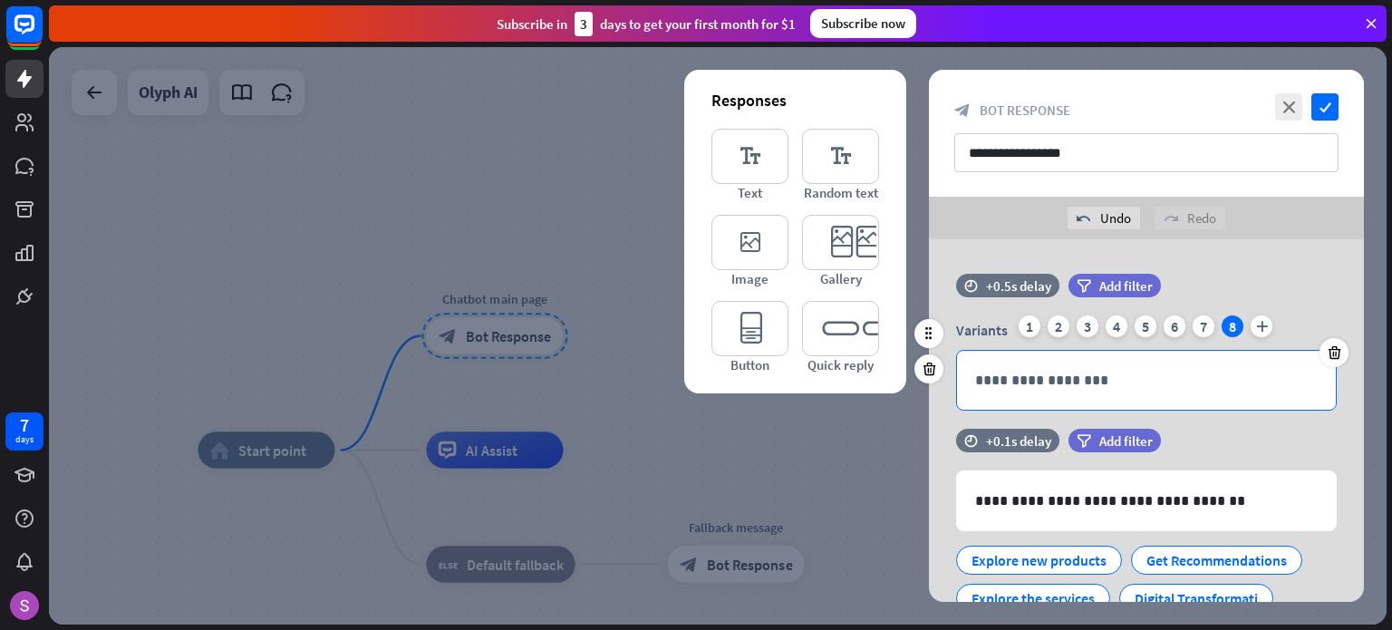
click at [1145, 374] on p "**********" at bounding box center [1146, 380] width 343 height 23
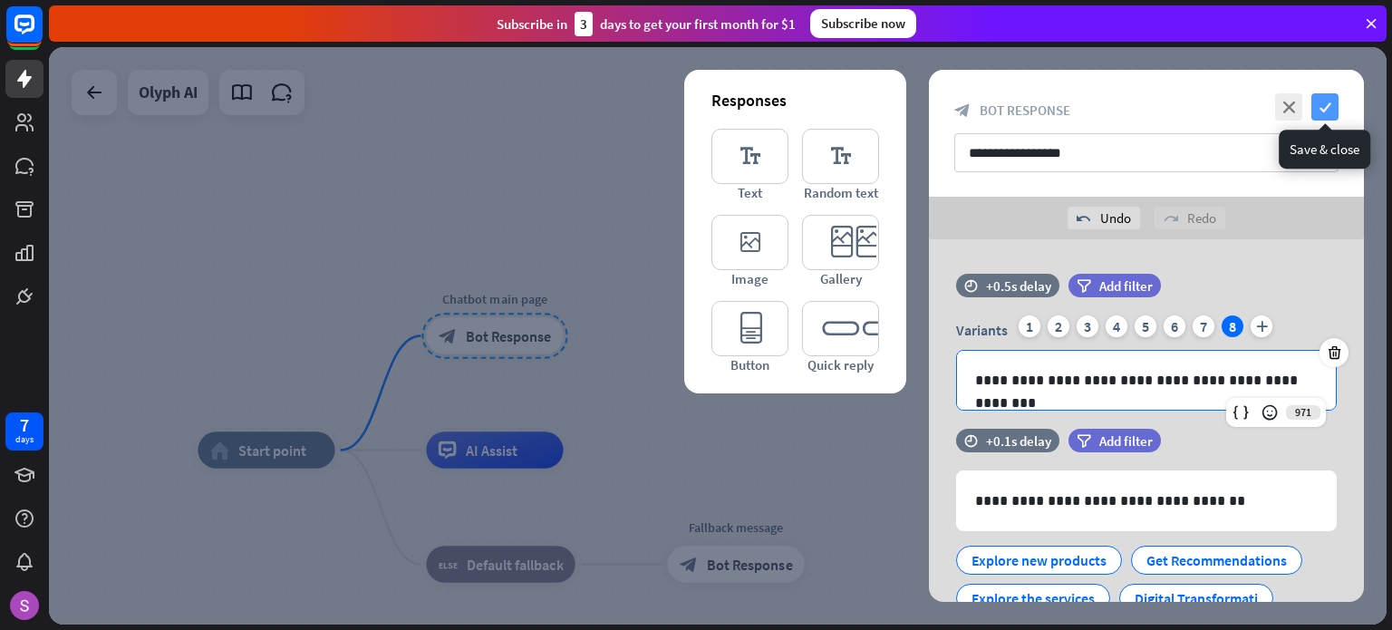
click at [1324, 104] on icon "check" at bounding box center [1324, 106] width 27 height 27
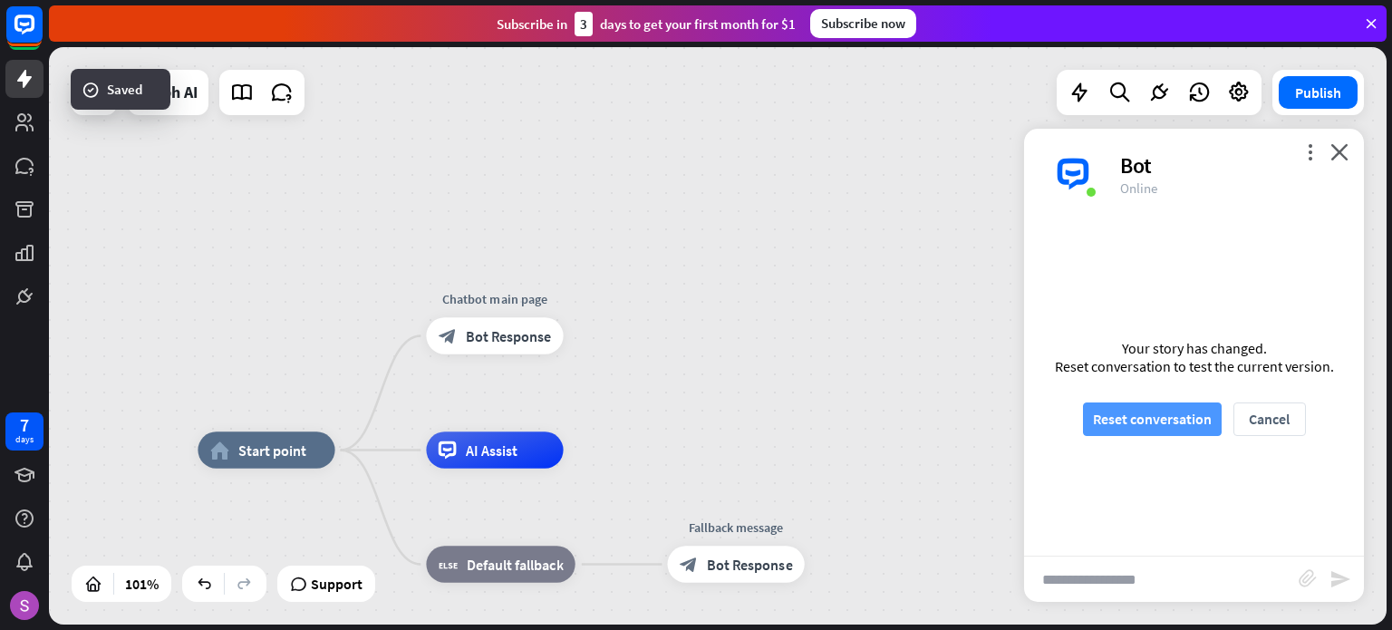
click at [1172, 420] on button "Reset conversation" at bounding box center [1152, 419] width 139 height 34
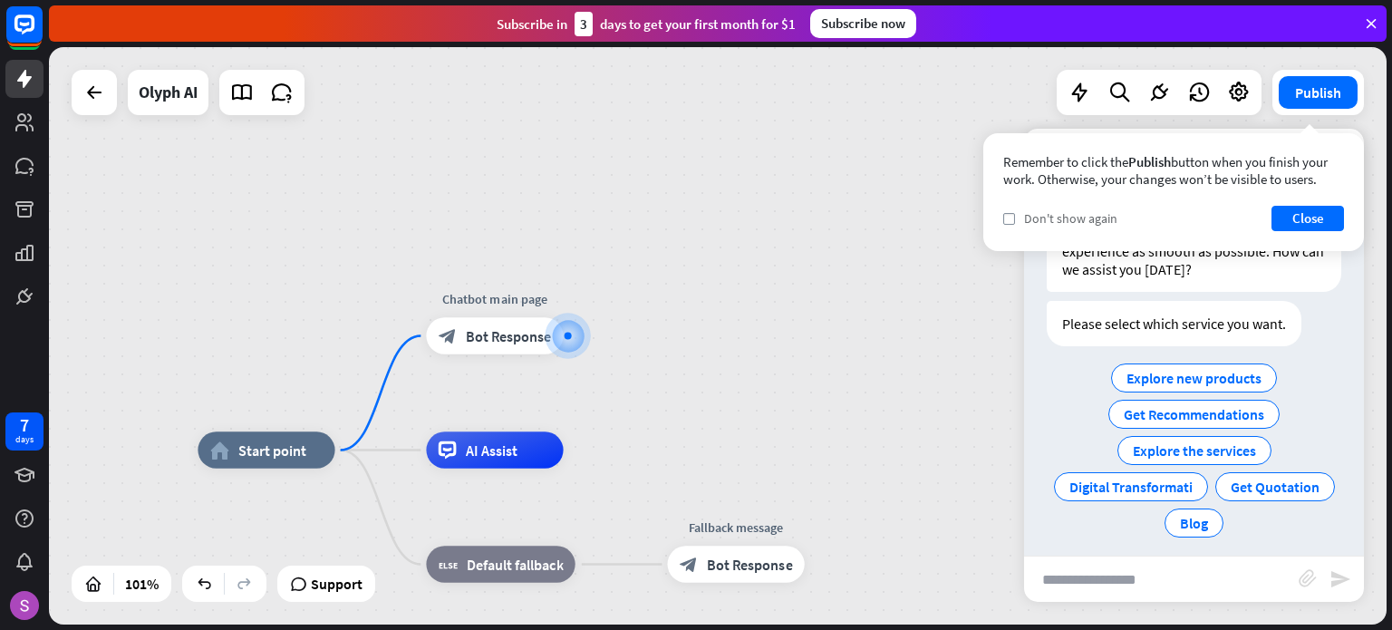
scroll to position [73, 0]
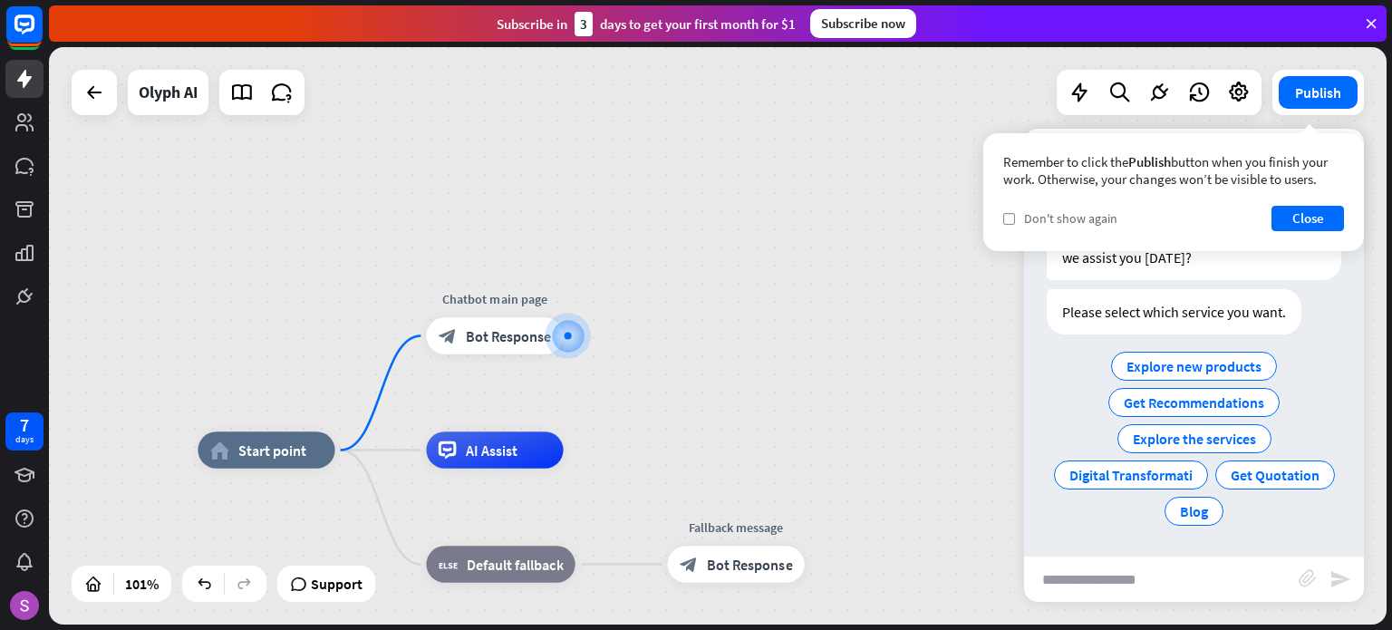
click at [1035, 223] on span "Don't show again" at bounding box center [1070, 218] width 93 height 16
click at [1321, 215] on button "Close" at bounding box center [1308, 218] width 73 height 25
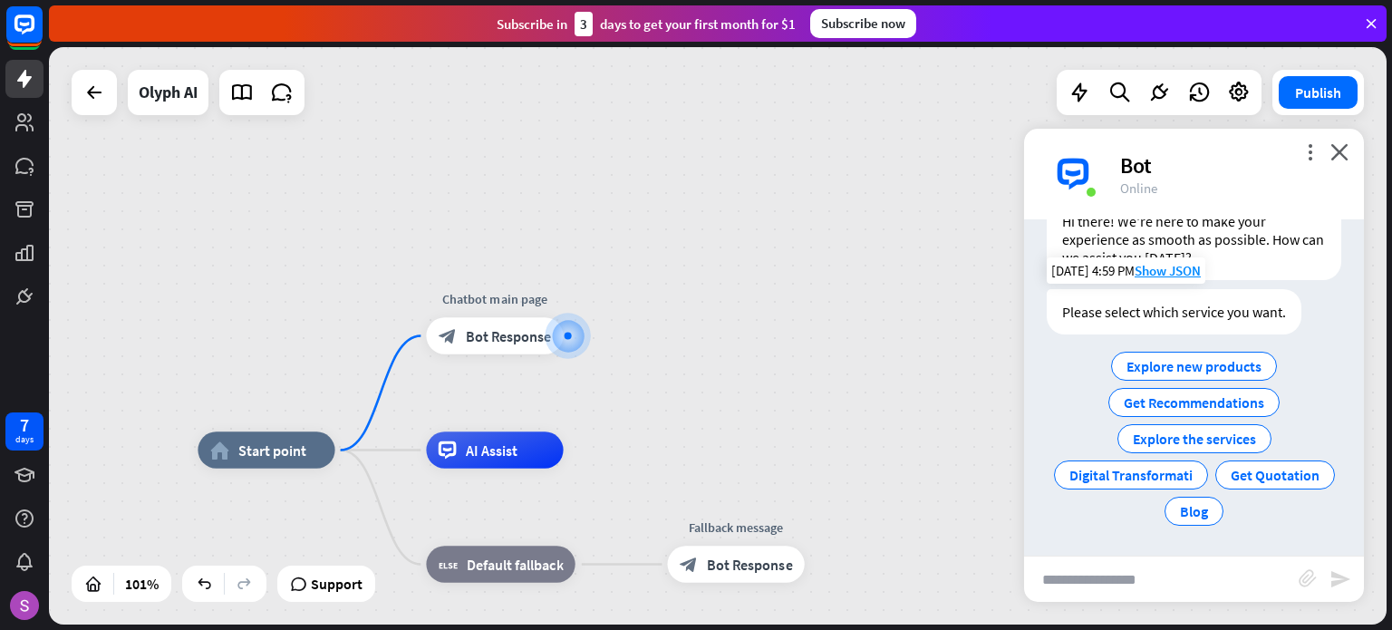
scroll to position [0, 0]
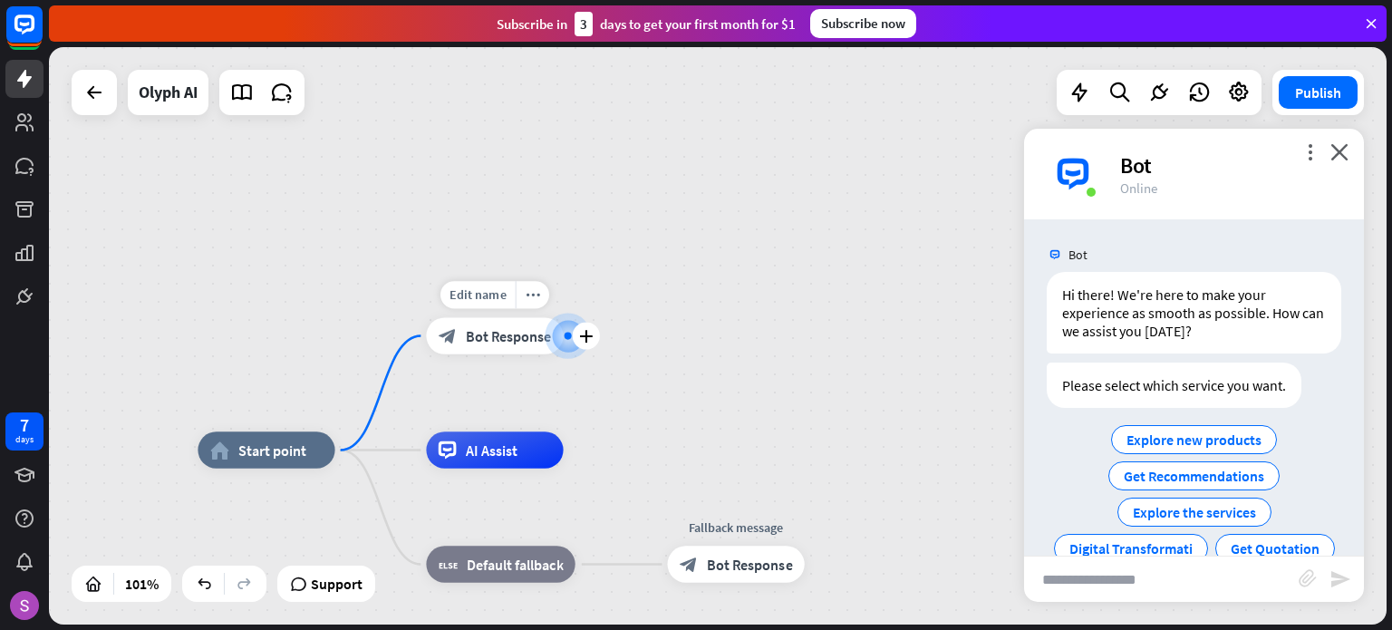
click at [504, 351] on div "block_bot_response Bot Response" at bounding box center [494, 335] width 137 height 36
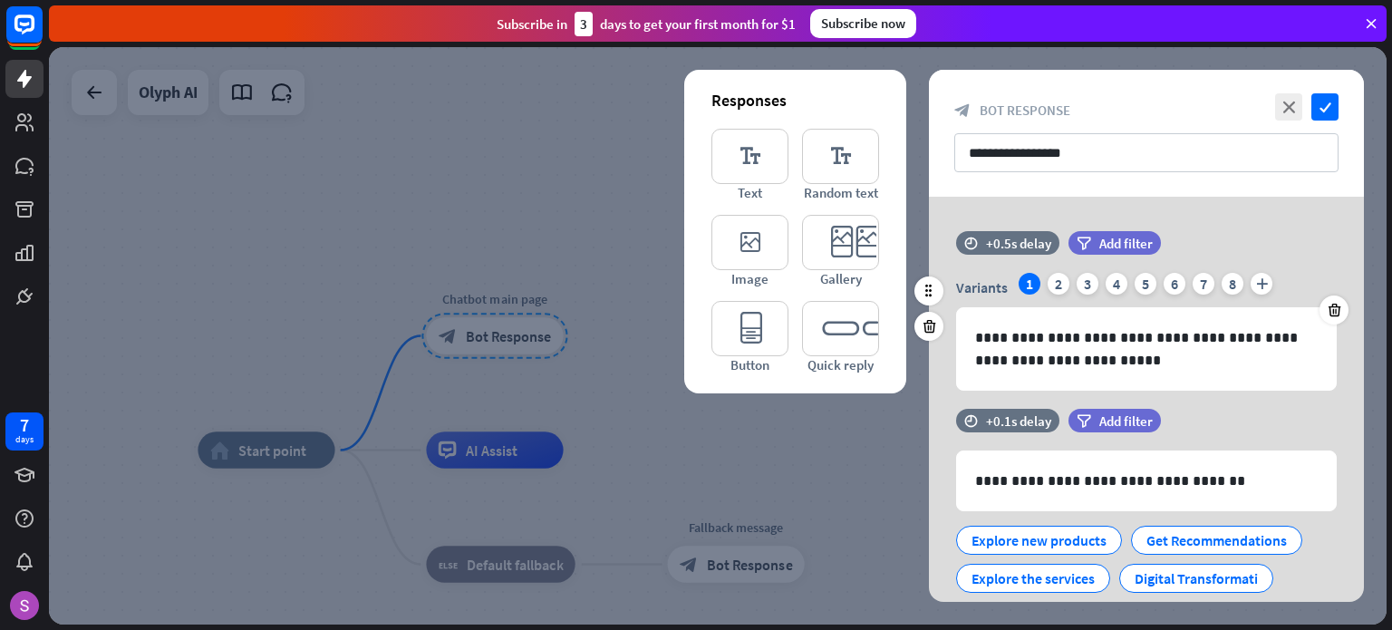
click at [1216, 277] on div "Variants 1 2 3 4 5 6 7 8 plus" at bounding box center [1146, 287] width 381 height 29
click at [1229, 285] on div "8" at bounding box center [1233, 284] width 22 height 22
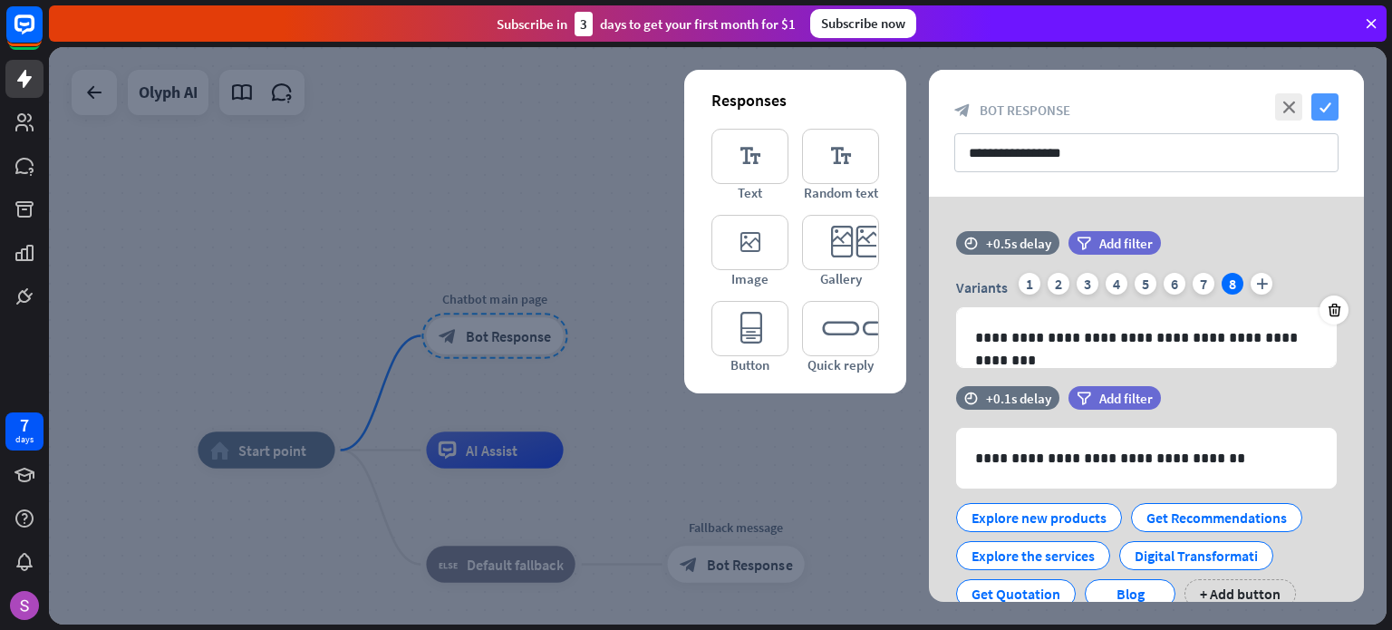
click at [1327, 111] on icon "check" at bounding box center [1324, 106] width 27 height 27
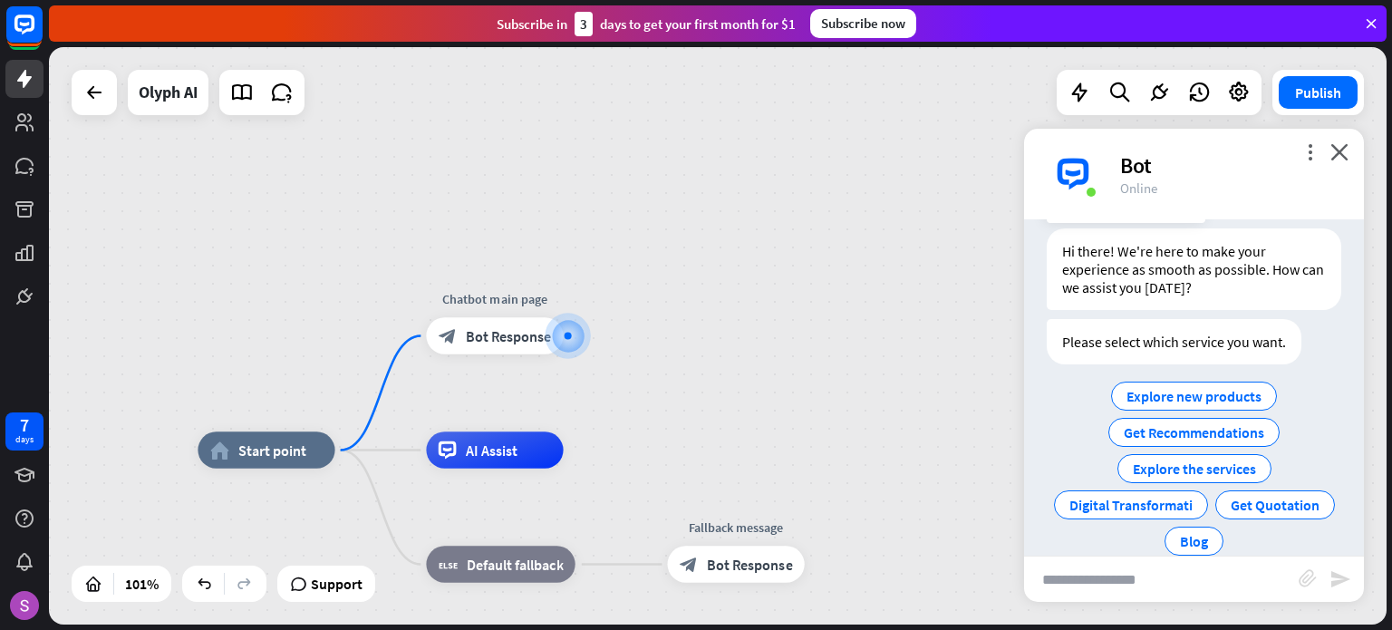
scroll to position [73, 0]
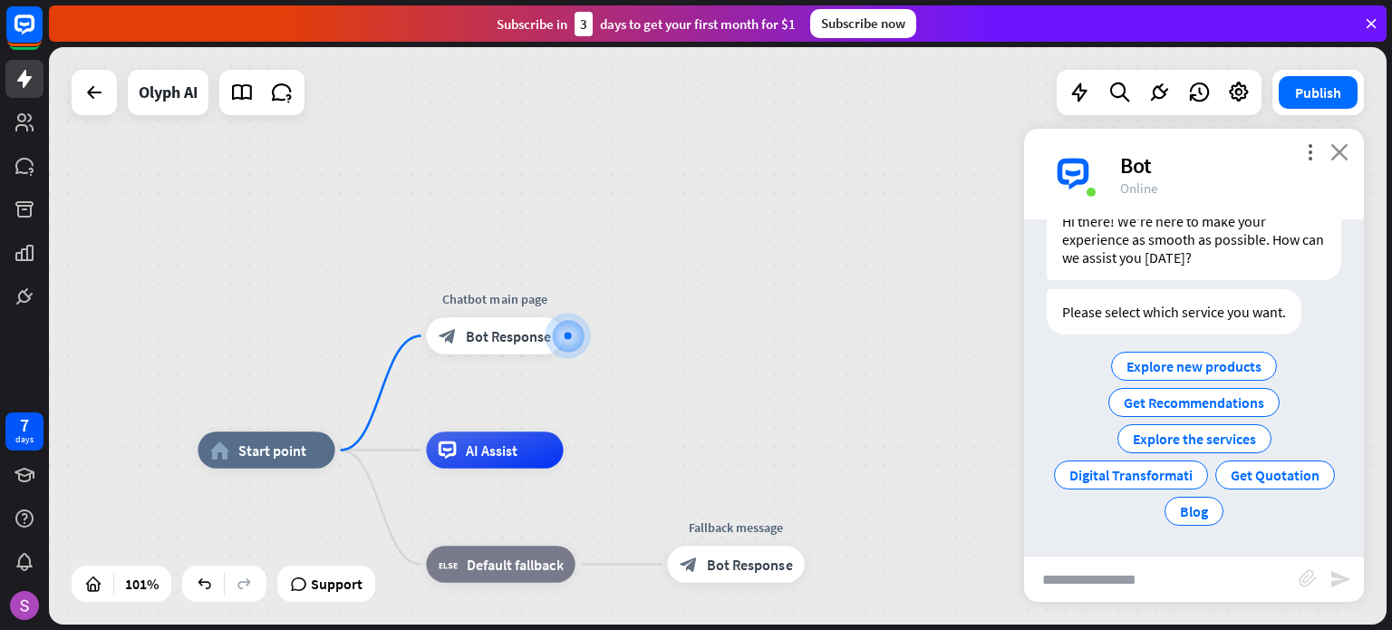
click at [1334, 151] on icon "close" at bounding box center [1339, 151] width 18 height 17
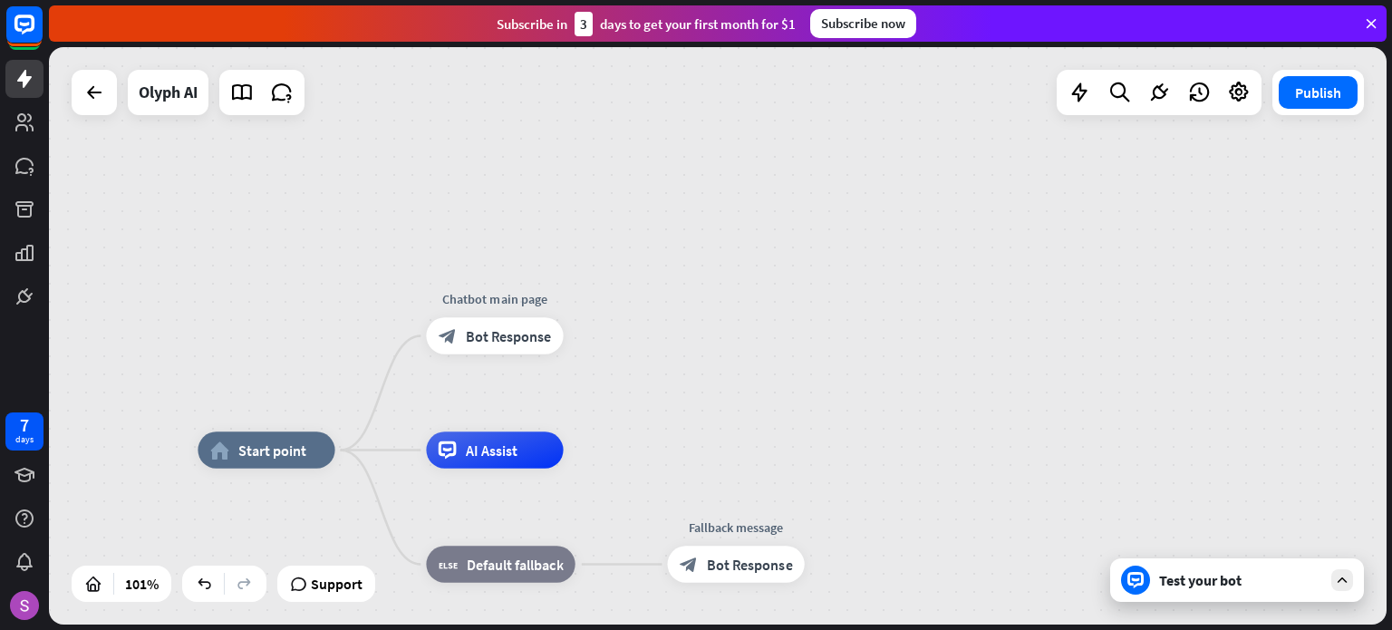
click at [1236, 573] on div "Test your bot" at bounding box center [1240, 580] width 163 height 18
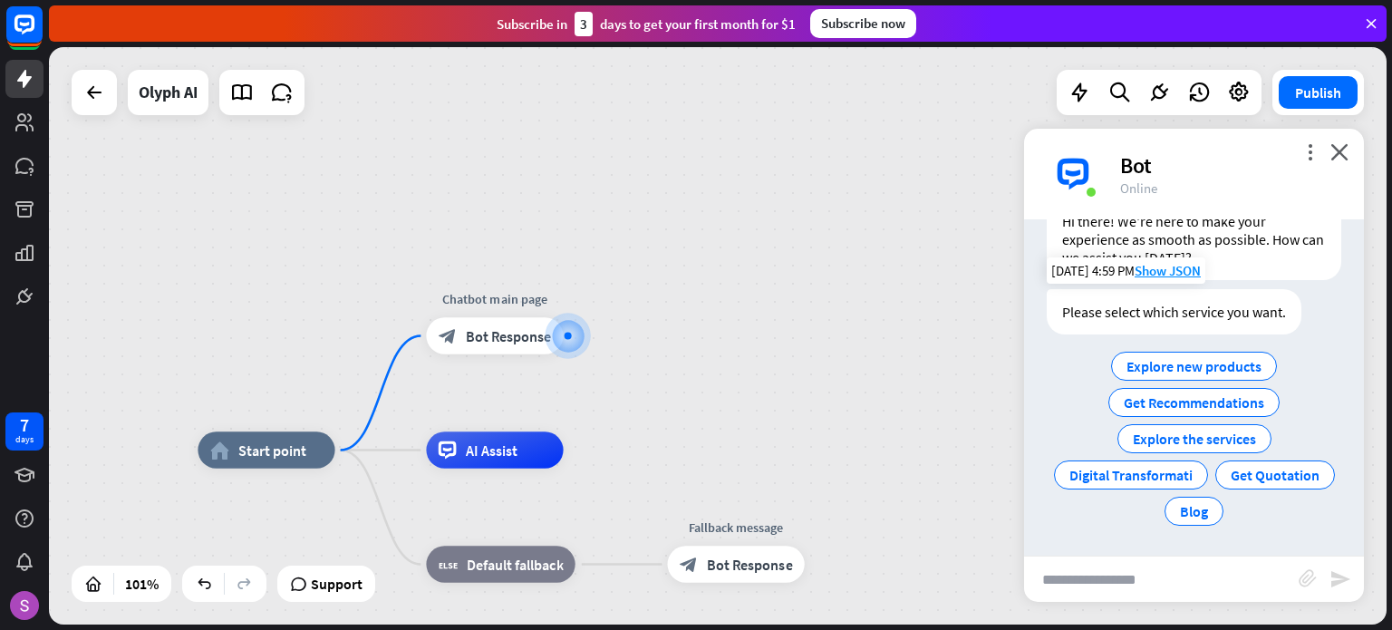
scroll to position [0, 0]
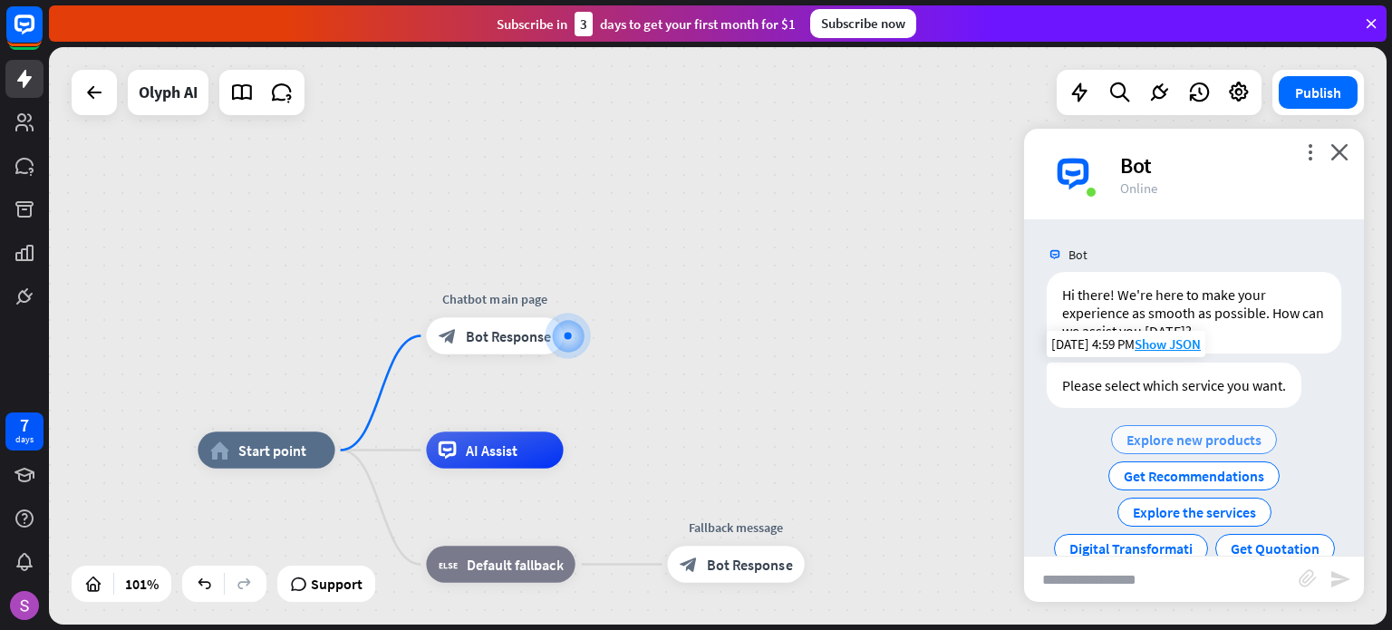
click at [1176, 441] on span "Explore new products" at bounding box center [1194, 439] width 135 height 18
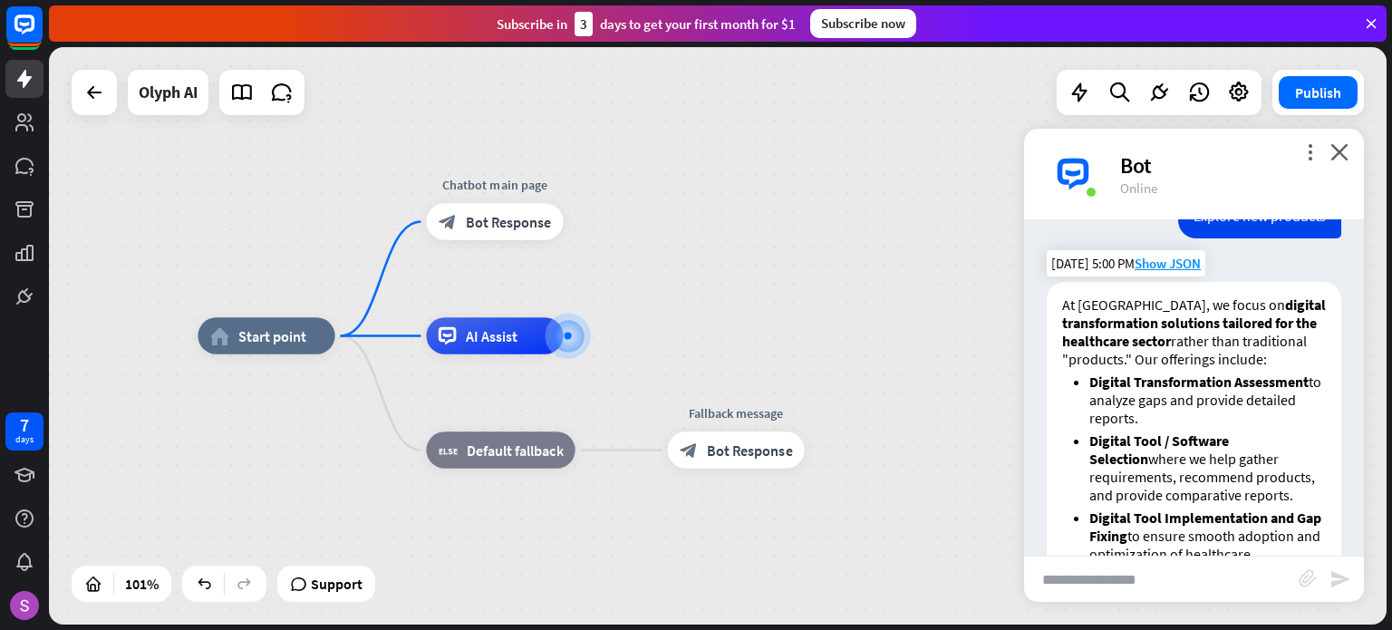
scroll to position [256, 0]
click at [1335, 152] on icon "close" at bounding box center [1339, 151] width 18 height 17
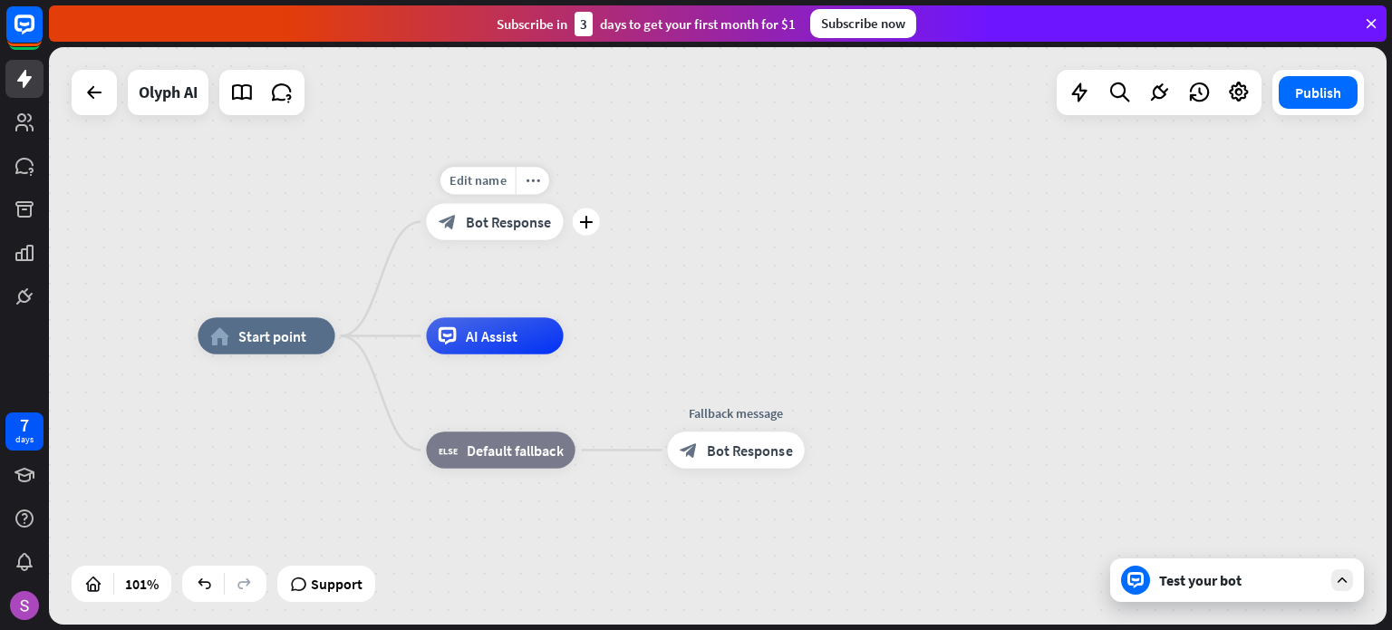
click at [530, 235] on div "block_bot_response Bot Response" at bounding box center [494, 221] width 137 height 36
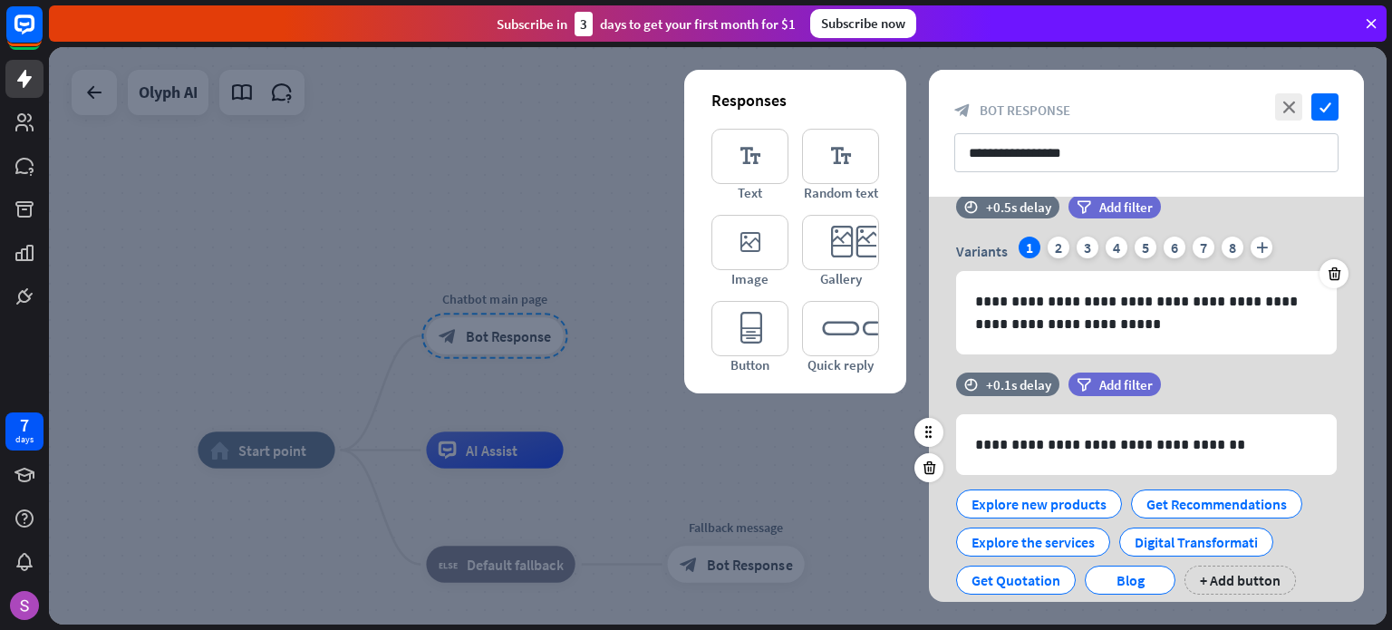
scroll to position [91, 0]
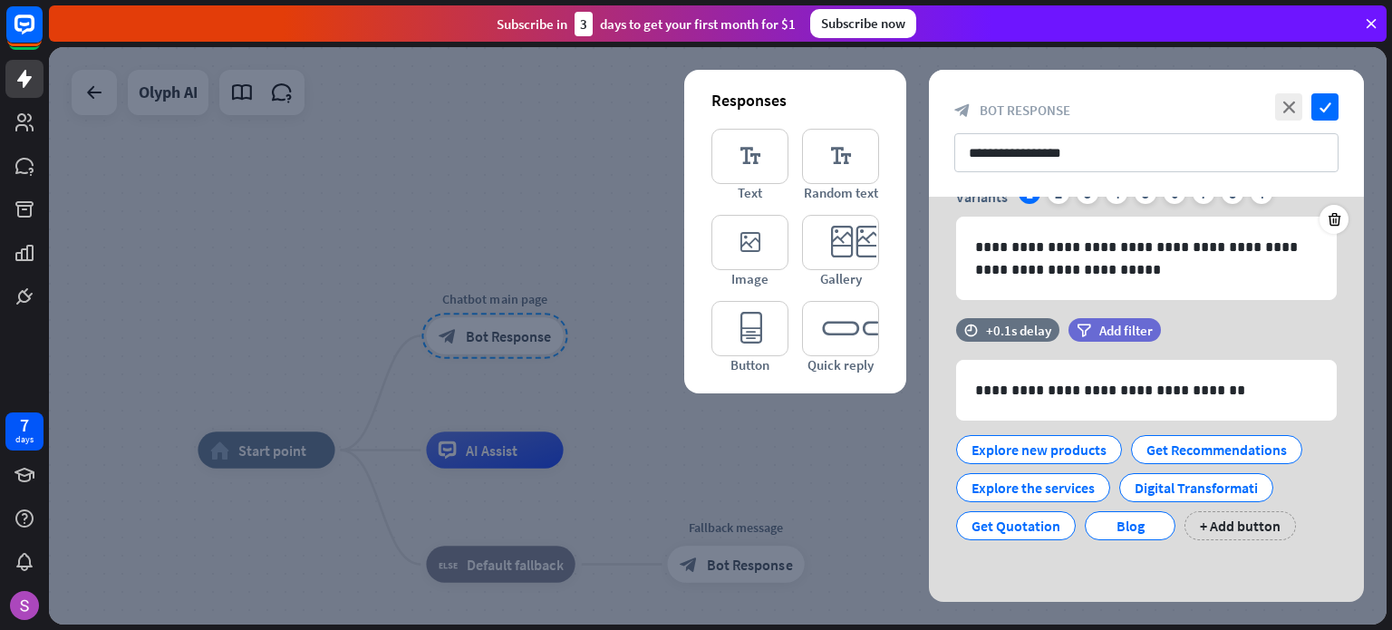
click at [560, 188] on div at bounding box center [718, 335] width 1338 height 577
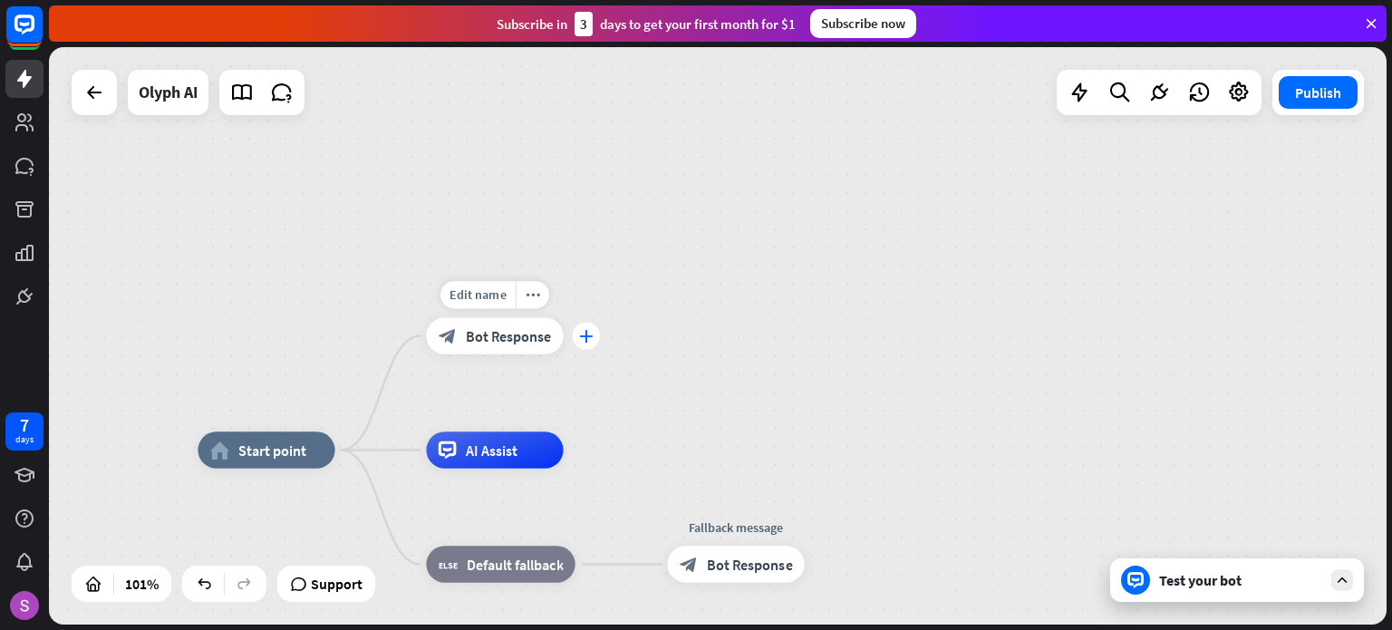
click at [584, 336] on icon "plus" at bounding box center [586, 335] width 14 height 13
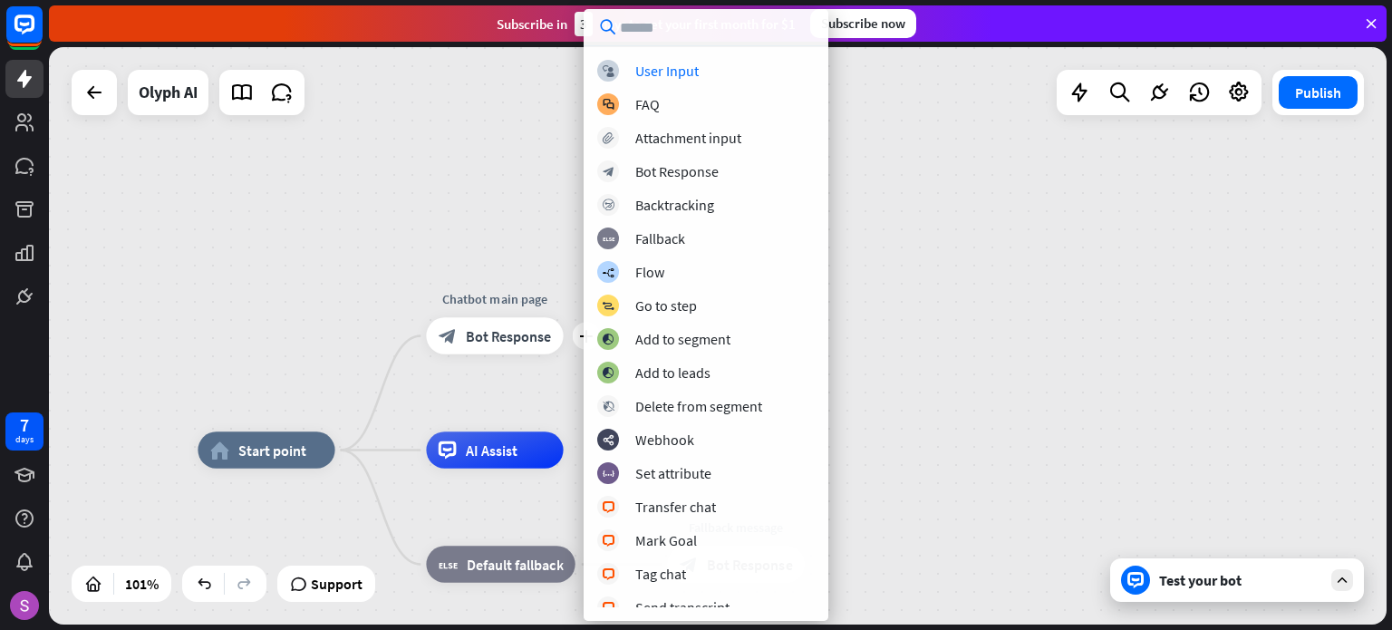
click at [680, 82] on div "block_user_input User Input block_faq FAQ block_attachment Attachment input blo…" at bounding box center [706, 333] width 245 height 547
click at [682, 77] on div "User Input" at bounding box center [666, 71] width 63 height 18
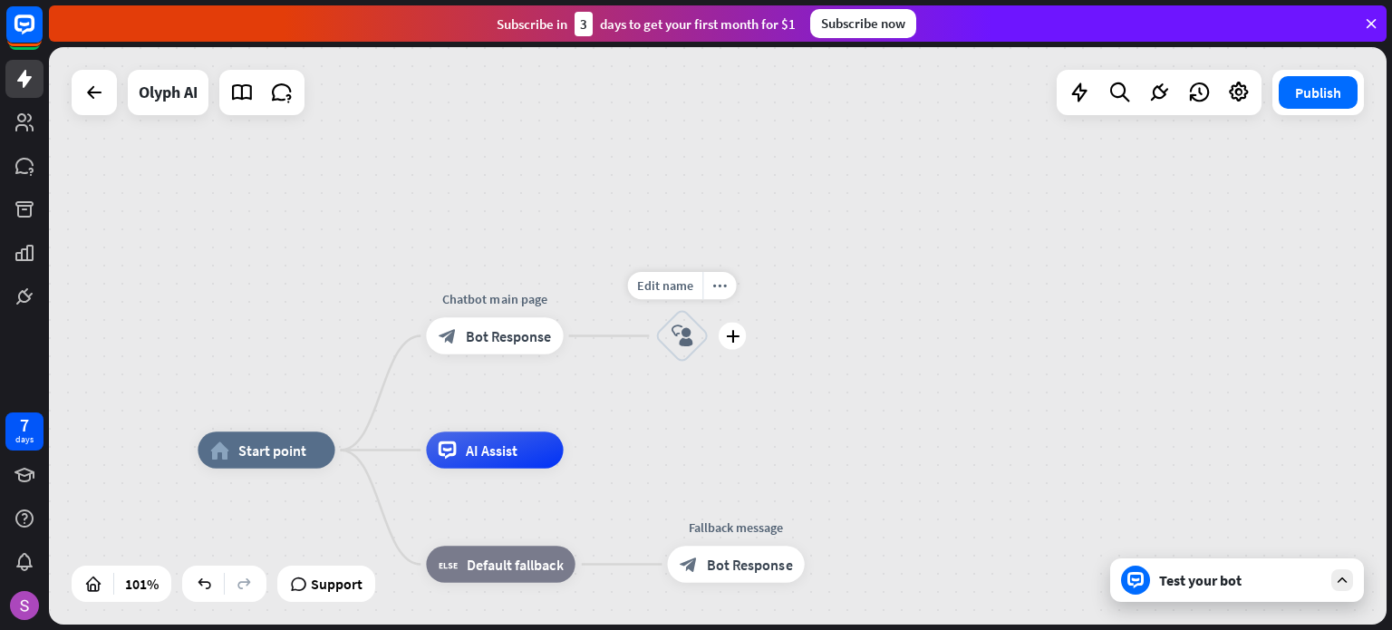
click at [688, 338] on icon "block_user_input" at bounding box center [683, 335] width 22 height 22
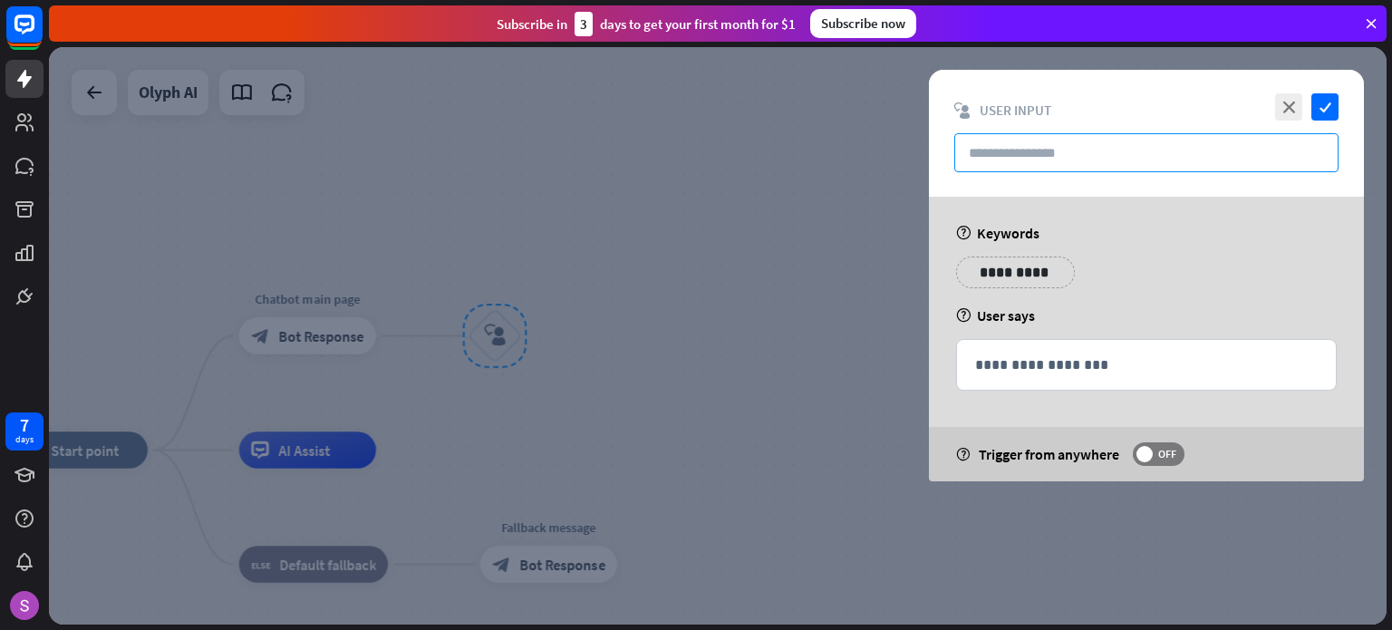
click at [1022, 155] on input "text" at bounding box center [1146, 152] width 384 height 39
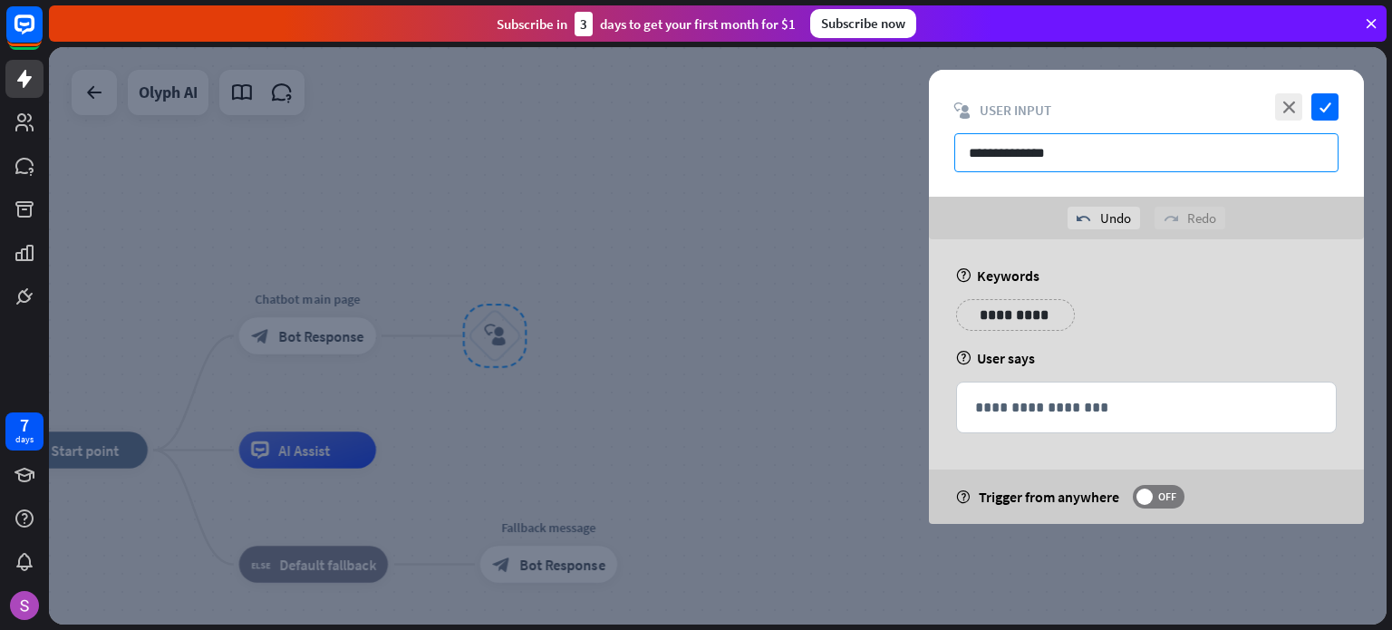
type input "**********"
click at [1018, 307] on p "**********" at bounding box center [1006, 315] width 73 height 23
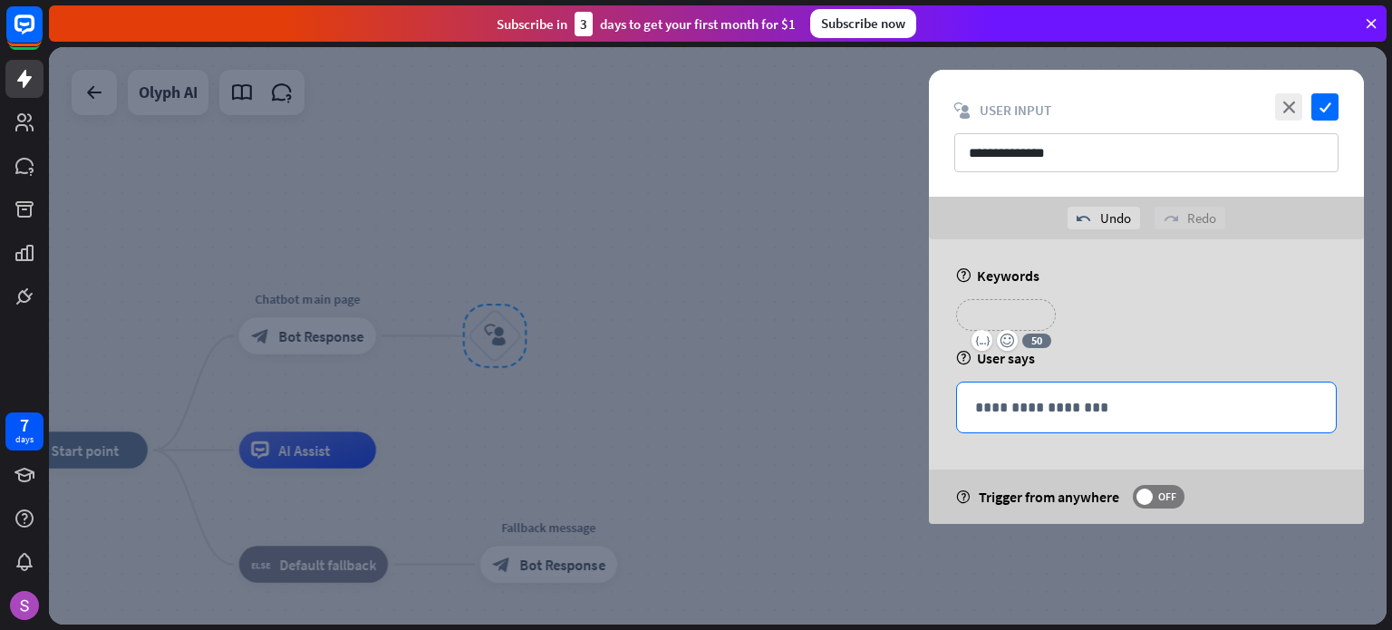
click at [1044, 406] on p "**********" at bounding box center [1146, 407] width 343 height 23
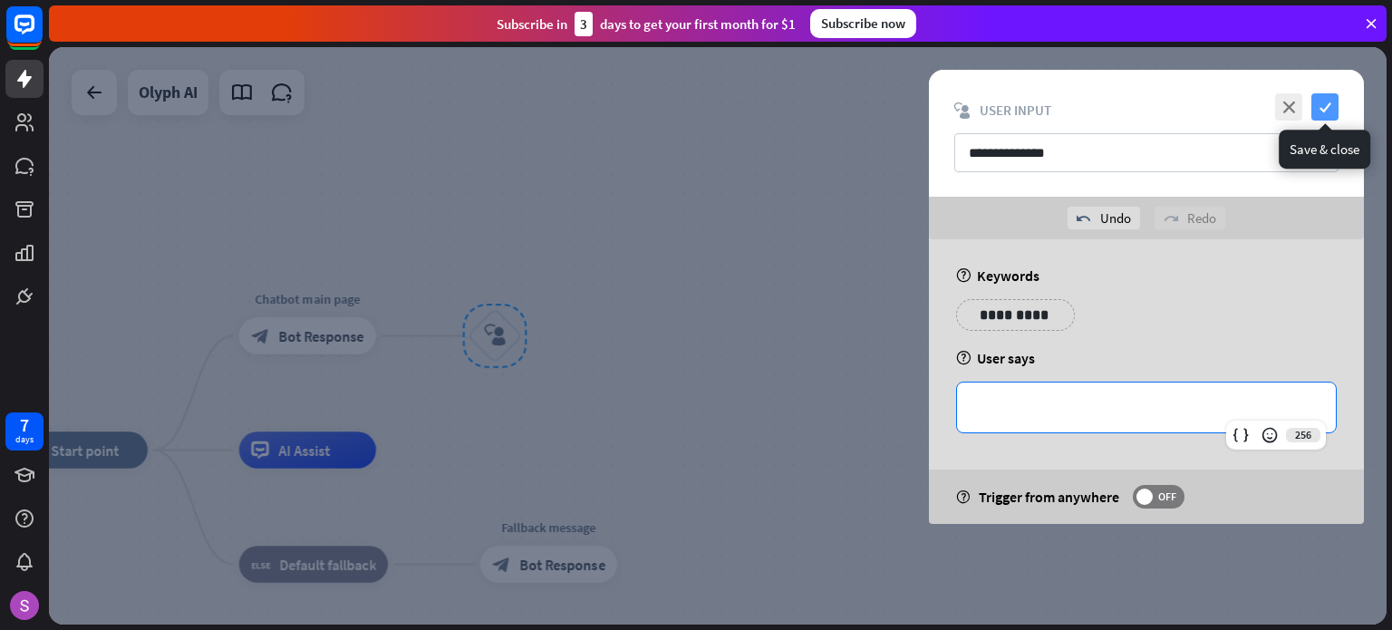
click at [1329, 107] on icon "check" at bounding box center [1324, 106] width 27 height 27
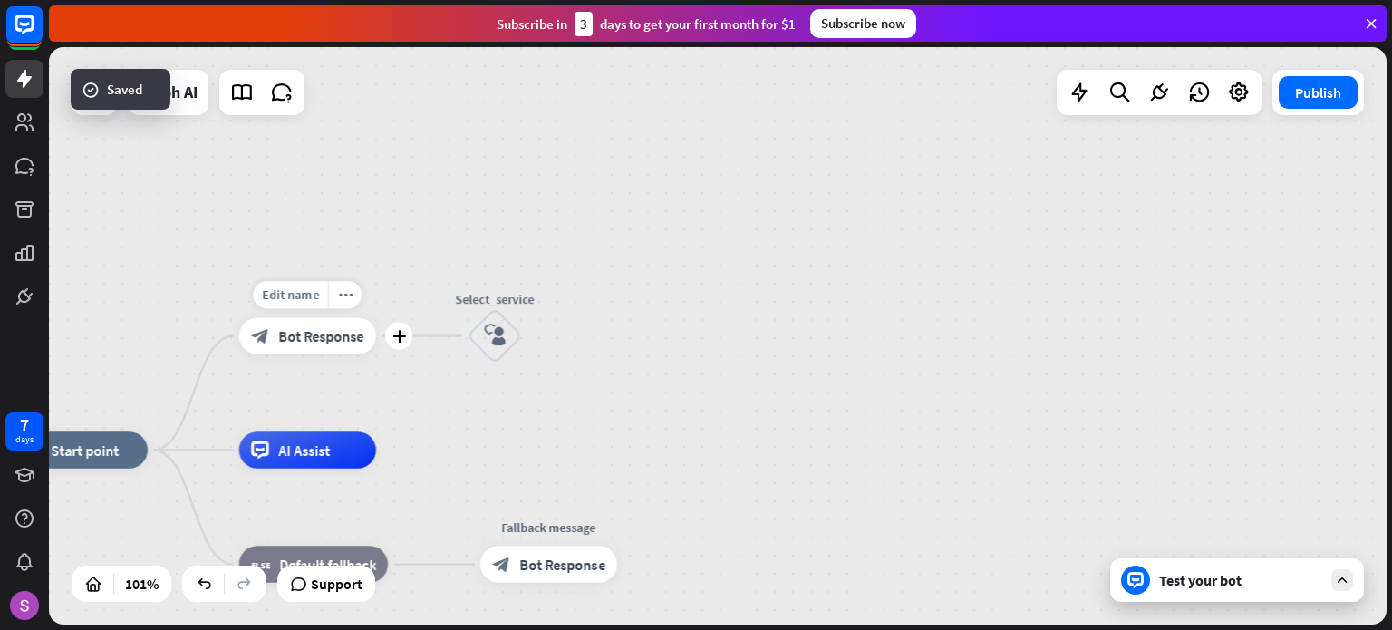
click at [303, 337] on span "Bot Response" at bounding box center [321, 335] width 86 height 18
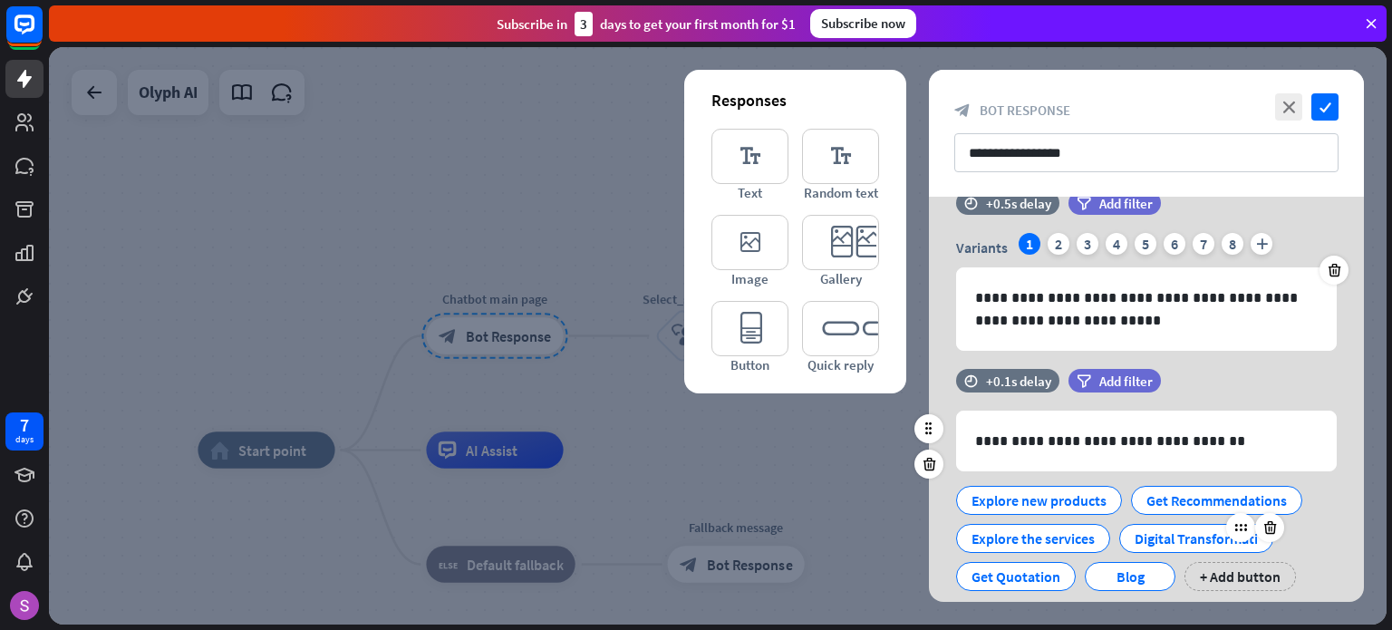
scroll to position [91, 0]
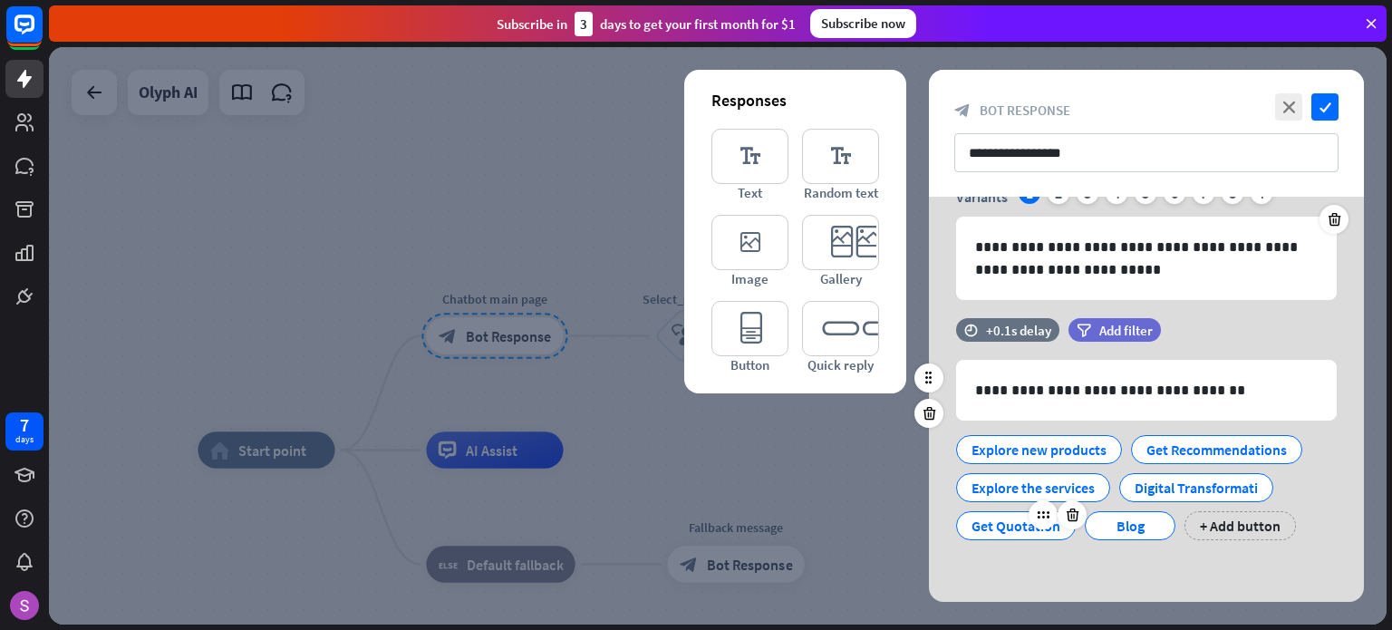
click at [1040, 530] on div "Get Quotation" at bounding box center [1016, 525] width 89 height 27
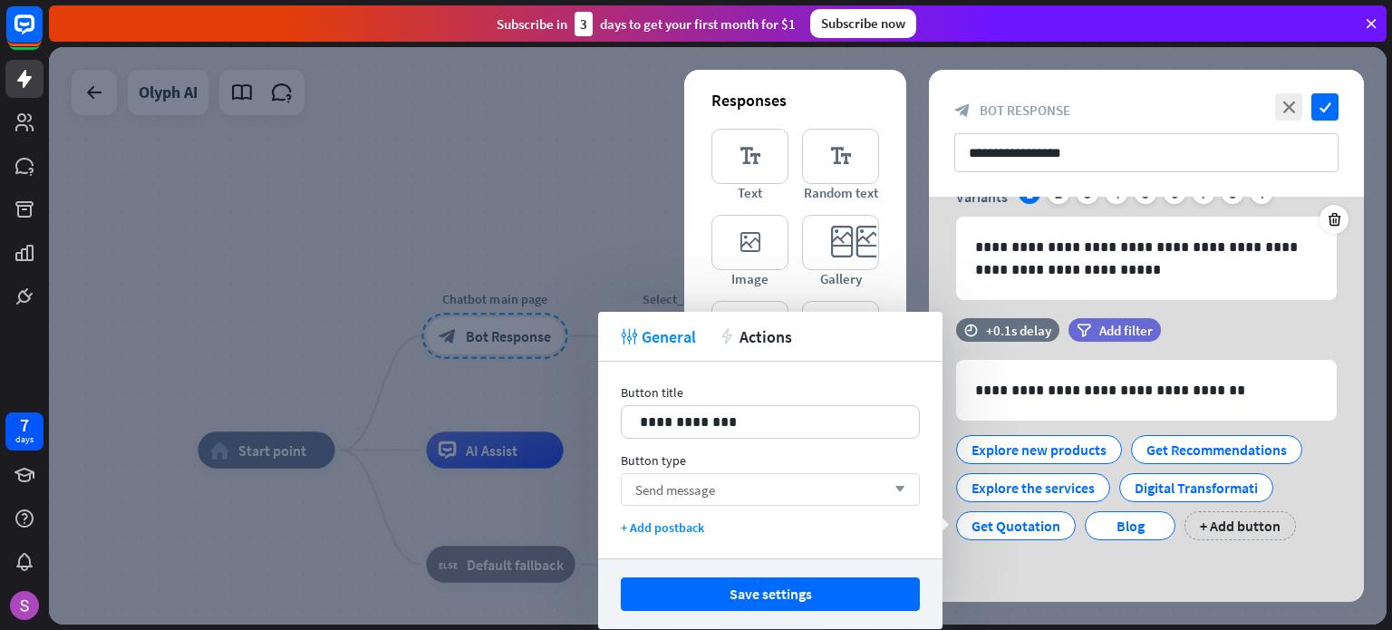
click at [790, 495] on div "Send message arrow_down" at bounding box center [770, 489] width 299 height 33
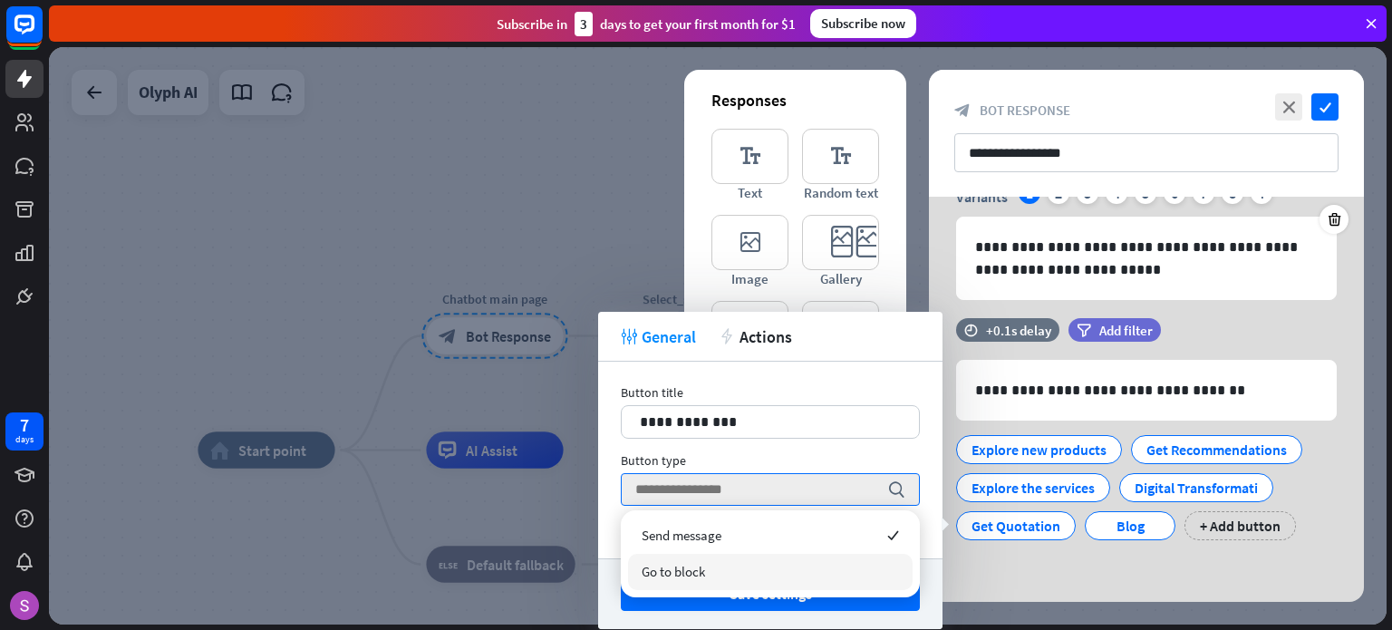
click at [748, 575] on div "Go to block" at bounding box center [770, 572] width 285 height 36
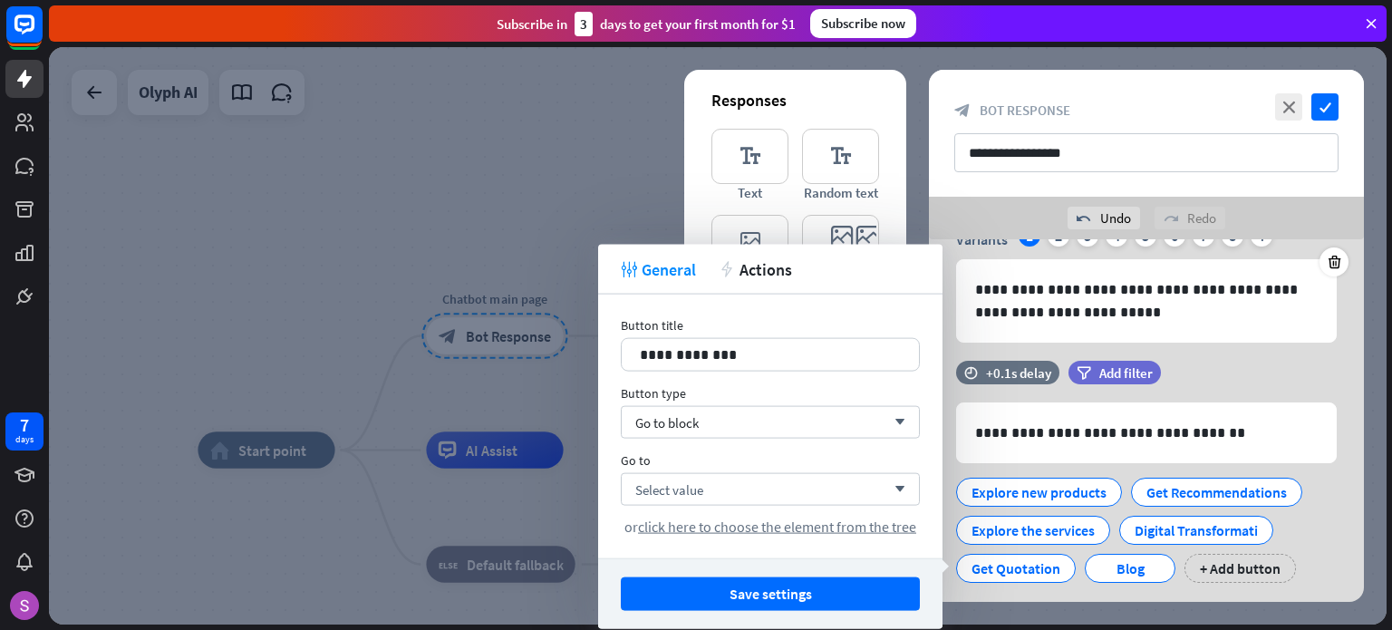
click at [633, 189] on div at bounding box center [718, 335] width 1338 height 577
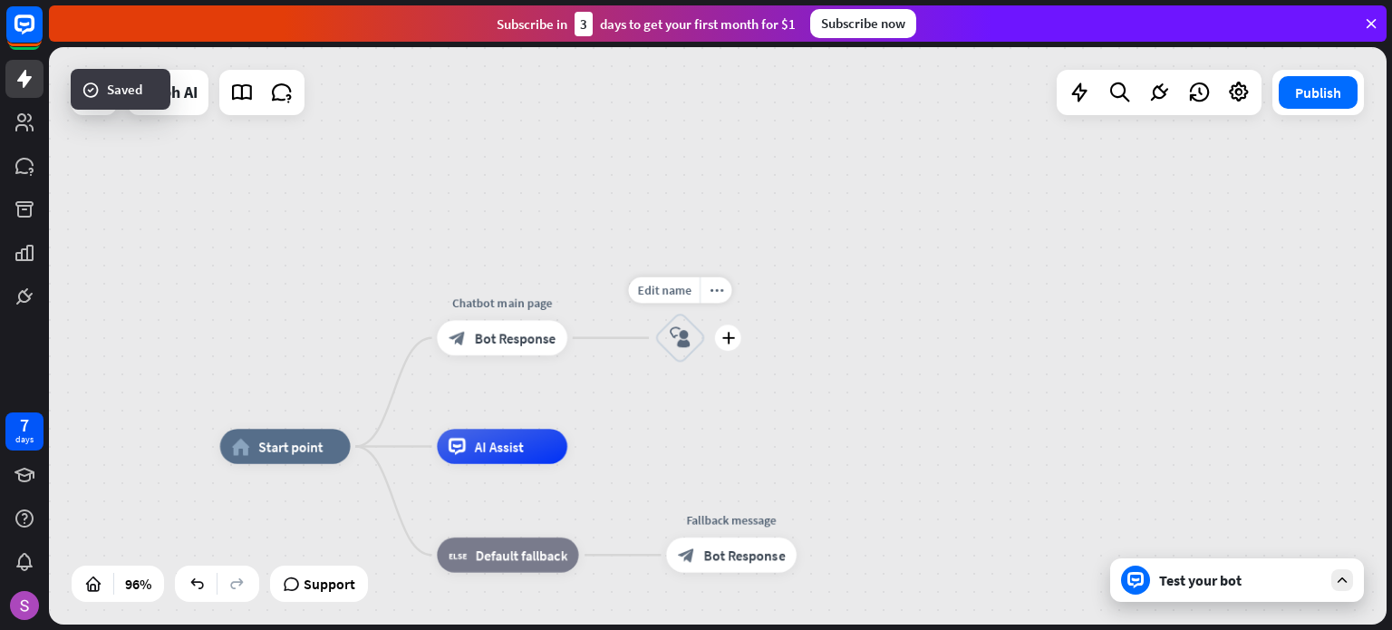
click at [678, 327] on icon "block_user_input" at bounding box center [680, 337] width 21 height 21
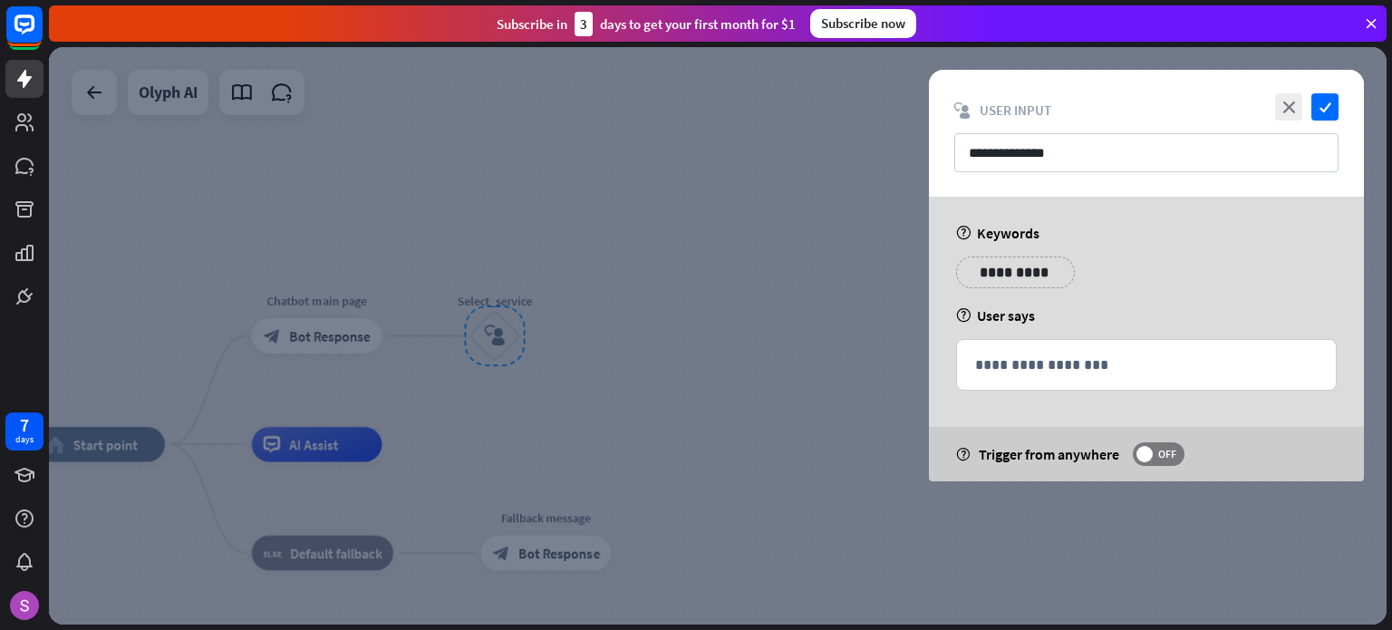
click at [703, 209] on div at bounding box center [718, 335] width 1338 height 577
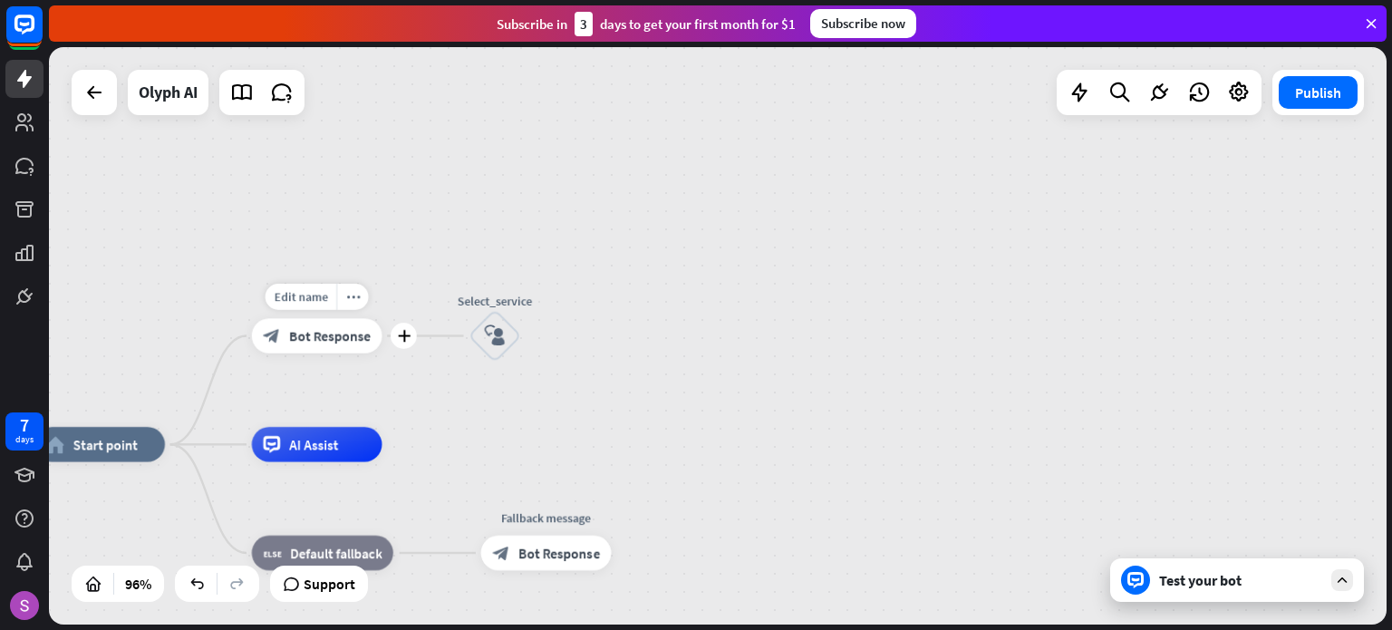
click at [339, 340] on span "Bot Response" at bounding box center [330, 335] width 82 height 17
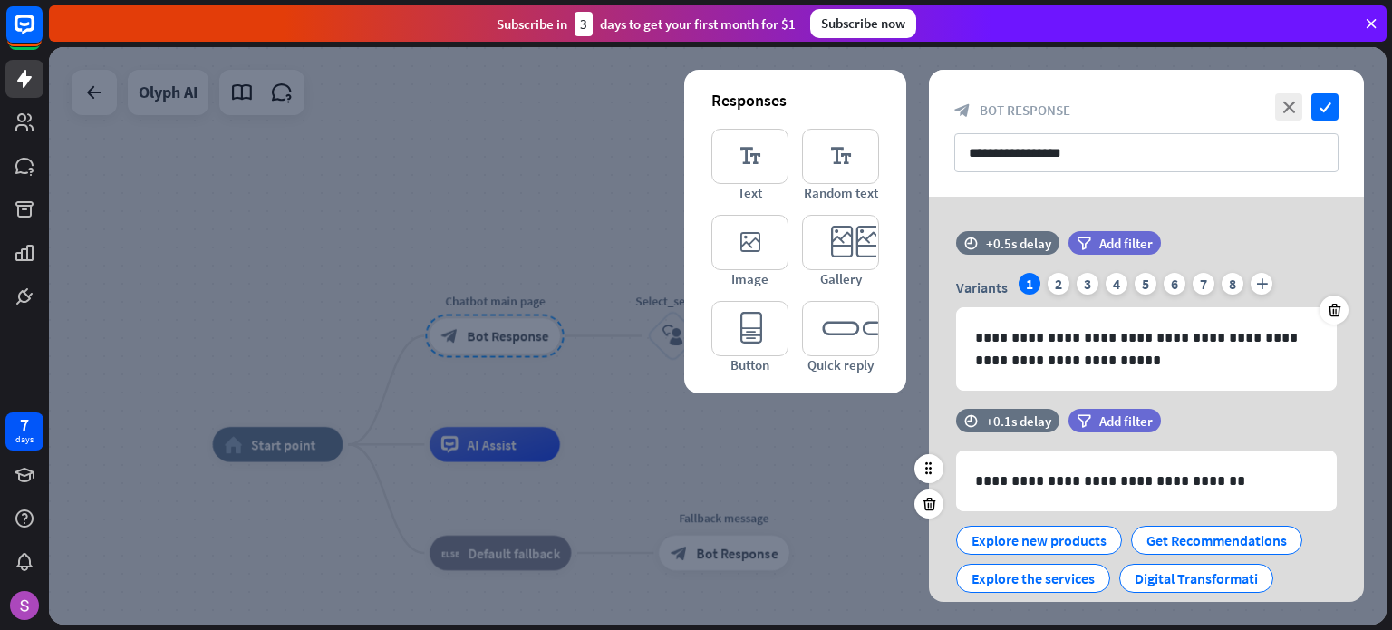
scroll to position [91, 0]
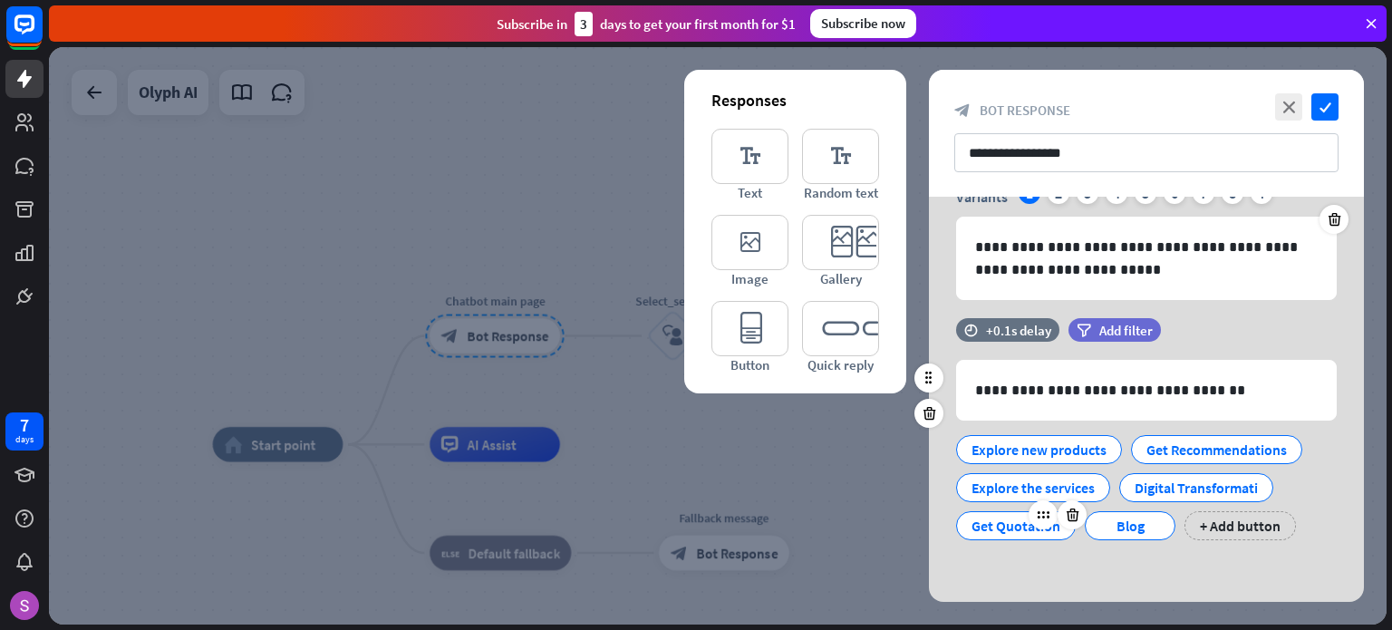
click at [998, 529] on div "Get Quotation" at bounding box center [1016, 525] width 89 height 27
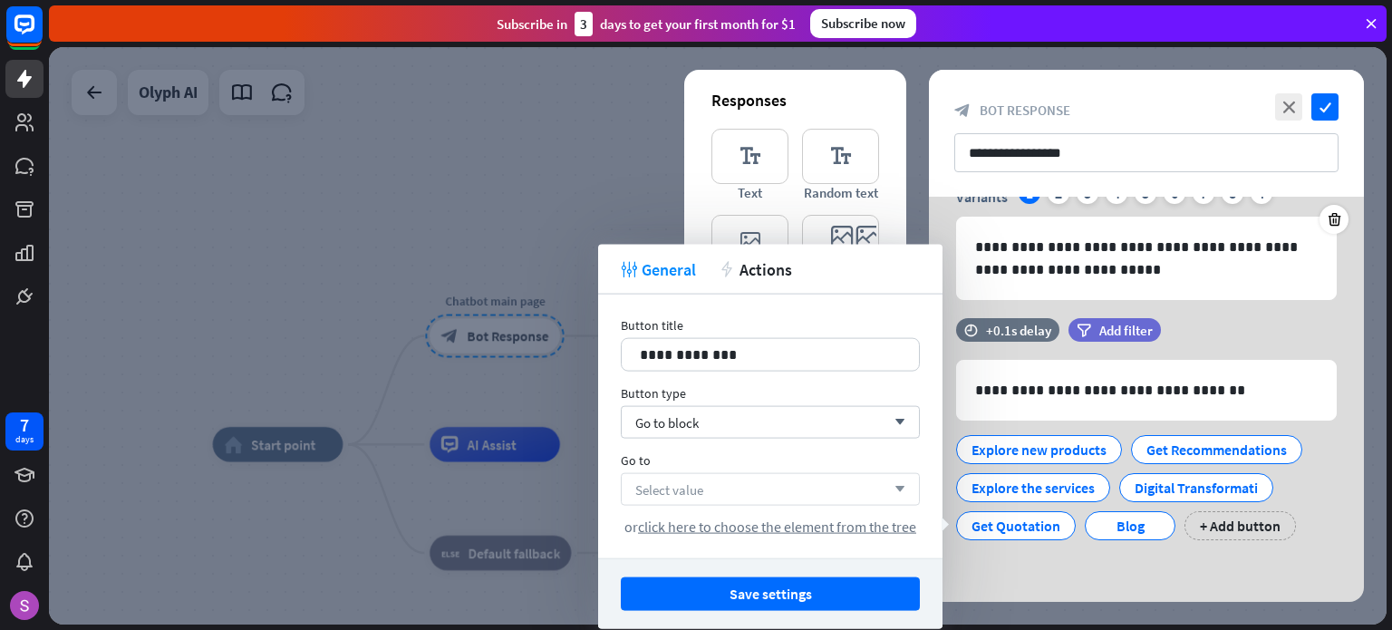
click at [805, 484] on div "Select value arrow_down" at bounding box center [770, 489] width 299 height 33
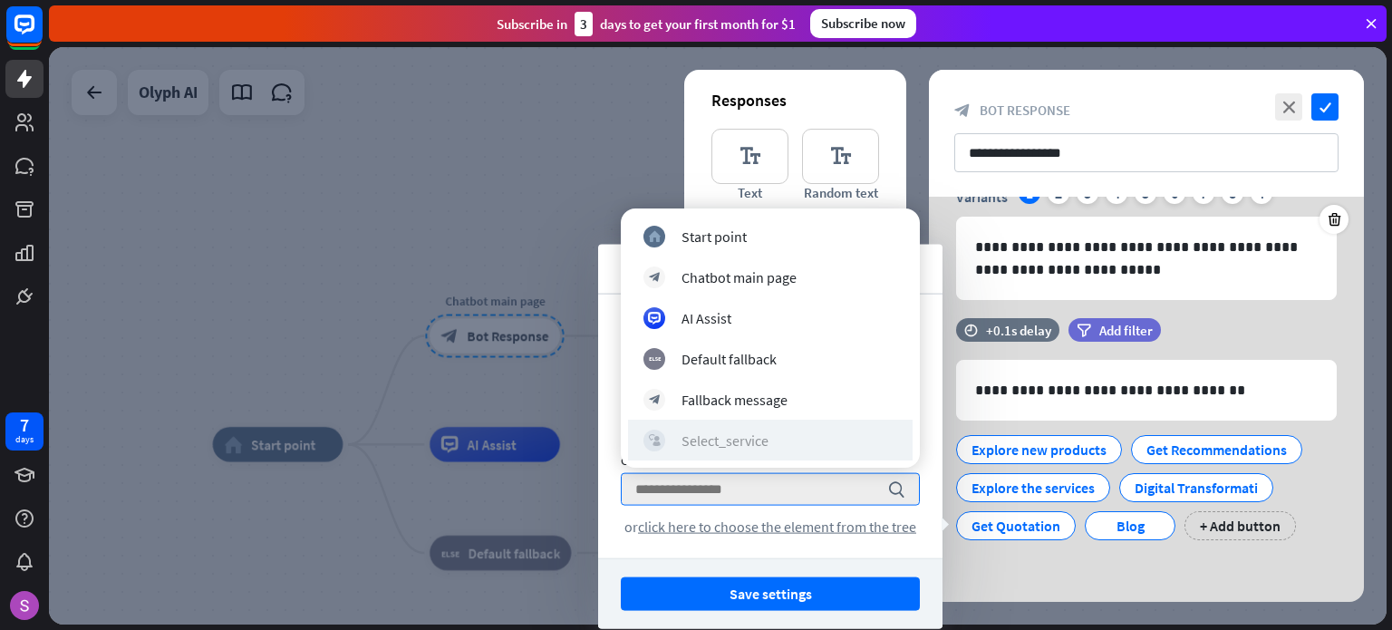
click at [739, 431] on div "Select_service" at bounding box center [725, 440] width 87 height 18
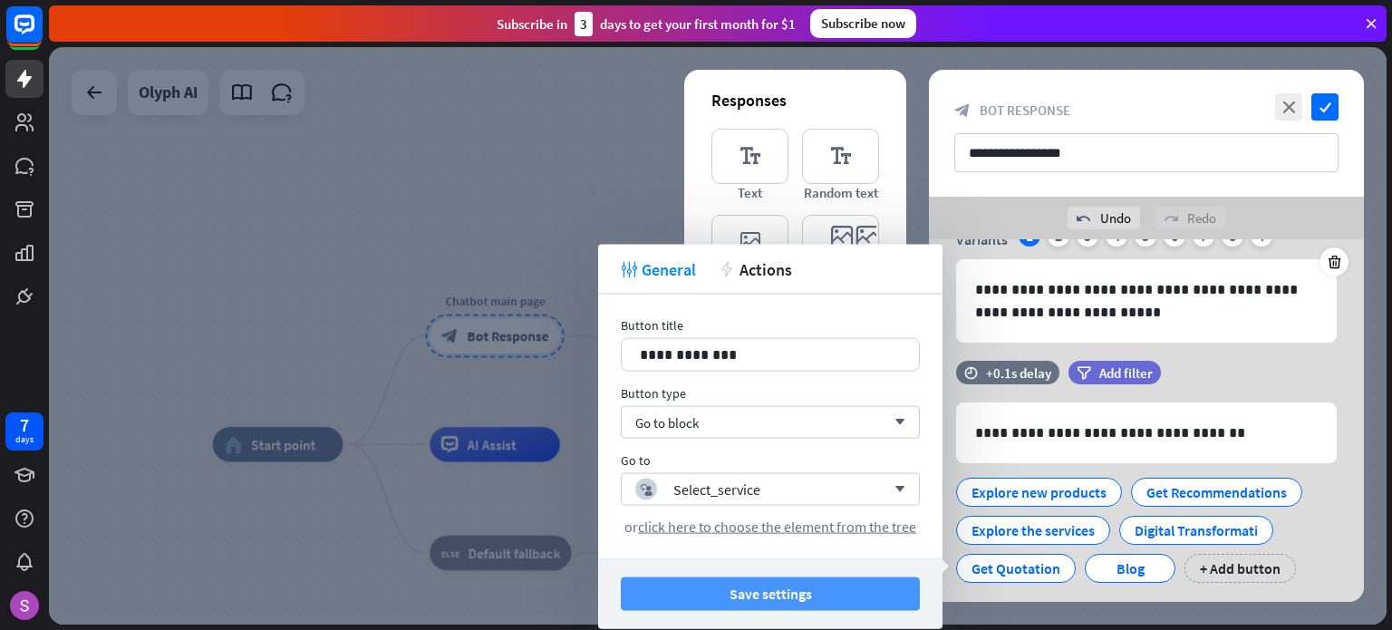
click at [783, 597] on button "Save settings" at bounding box center [770, 594] width 299 height 34
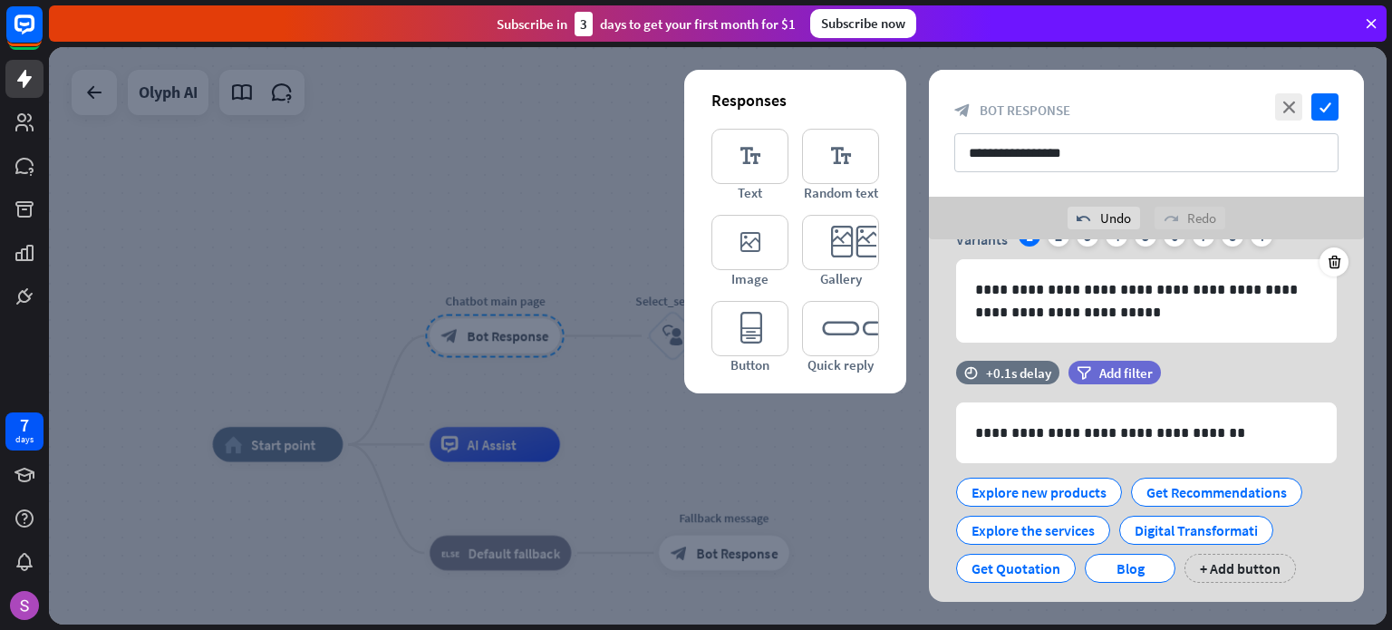
click at [868, 514] on div at bounding box center [718, 335] width 1338 height 577
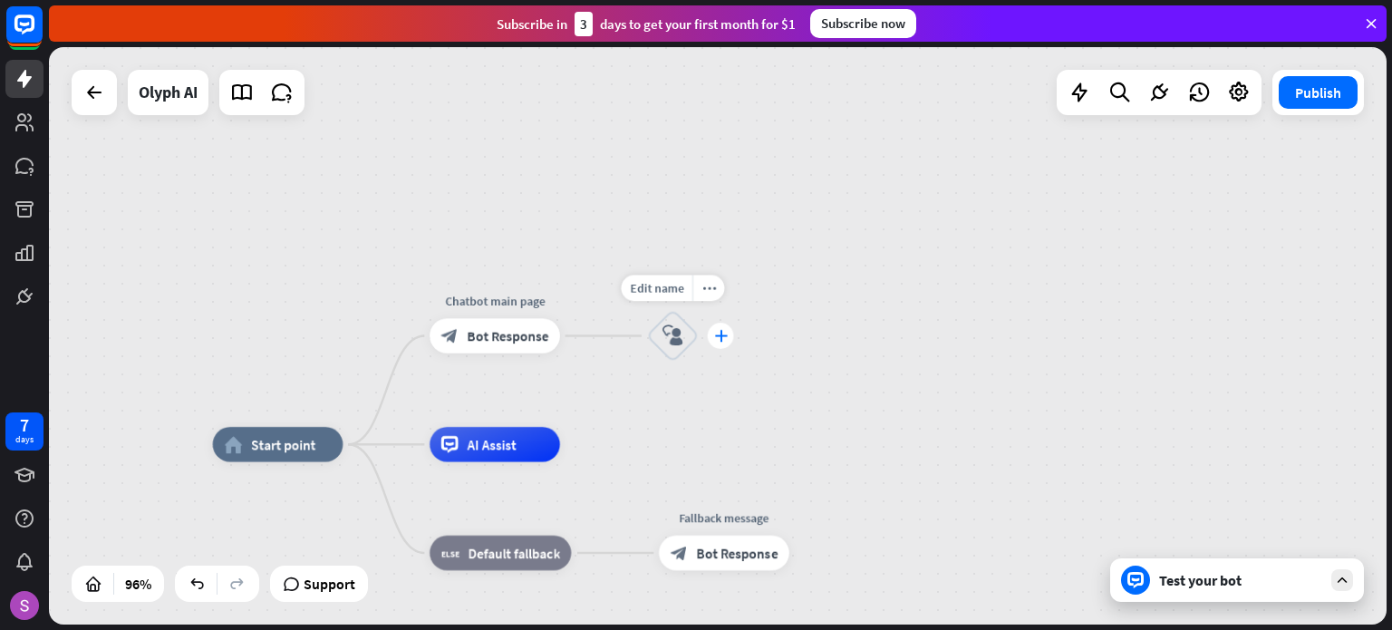
click at [712, 338] on div "plus" at bounding box center [721, 336] width 26 height 26
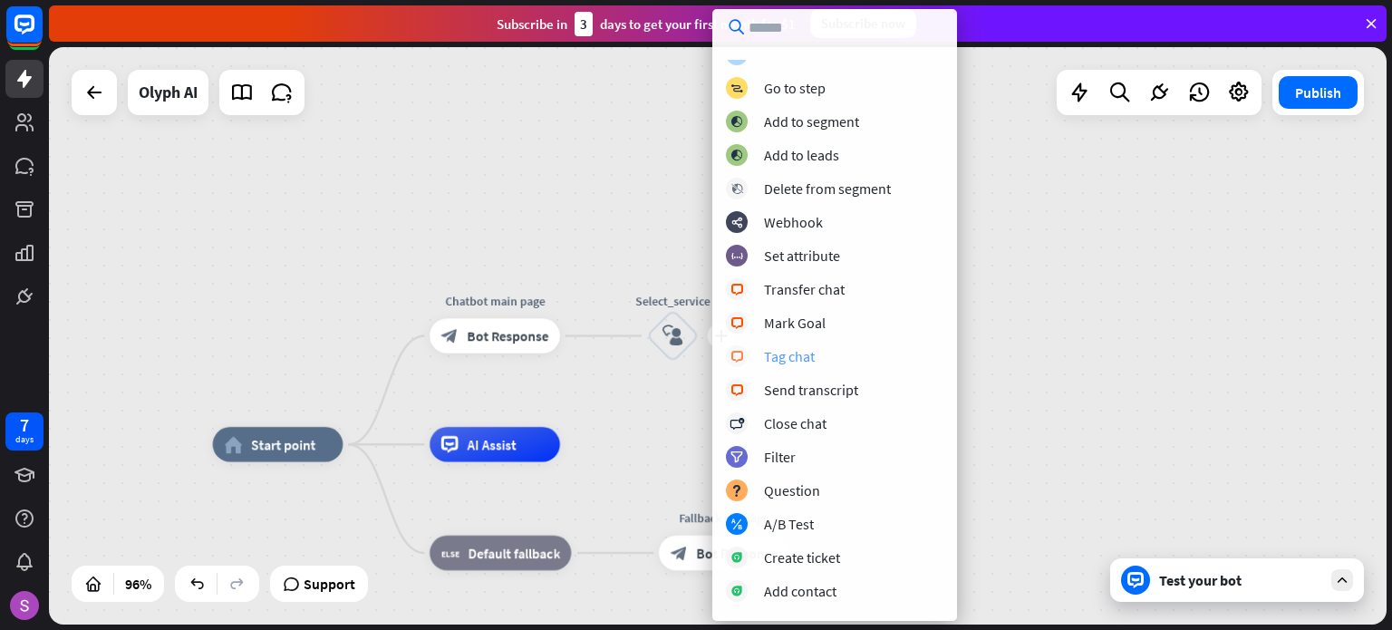
scroll to position [181, 0]
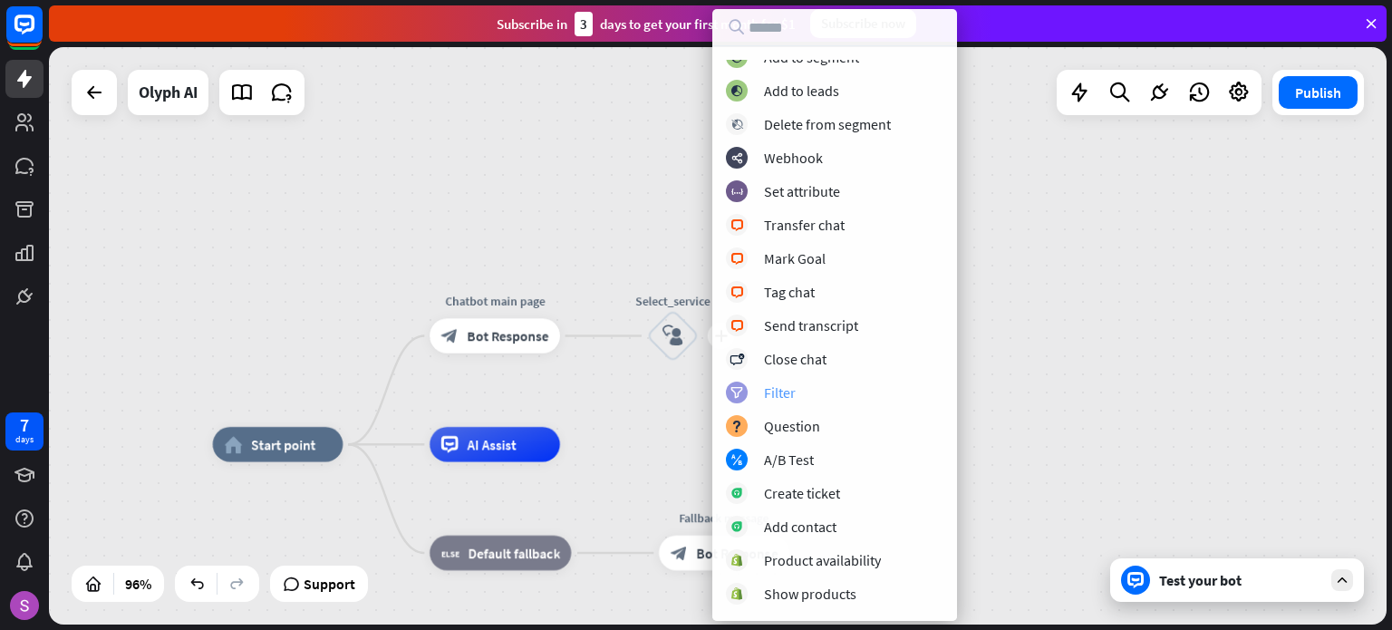
click at [819, 396] on div "filter Filter" at bounding box center [835, 393] width 218 height 22
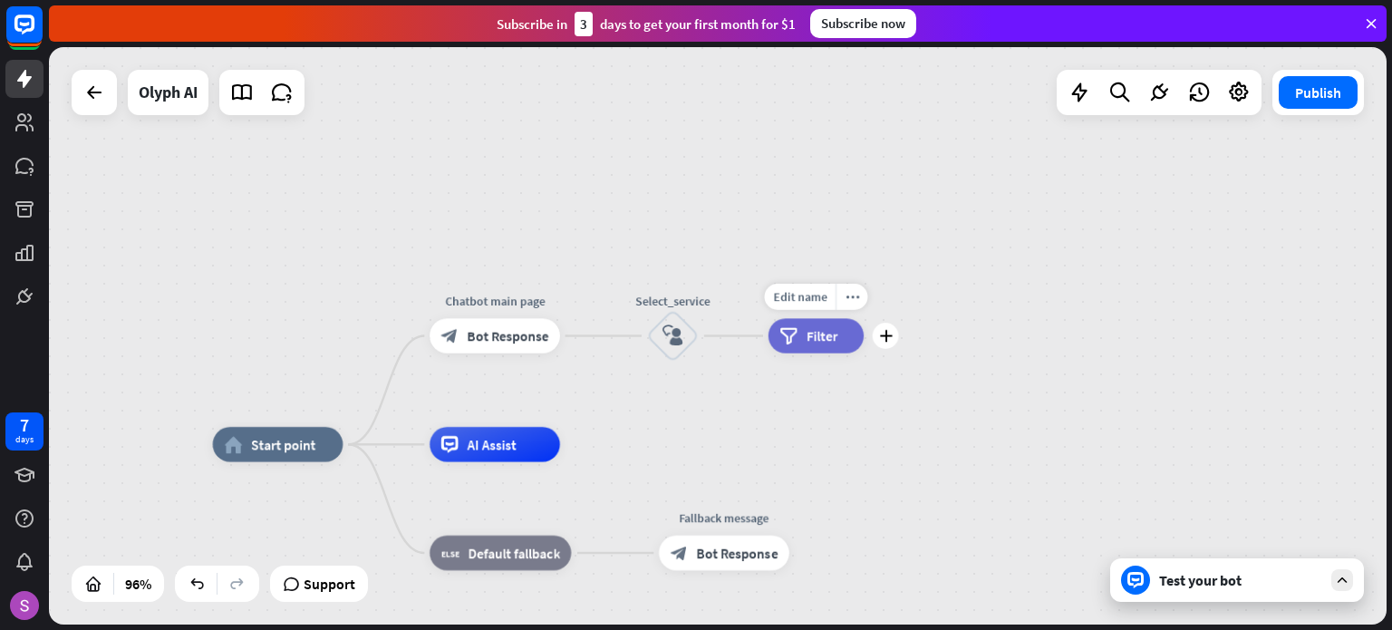
click at [794, 353] on div "Edit name more_horiz plus filter Filter" at bounding box center [816, 335] width 95 height 34
click at [798, 329] on div "filter Filter" at bounding box center [816, 335] width 95 height 34
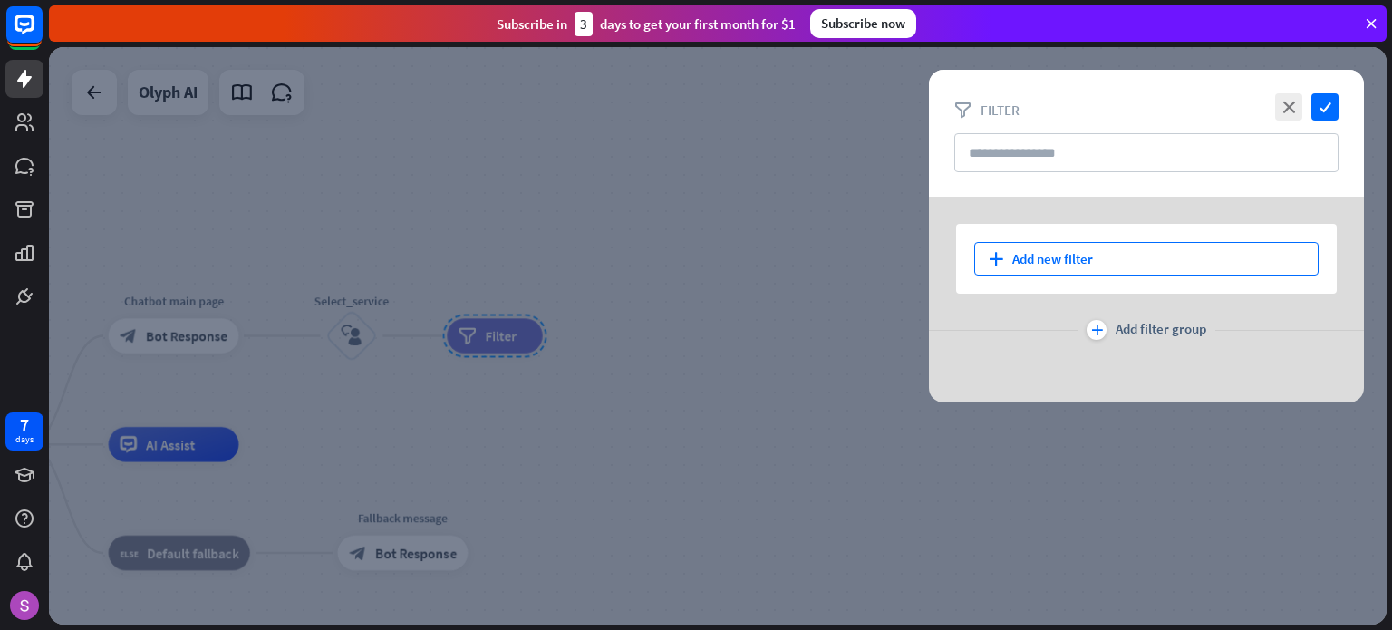
click at [1079, 249] on div "plus Add new filter" at bounding box center [1146, 259] width 344 height 34
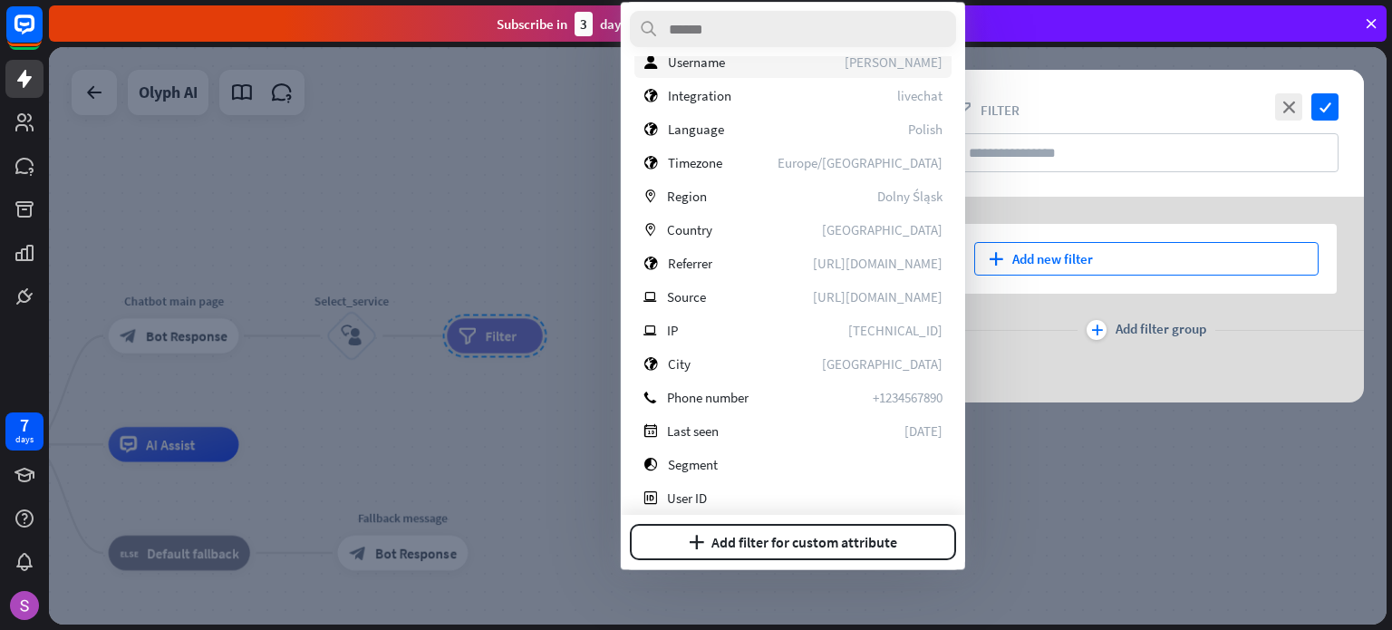
scroll to position [231, 0]
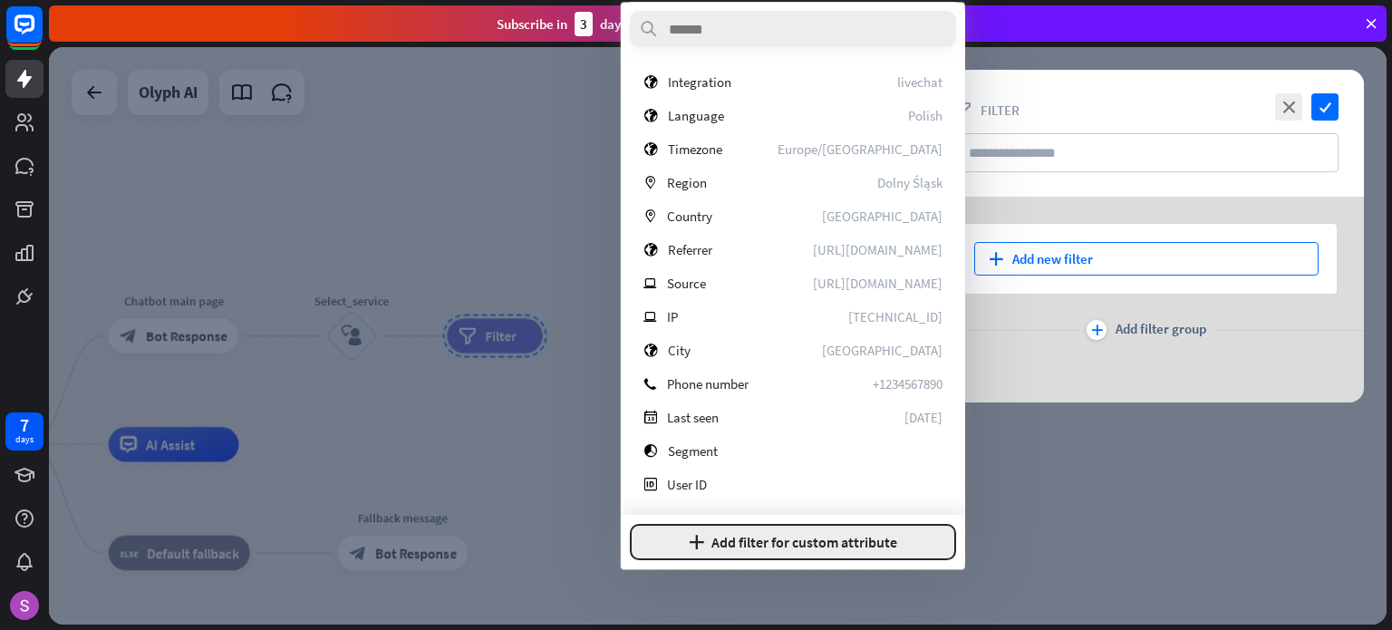
click at [849, 544] on button "plus Add filter for custom attribute" at bounding box center [793, 542] width 326 height 36
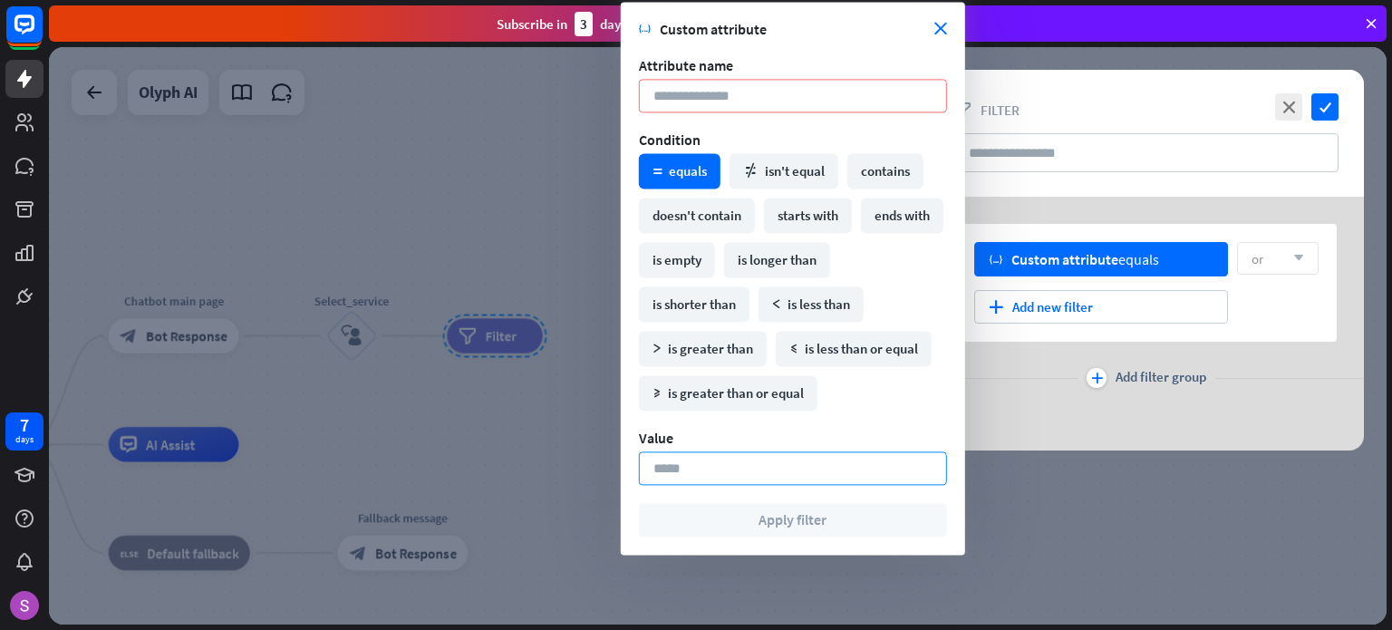
click at [833, 473] on input at bounding box center [793, 468] width 308 height 34
click at [943, 27] on icon "close" at bounding box center [940, 29] width 13 height 13
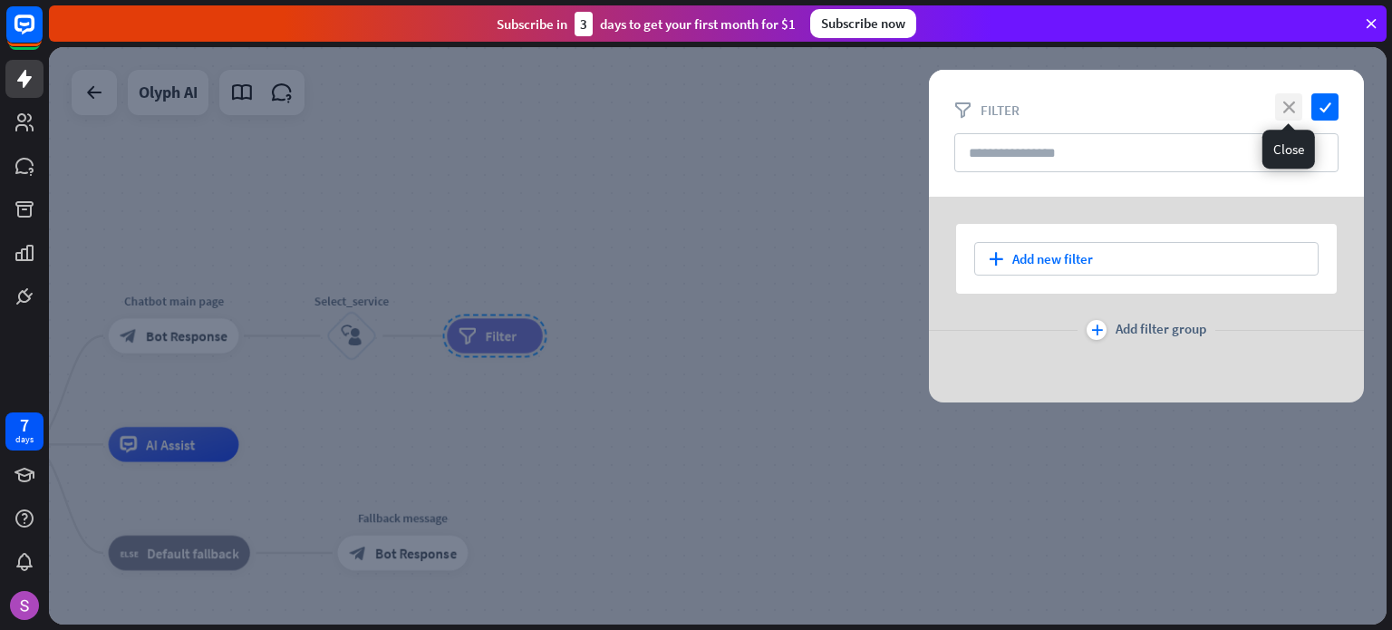
click at [1291, 109] on icon "close" at bounding box center [1288, 106] width 27 height 27
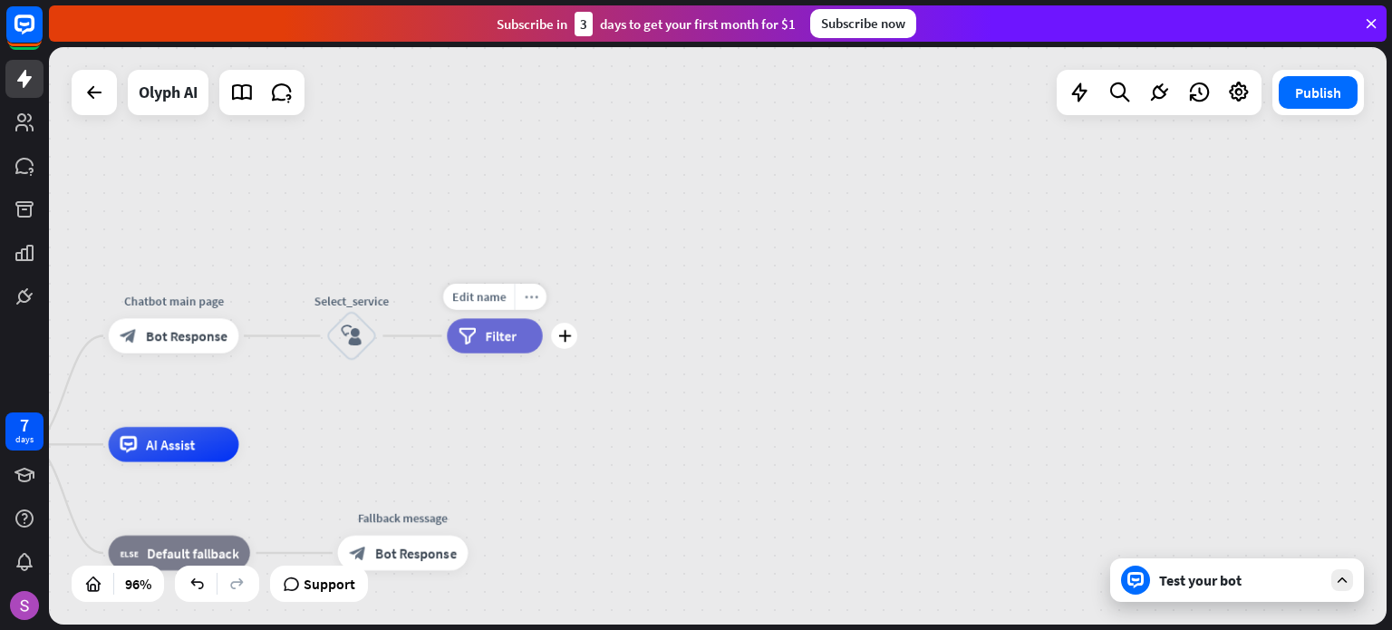
click at [527, 299] on icon "more_horiz" at bounding box center [531, 296] width 14 height 13
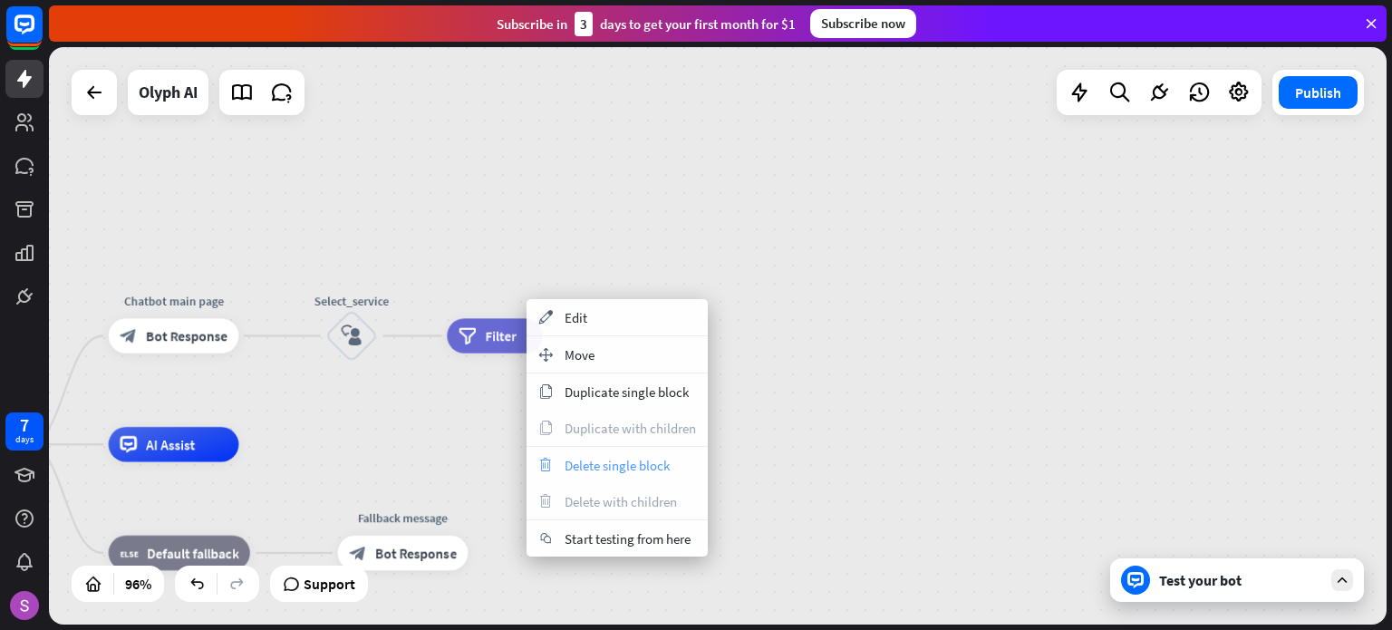
click at [620, 468] on span "Delete single block" at bounding box center [617, 465] width 105 height 17
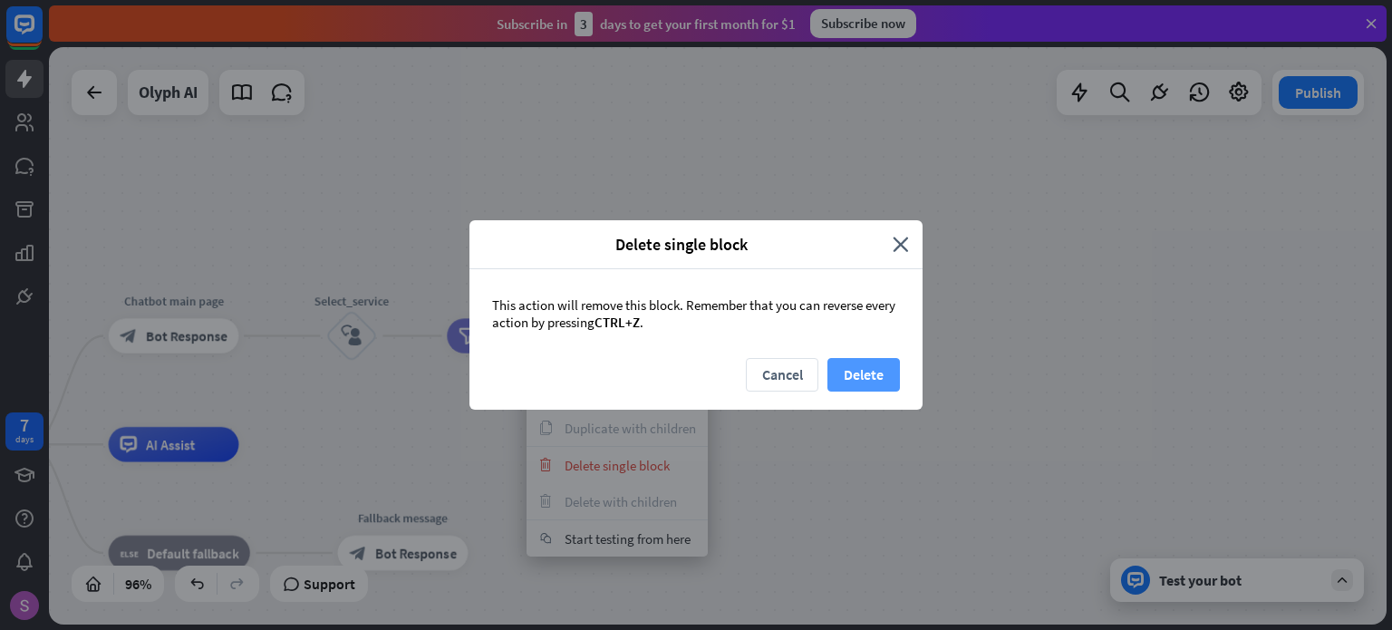
click at [894, 369] on button "Delete" at bounding box center [863, 375] width 73 height 34
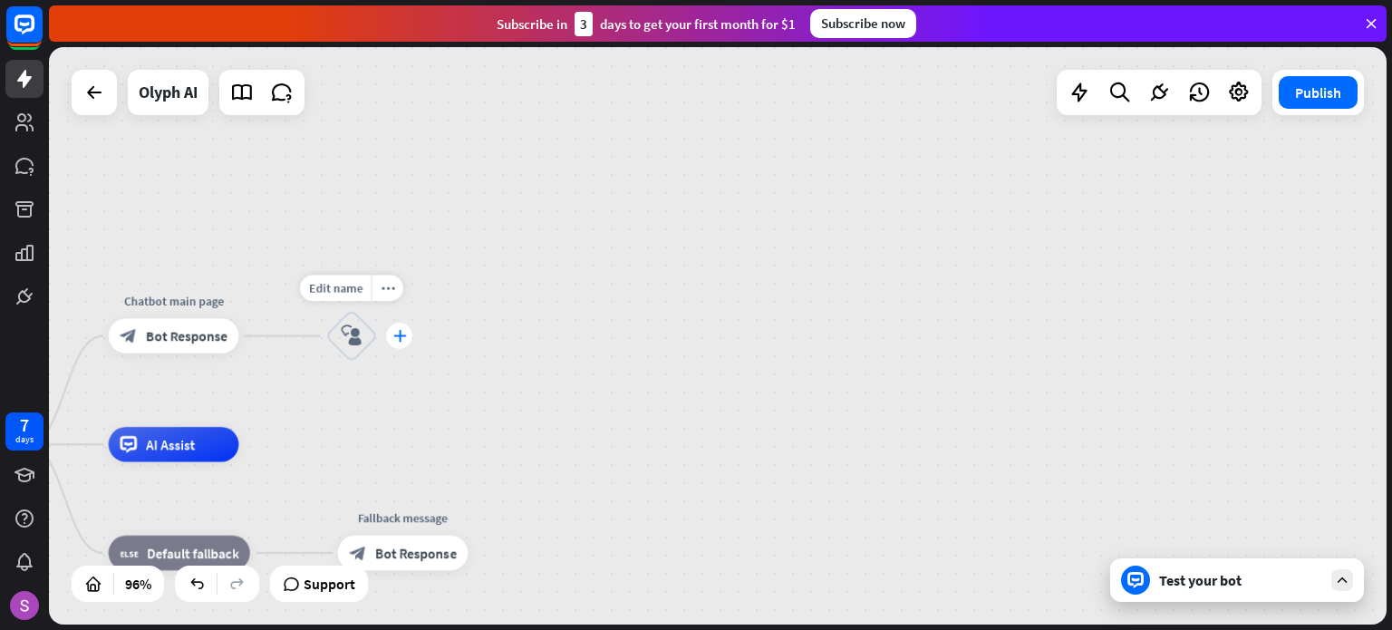
click at [389, 342] on div "plus" at bounding box center [399, 336] width 26 height 26
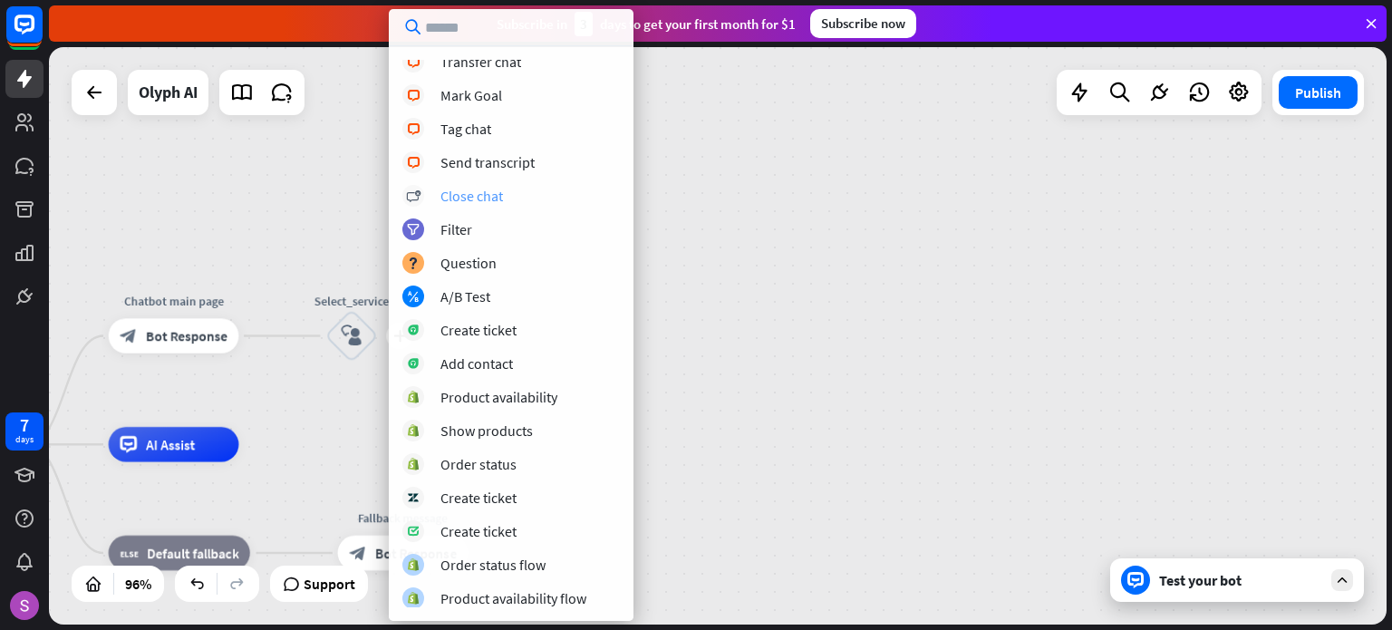
scroll to position [345, 0]
click at [773, 396] on div "home_2 Start point Chatbot main page block_bot_response Bot Response plus Selec…" at bounding box center [718, 335] width 1338 height 577
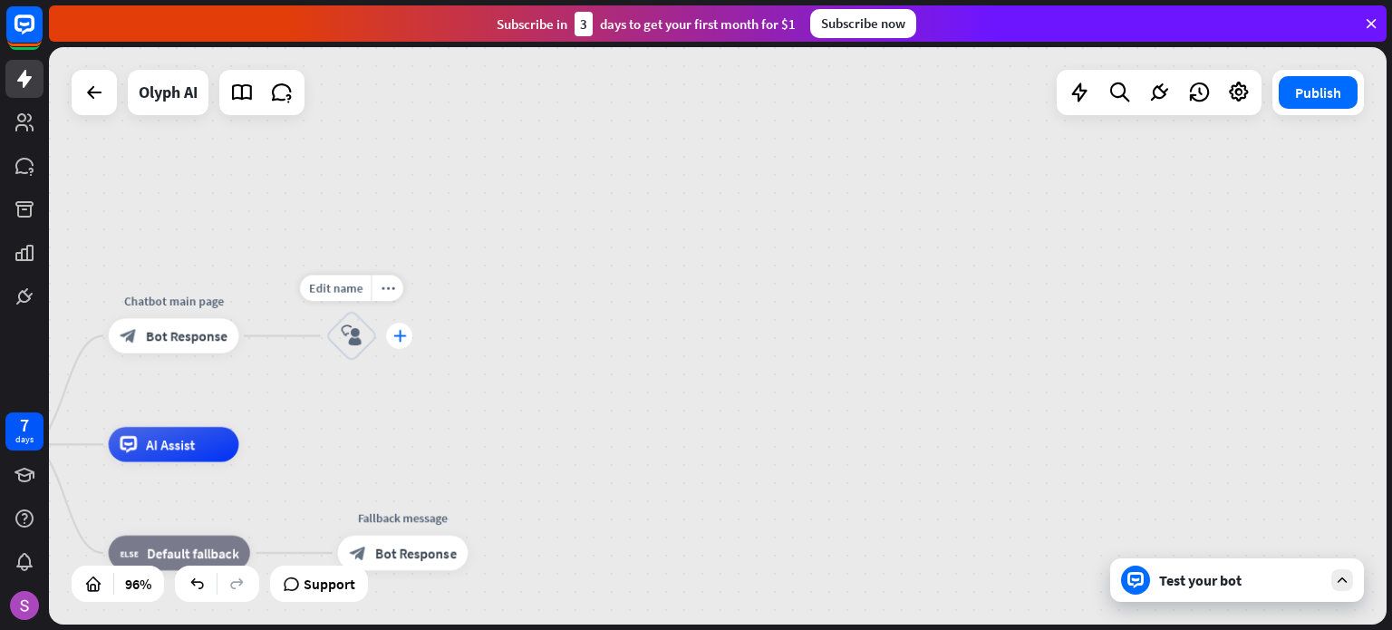
click at [394, 340] on icon "plus" at bounding box center [398, 336] width 13 height 12
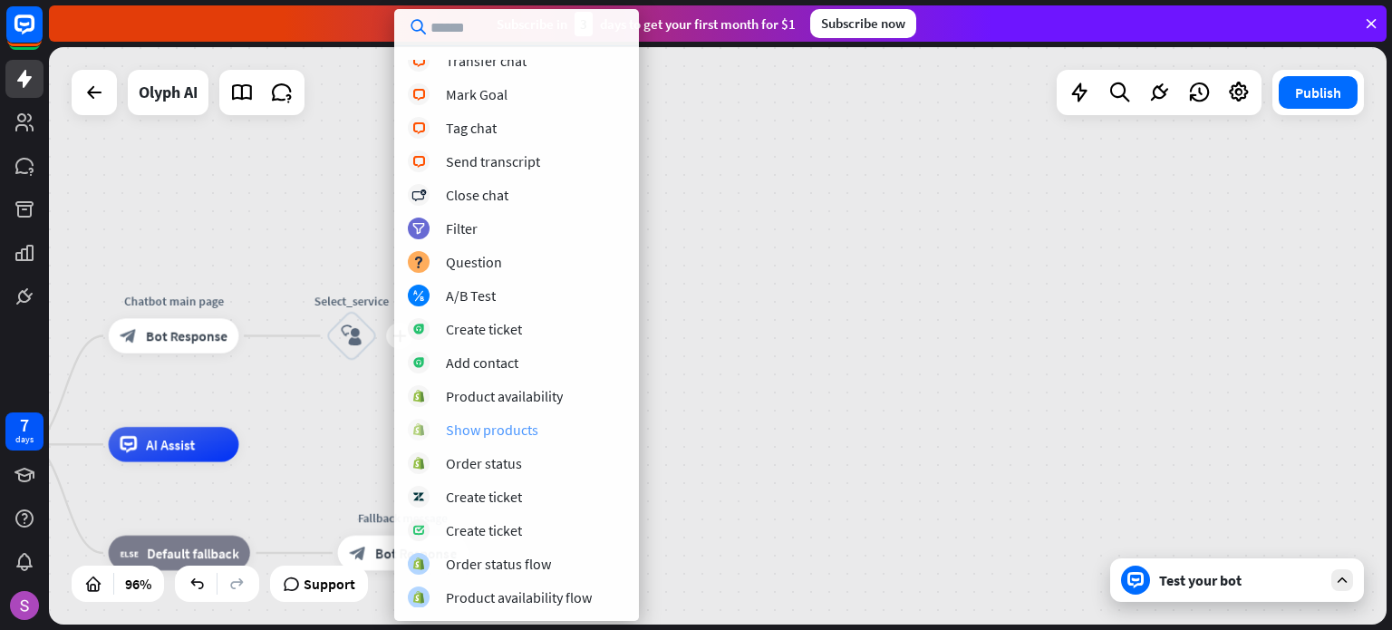
click at [519, 421] on div "Show products" at bounding box center [492, 430] width 92 height 18
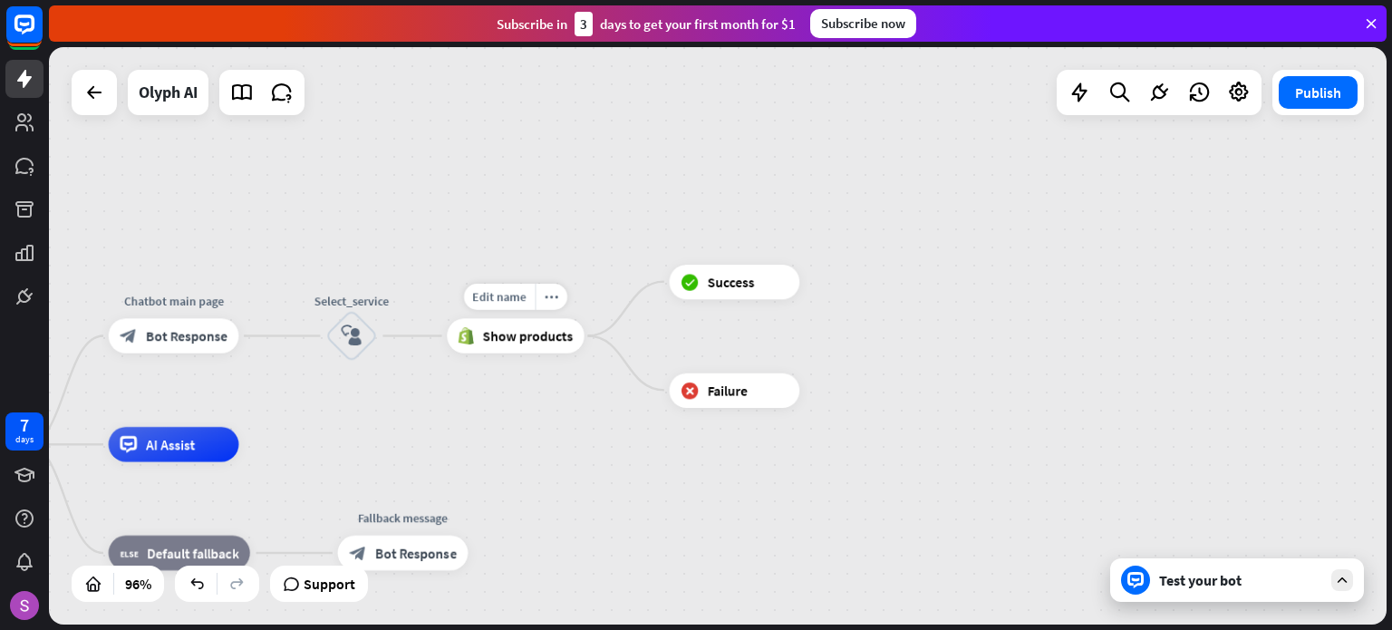
click at [554, 342] on span "Show products" at bounding box center [527, 335] width 91 height 17
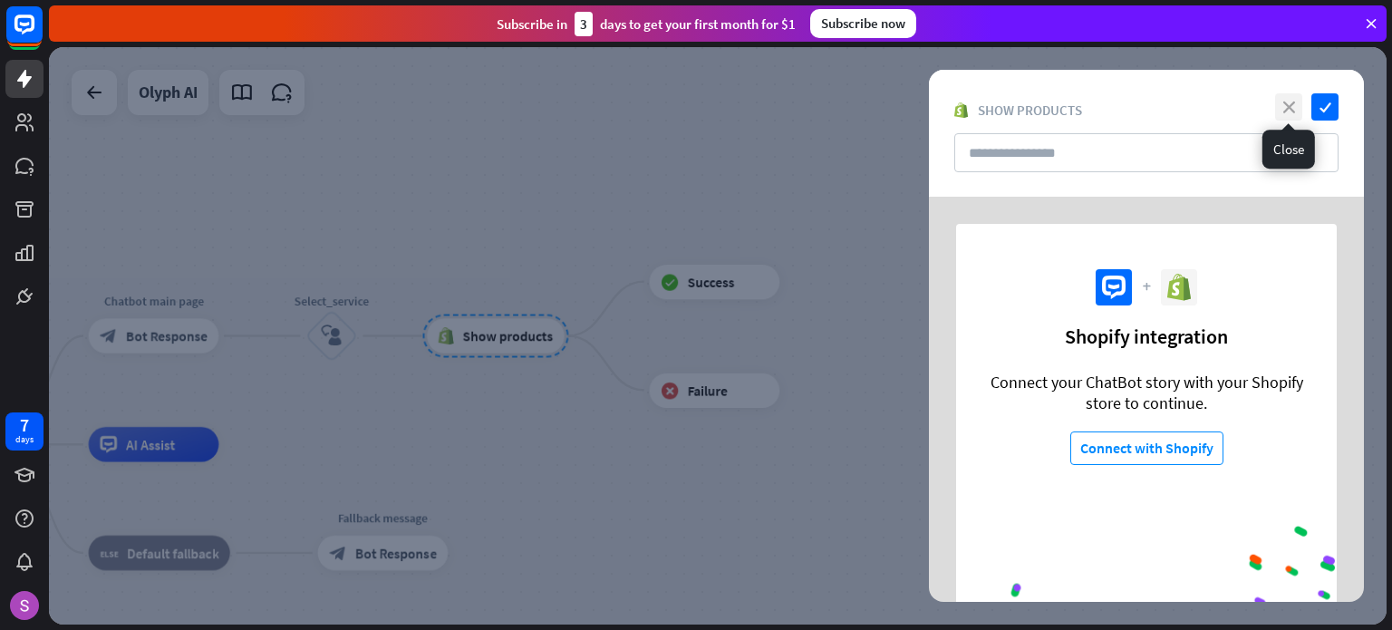
click at [1300, 101] on icon "close" at bounding box center [1288, 106] width 27 height 27
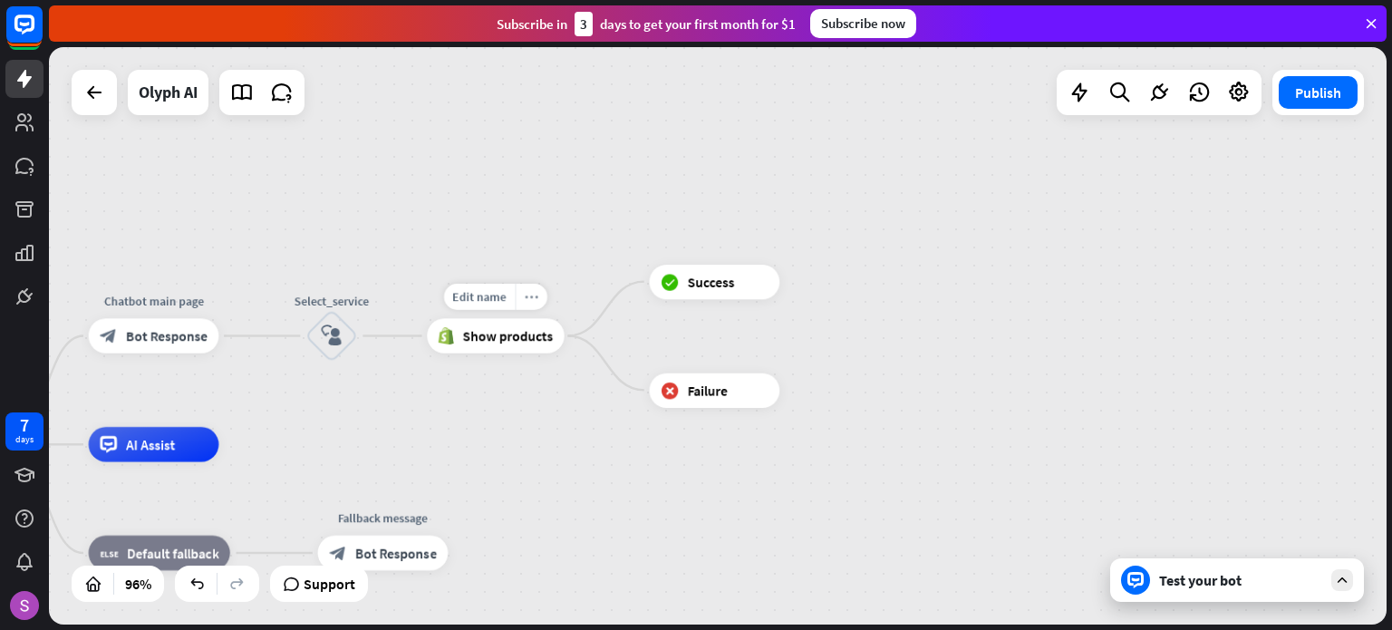
click at [522, 294] on div "more_horiz" at bounding box center [531, 297] width 32 height 26
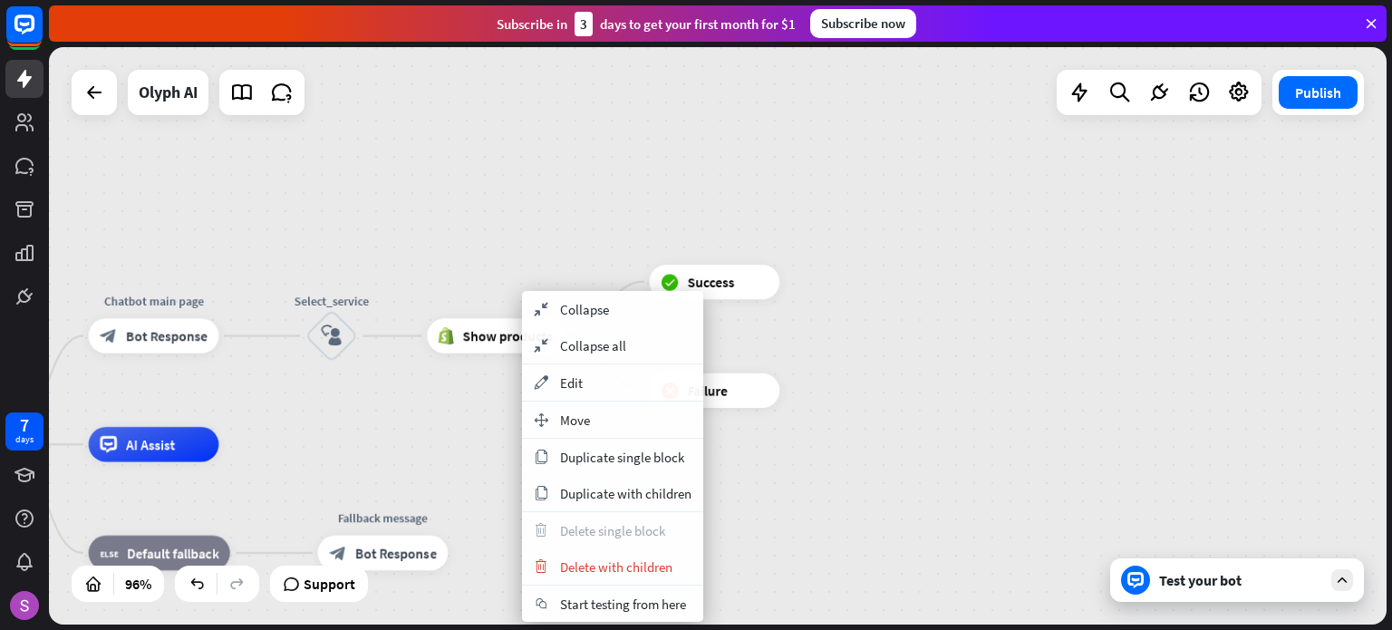
click at [498, 334] on span "Show products" at bounding box center [507, 335] width 91 height 17
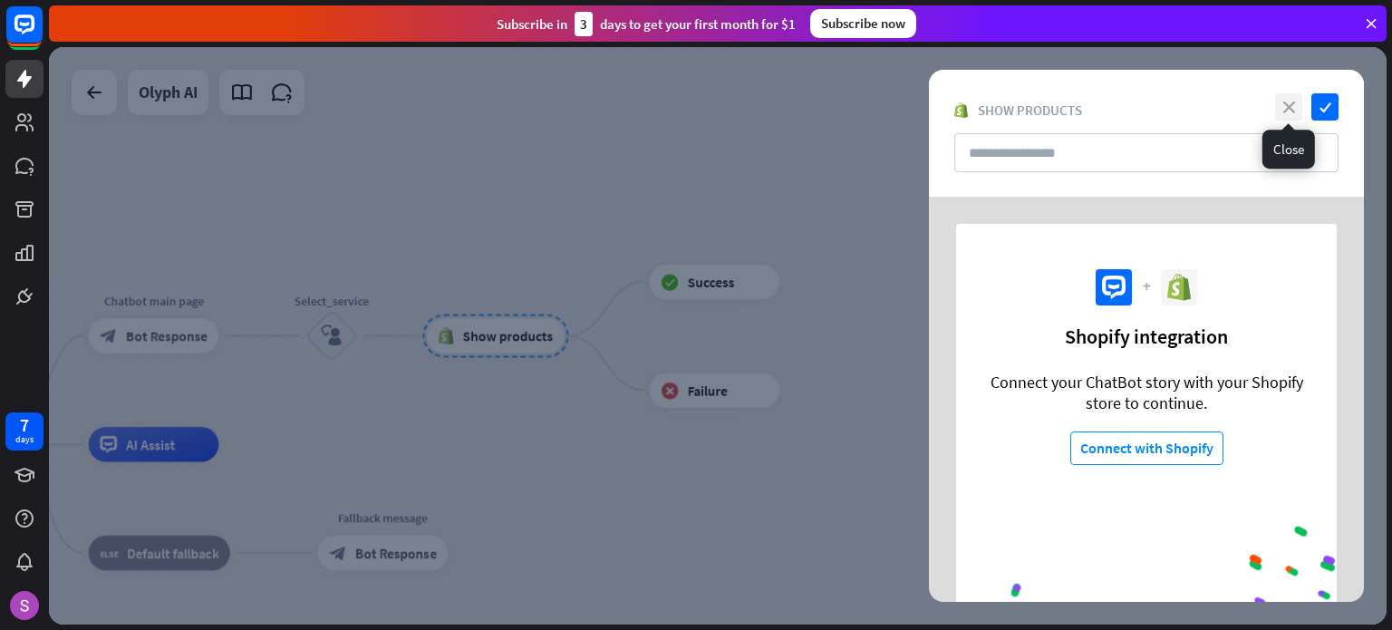
click at [1298, 108] on icon "close" at bounding box center [1288, 106] width 27 height 27
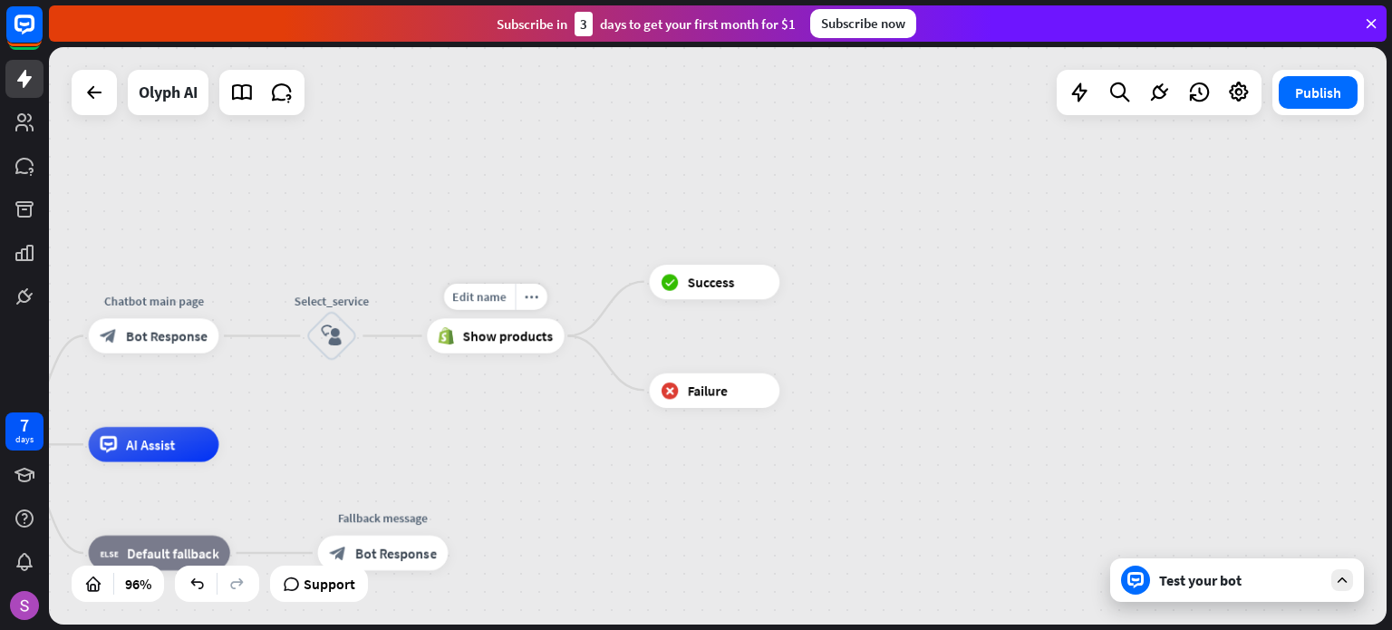
click at [461, 343] on div "Show products" at bounding box center [495, 335] width 137 height 34
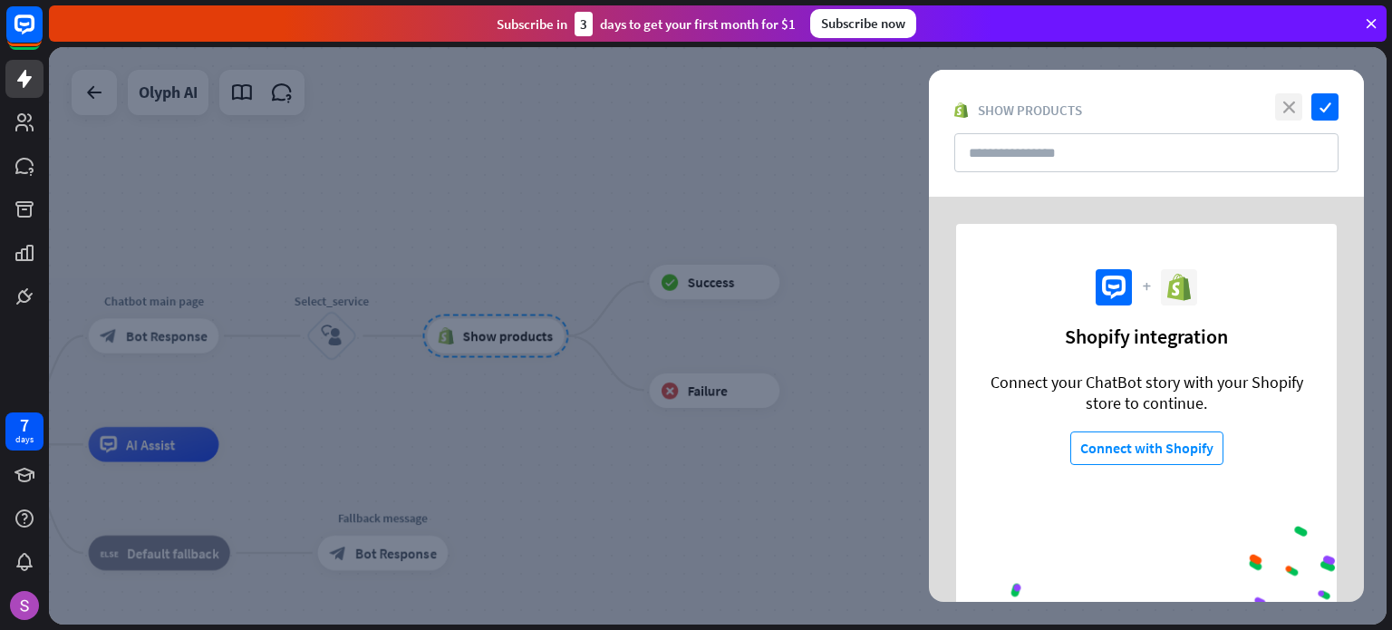
click at [1296, 111] on icon "close" at bounding box center [1288, 106] width 27 height 27
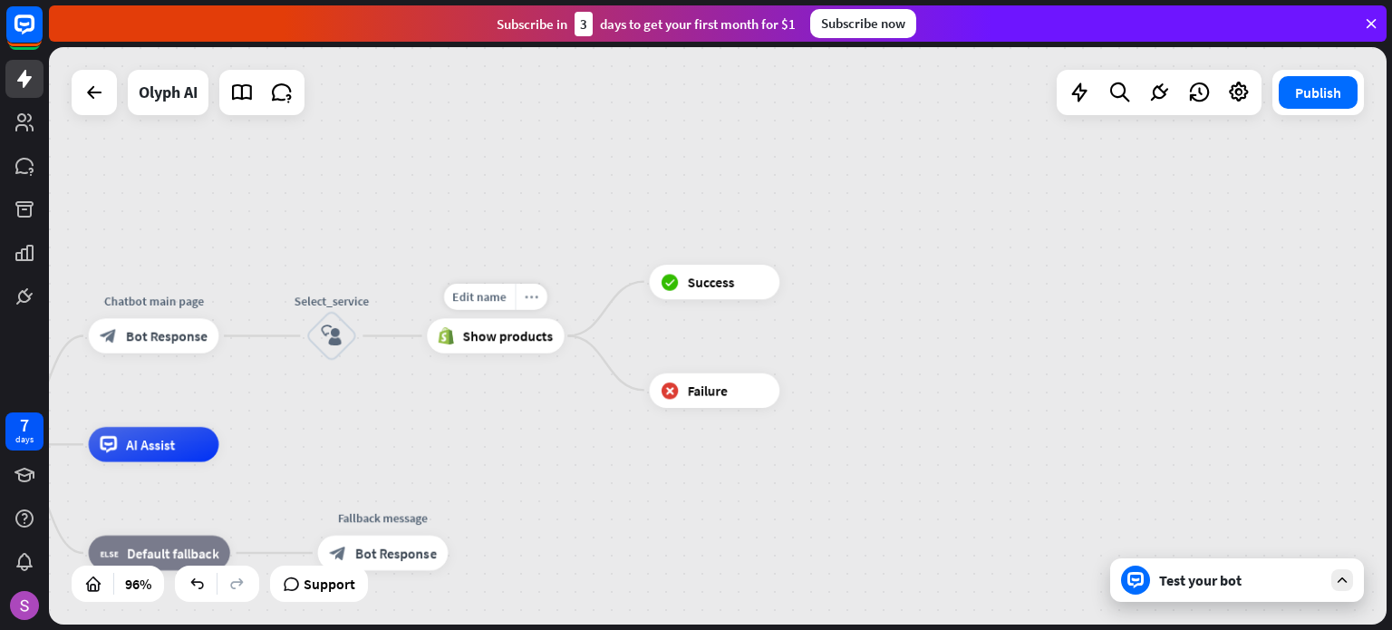
click at [527, 304] on div "more_horiz" at bounding box center [531, 297] width 32 height 26
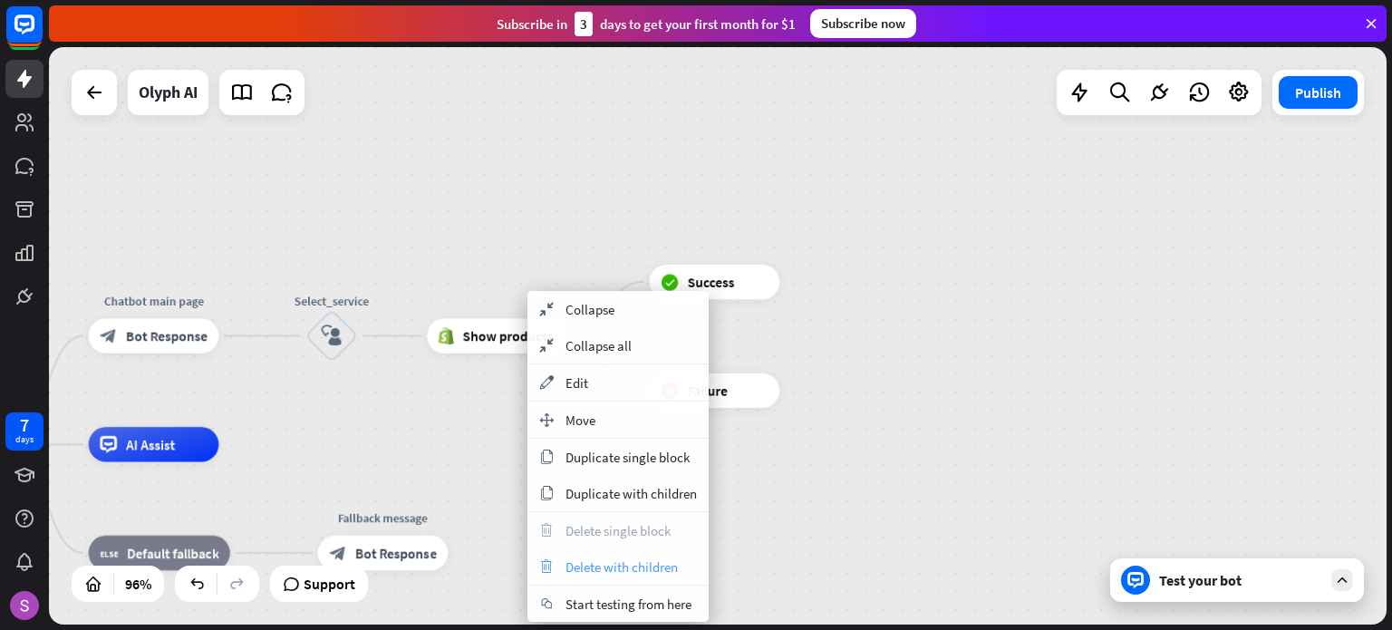
click at [585, 561] on span "Delete with children" at bounding box center [622, 566] width 112 height 17
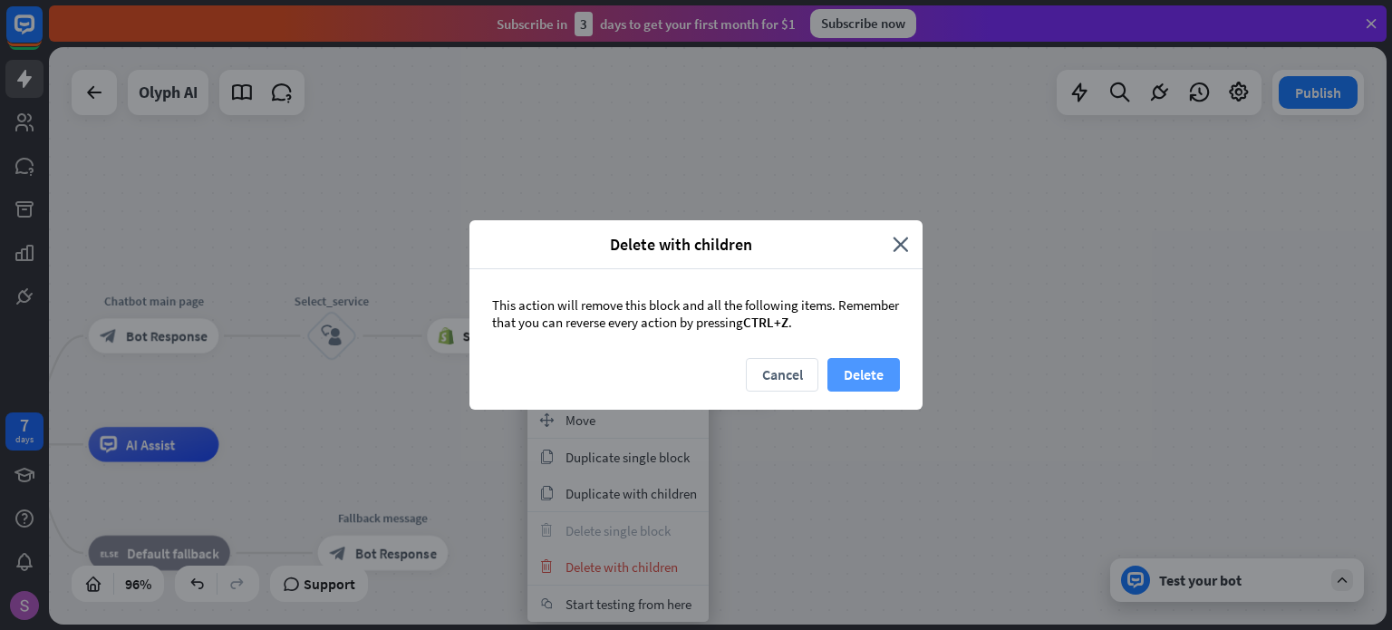
click at [867, 358] on button "Delete" at bounding box center [863, 375] width 73 height 34
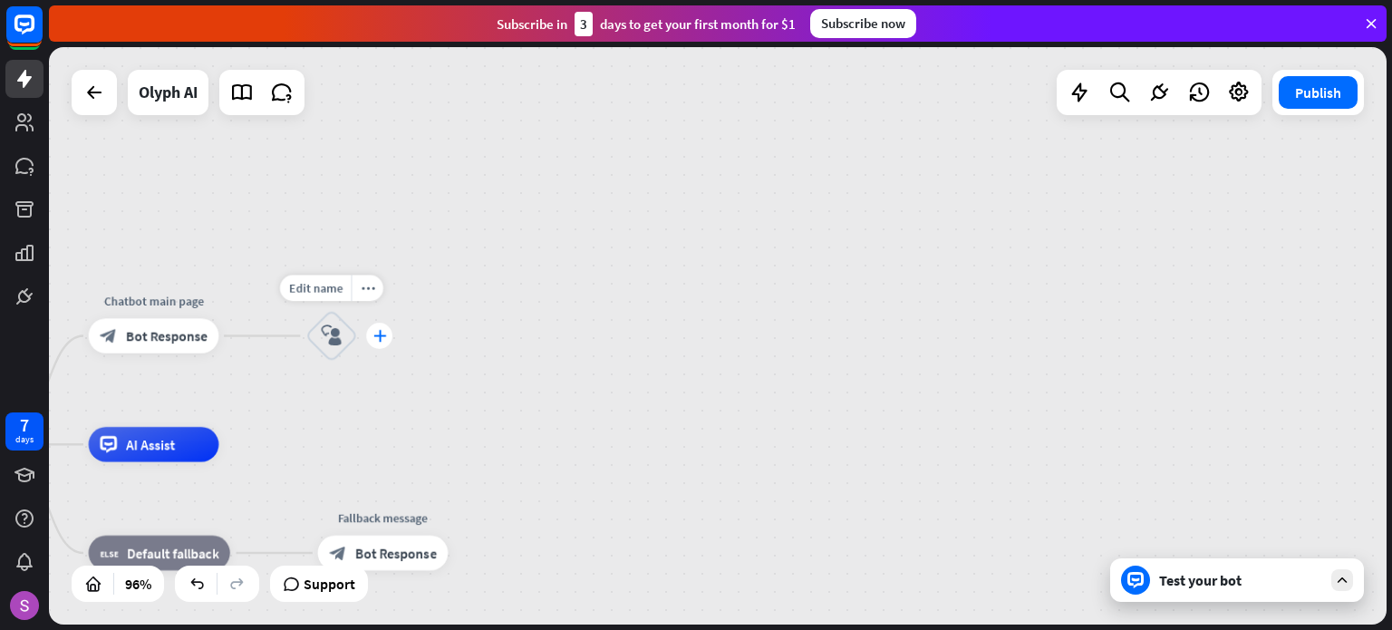
click at [373, 333] on icon "plus" at bounding box center [378, 336] width 13 height 12
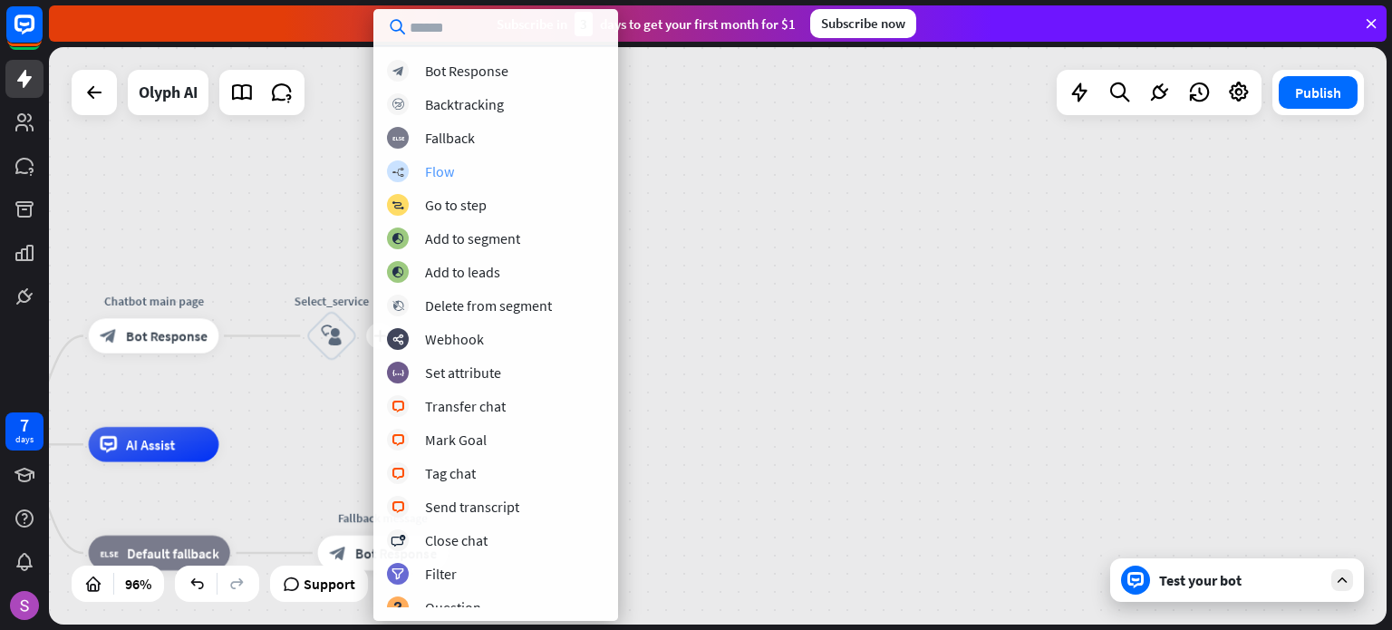
click at [508, 175] on div "builder_tree Flow" at bounding box center [496, 171] width 218 height 22
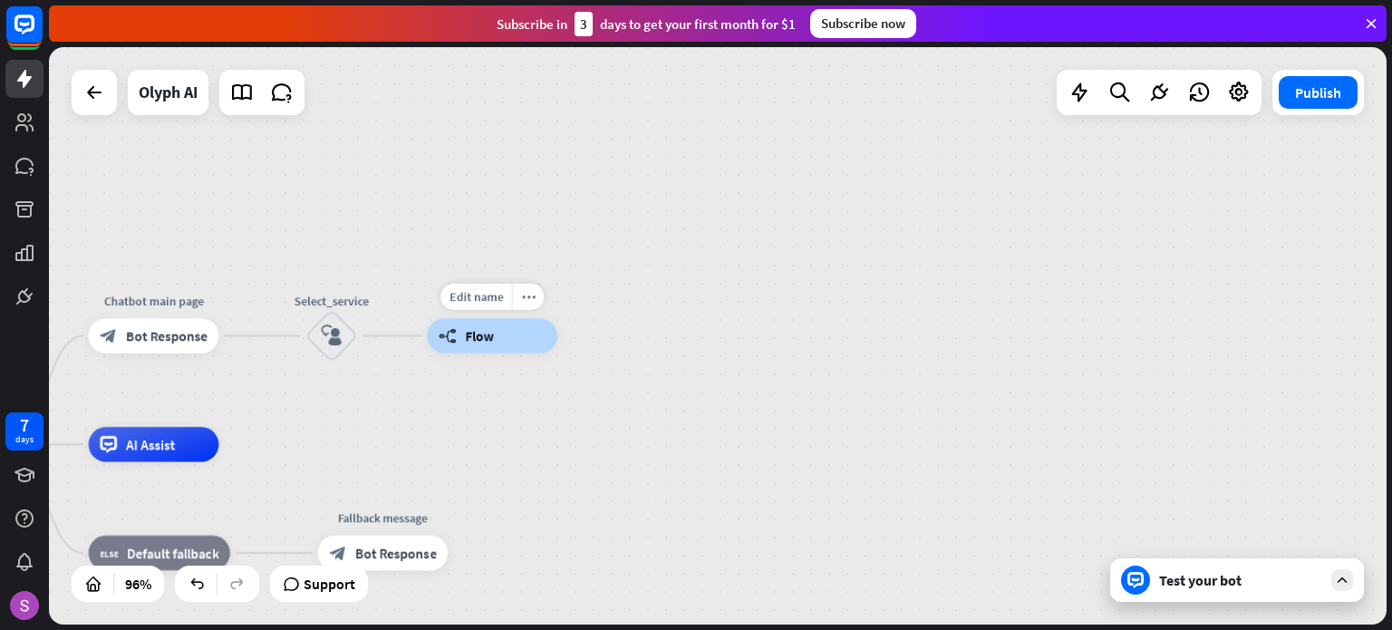
click at [522, 340] on div "builder_tree Flow" at bounding box center [492, 335] width 131 height 34
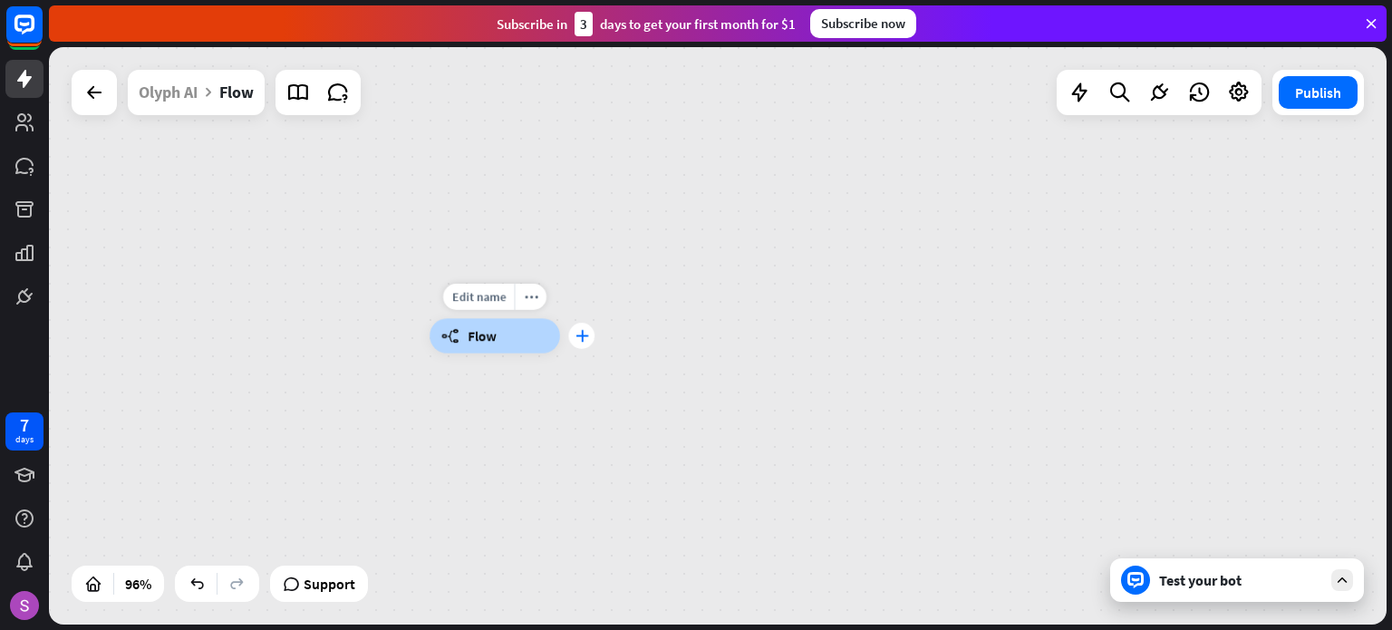
click at [575, 338] on icon "plus" at bounding box center [581, 336] width 13 height 12
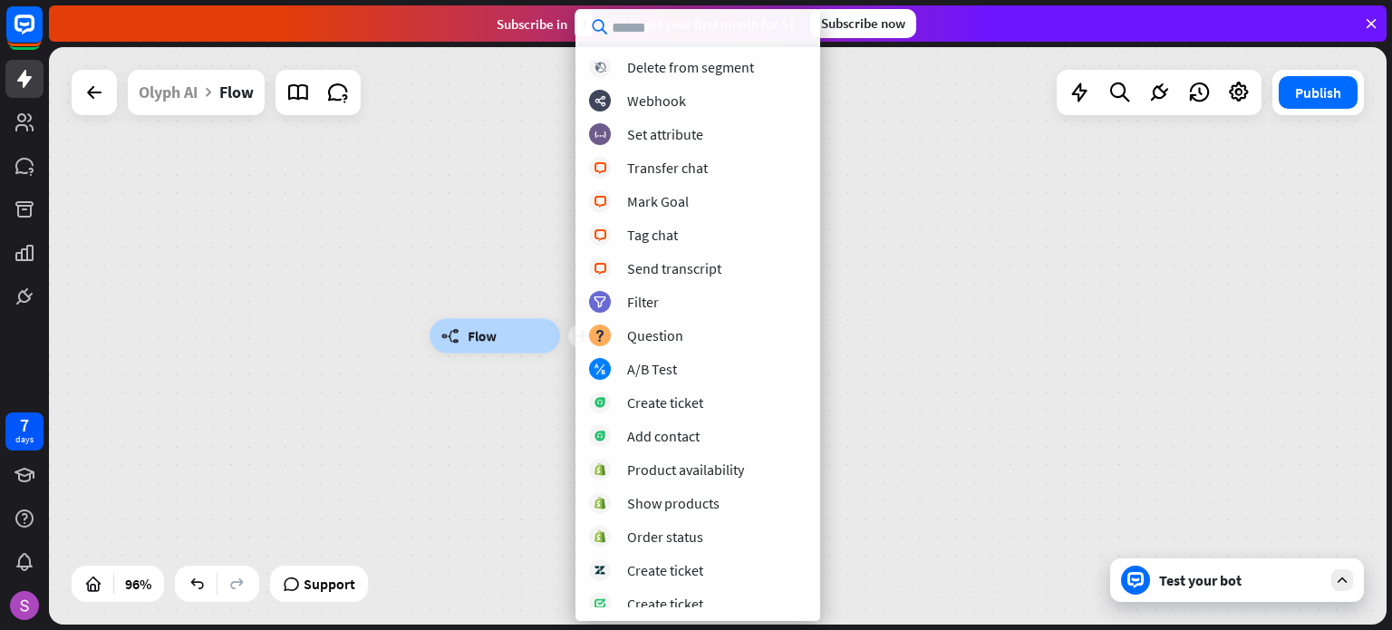
scroll to position [278, 0]
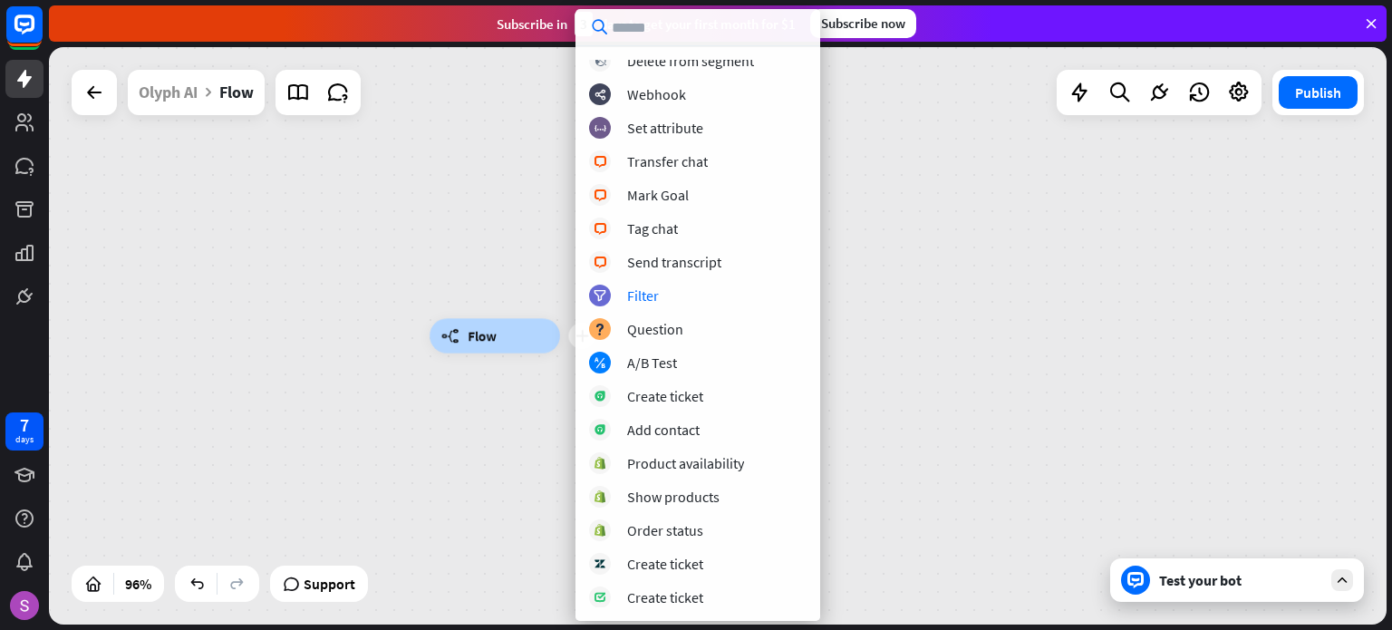
click at [1041, 257] on div "plus builder_tree Flow" at bounding box center [718, 335] width 1338 height 577
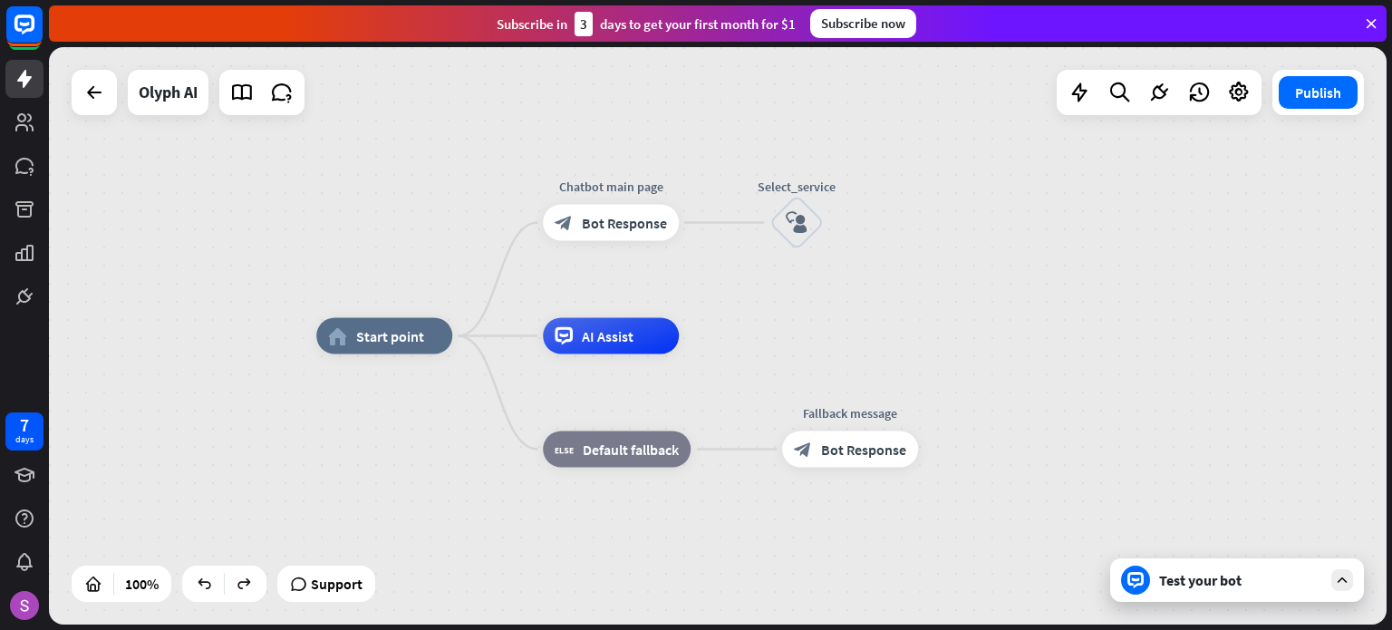
click at [1221, 574] on div "Test your bot" at bounding box center [1240, 580] width 163 height 18
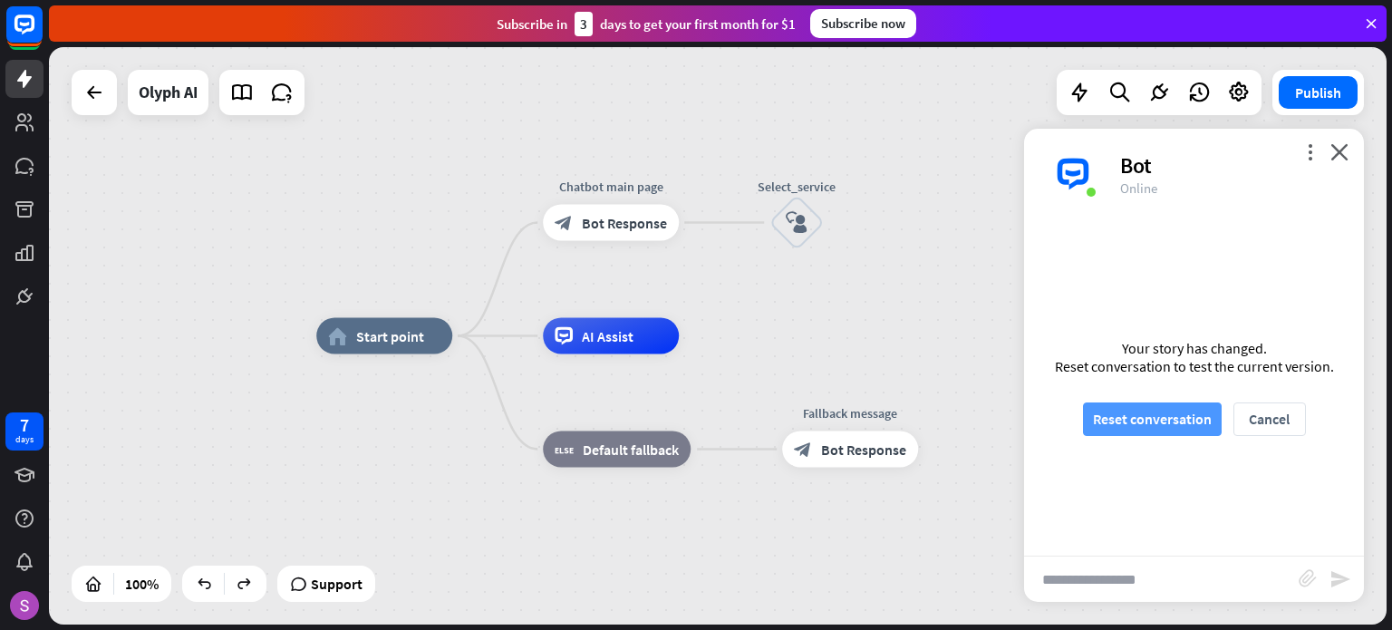
click at [1156, 418] on button "Reset conversation" at bounding box center [1152, 419] width 139 height 34
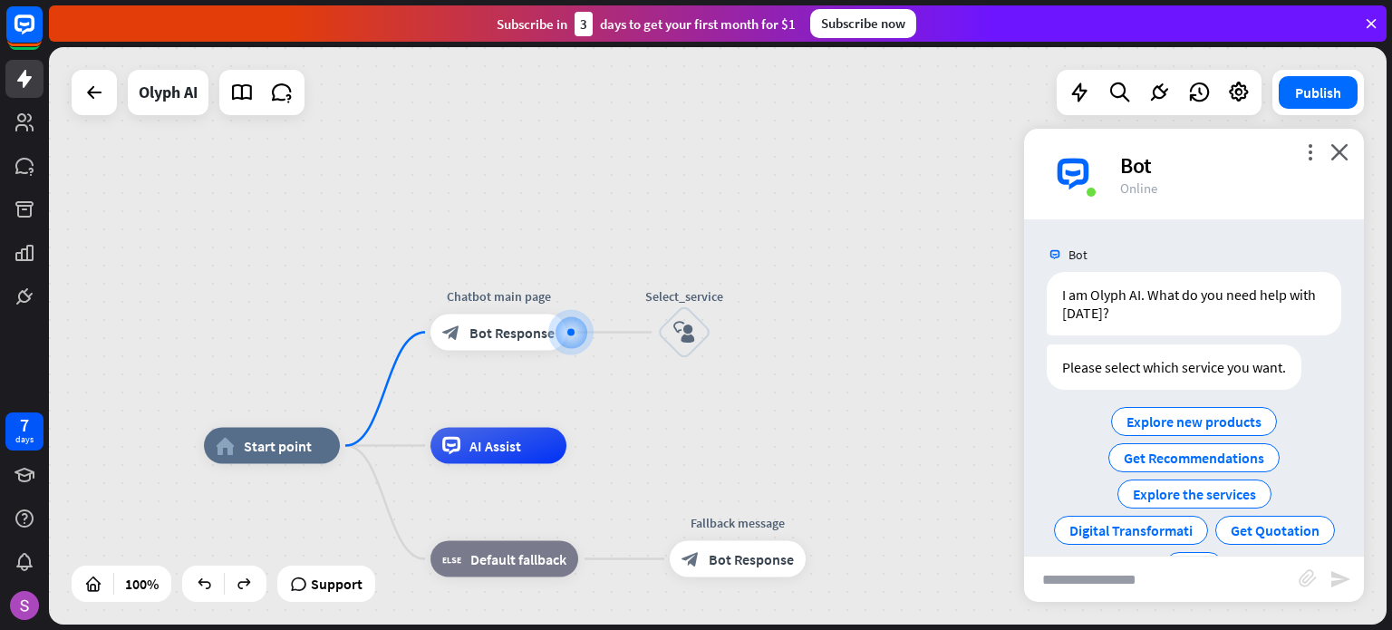
scroll to position [55, 0]
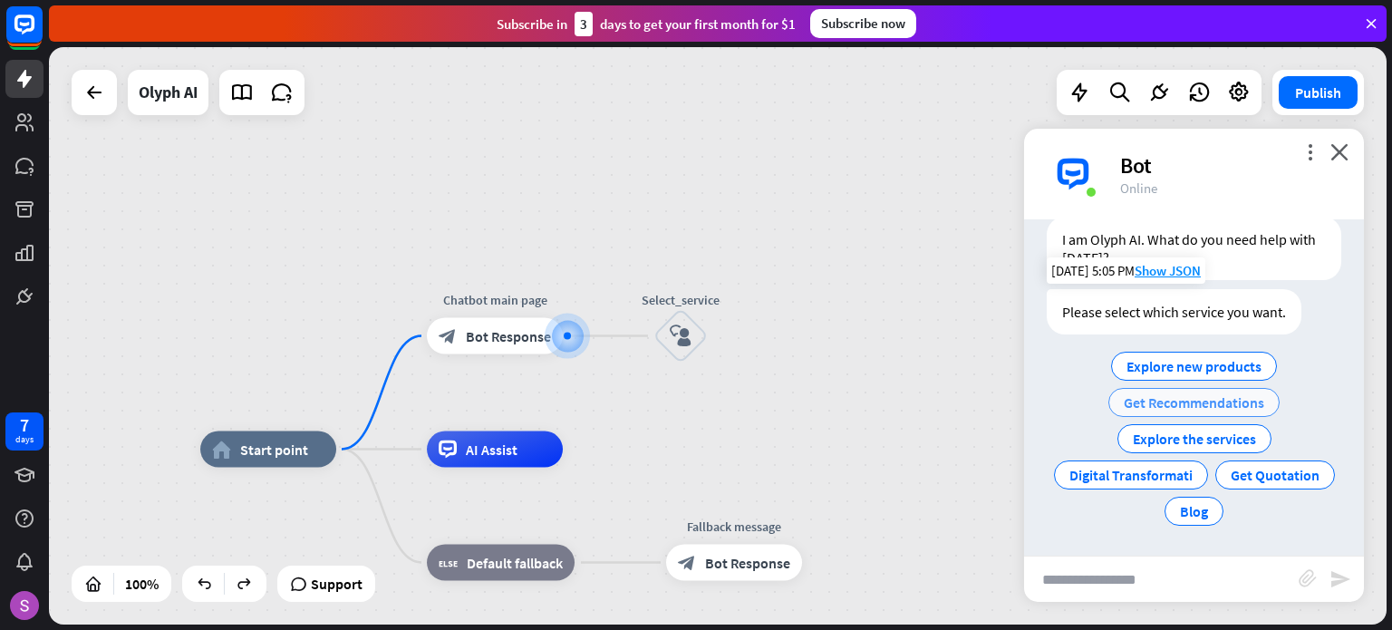
click at [1172, 398] on span "Get Recommendations" at bounding box center [1194, 402] width 140 height 18
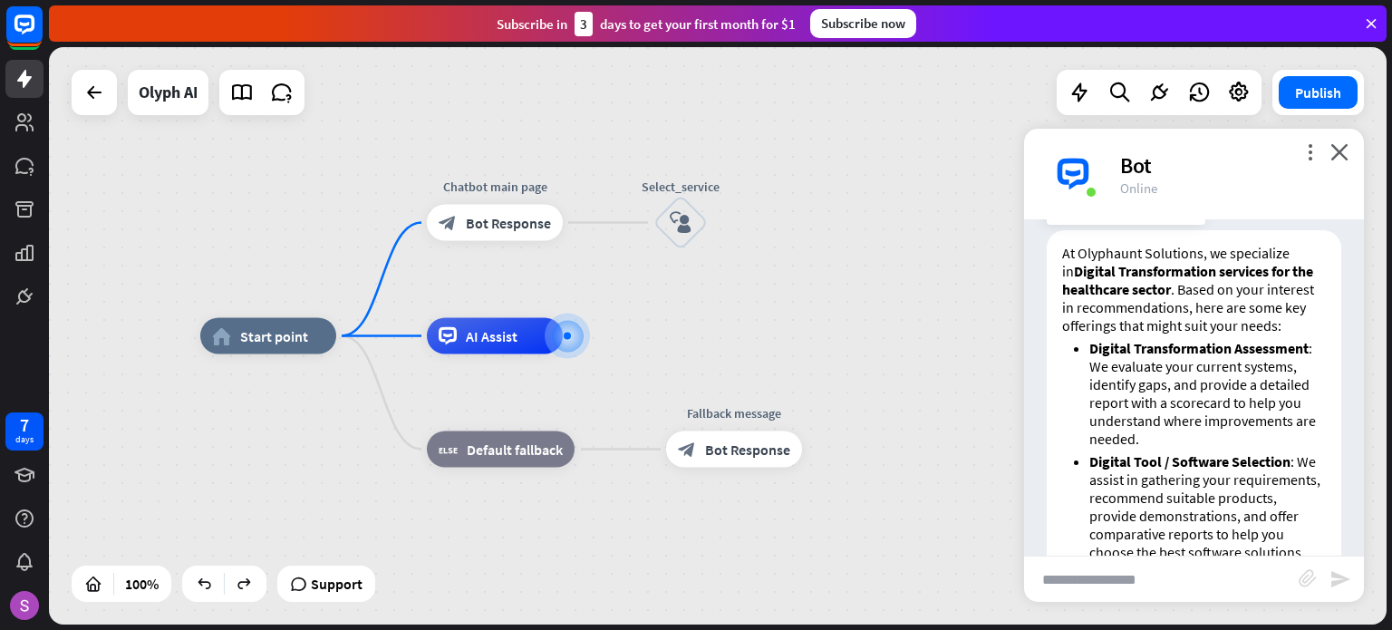
scroll to position [192, 0]
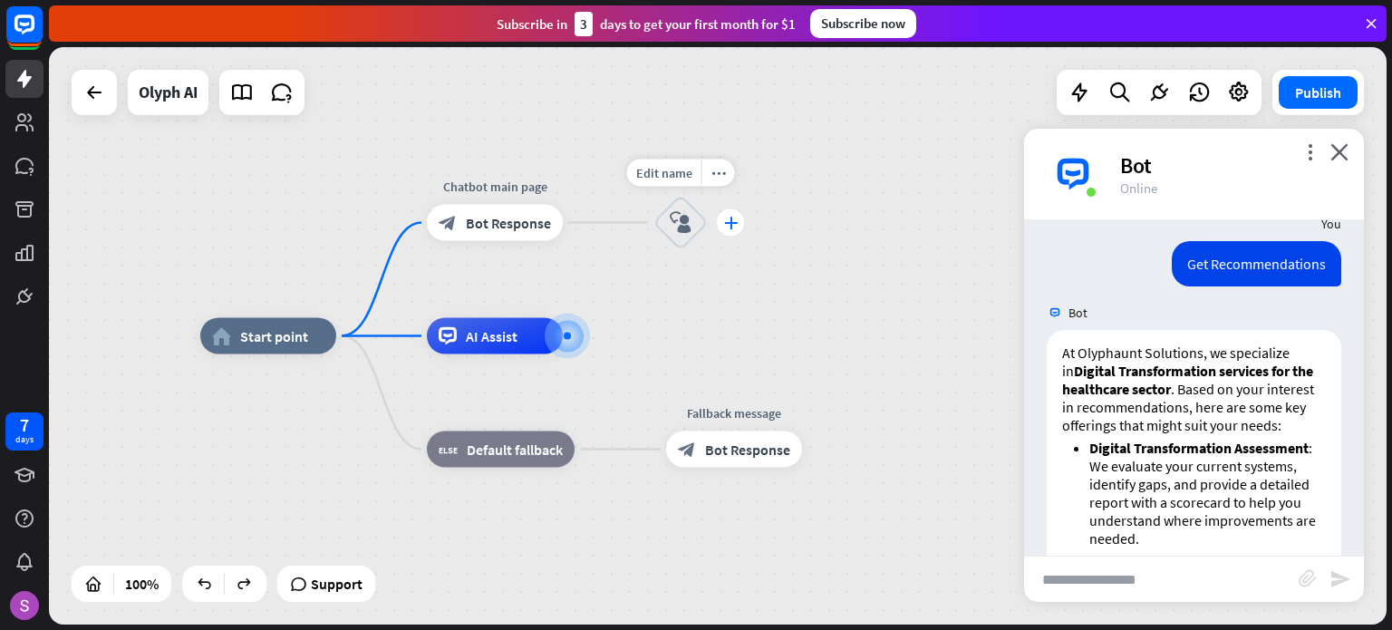
click at [735, 220] on icon "plus" at bounding box center [731, 223] width 14 height 13
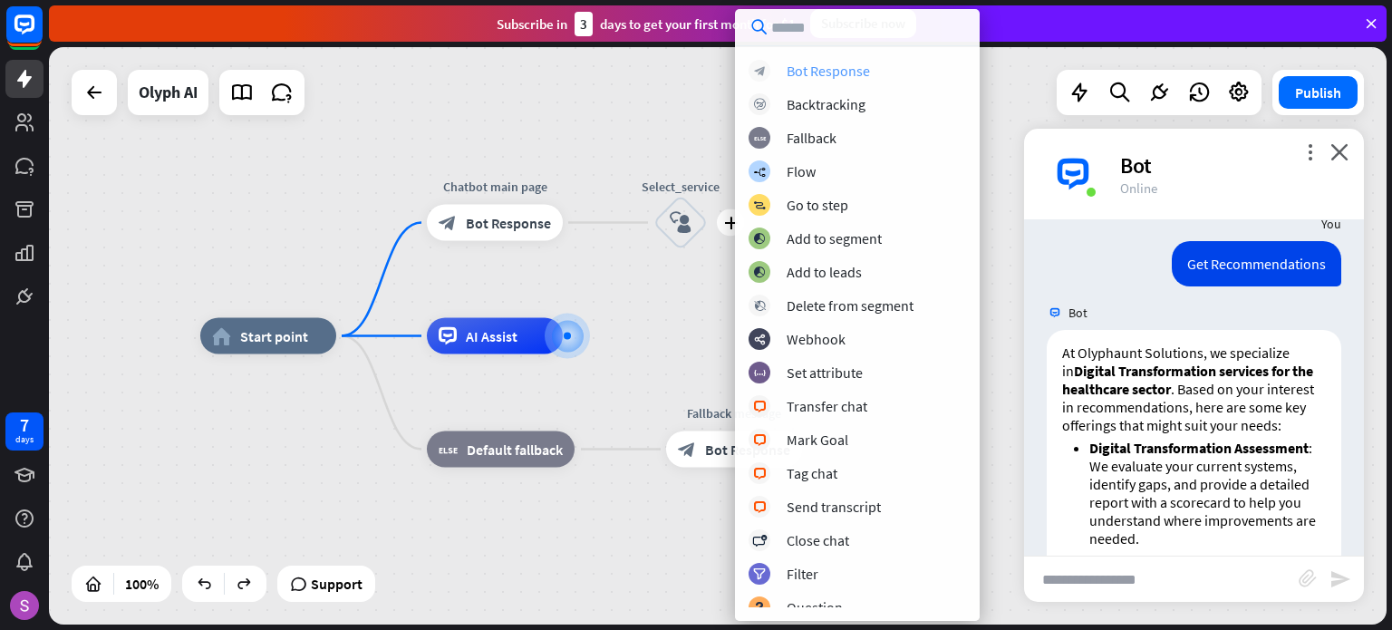
click at [819, 62] on div "Bot Response" at bounding box center [828, 71] width 83 height 18
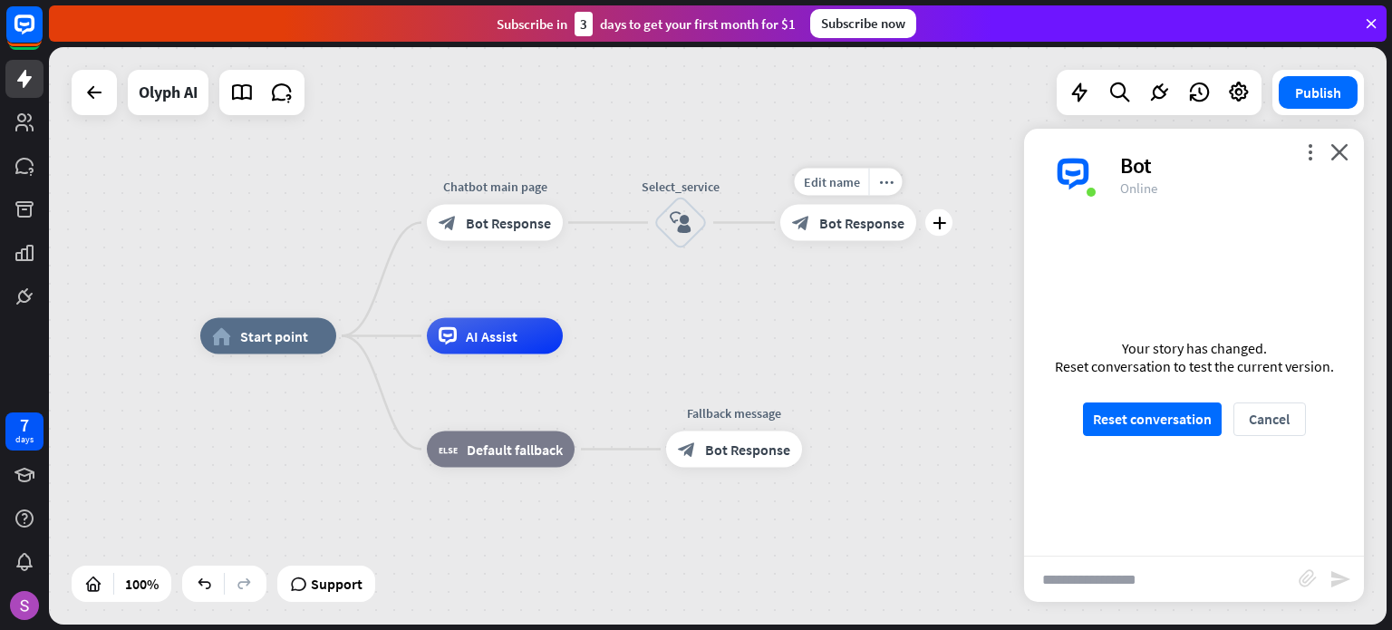
click at [847, 238] on div "block_bot_response Bot Response" at bounding box center [848, 223] width 136 height 36
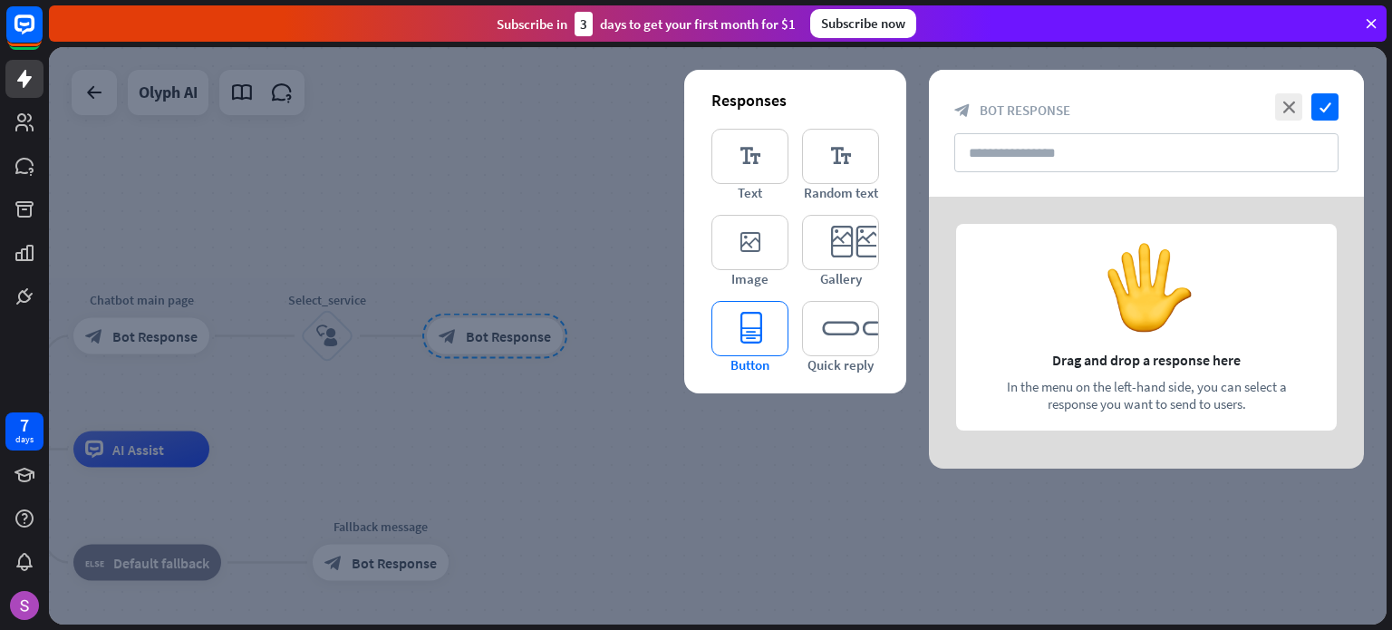
click at [767, 324] on icon "editor_button" at bounding box center [749, 328] width 77 height 55
